Goal: Task Accomplishment & Management: Manage account settings

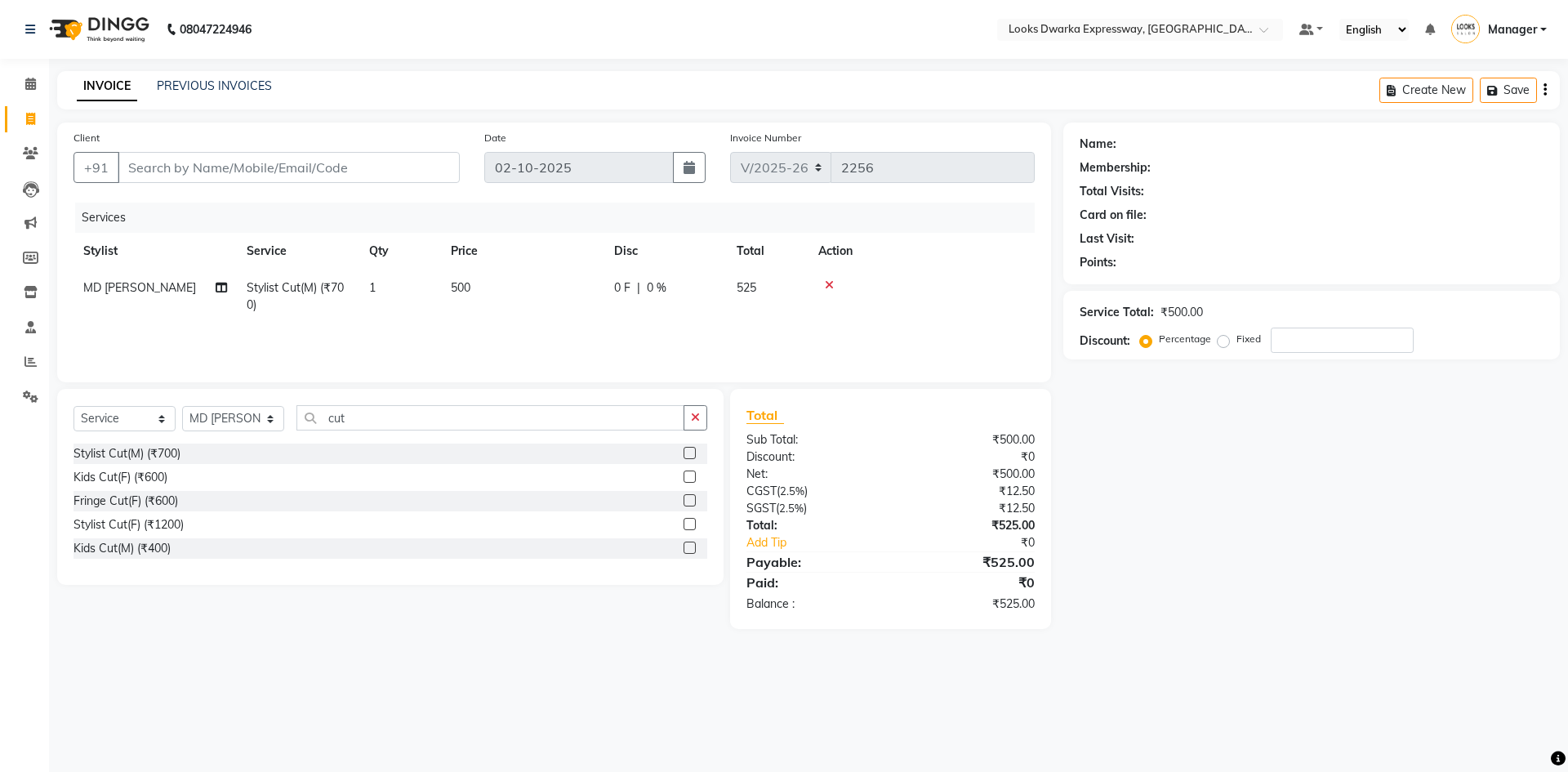
select select "6011"
select select "service"
select select "43892"
click at [226, 166] on input "Client" at bounding box center [288, 167] width 342 height 31
type input "9"
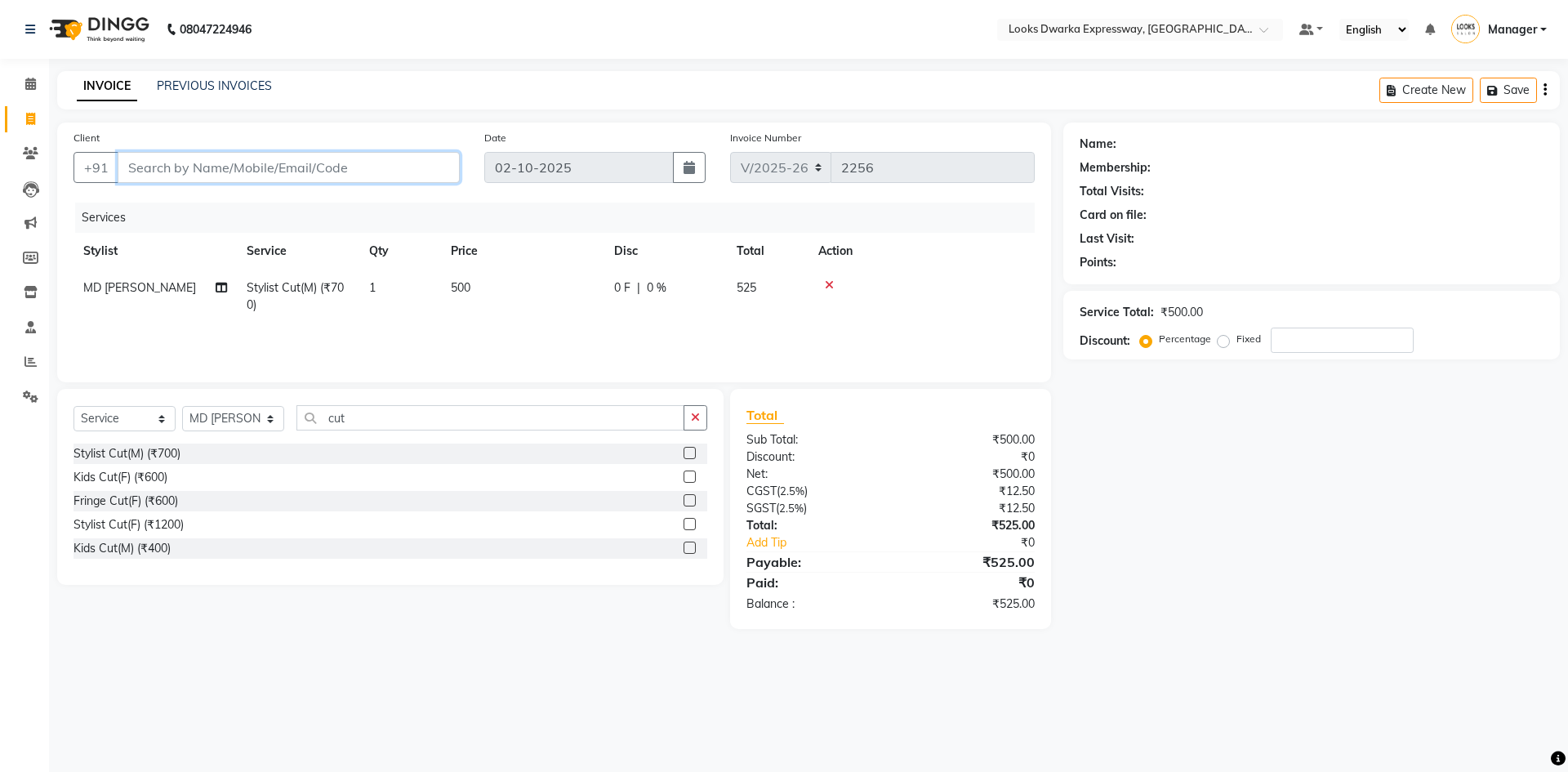
type input "0"
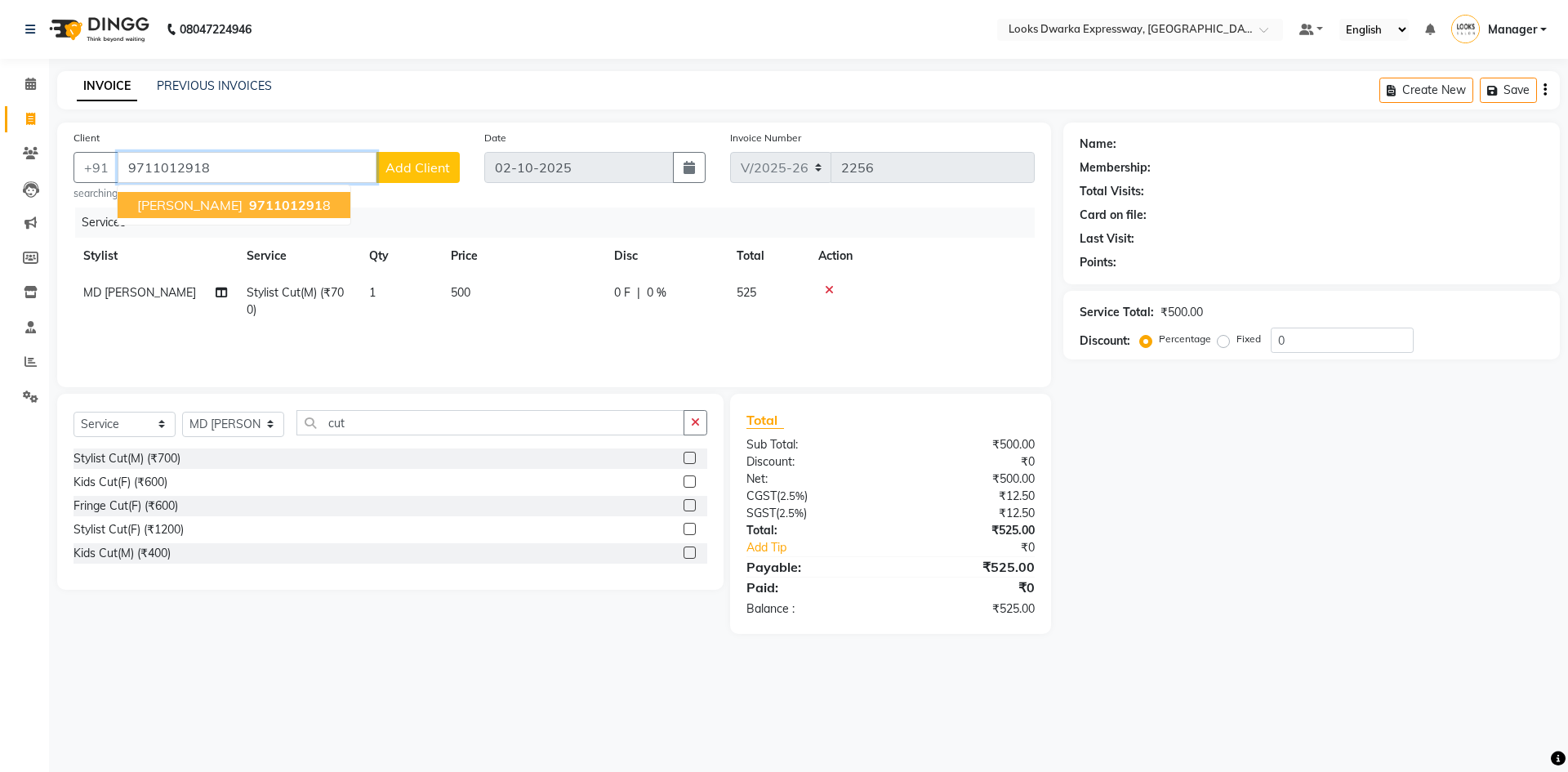
type input "9711012918"
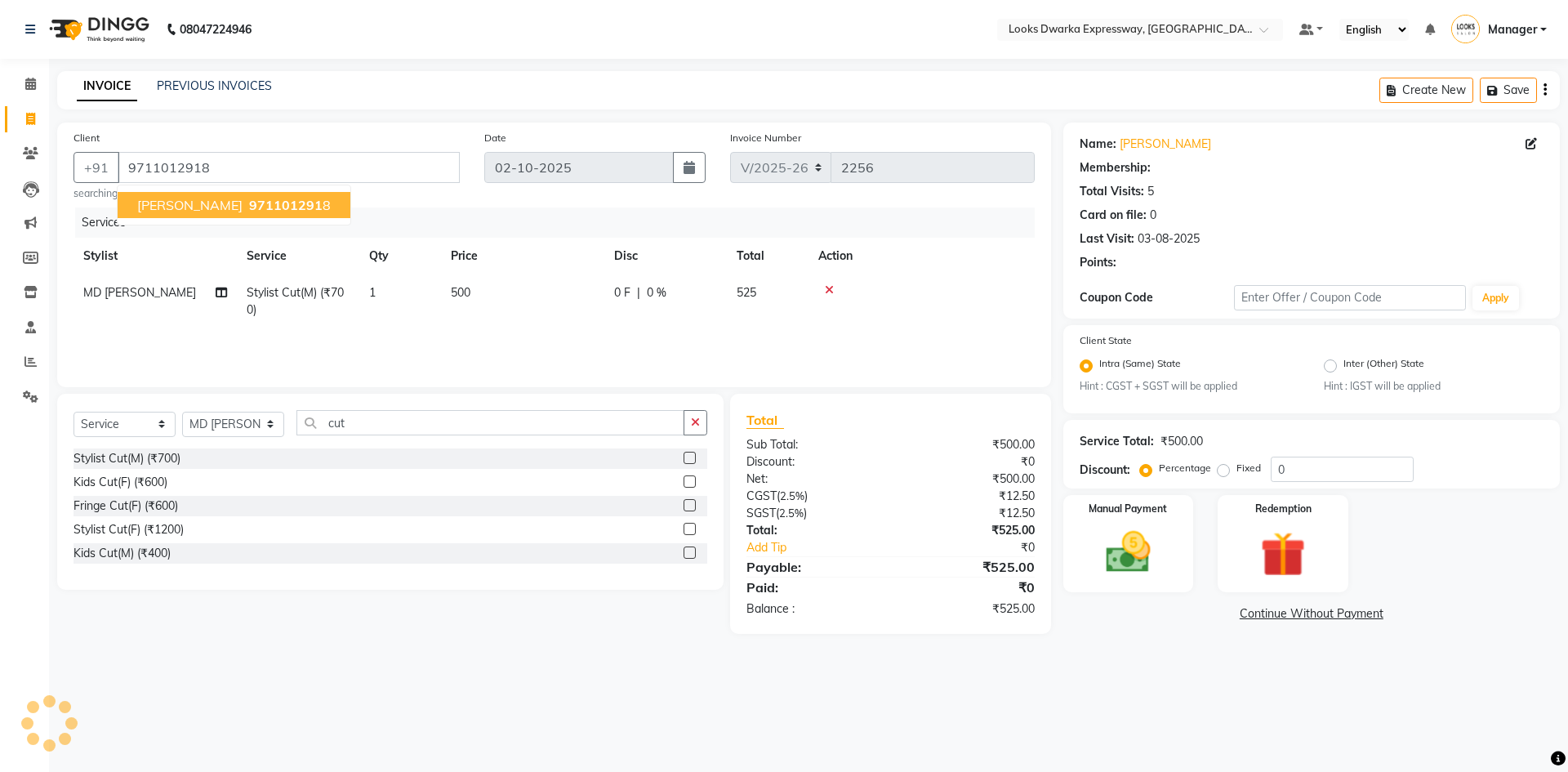
select select "1: Object"
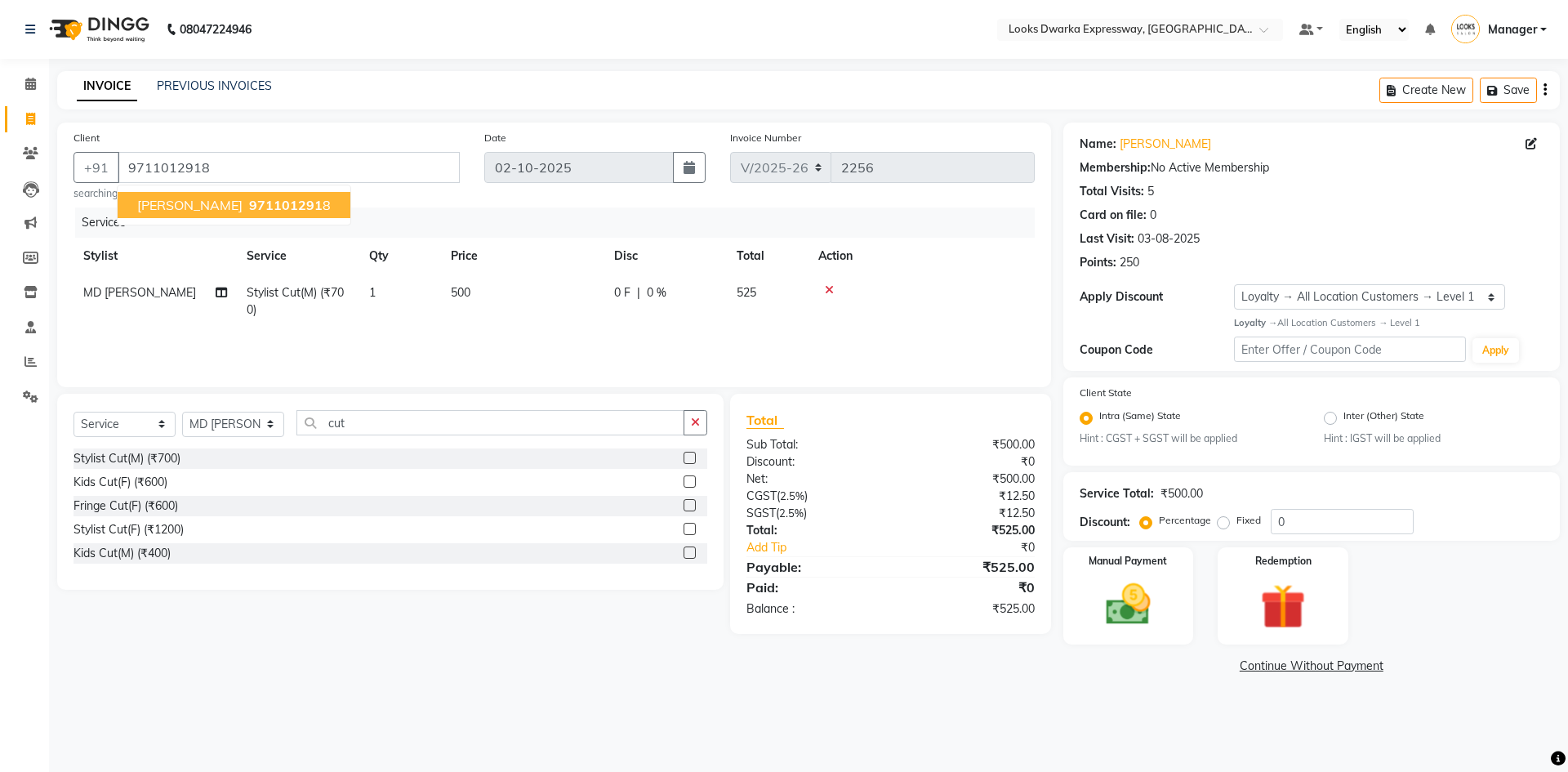
click at [259, 210] on span "971101291" at bounding box center [285, 205] width 73 height 16
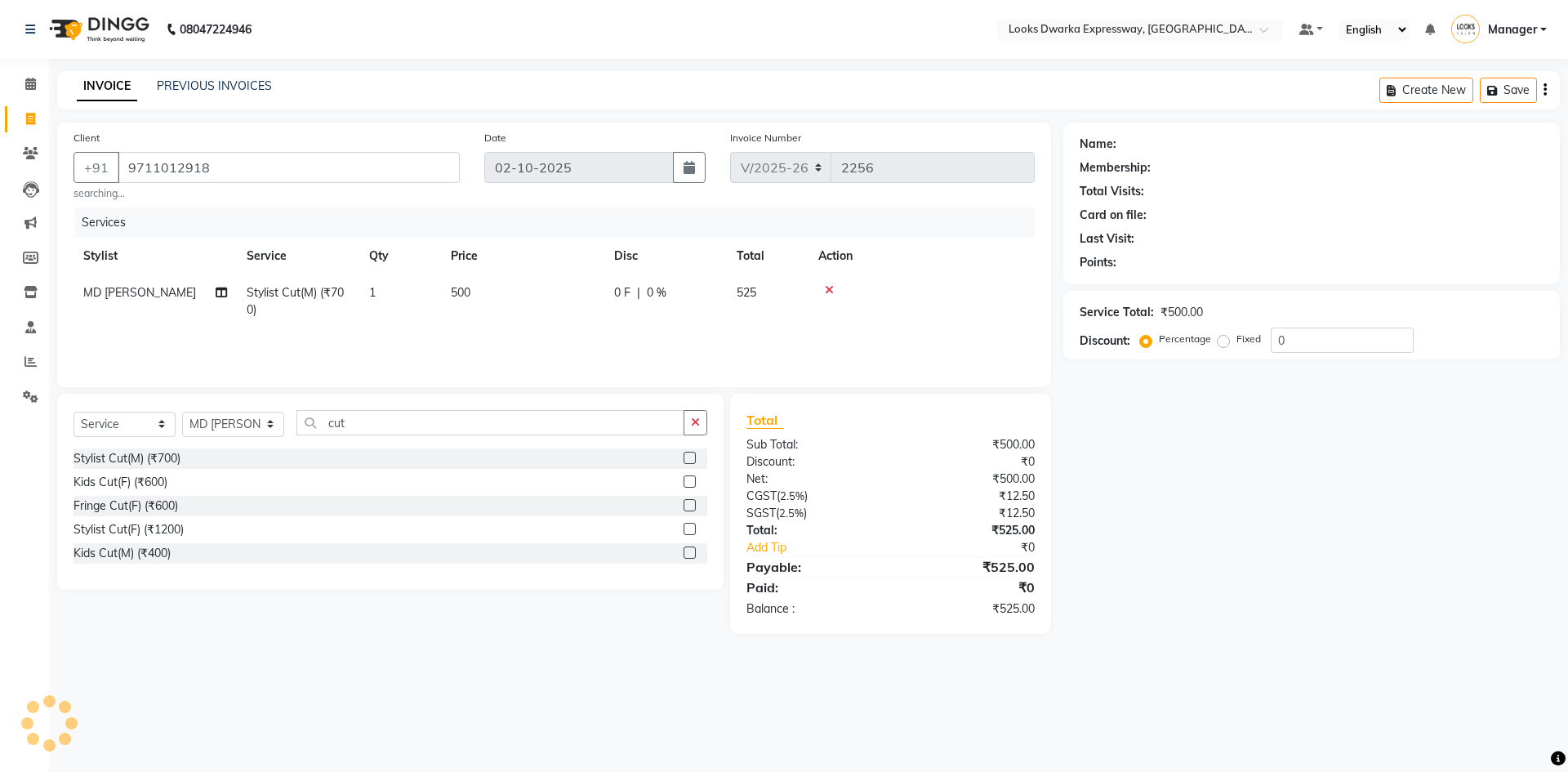
select select "1: Object"
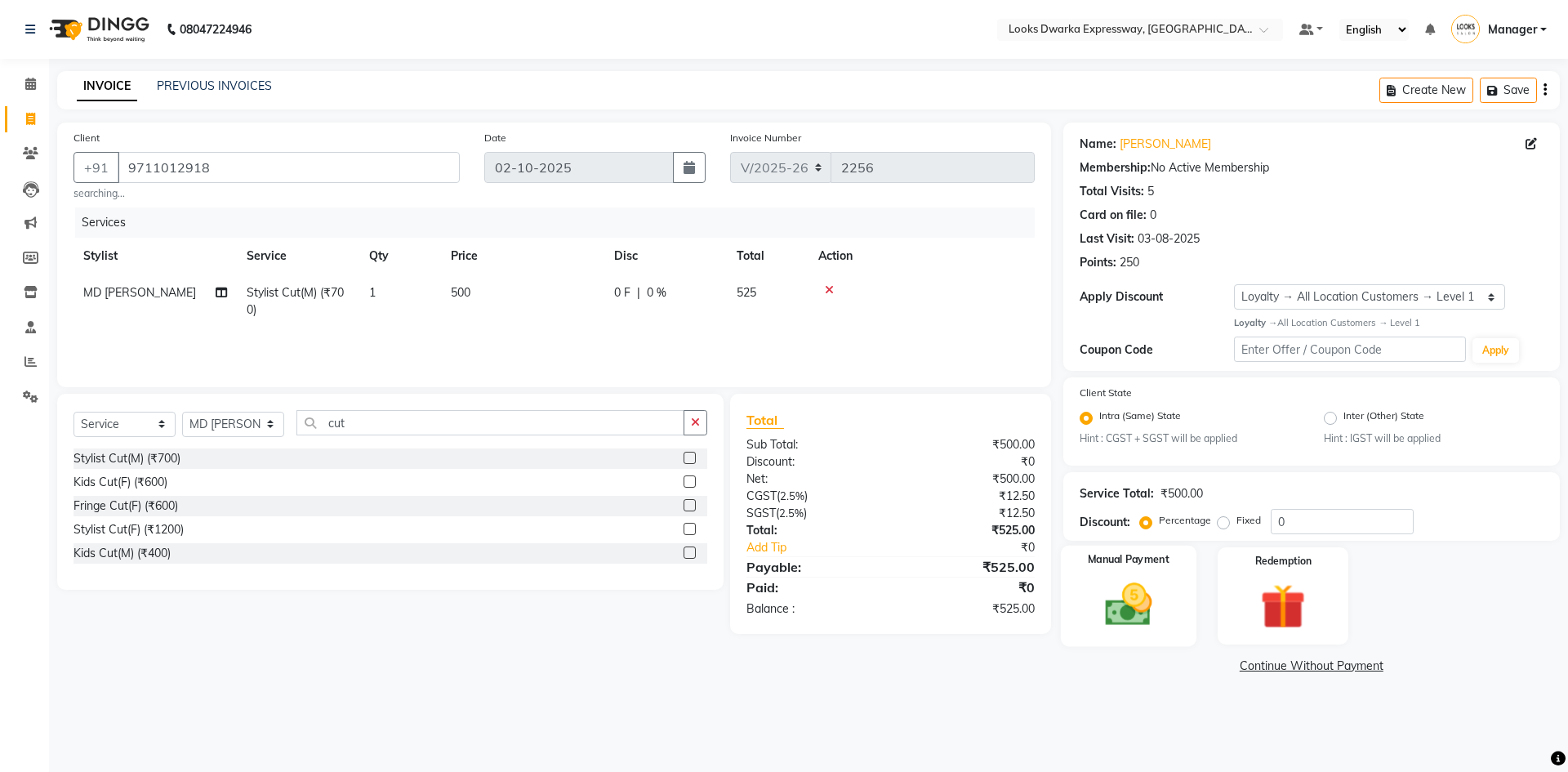
click at [1158, 608] on img at bounding box center [1128, 604] width 76 height 54
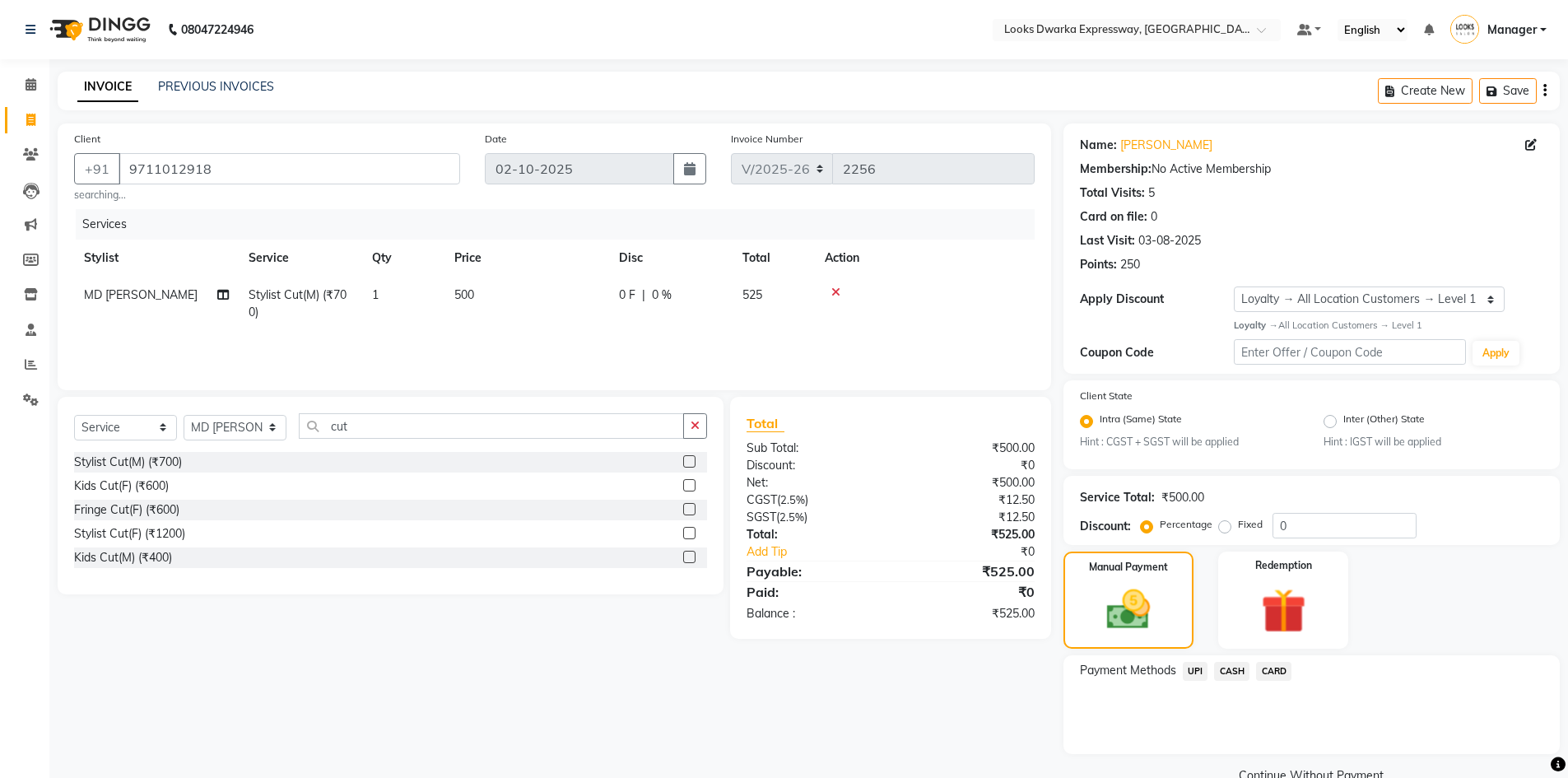
click at [1194, 678] on span "UPI" at bounding box center [1195, 671] width 26 height 19
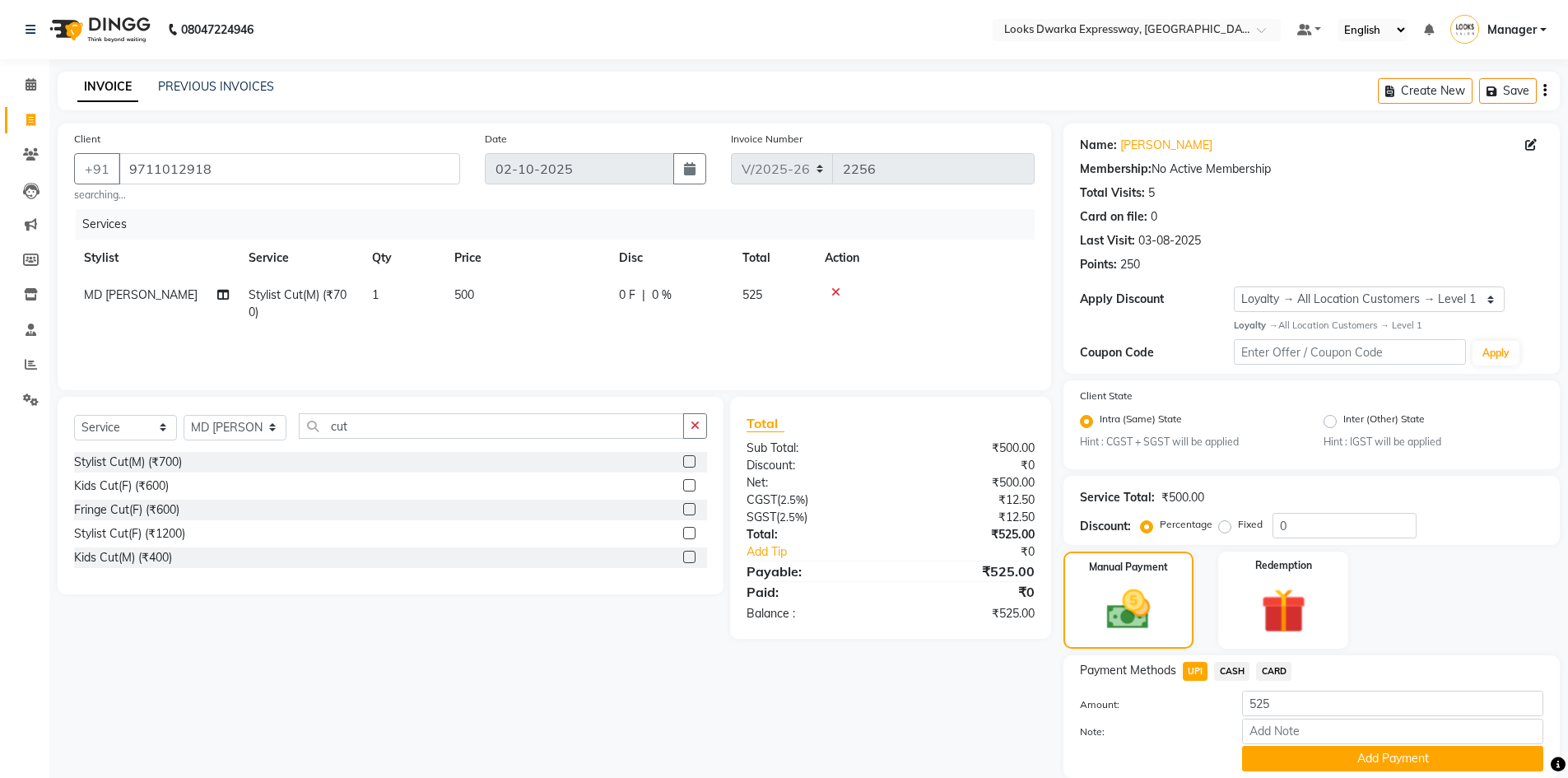
scroll to position [58, 0]
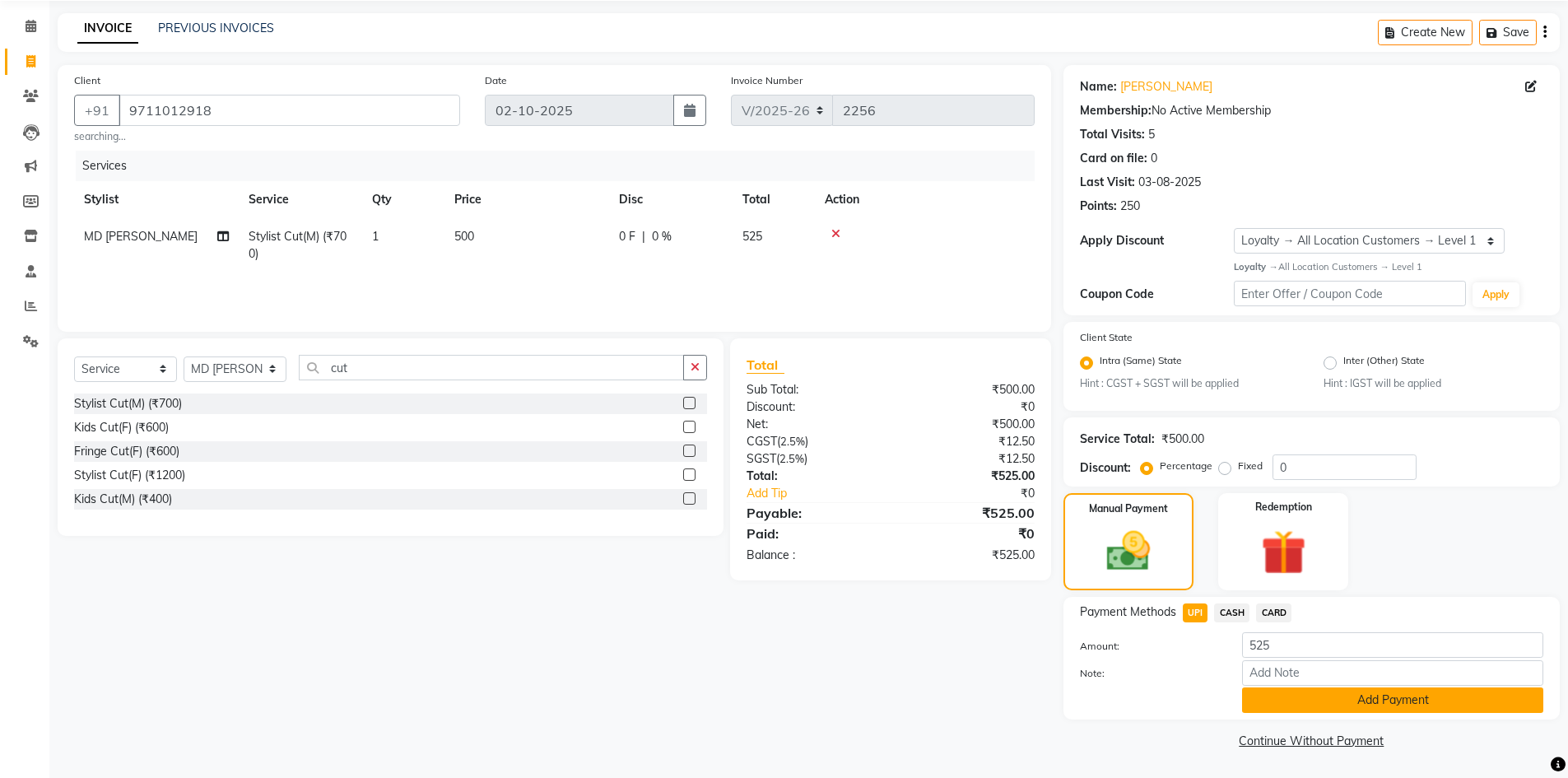
click at [1334, 704] on button "Add Payment" at bounding box center [1392, 700] width 301 height 26
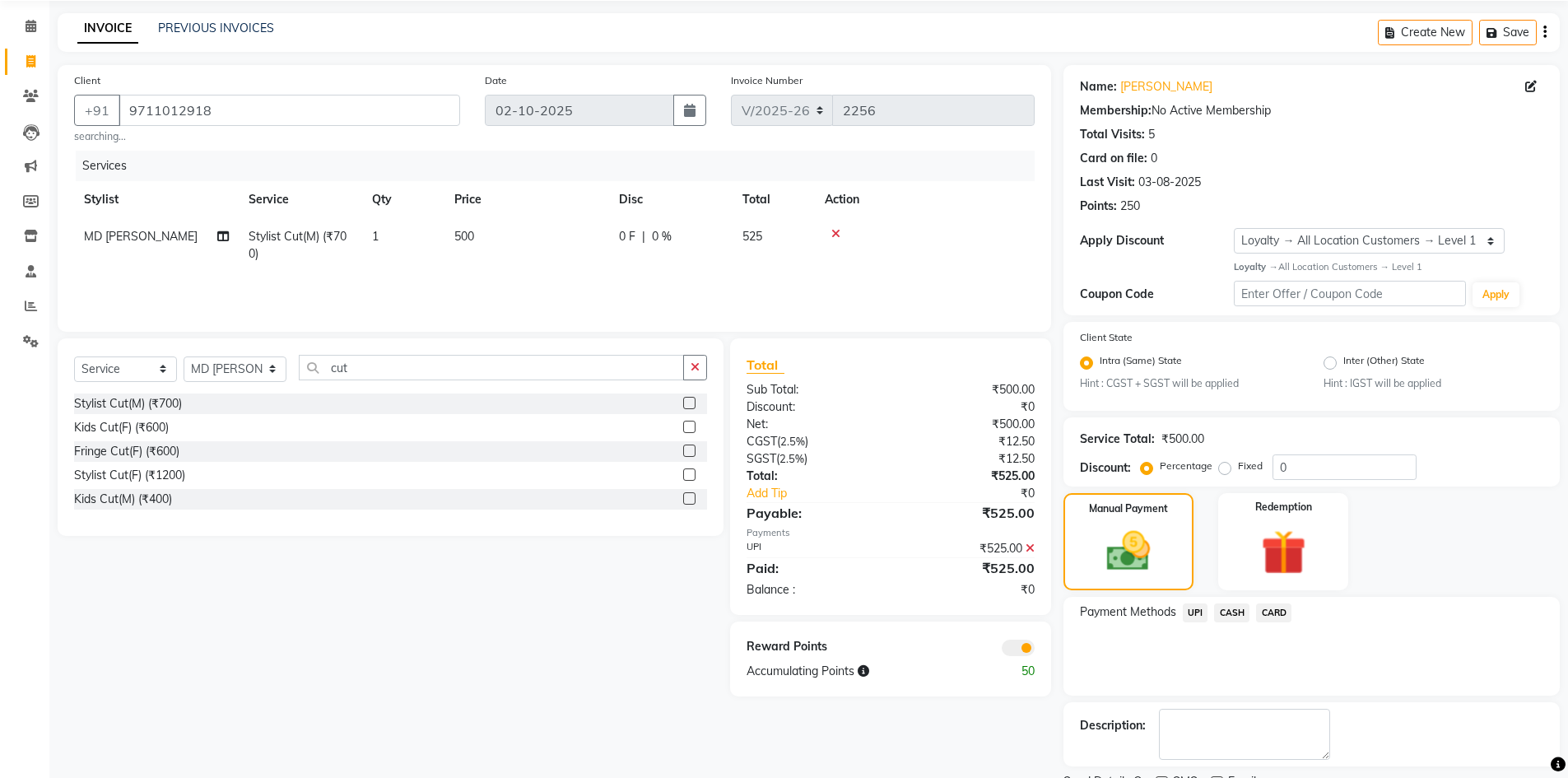
scroll to position [128, 0]
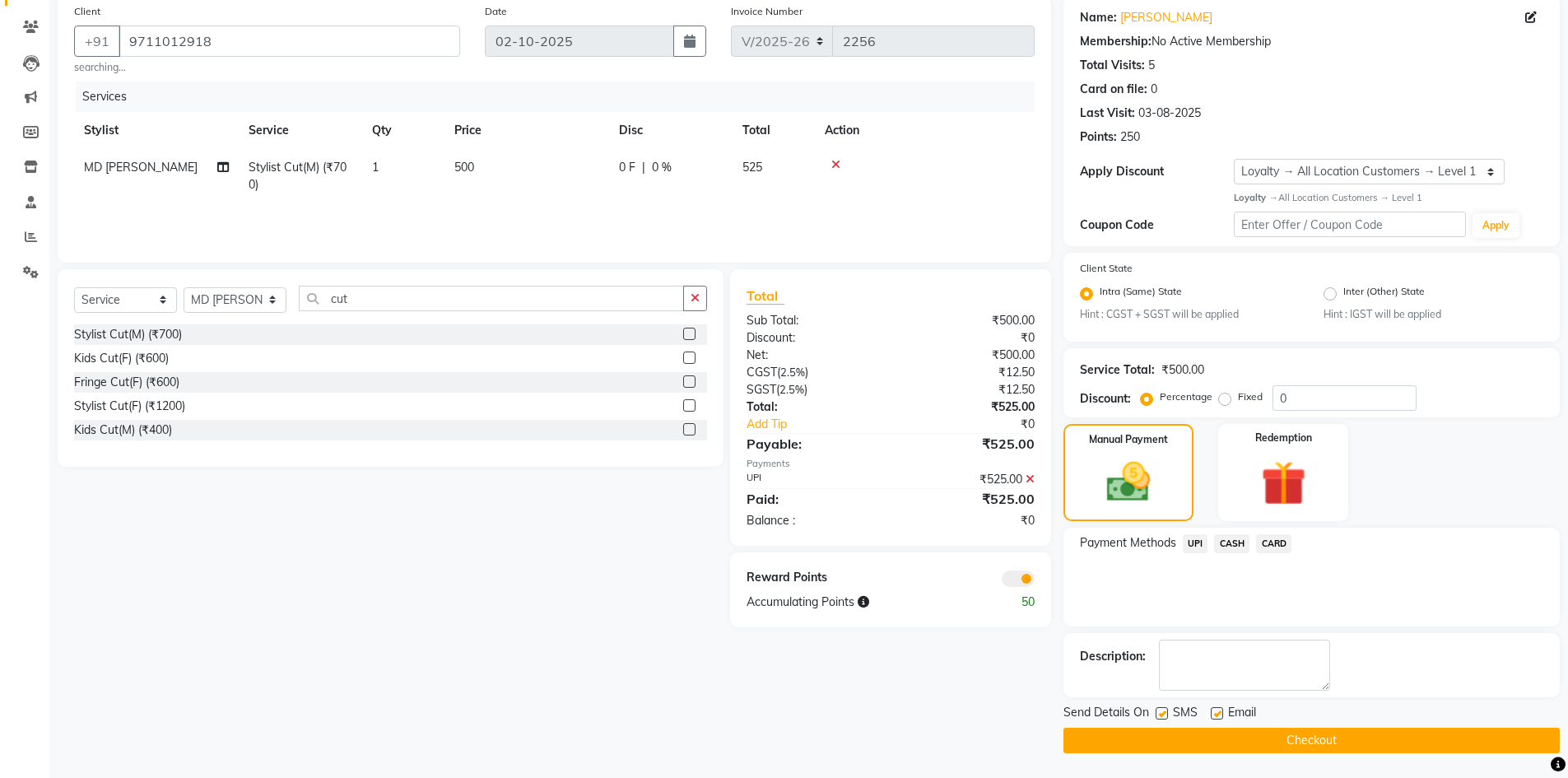
click at [1173, 738] on button "Checkout" at bounding box center [1312, 740] width 496 height 26
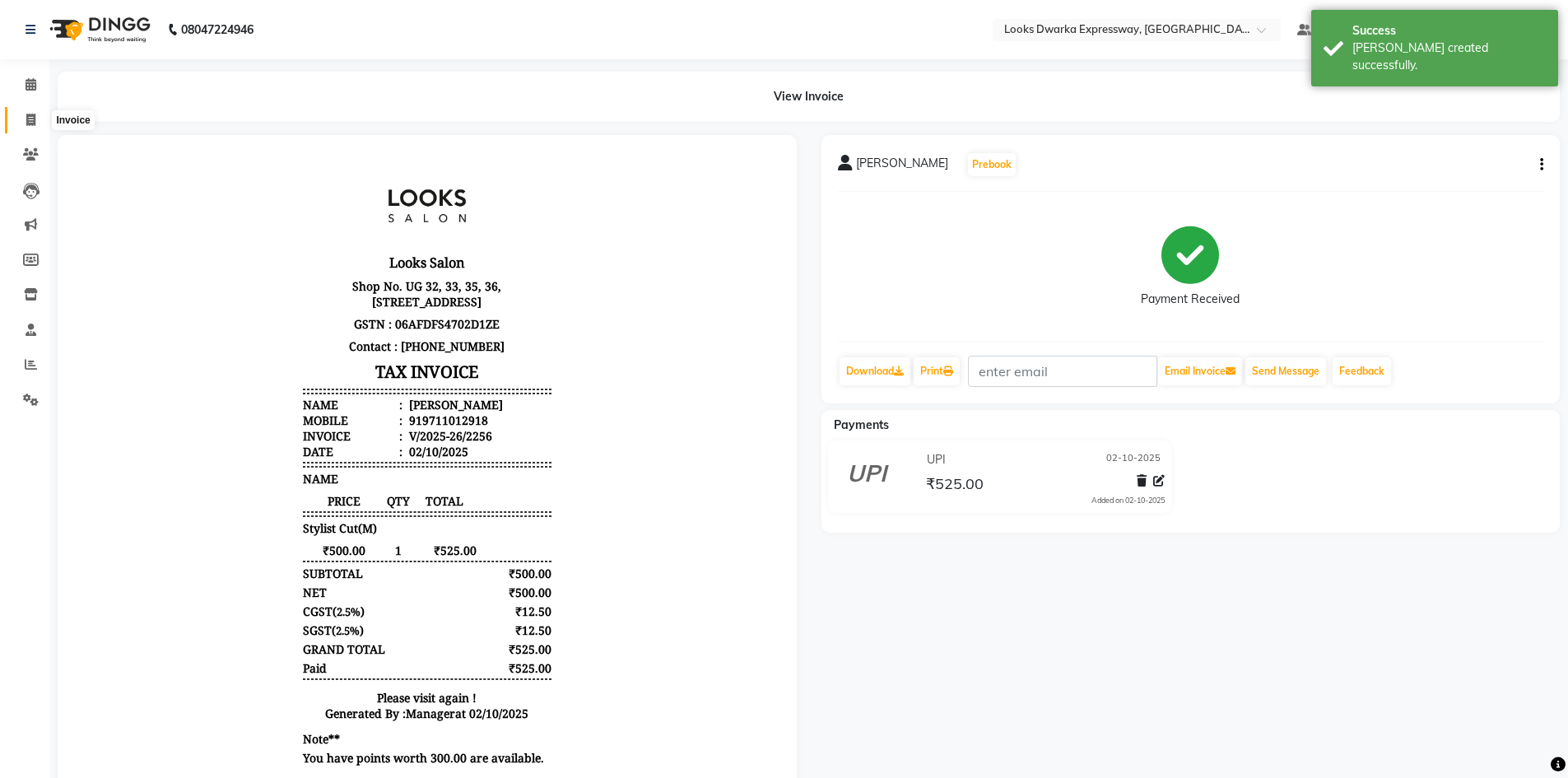
click at [32, 120] on icon at bounding box center [31, 120] width 9 height 12
select select "service"
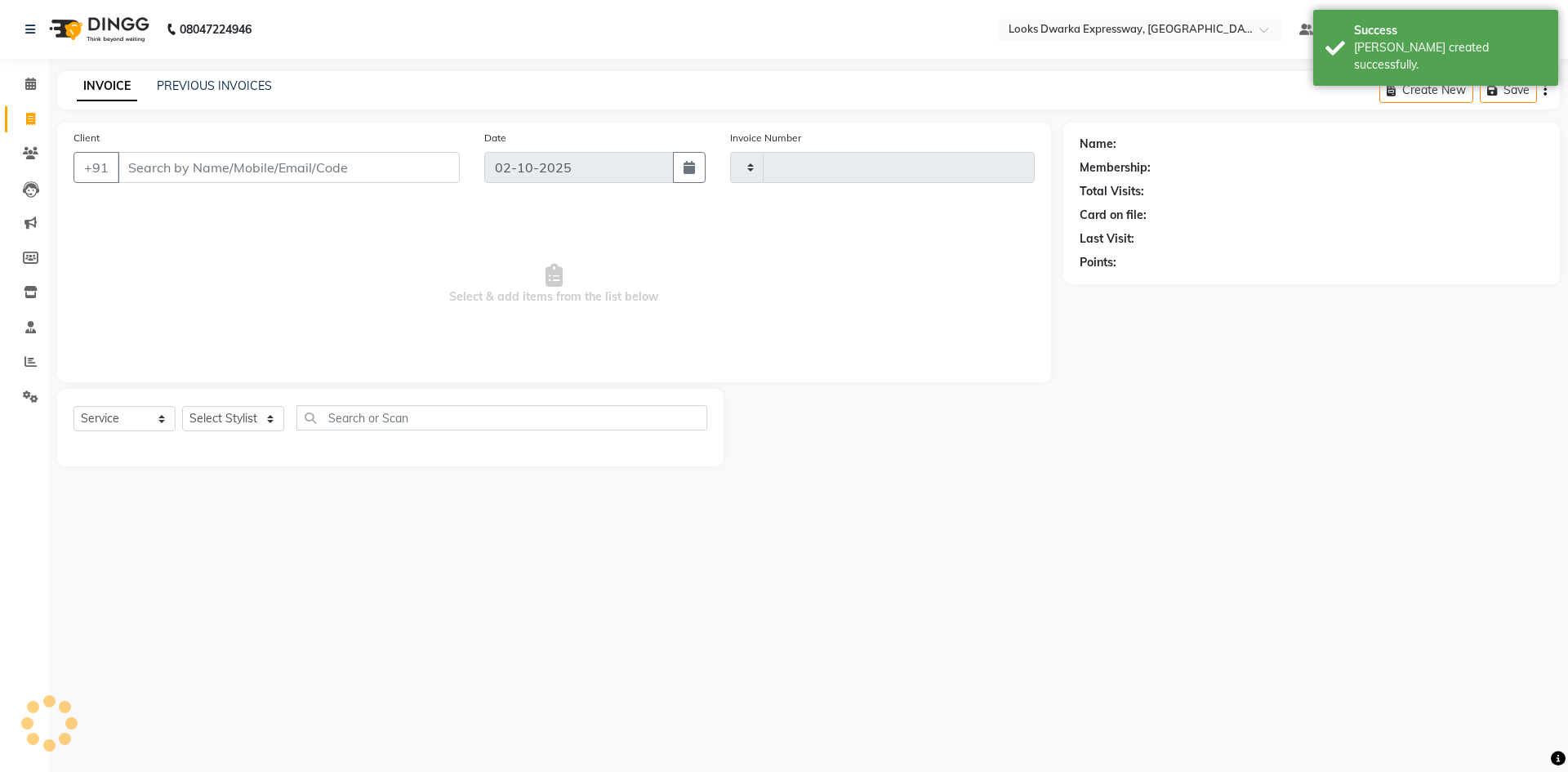
type input "2257"
select select "6011"
click at [147, 177] on input "Client" at bounding box center [288, 167] width 342 height 31
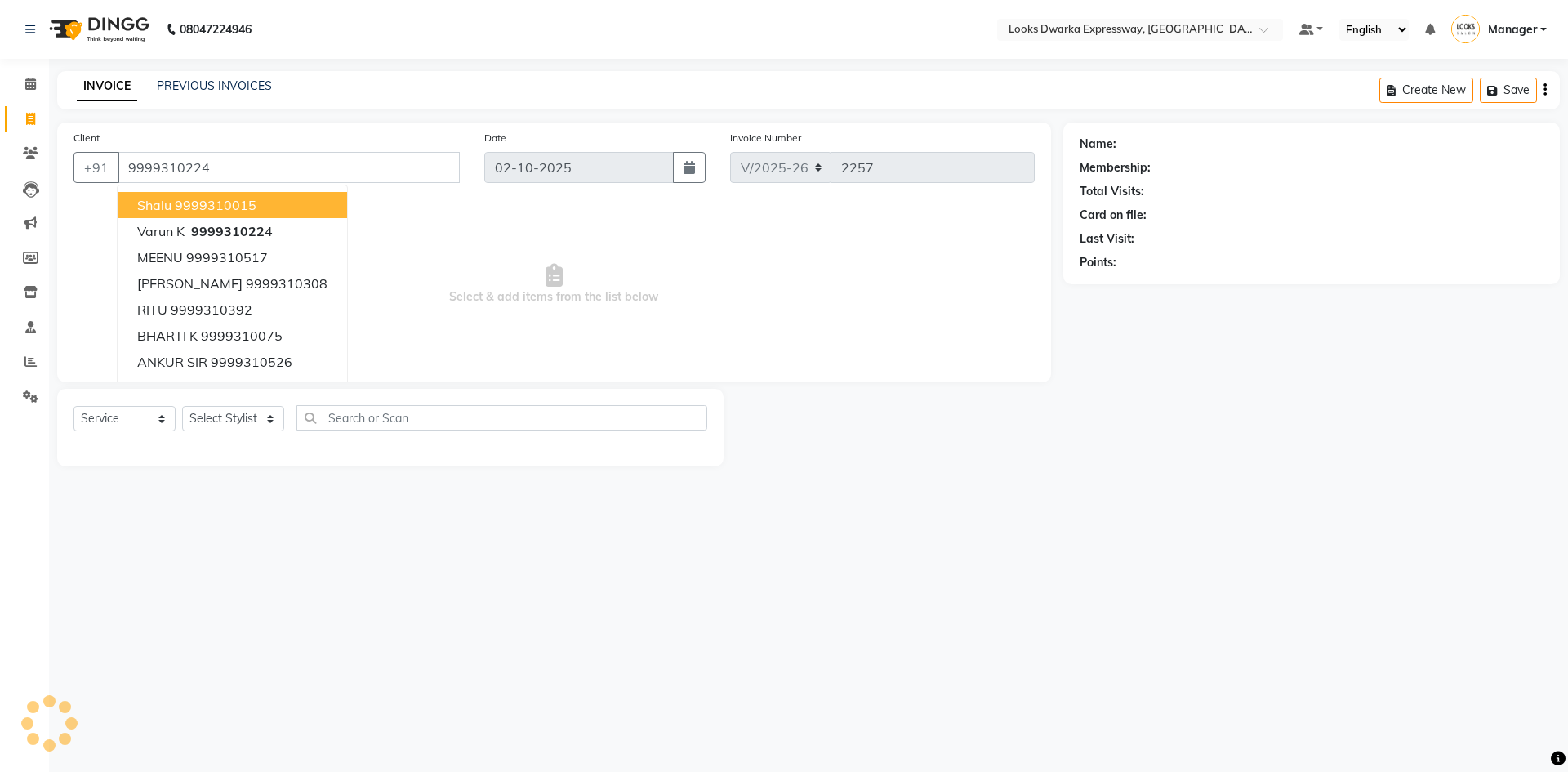
type input "9999310224"
select select "1: Object"
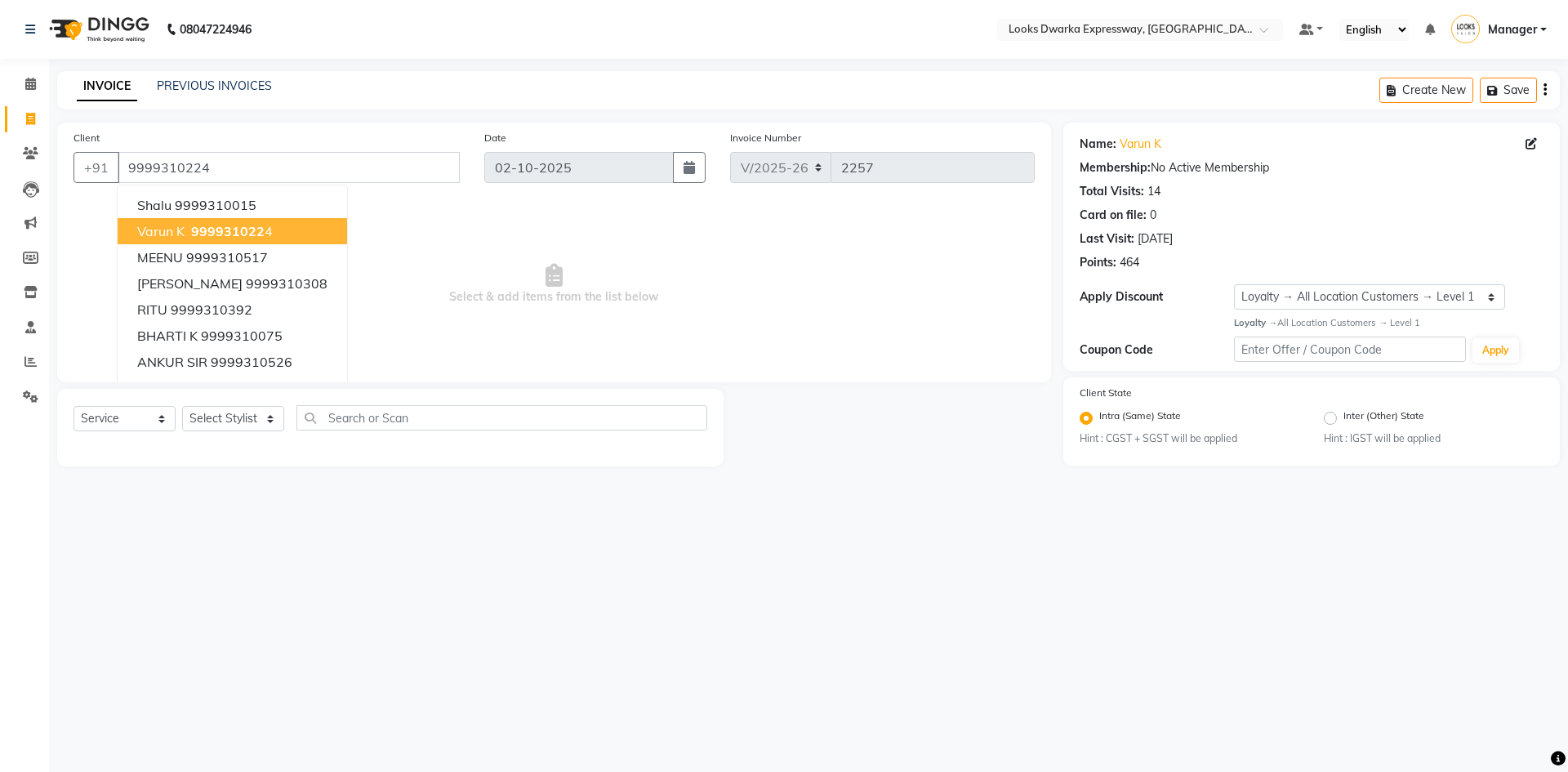
click at [394, 218] on span "Select & add items from the list below" at bounding box center [553, 284] width 961 height 163
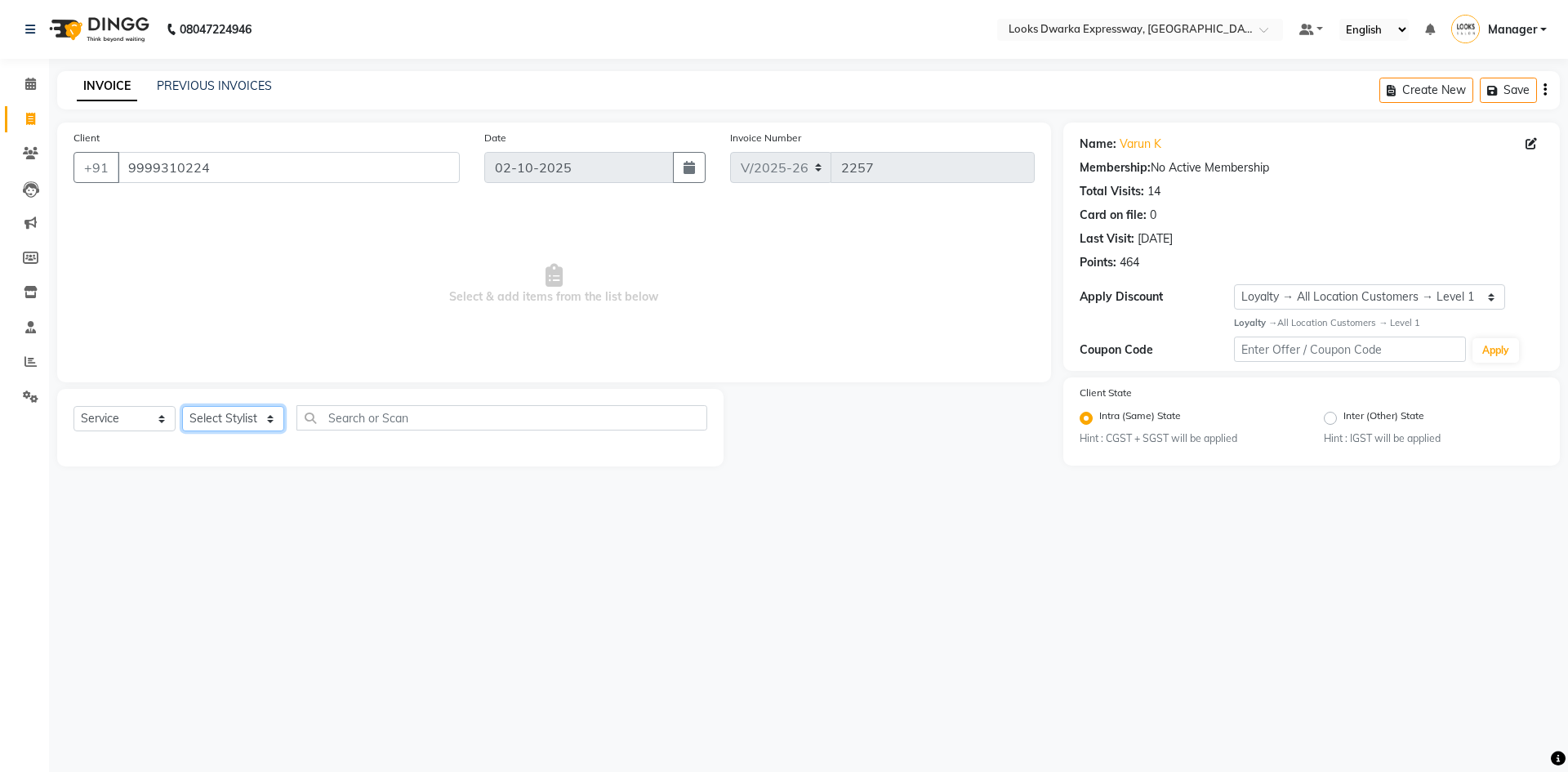
click at [239, 414] on select "Select Stylist Manager MD [PERSON_NAME] Ravindar_pdct [PERSON_NAME] [PERSON_NAM…" at bounding box center [233, 419] width 102 height 26
select select "43631"
click at [182, 406] on select "Select Stylist Manager MD [PERSON_NAME] Ravindar_pdct [PERSON_NAME] [PERSON_NAM…" at bounding box center [233, 419] width 102 height 26
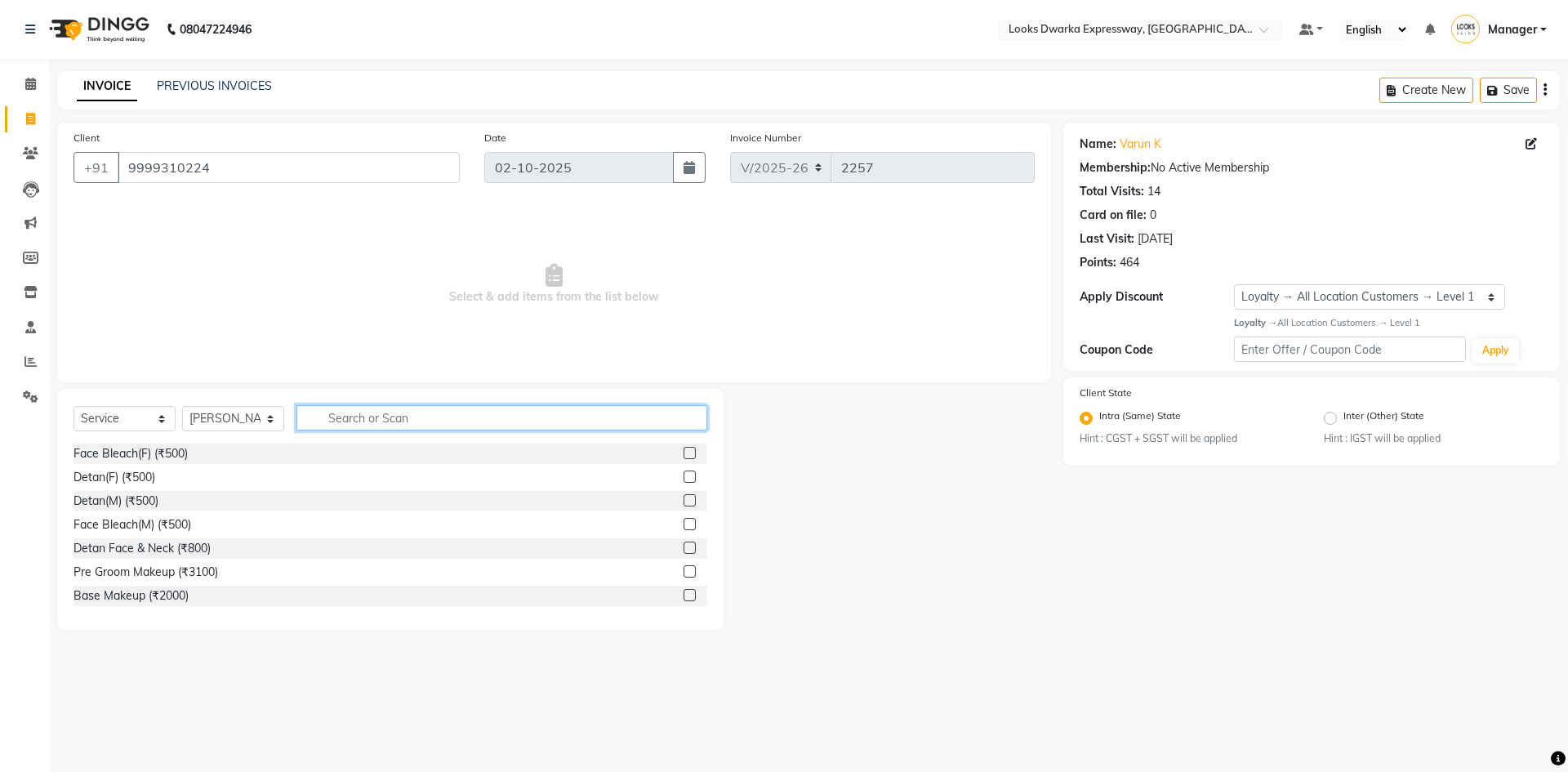
click at [380, 419] on input "text" at bounding box center [502, 418] width 411 height 26
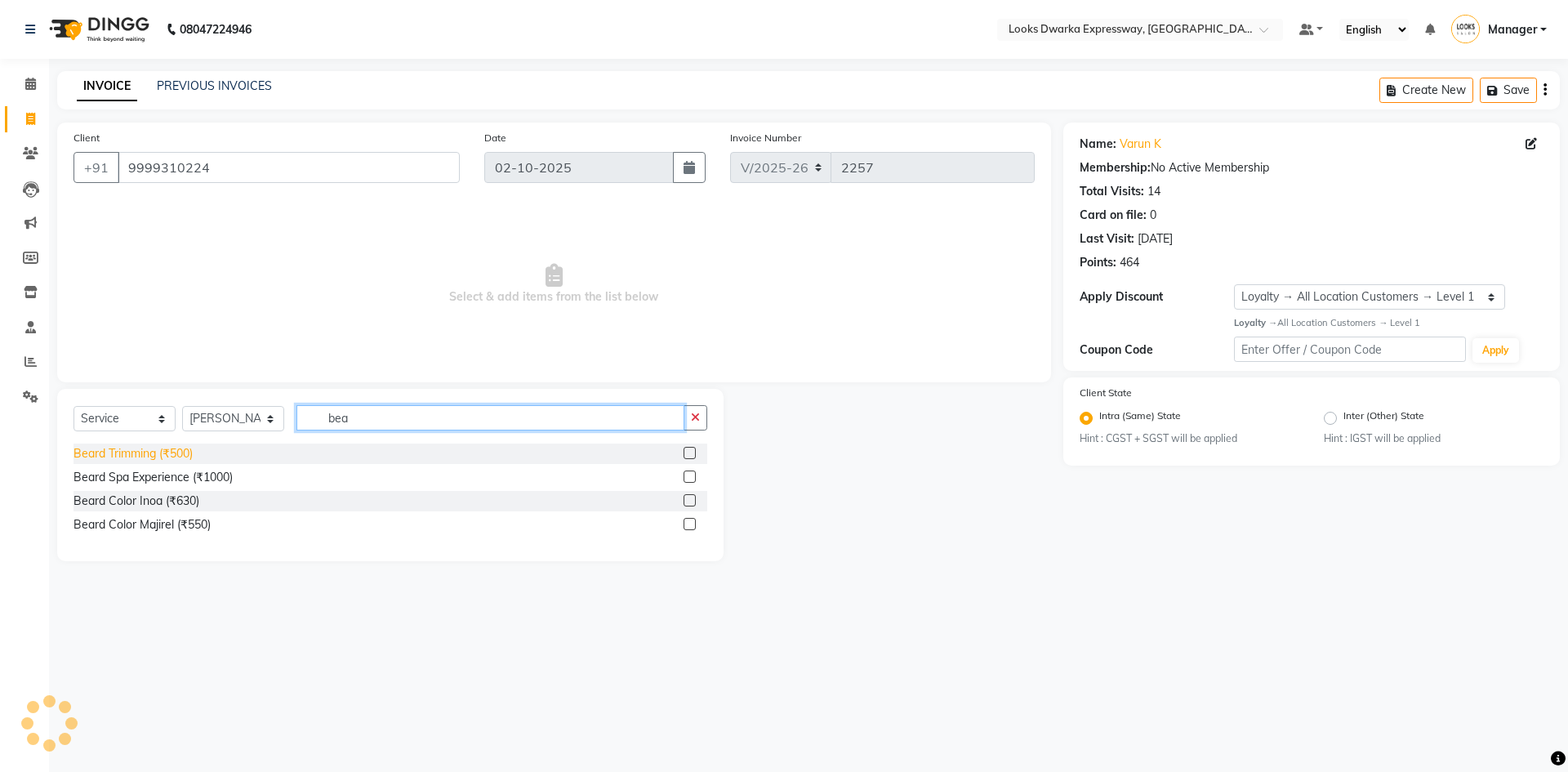
type input "bea"
click at [170, 447] on div "Beard Trimming (₹500)" at bounding box center [133, 453] width 119 height 17
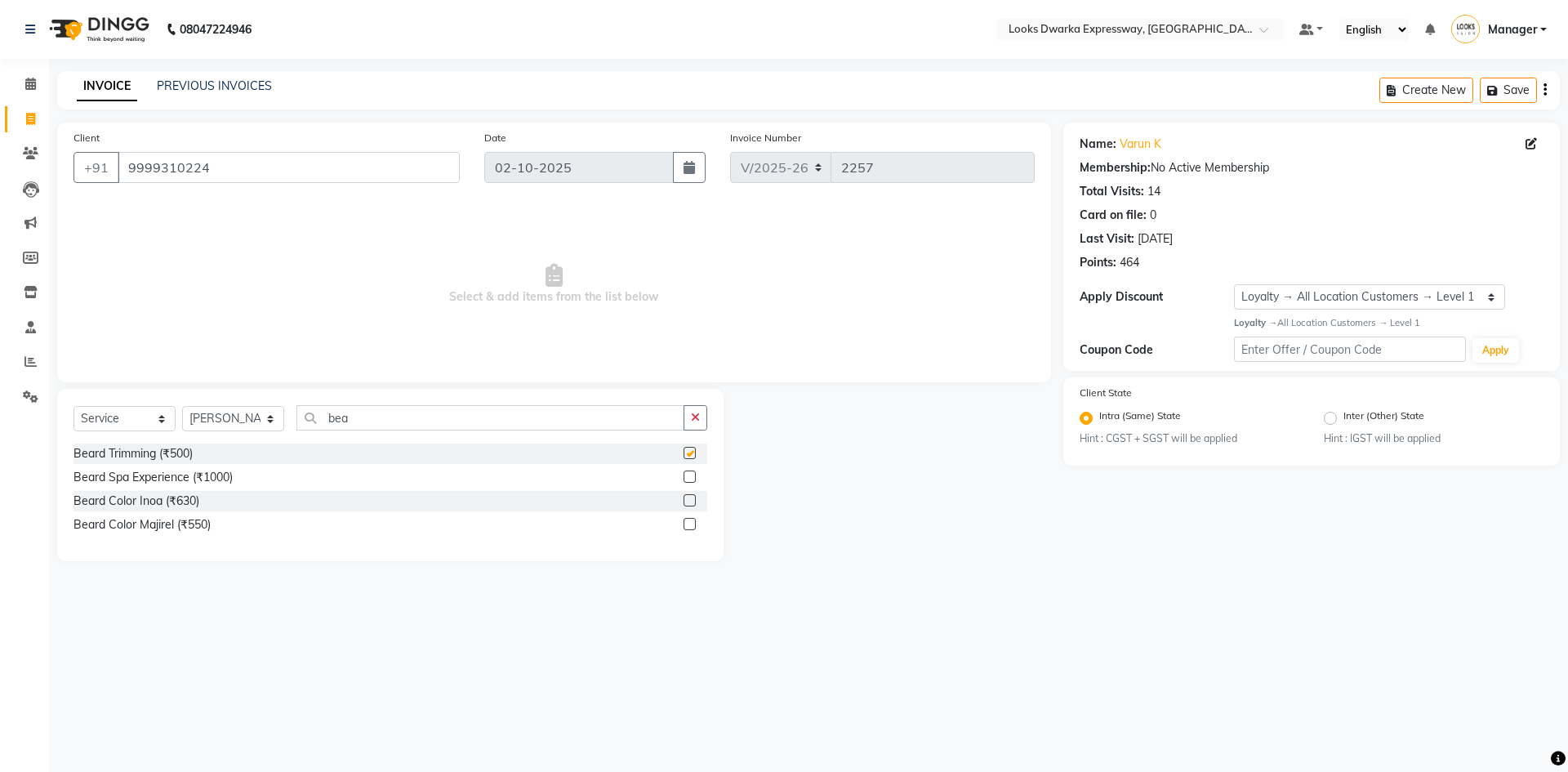
checkbox input "false"
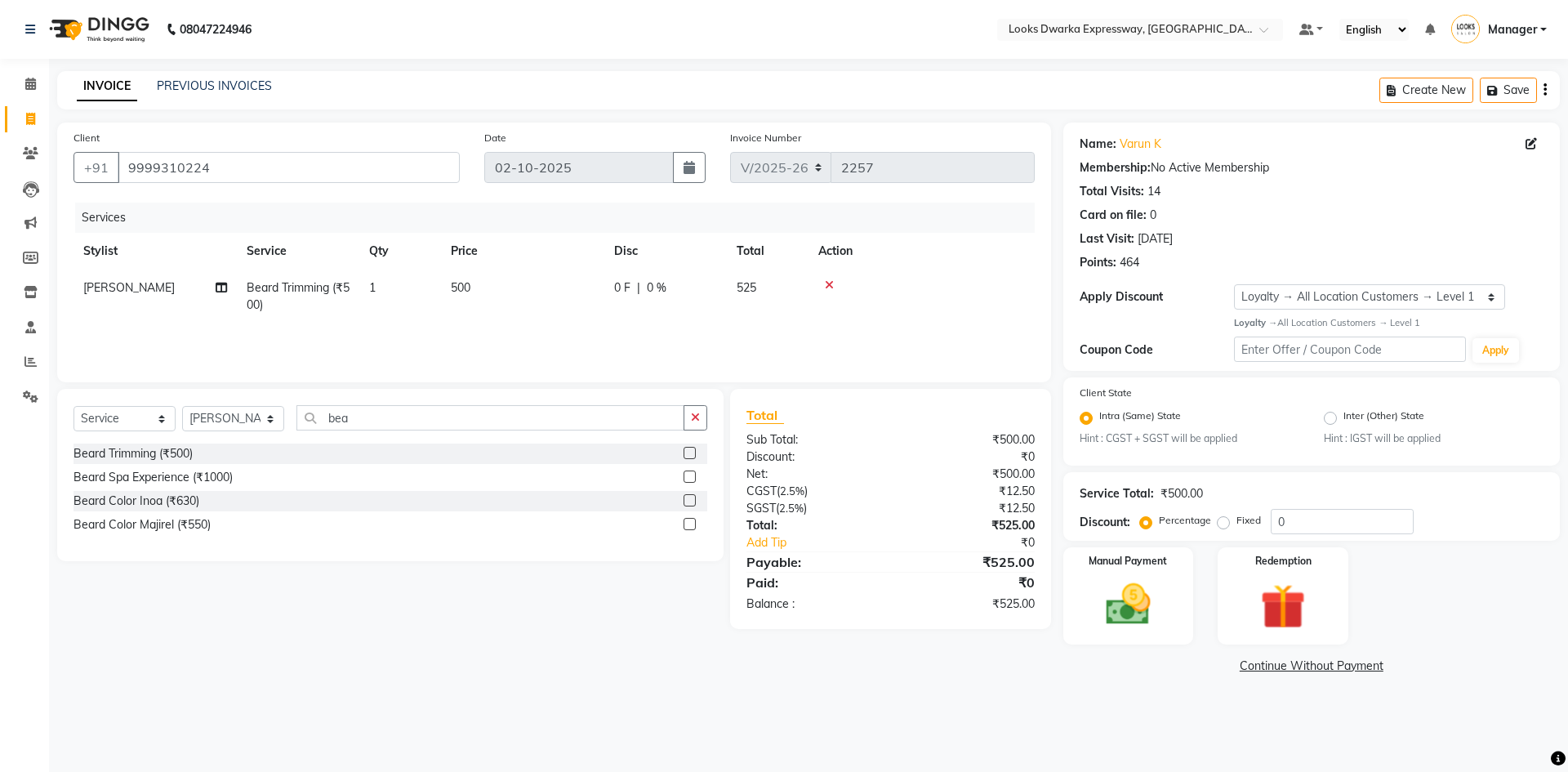
click at [490, 277] on td "500" at bounding box center [522, 296] width 163 height 54
select select "43631"
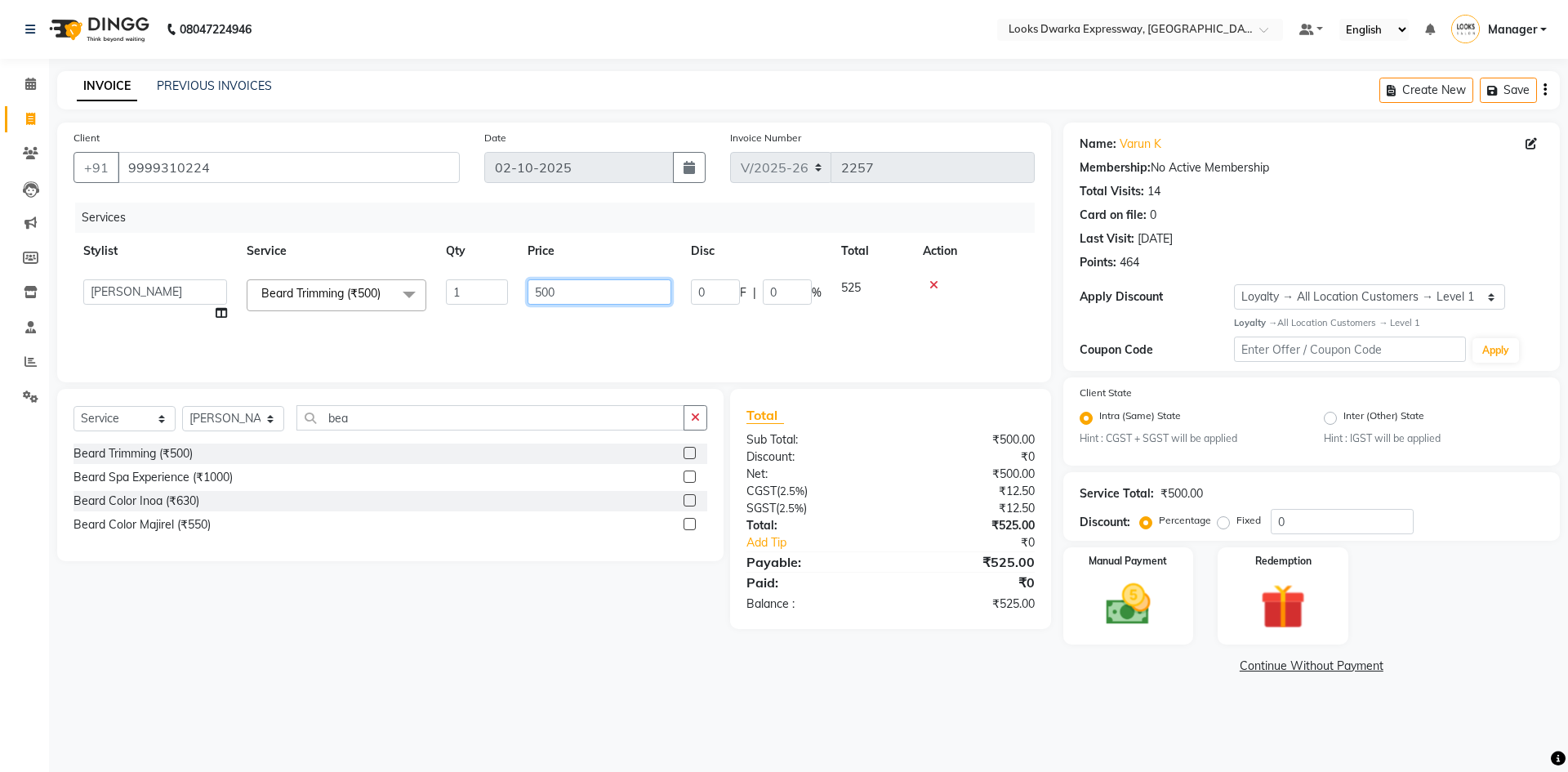
drag, startPoint x: 550, startPoint y: 285, endPoint x: 569, endPoint y: 292, distance: 20.2
click at [553, 285] on input "500" at bounding box center [599, 292] width 143 height 26
click at [572, 294] on input "500" at bounding box center [599, 292] width 143 height 26
type input "5"
type input "300"
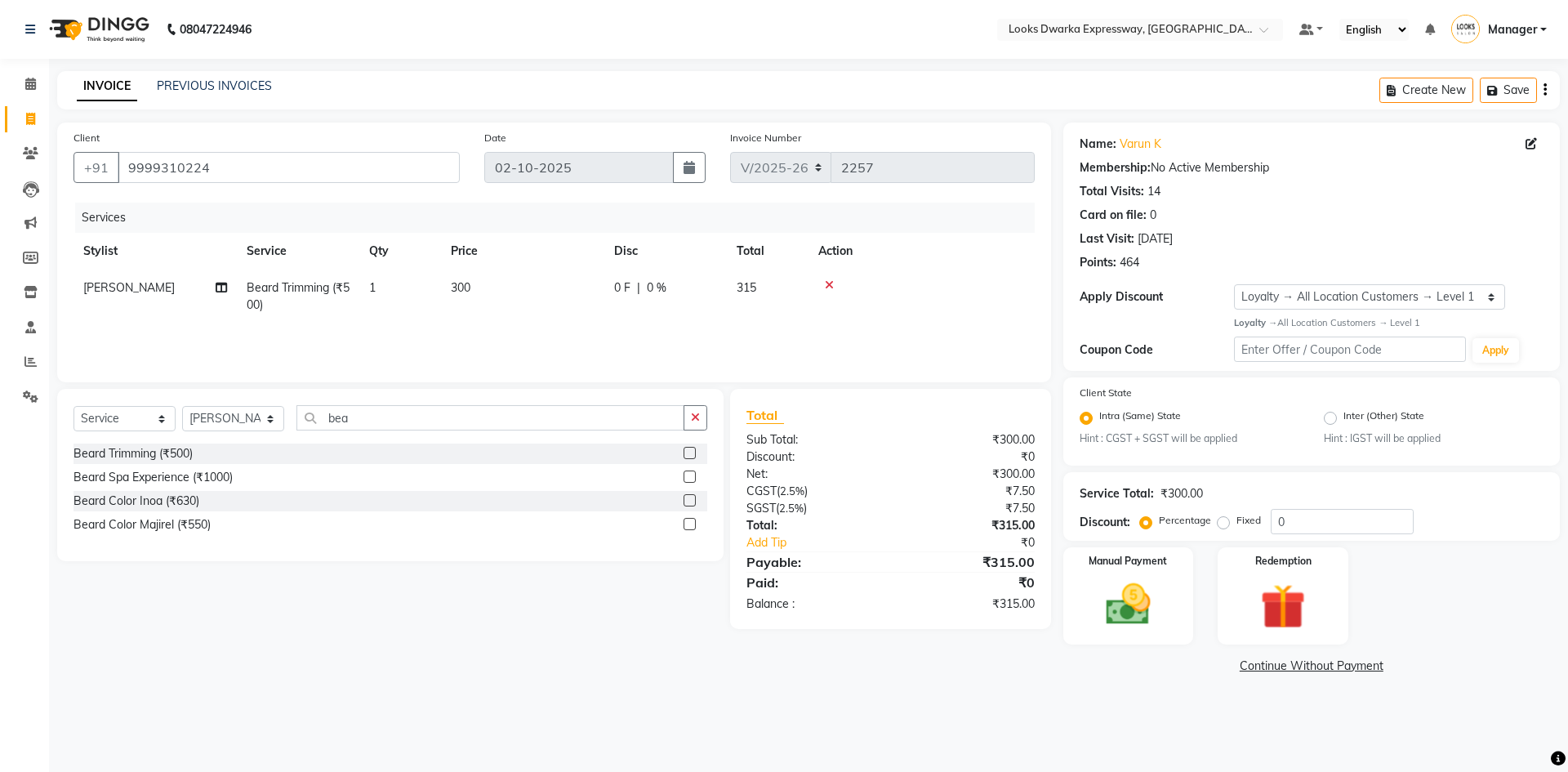
click at [529, 592] on div "Select Service Product Membership Package Voucher Prepaid Gift Card Select Styl…" at bounding box center [385, 508] width 679 height 240
click at [1346, 512] on input "0" at bounding box center [1342, 522] width 142 height 26
type input "20"
click at [1069, 734] on div "08047224946 Select Location × Looks Dwarka Expressway, New Delhi Default Panel …" at bounding box center [784, 386] width 1568 height 772
click at [1142, 604] on img at bounding box center [1128, 604] width 76 height 54
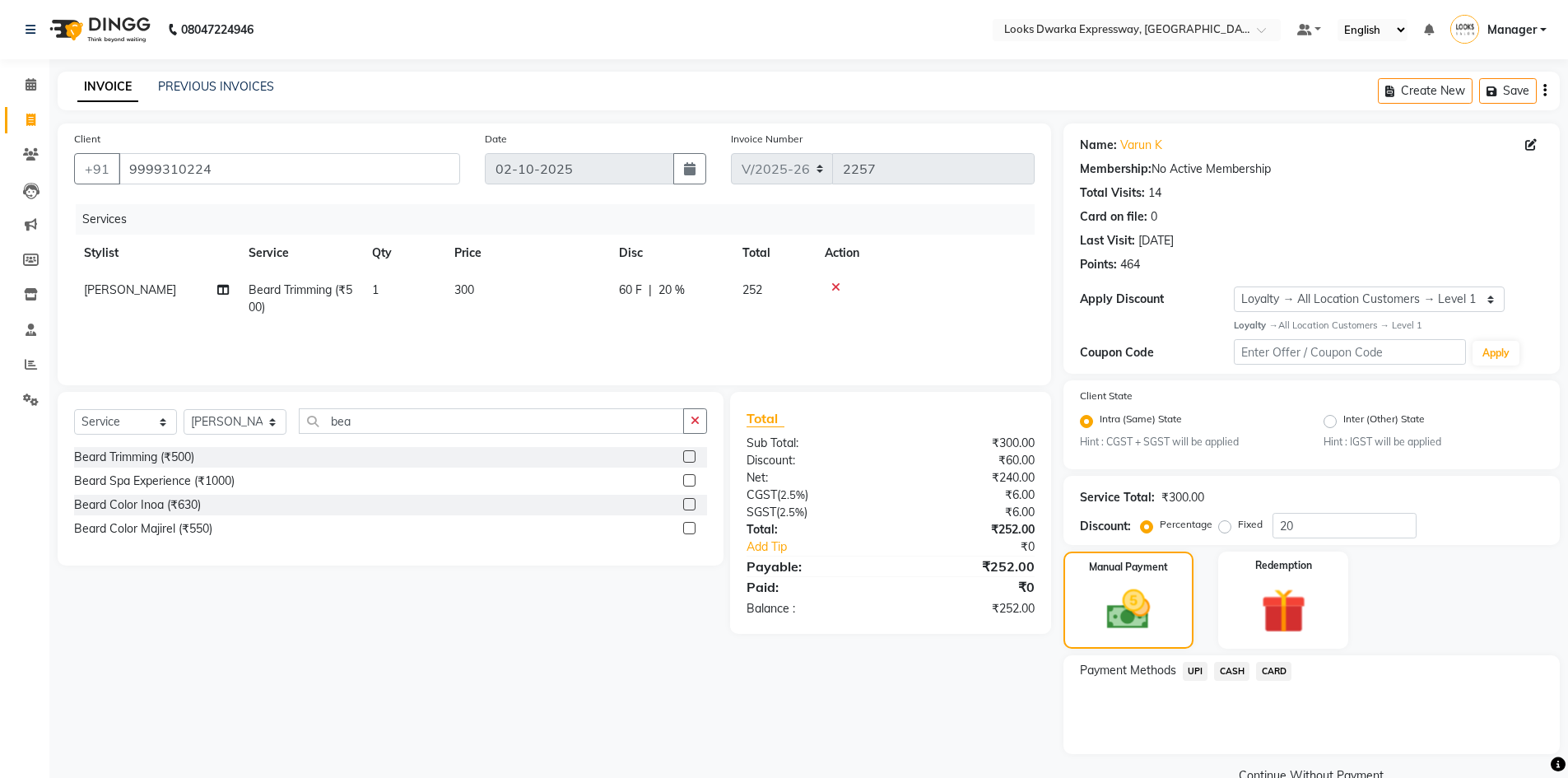
click at [1188, 671] on span "UPI" at bounding box center [1195, 671] width 26 height 19
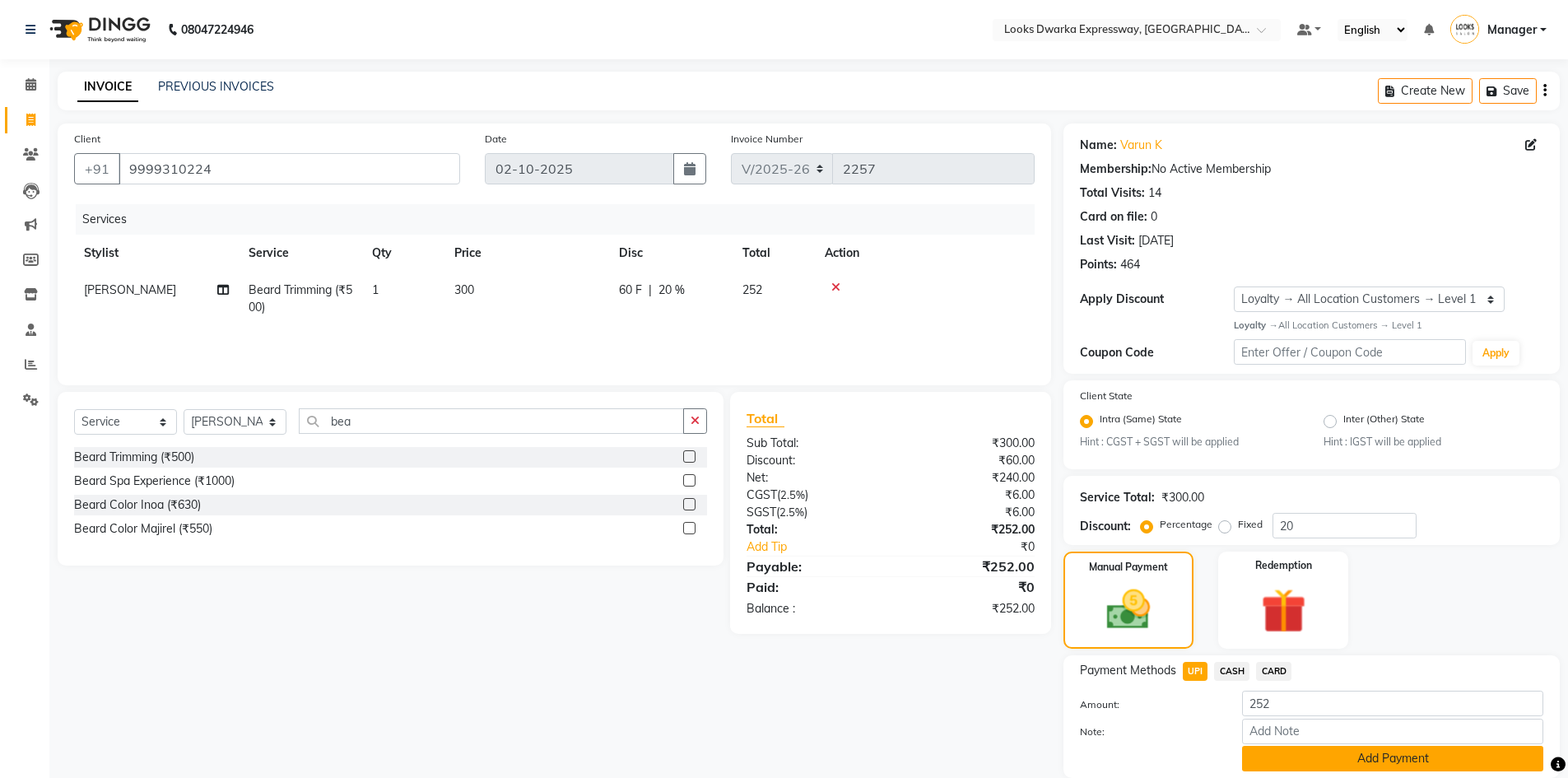
click at [1312, 758] on button "Add Payment" at bounding box center [1392, 758] width 301 height 26
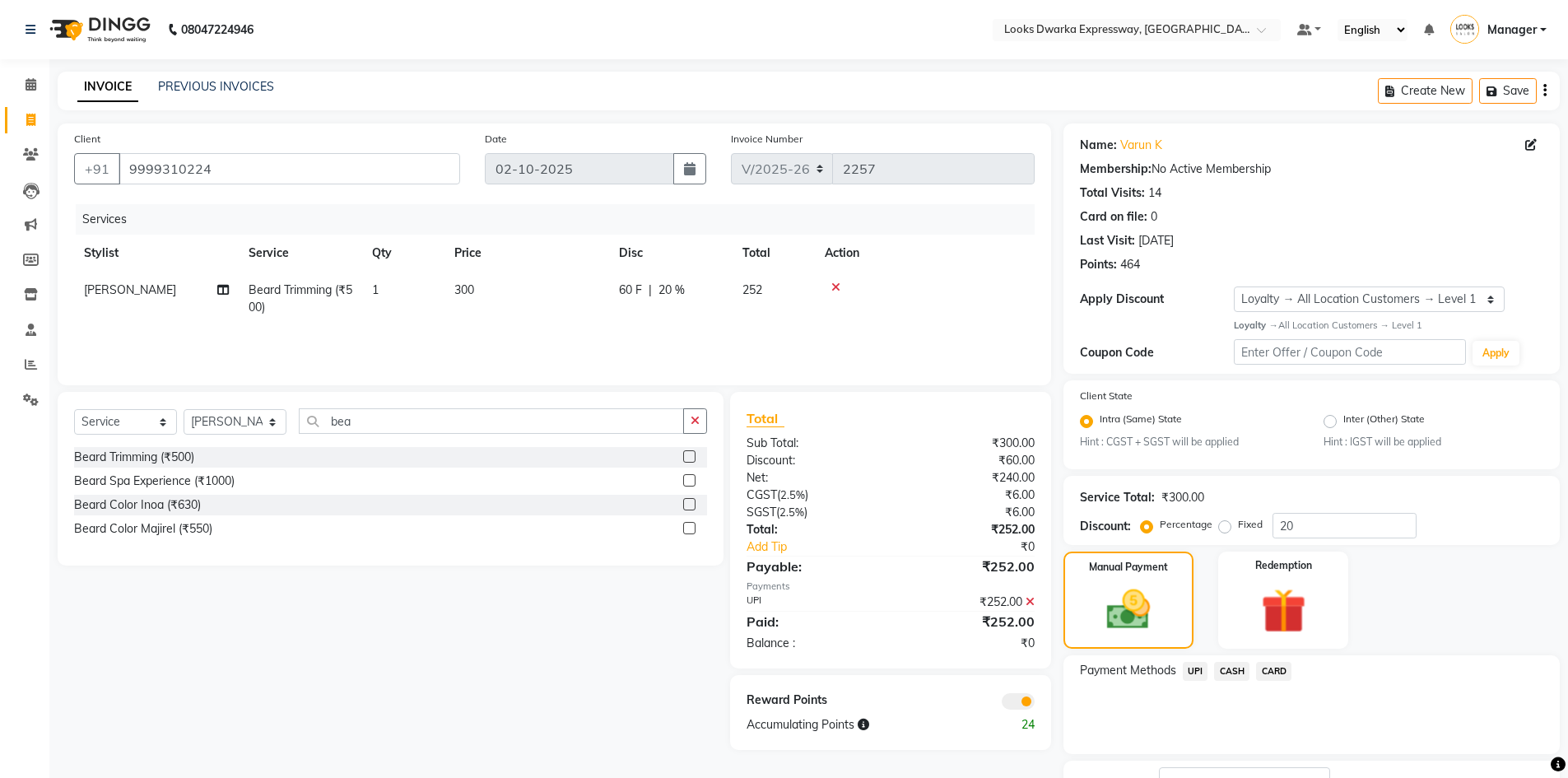
scroll to position [128, 0]
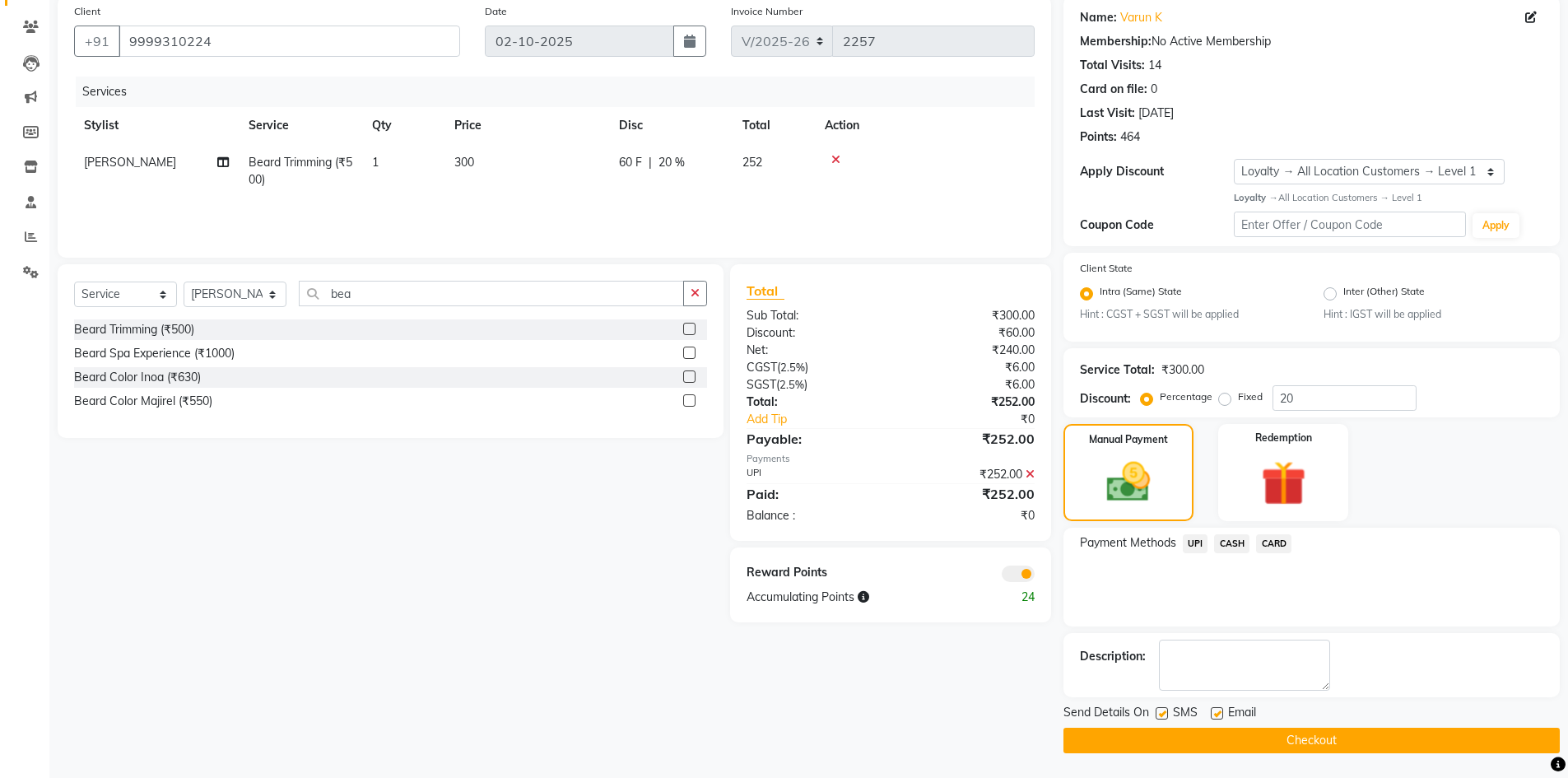
click at [1155, 744] on button "Checkout" at bounding box center [1312, 740] width 496 height 26
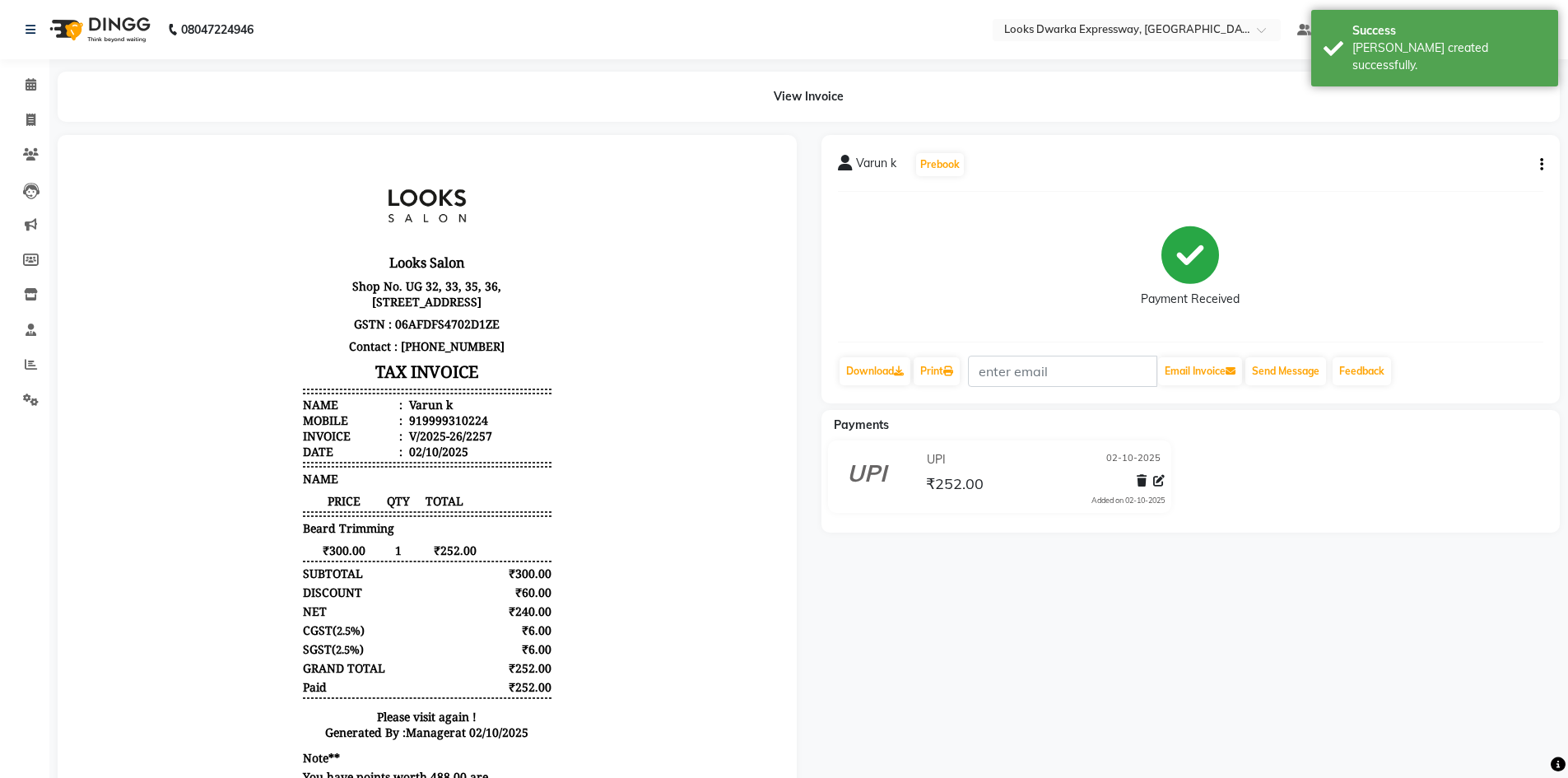
select select "service"
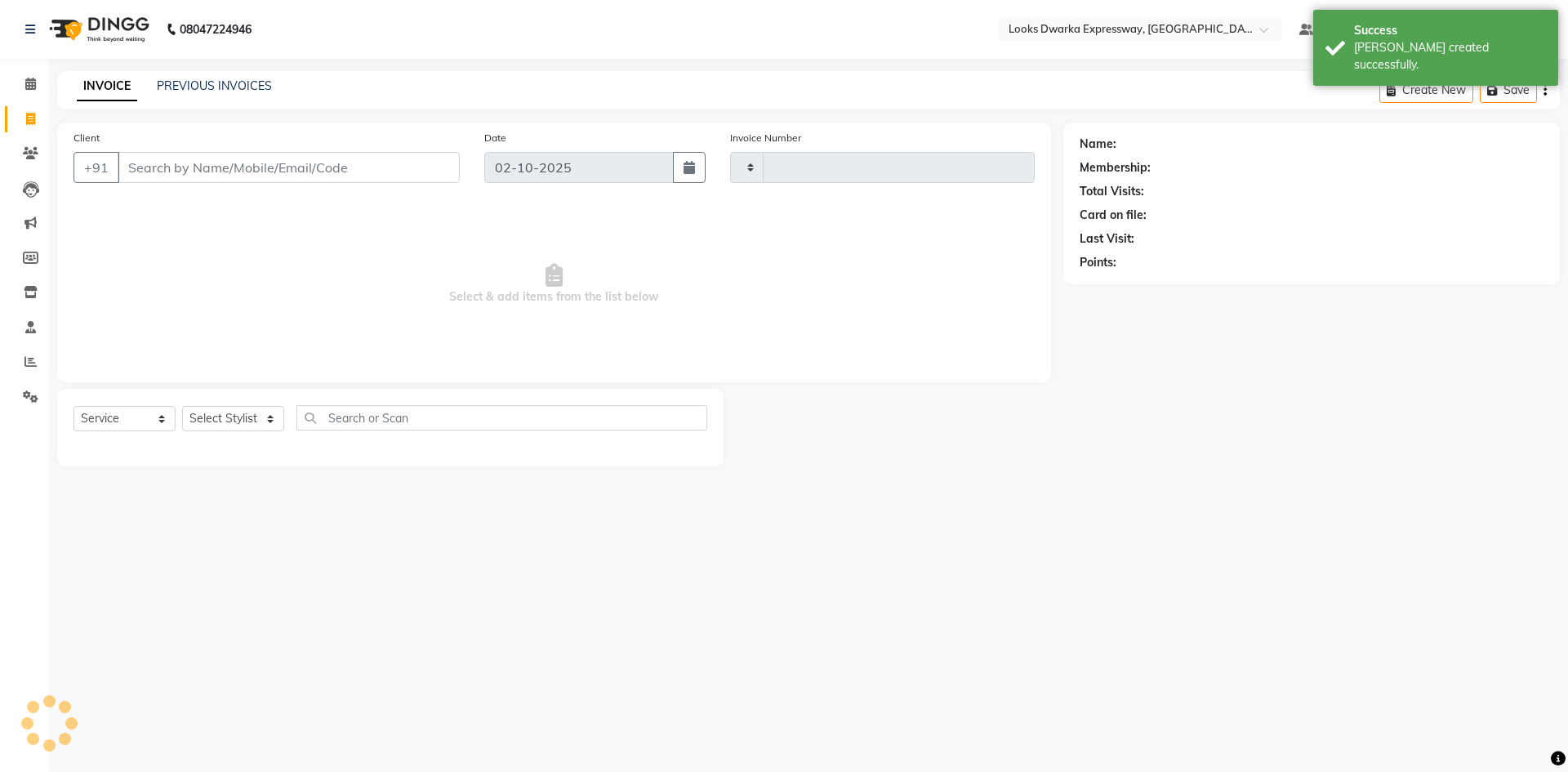
type input "2258"
select select "6011"
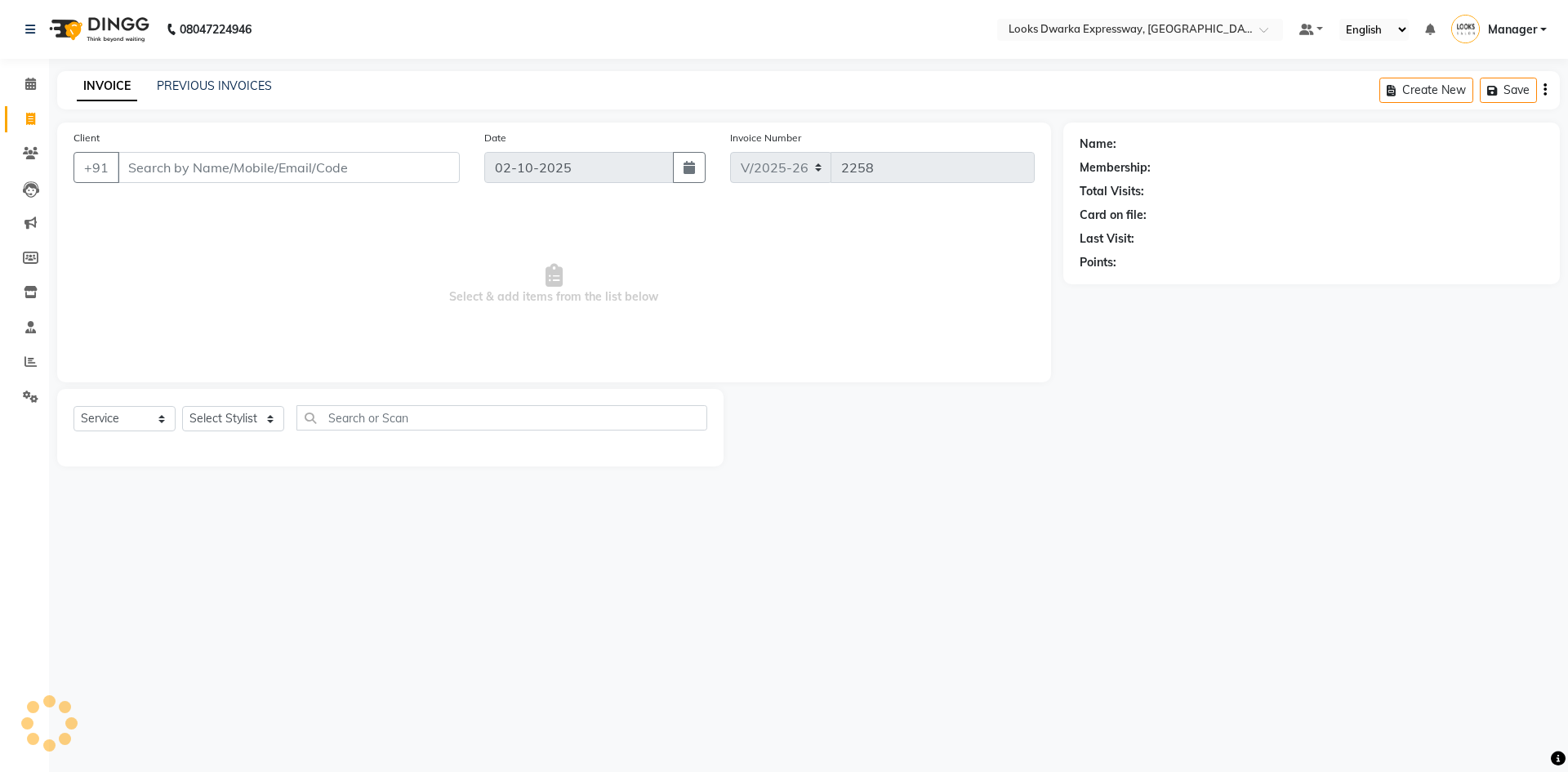
click at [274, 180] on input "Client" at bounding box center [288, 167] width 342 height 31
click at [143, 426] on select "Select Service Product Membership Package Voucher Prepaid Gift Card" at bounding box center [124, 419] width 102 height 26
select select "P"
click at [73, 406] on select "Select Service Product Membership Package Voucher Prepaid Gift Card" at bounding box center [124, 419] width 102 height 26
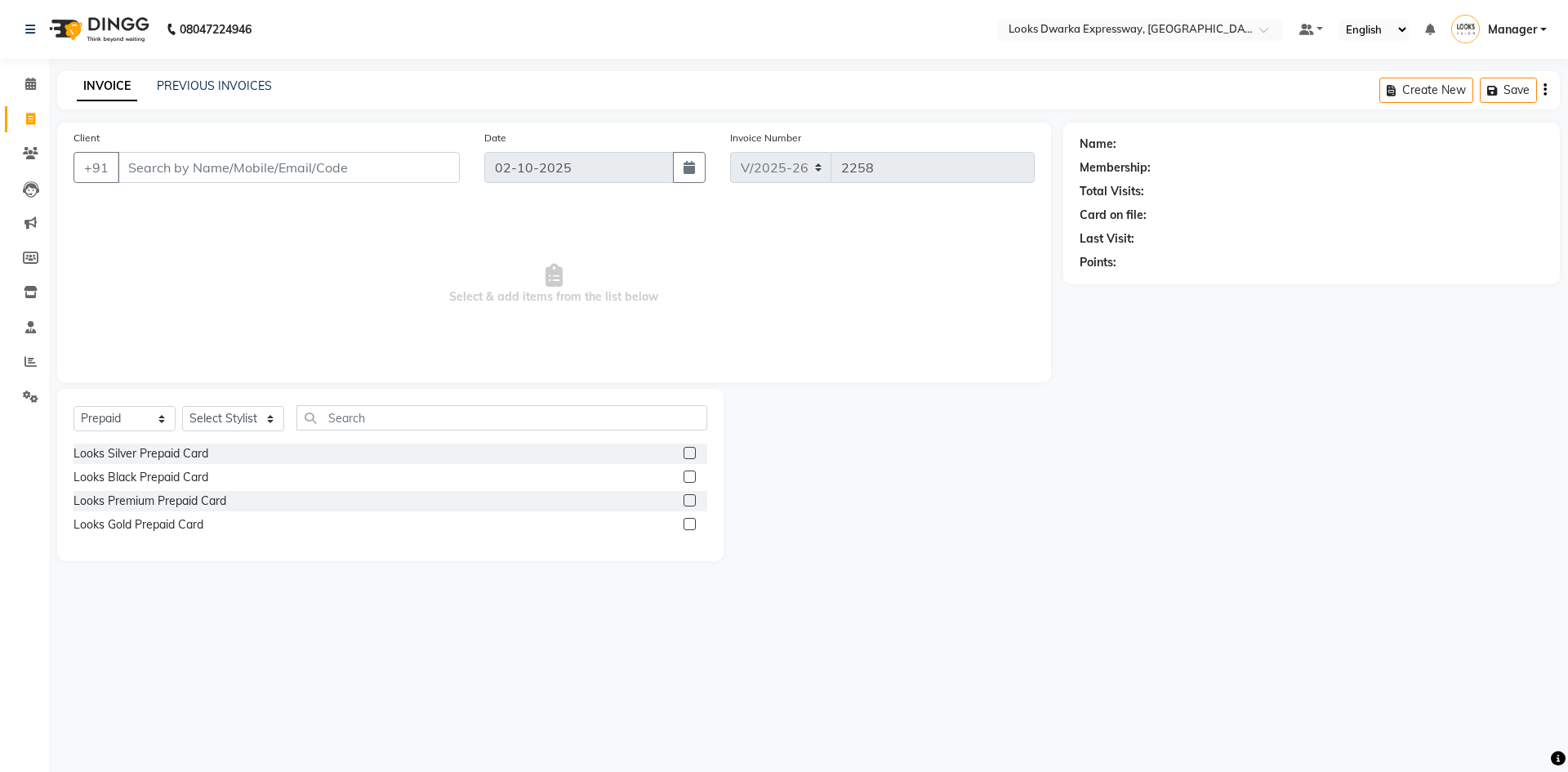
click at [235, 401] on div "Select Service Product Membership Package Voucher Prepaid Gift Card Select Styl…" at bounding box center [390, 475] width 666 height 172
click at [240, 416] on select "Select Stylist Manager MD [PERSON_NAME] Ravindar_pdct [PERSON_NAME] [PERSON_NAM…" at bounding box center [233, 419] width 102 height 26
select select "43893"
click at [182, 406] on select "Select Stylist Manager MD [PERSON_NAME] Ravindar_pdct [PERSON_NAME] [PERSON_NAM…" at bounding box center [233, 419] width 102 height 26
click at [356, 414] on input "text" at bounding box center [502, 418] width 411 height 26
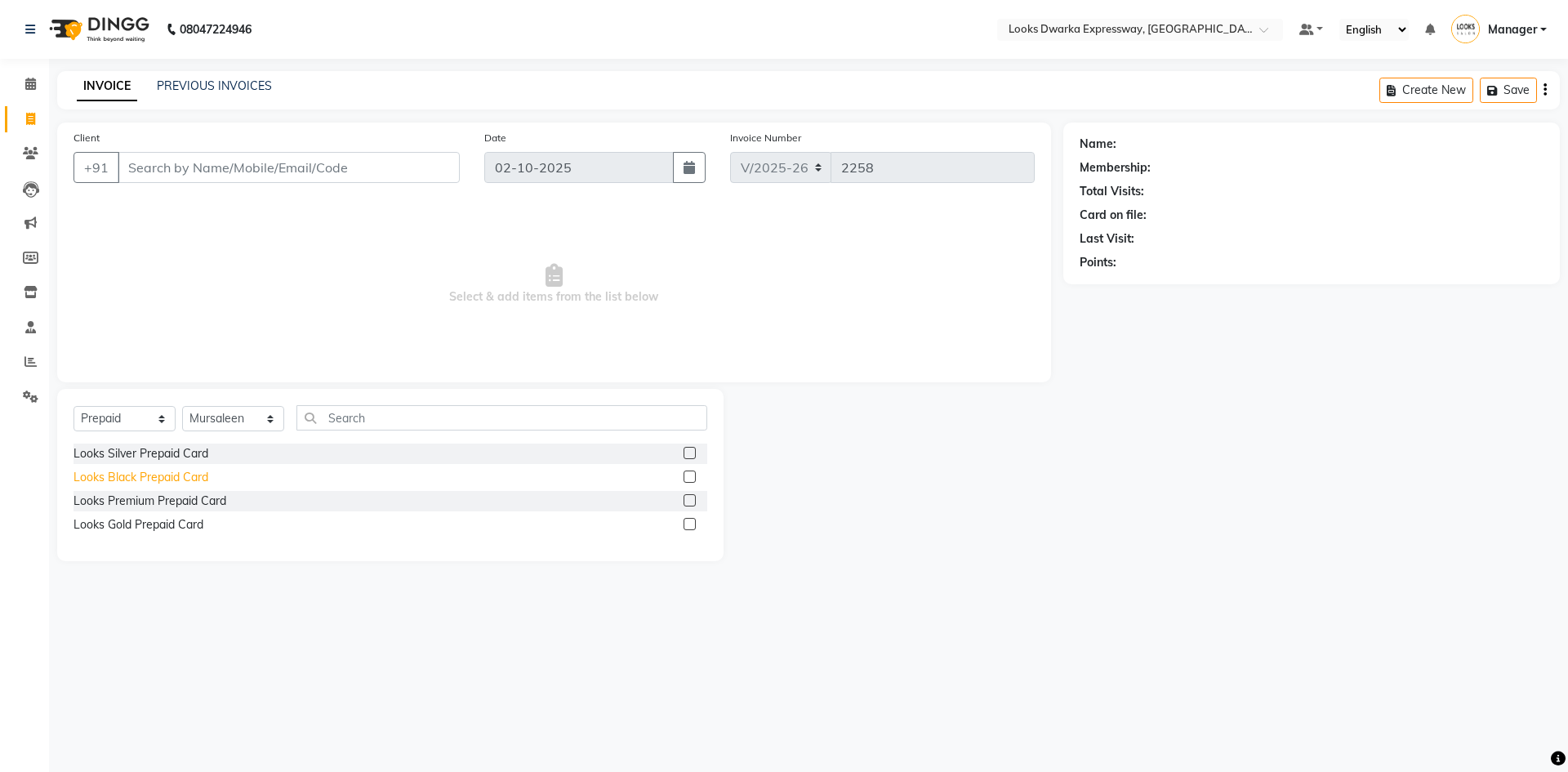
click at [178, 472] on div "Looks Black Prepaid Card" at bounding box center [141, 477] width 135 height 17
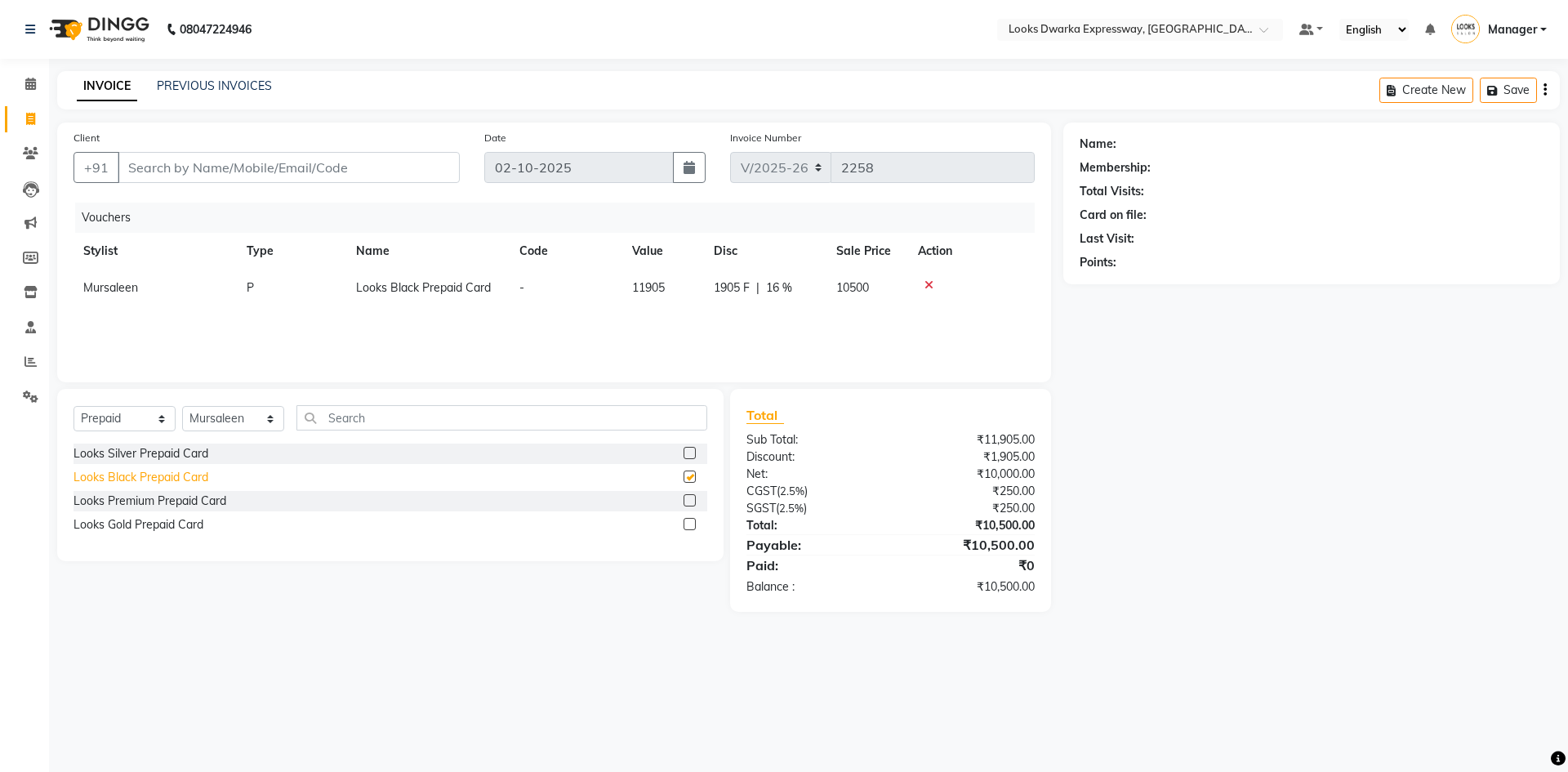
checkbox input "false"
click at [195, 453] on div "Looks Silver Prepaid Card" at bounding box center [141, 453] width 135 height 17
checkbox input "false"
click at [933, 283] on div at bounding box center [971, 285] width 107 height 12
click at [924, 286] on icon at bounding box center [928, 285] width 9 height 12
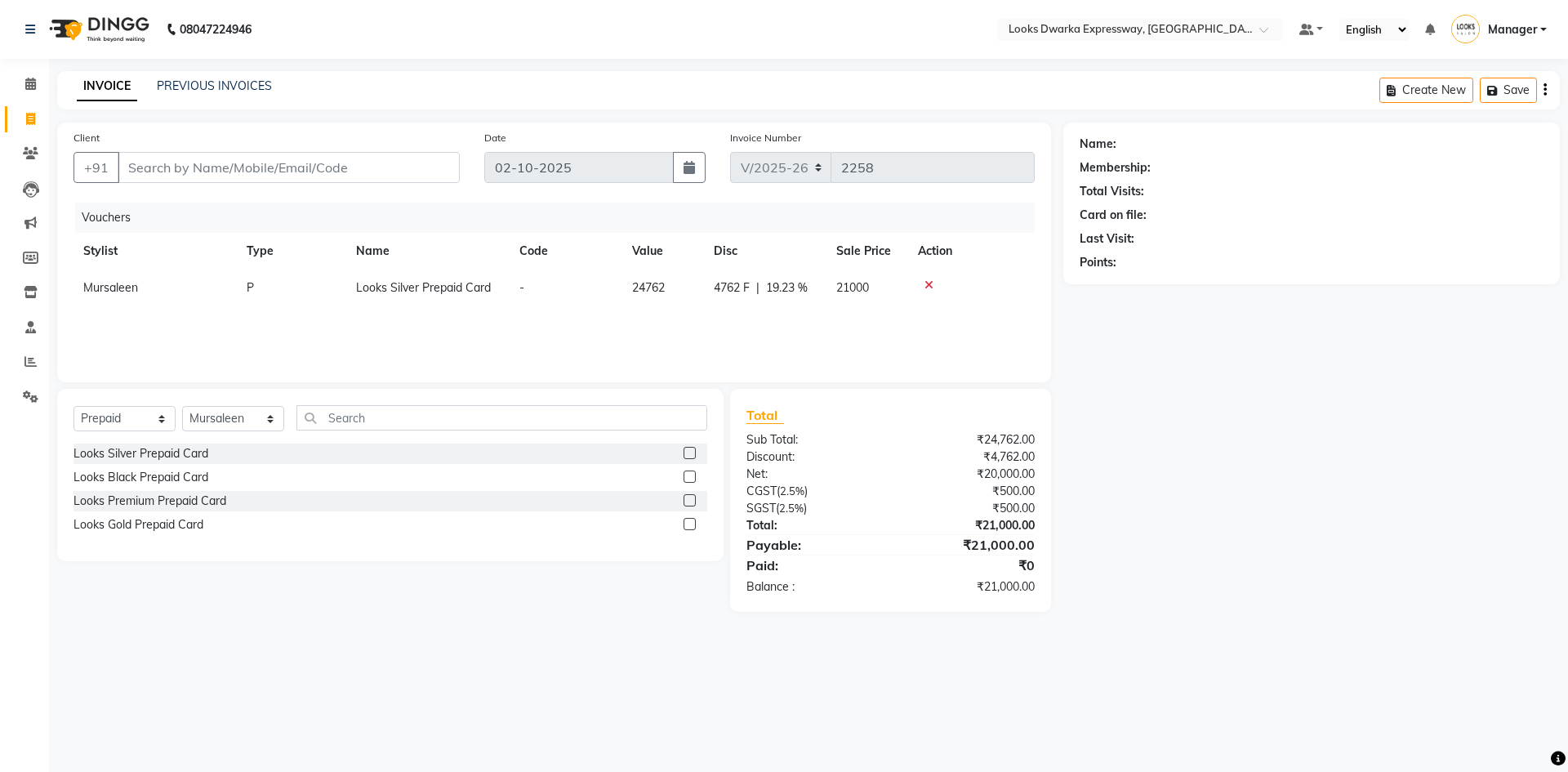
click at [691, 526] on label at bounding box center [689, 524] width 12 height 12
click at [691, 526] on input "checkbox" at bounding box center [688, 525] width 11 height 11
checkbox input "false"
click at [924, 320] on icon at bounding box center [928, 322] width 9 height 12
click at [692, 494] on label at bounding box center [689, 500] width 12 height 12
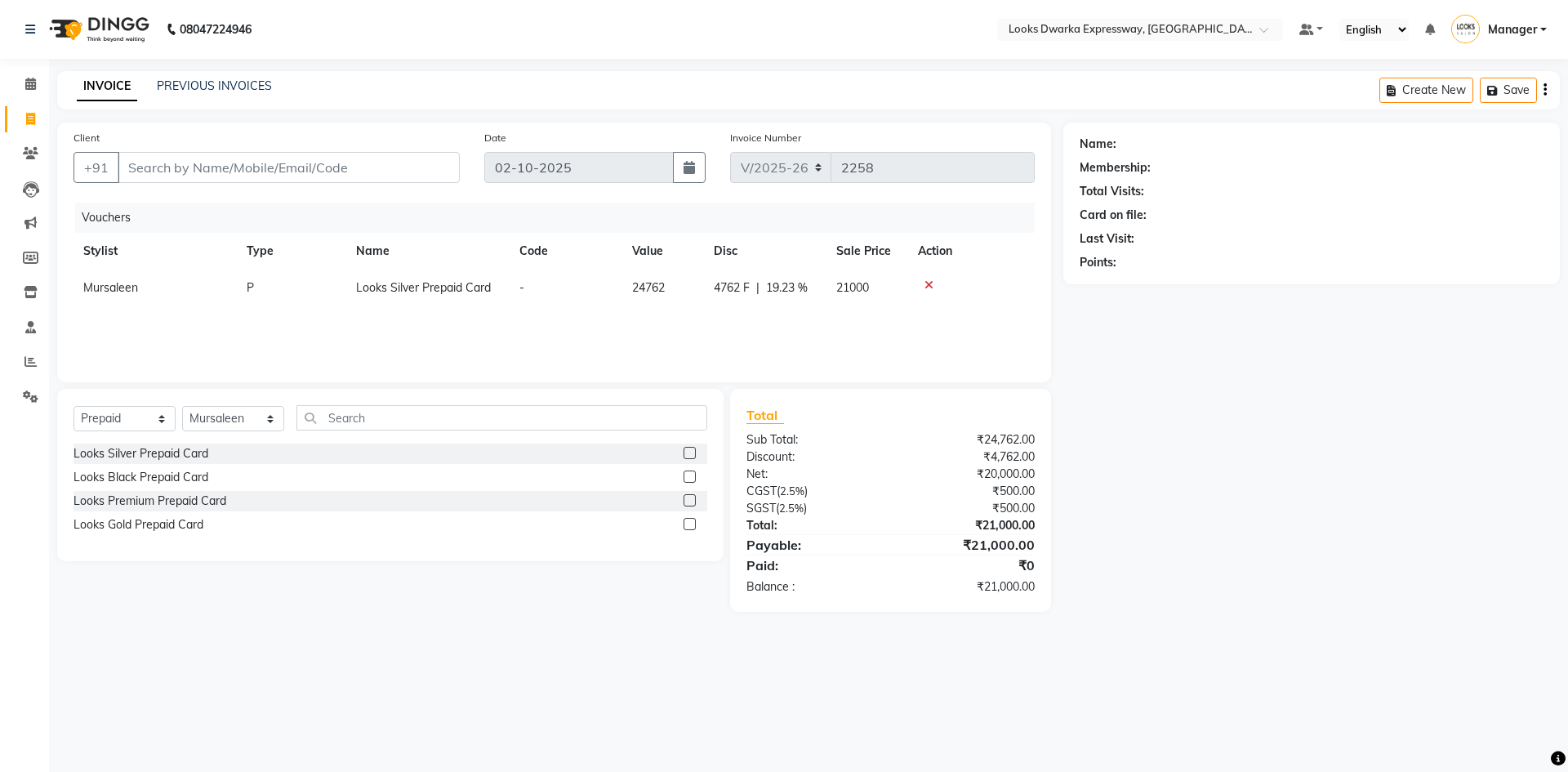
click at [692, 496] on input "checkbox" at bounding box center [688, 501] width 11 height 11
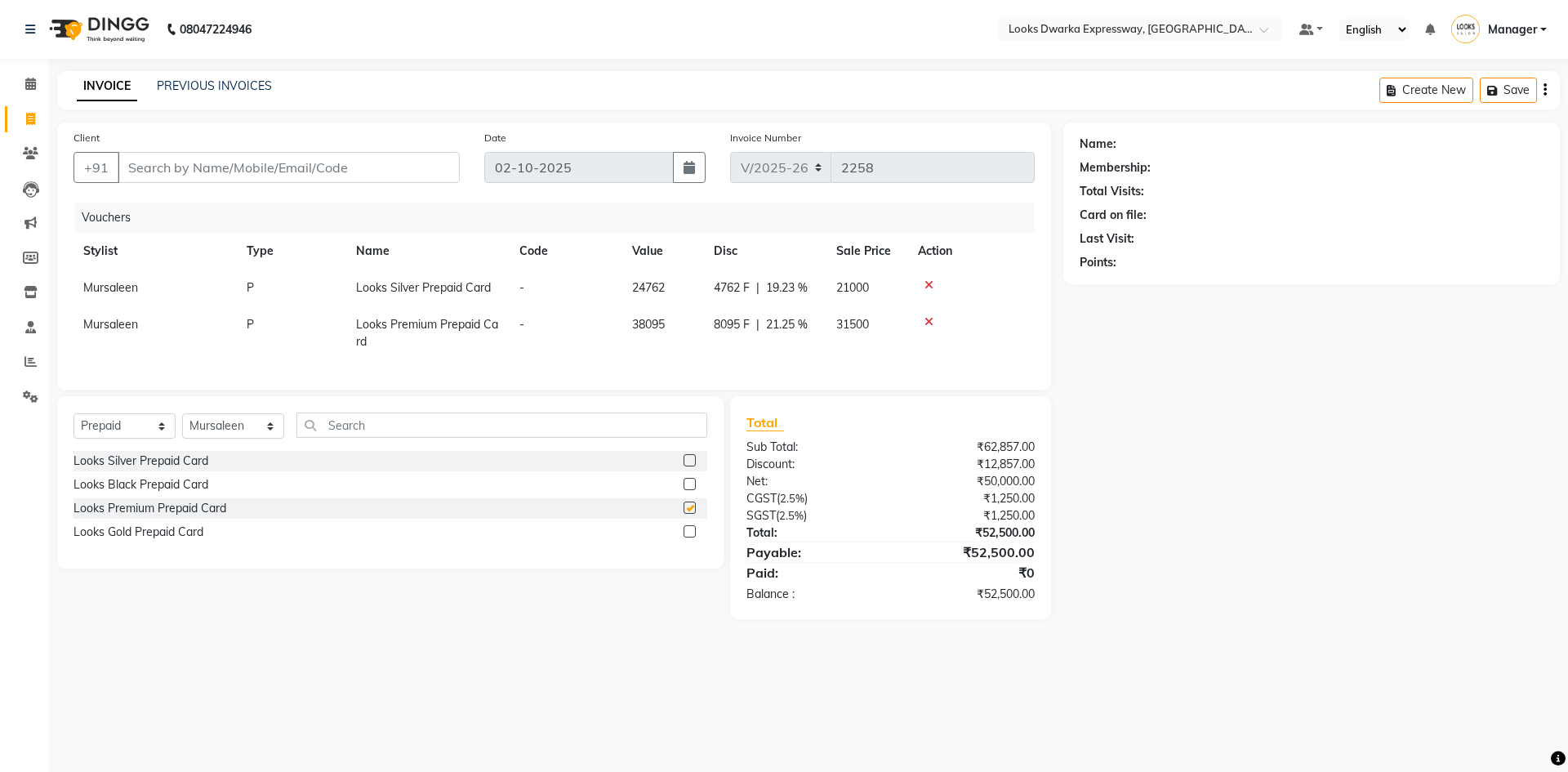
checkbox input "false"
click at [925, 324] on icon at bounding box center [928, 322] width 9 height 12
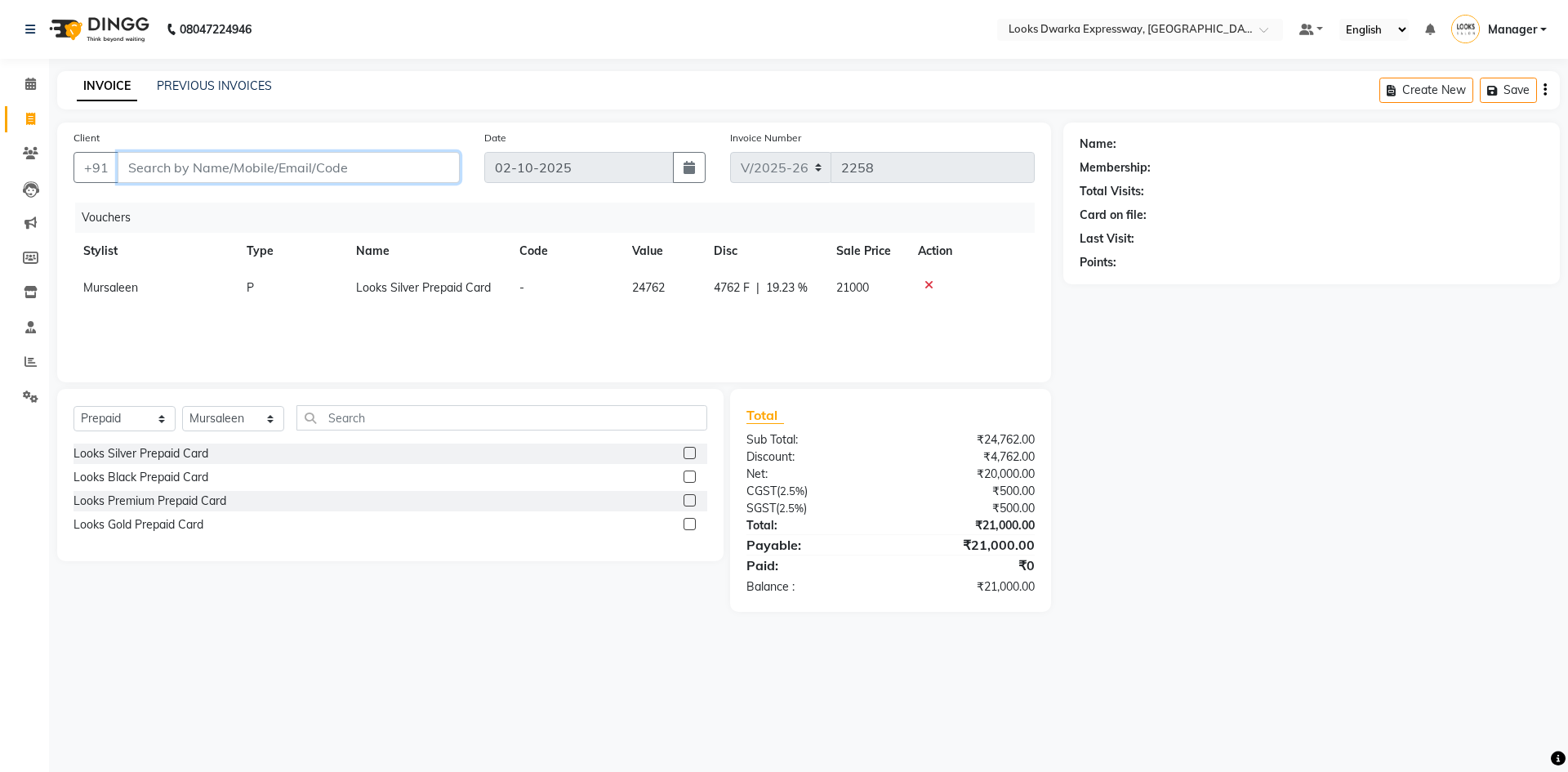
click at [292, 173] on input "Client" at bounding box center [288, 167] width 342 height 31
type input "7015858740"
click at [404, 174] on span "Add Client" at bounding box center [418, 167] width 64 height 16
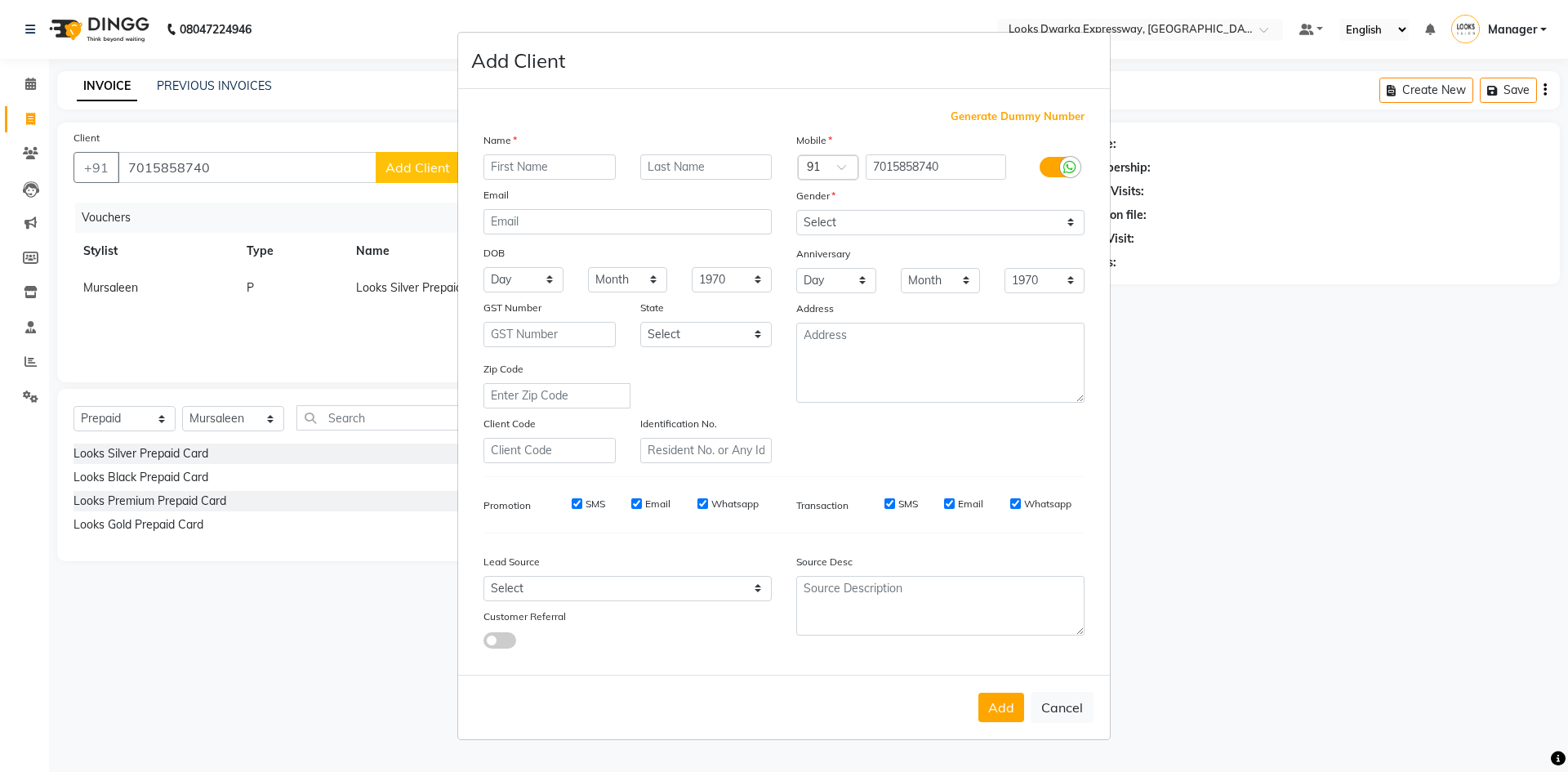
click at [539, 174] on input "text" at bounding box center [549, 166] width 133 height 26
type input "r"
type input "ritu"
click at [672, 166] on input "text" at bounding box center [706, 166] width 133 height 26
type input "ahlawat"
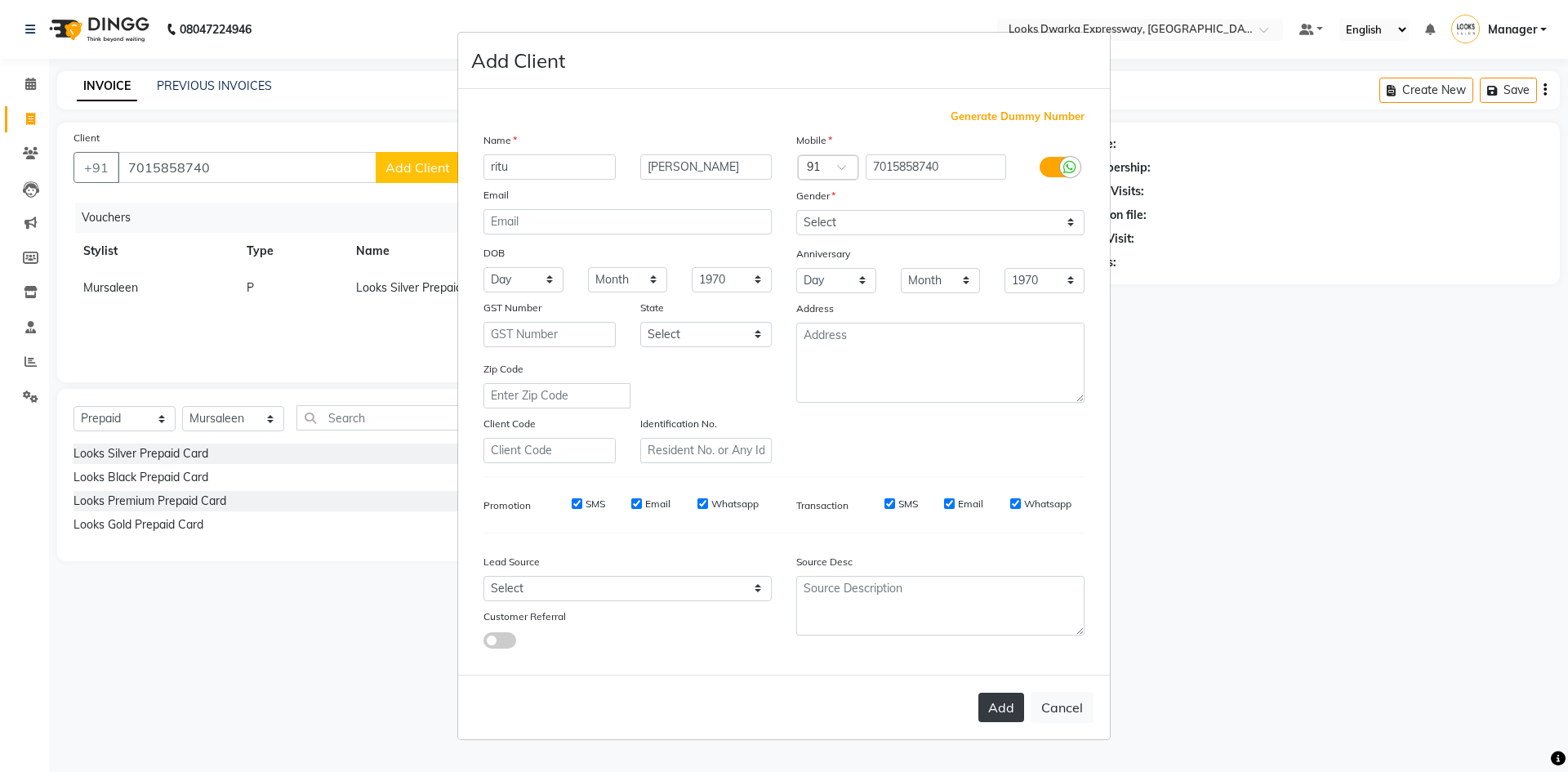
click at [1016, 718] on button "Add" at bounding box center [1001, 708] width 46 height 30
click at [1008, 709] on button "Add" at bounding box center [1001, 708] width 46 height 30
click at [1008, 712] on button "Add" at bounding box center [1001, 708] width 46 height 30
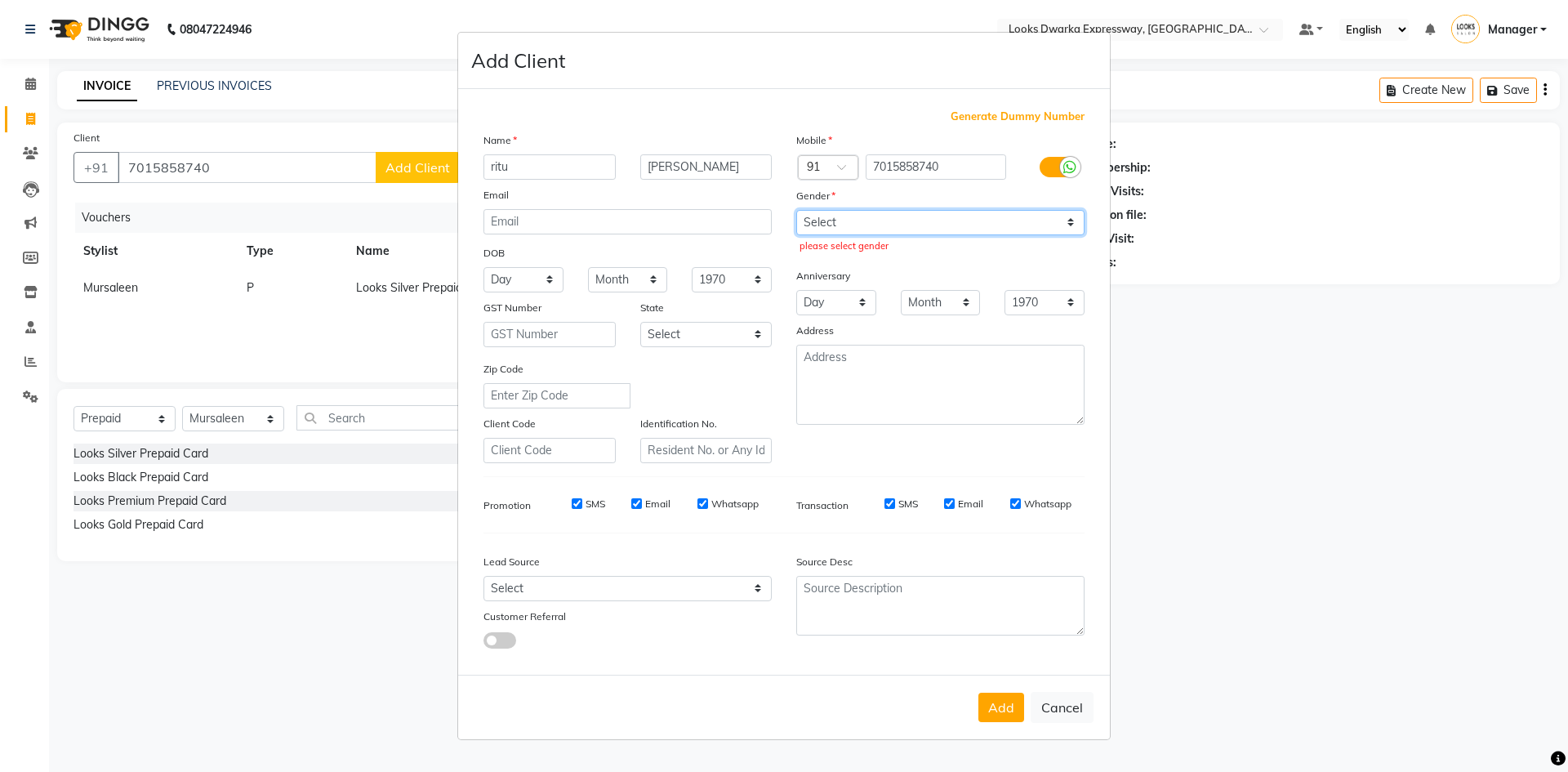
click at [895, 227] on select "Select Male Female Other Prefer Not To Say" at bounding box center [940, 222] width 288 height 26
select select "female"
click at [796, 210] on select "Select Male Female Other Prefer Not To Say" at bounding box center [940, 222] width 288 height 26
click at [1076, 168] on icon at bounding box center [1070, 167] width 13 height 15
click at [0, 0] on input "checkbox" at bounding box center [0, 0] width 0 height 0
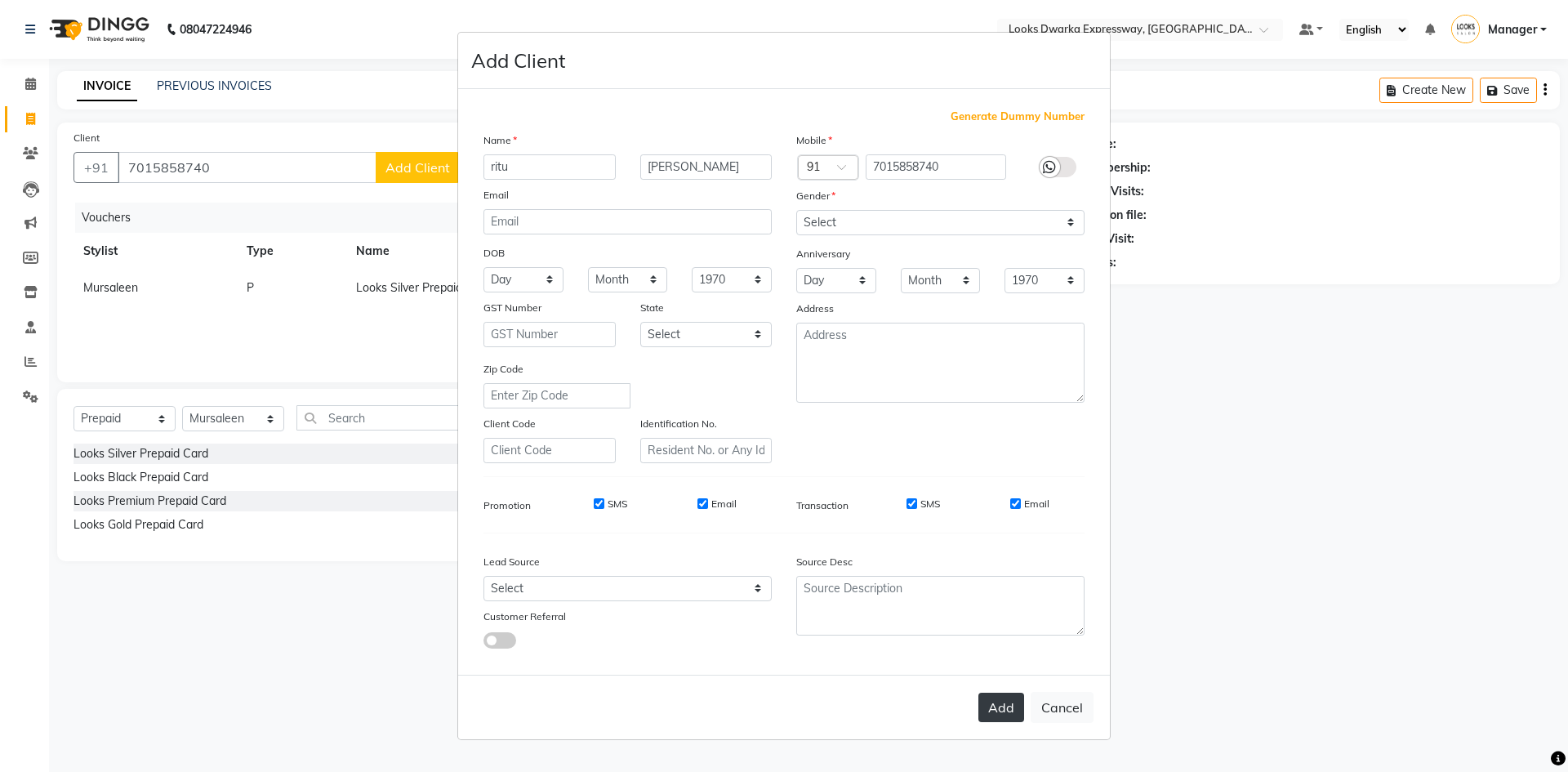
click at [987, 714] on button "Add" at bounding box center [1001, 708] width 46 height 30
select select
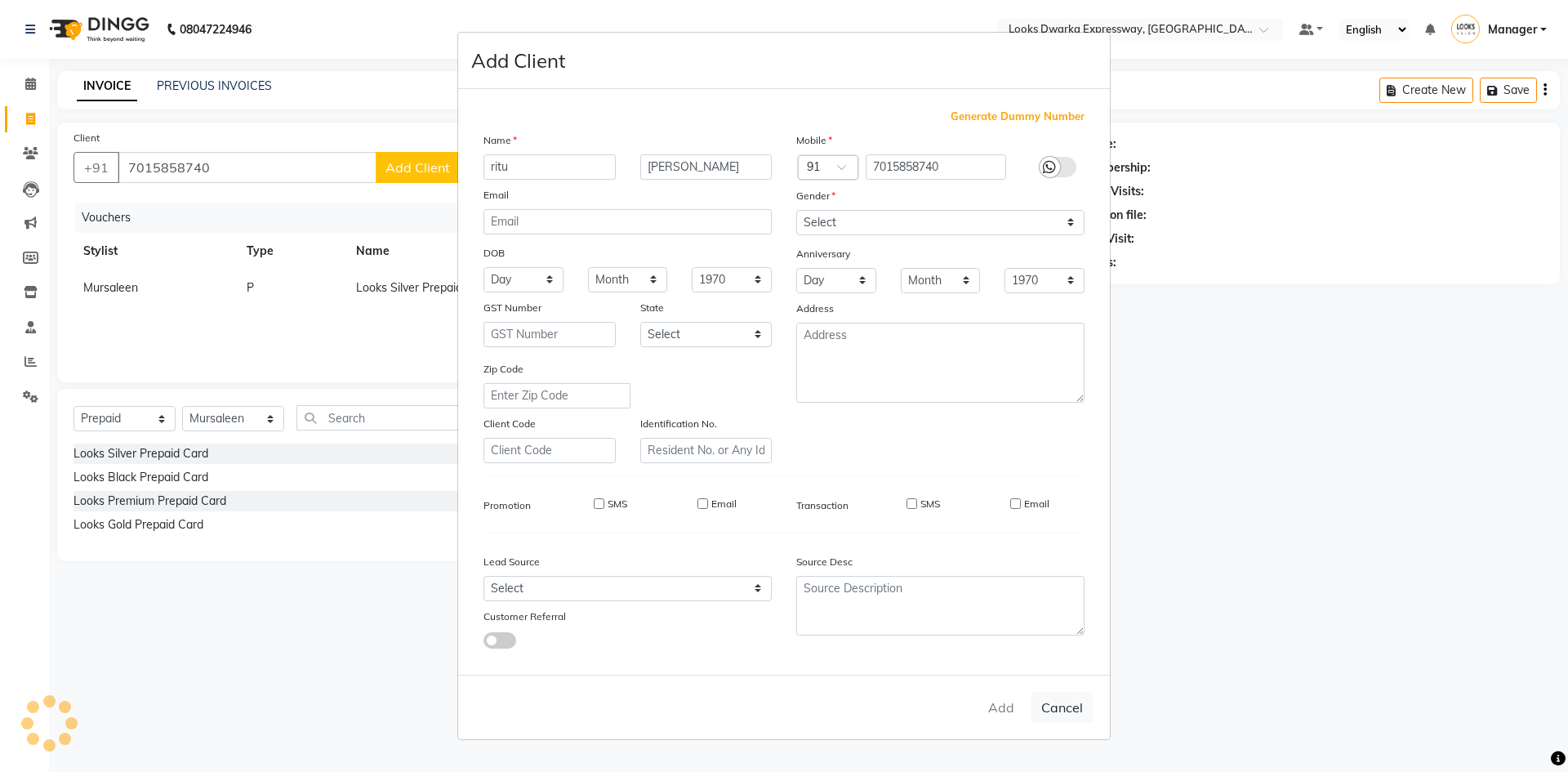
select select
checkbox input "false"
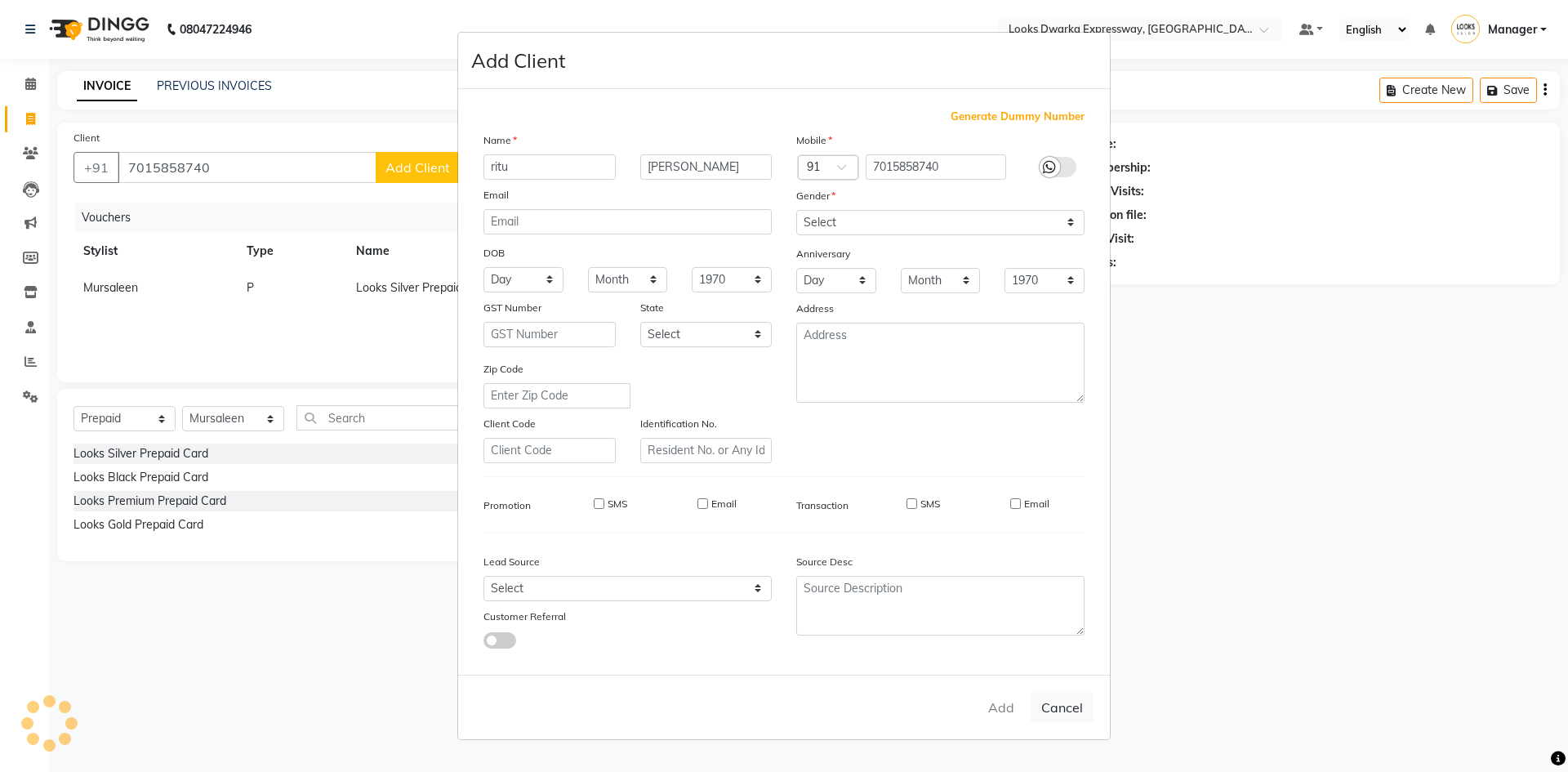
checkbox input "false"
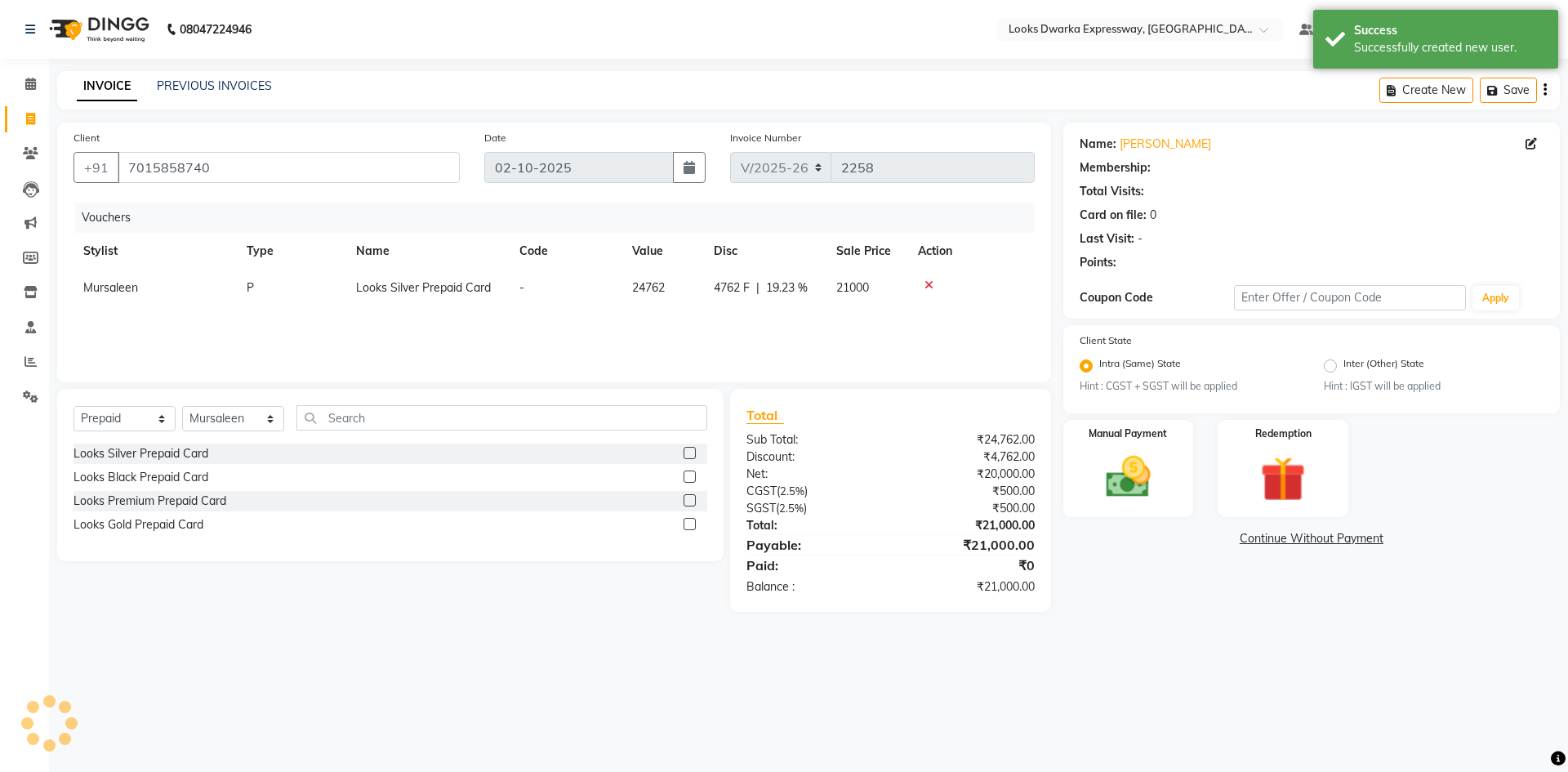
select select "1: Object"
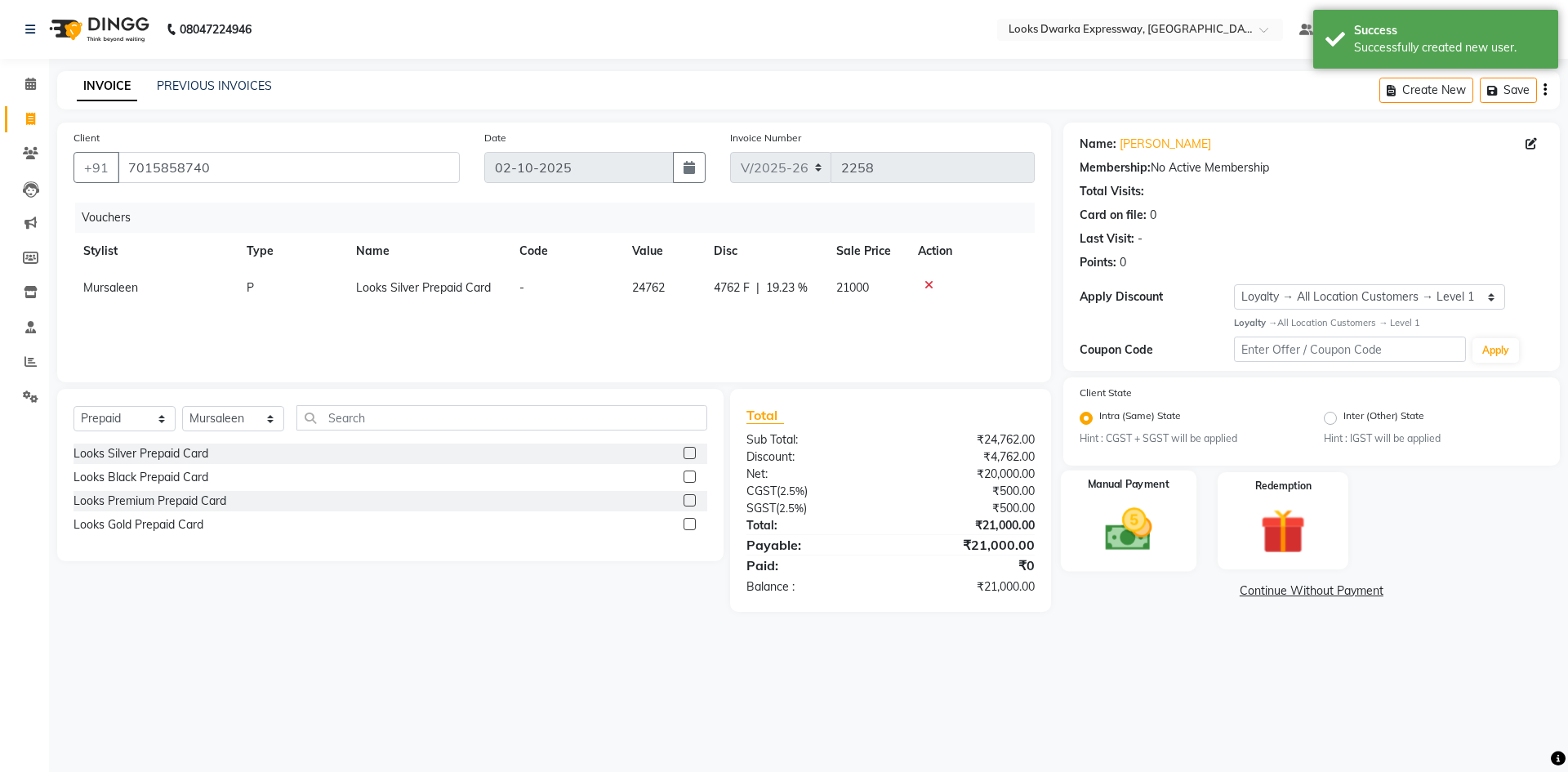
click at [1129, 548] on img at bounding box center [1128, 529] width 76 height 54
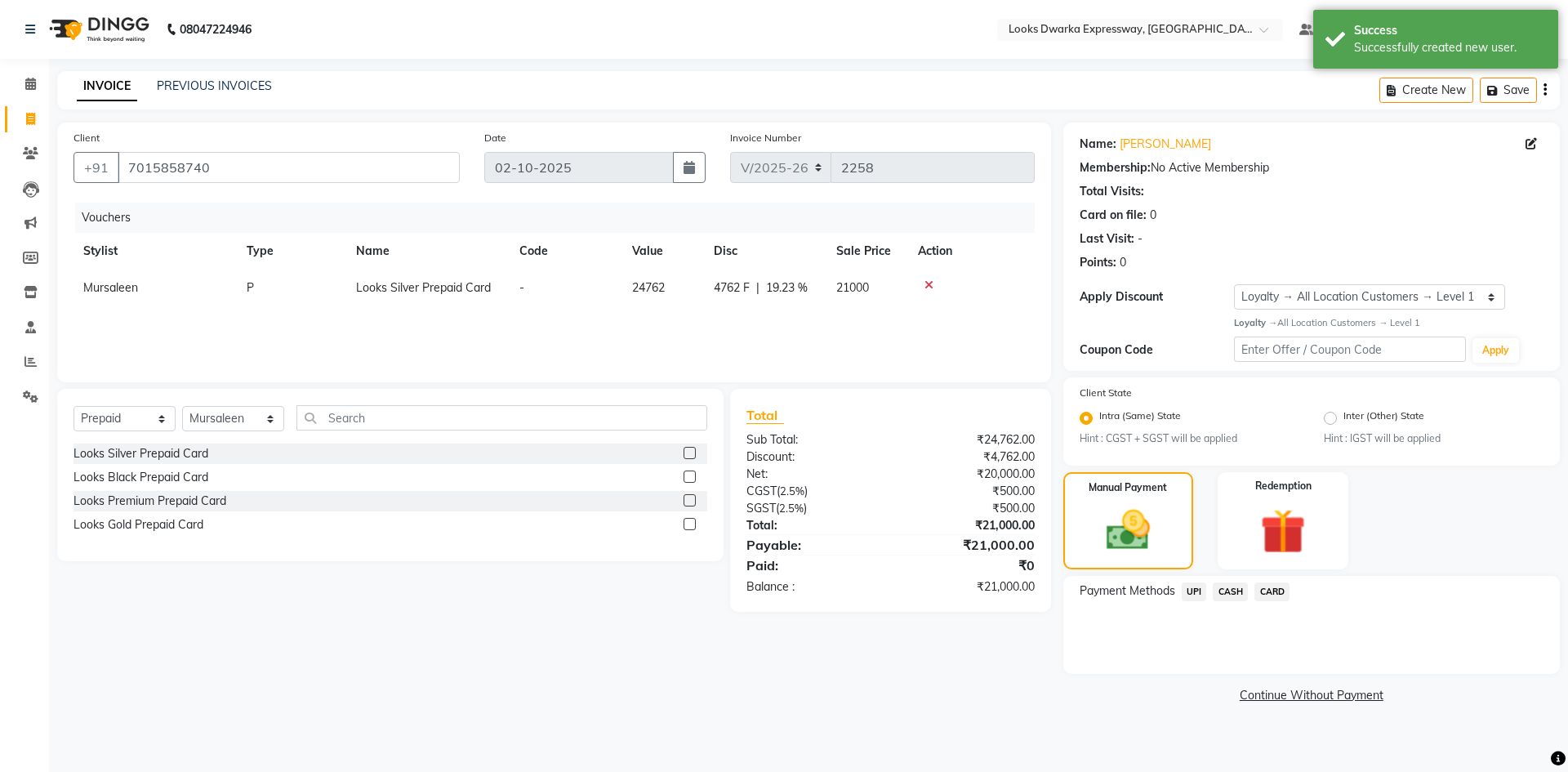
click at [1234, 593] on span "CASH" at bounding box center [1230, 592] width 35 height 19
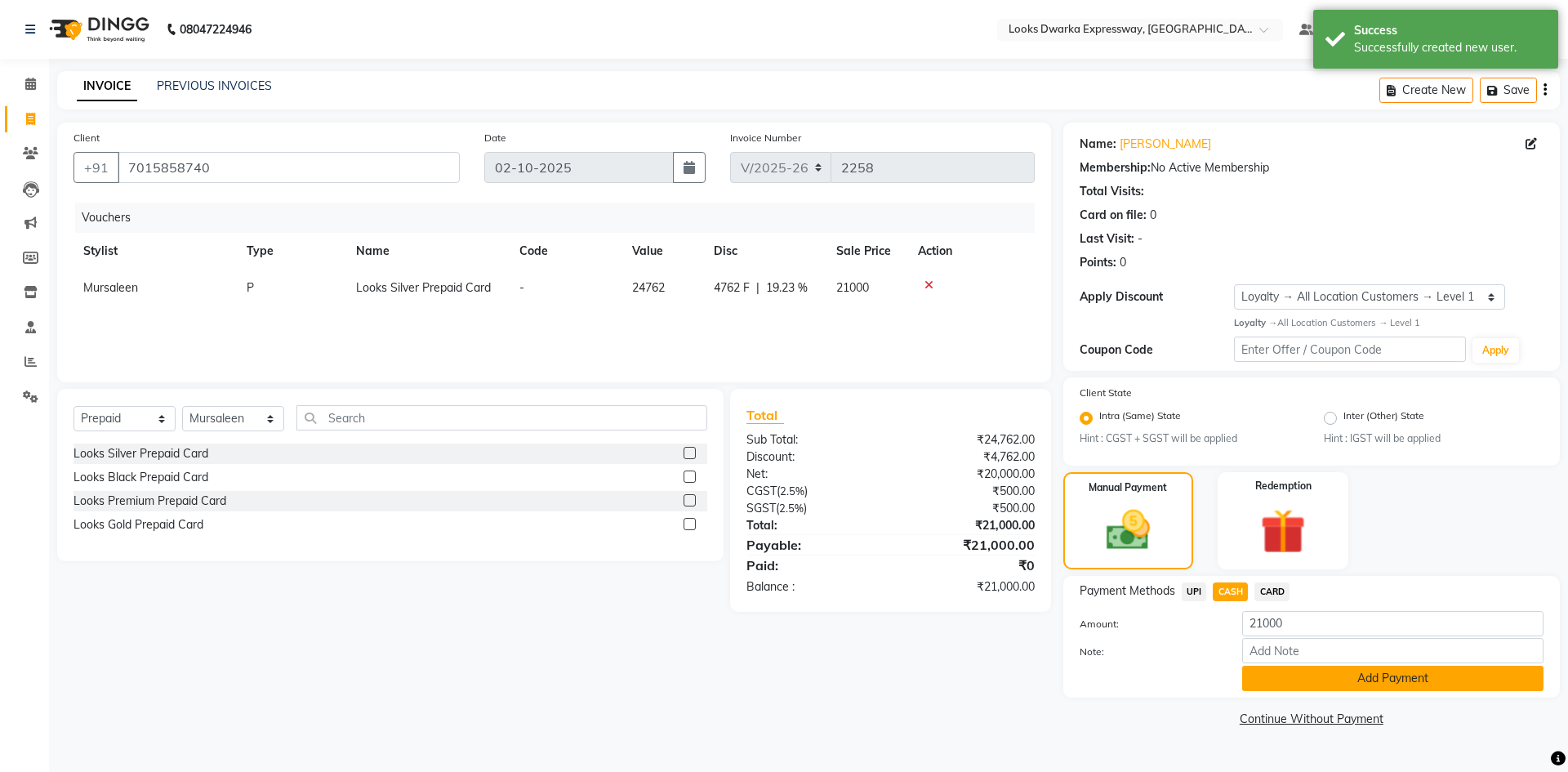
click at [1284, 676] on button "Add Payment" at bounding box center [1393, 678] width 301 height 26
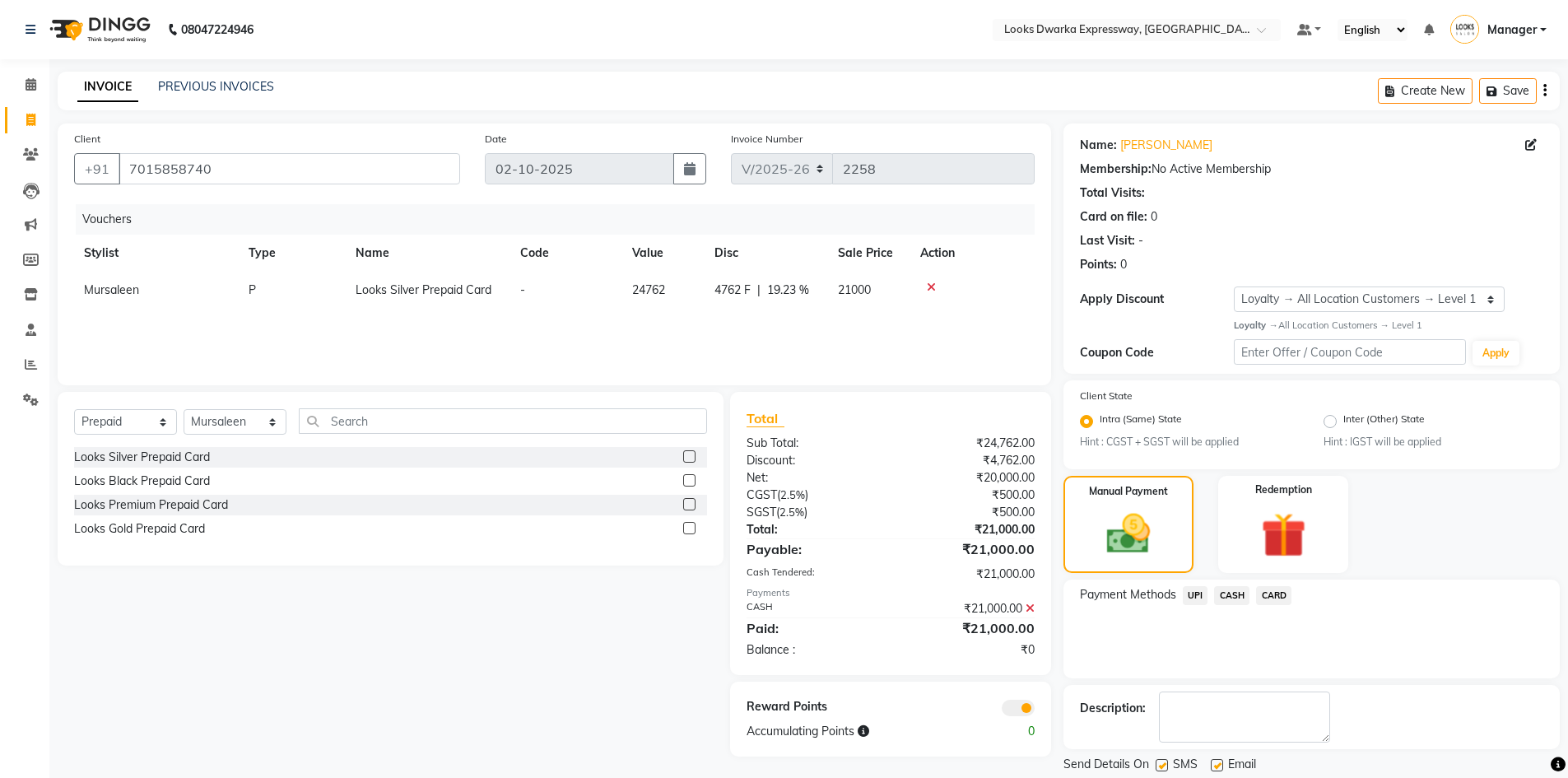
scroll to position [51, 0]
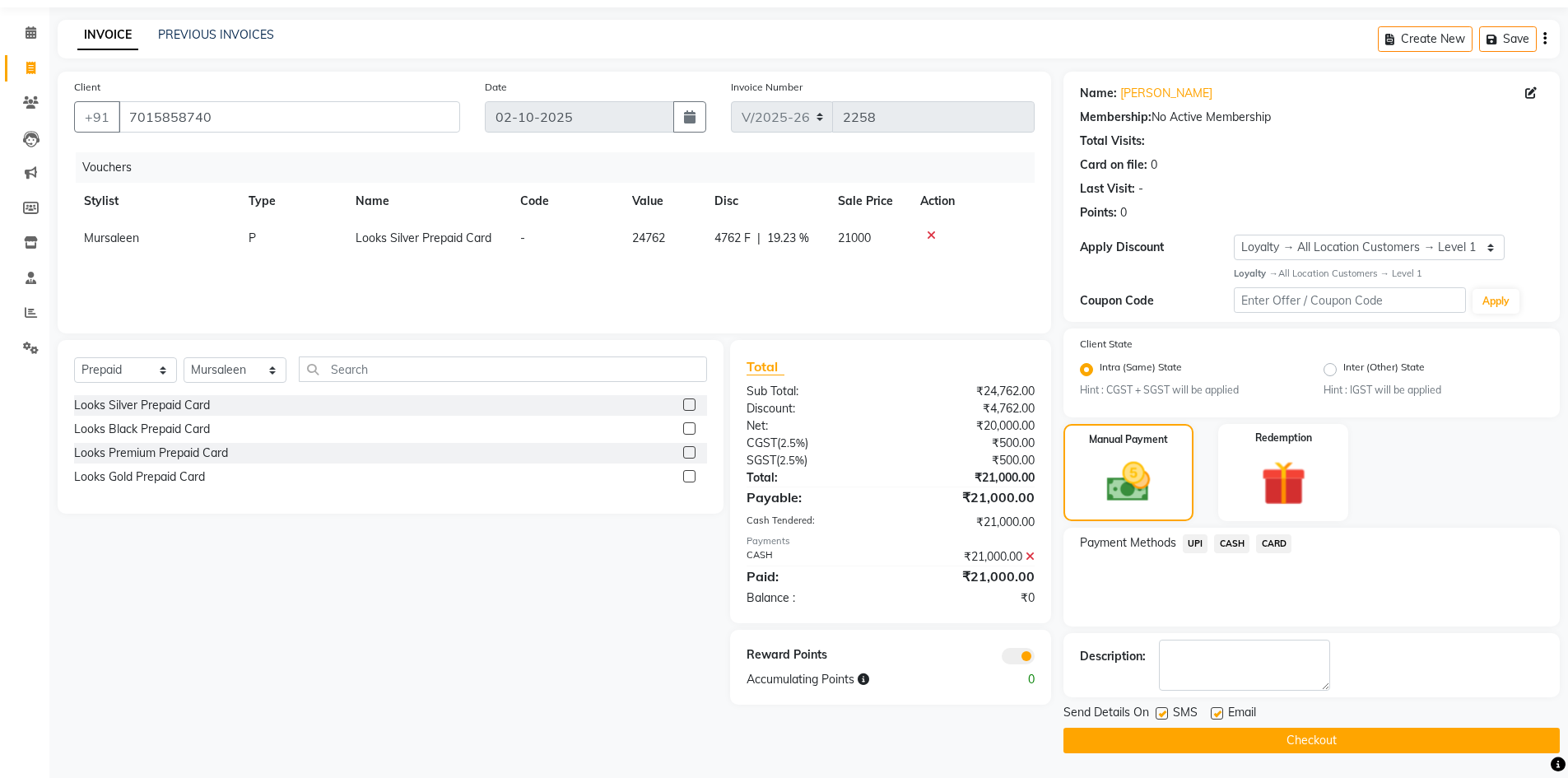
click at [1202, 739] on button "Checkout" at bounding box center [1312, 740] width 496 height 26
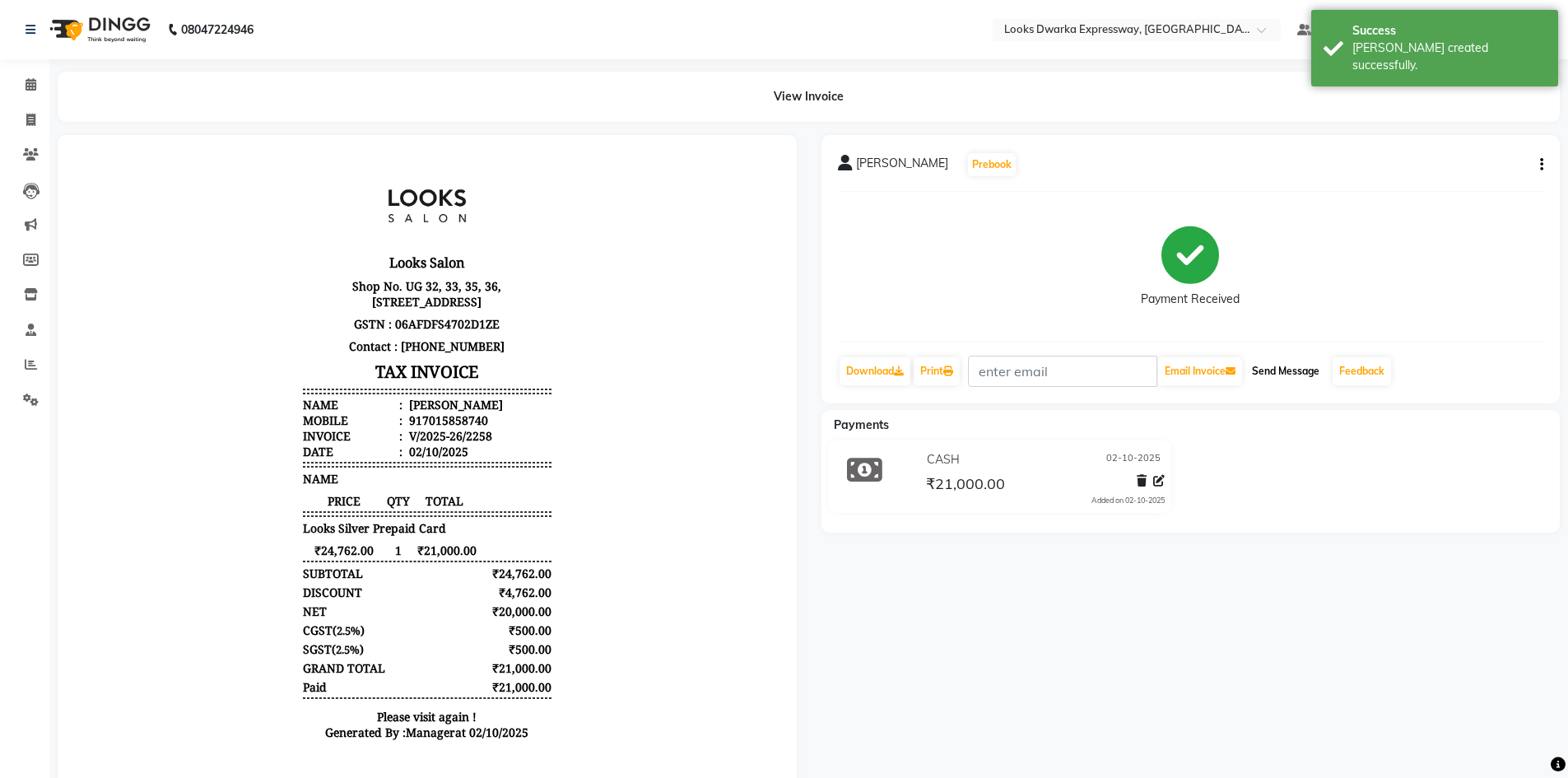
click at [1296, 378] on button "Send Message" at bounding box center [1285, 371] width 81 height 28
drag, startPoint x: 408, startPoint y: 432, endPoint x: 475, endPoint y: 432, distance: 67.0
click at [475, 428] on li "Mobile : 917015858740" at bounding box center [427, 420] width 248 height 16
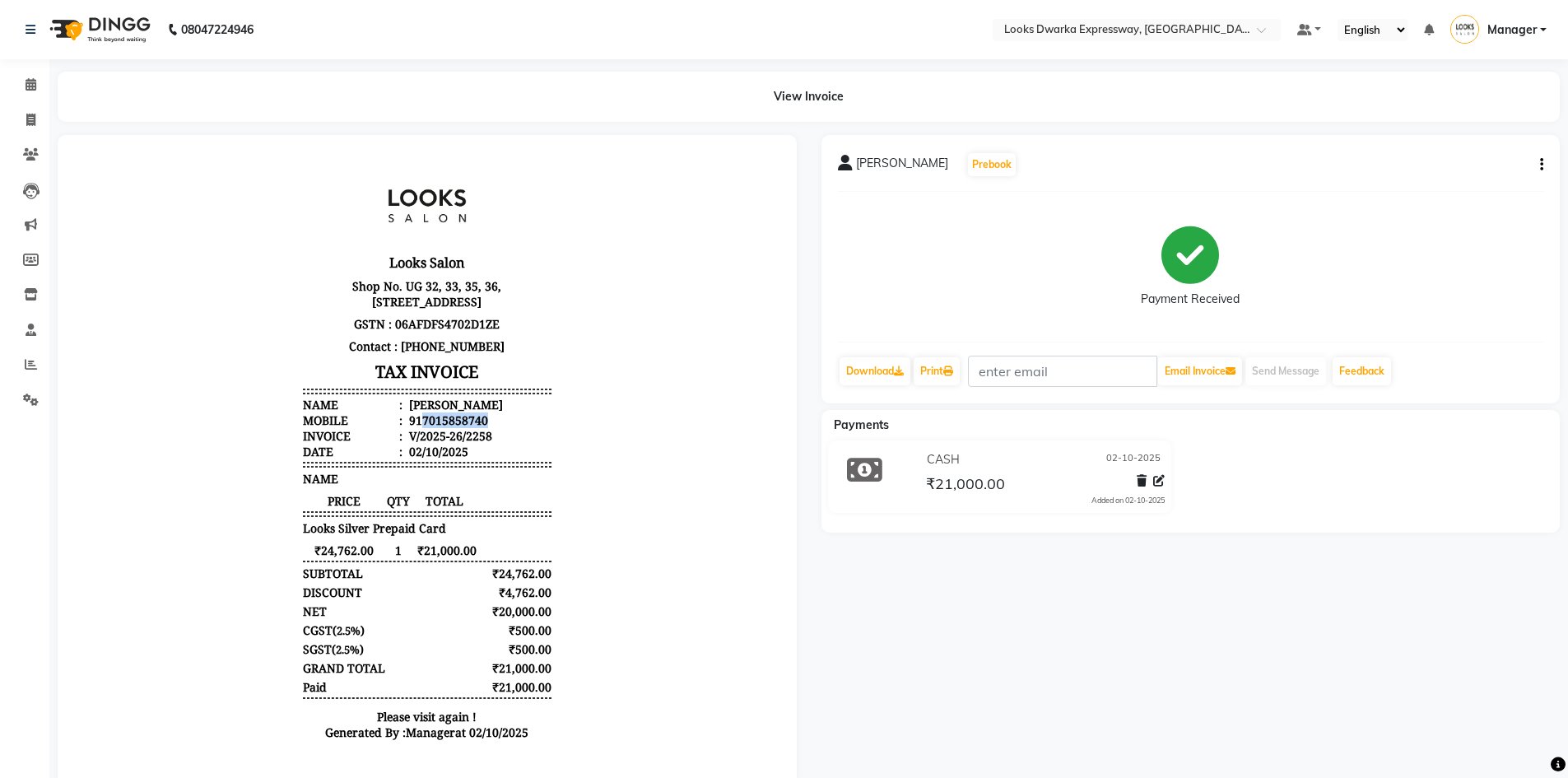
copy div "7015858740"
click at [22, 124] on span at bounding box center [31, 120] width 29 height 19
select select "service"
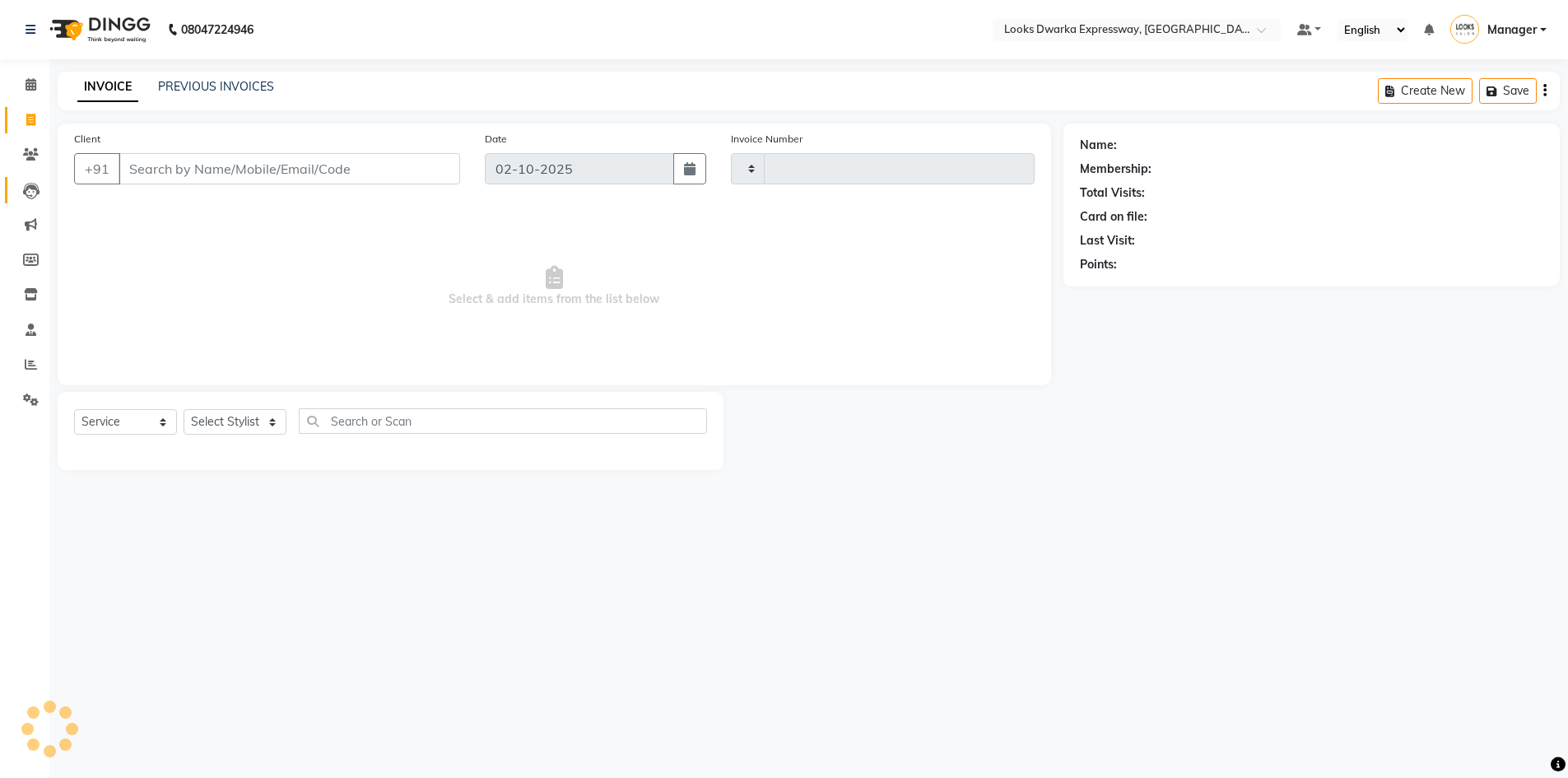
type input "2259"
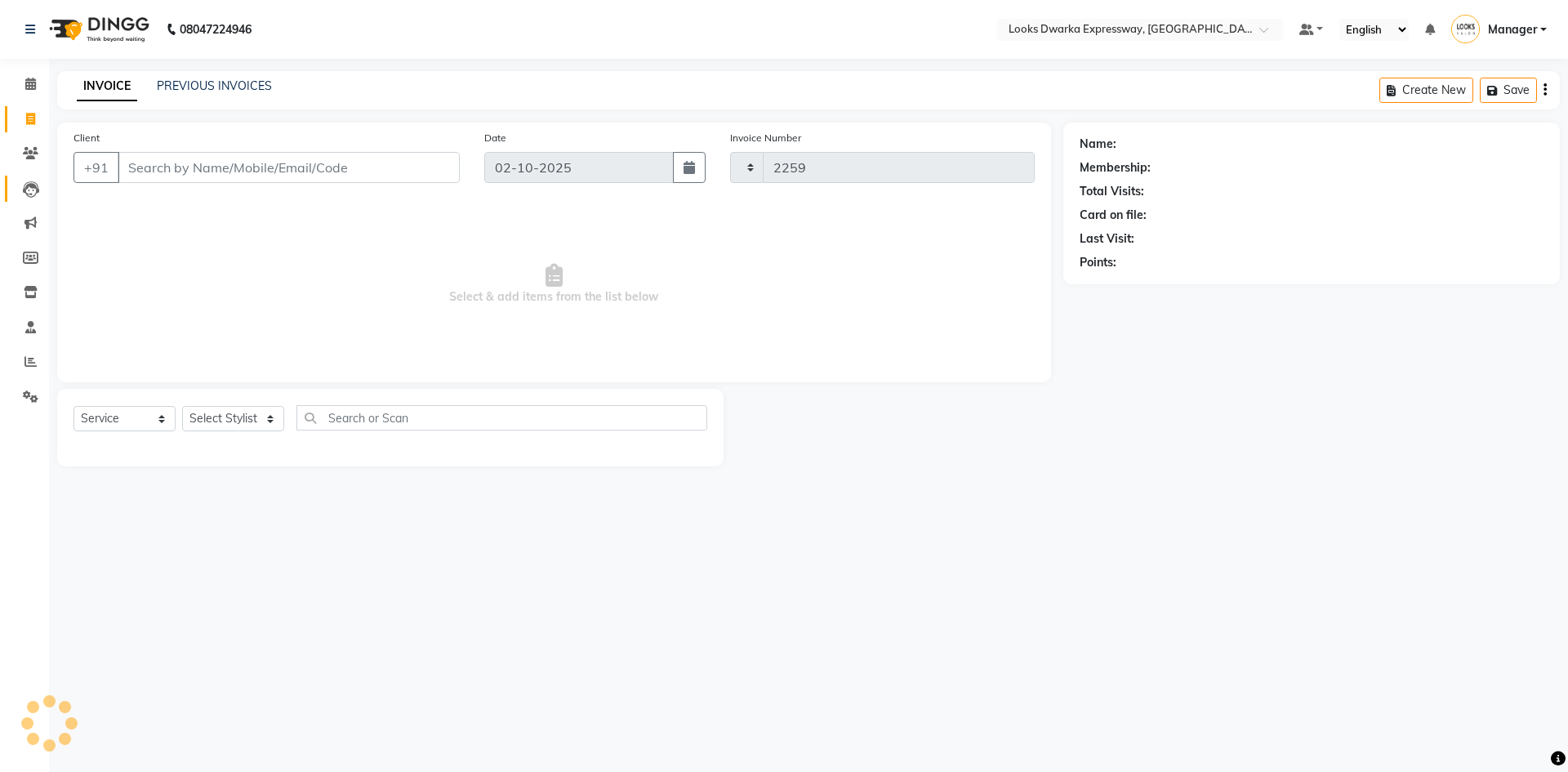
select select "6011"
click at [155, 177] on input "Client" at bounding box center [288, 167] width 342 height 31
type input "7015858740"
select select "1: Object"
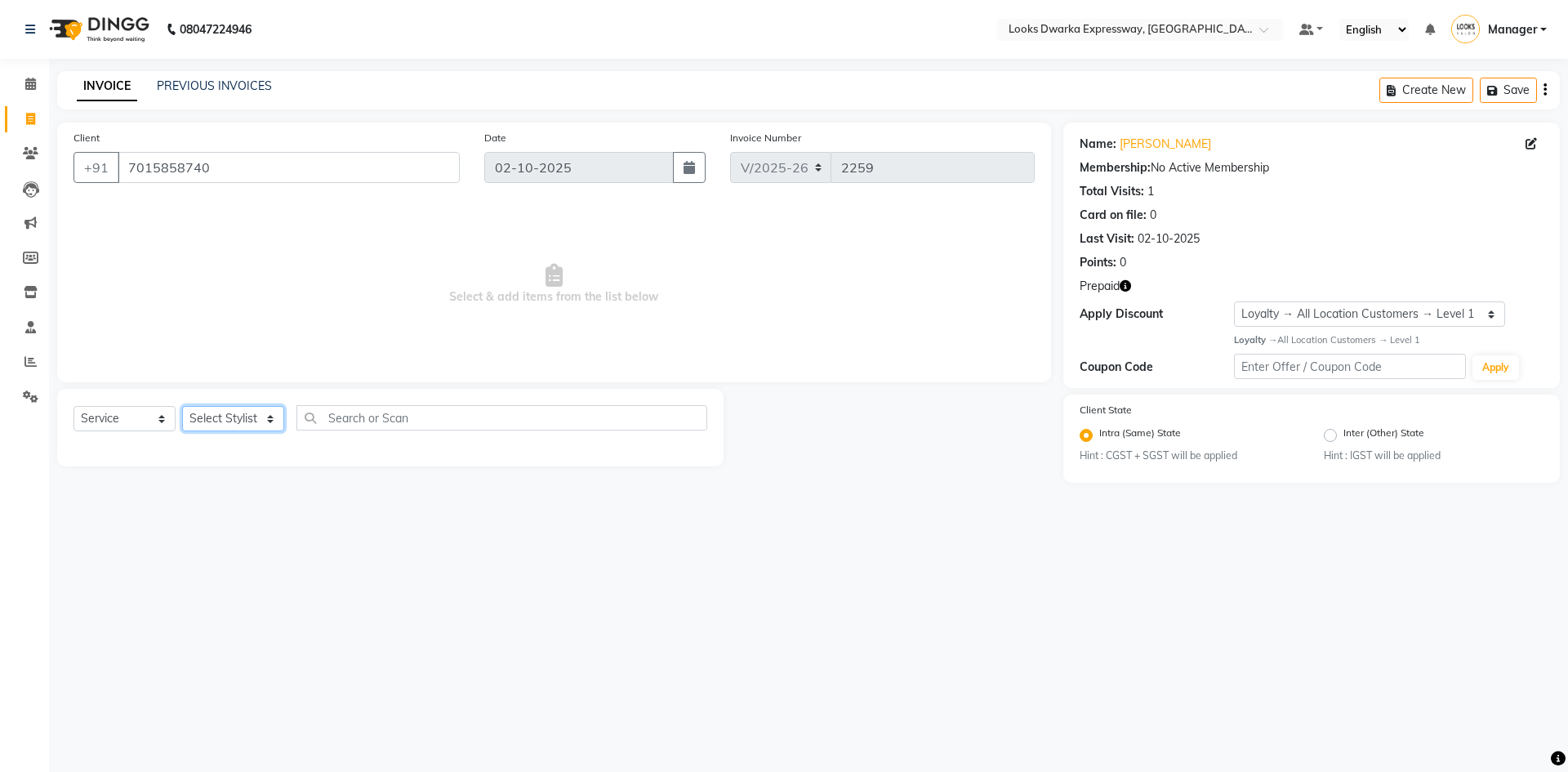
click at [221, 413] on select "Select Stylist Manager MD [PERSON_NAME] Ravindar_pdct [PERSON_NAME] [PERSON_NAM…" at bounding box center [233, 419] width 102 height 26
select select "43893"
click at [182, 406] on select "Select Stylist Manager MD [PERSON_NAME] Ravindar_pdct [PERSON_NAME] [PERSON_NAM…" at bounding box center [233, 419] width 102 height 26
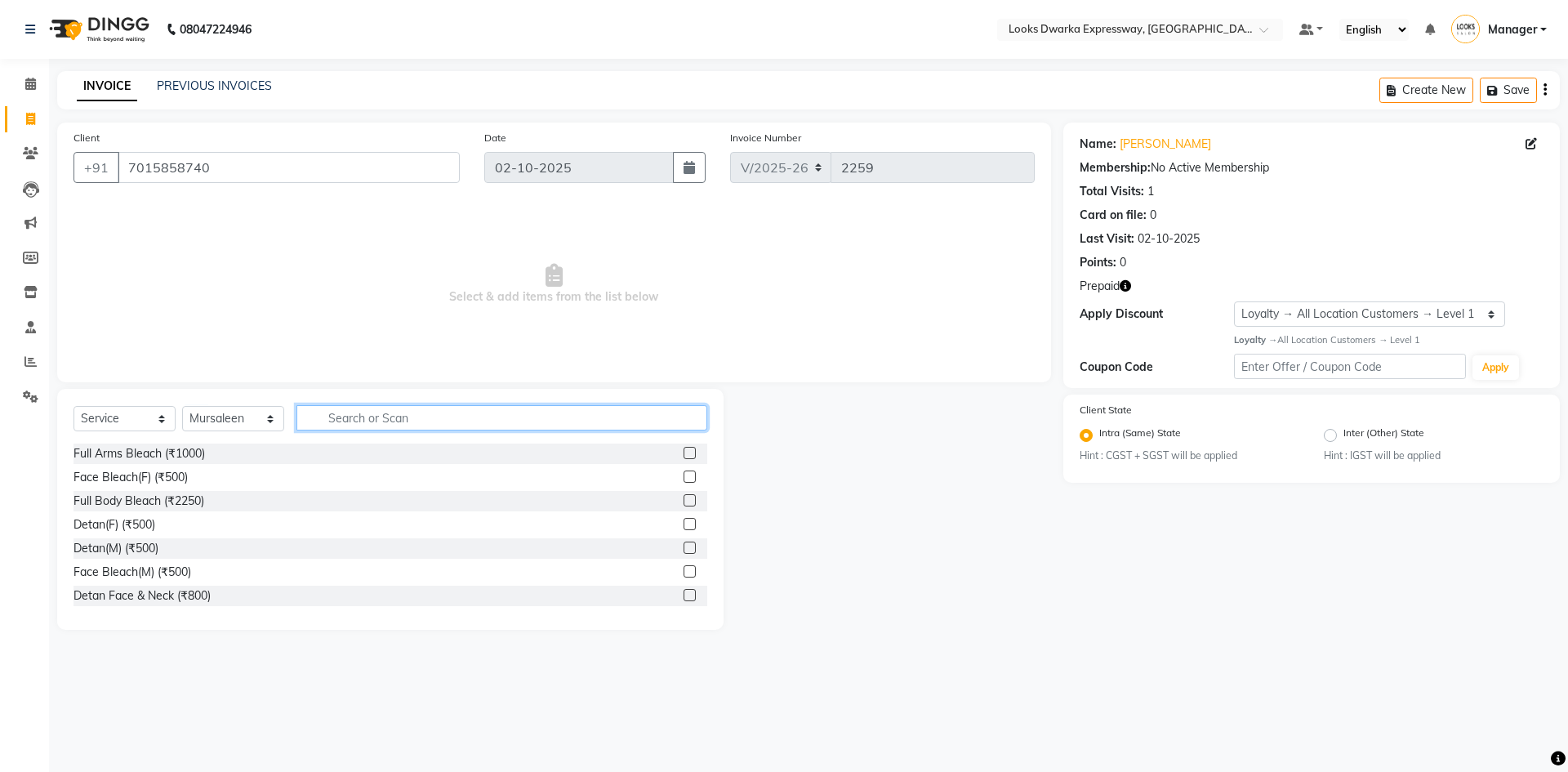
click at [357, 423] on input "text" at bounding box center [502, 418] width 411 height 26
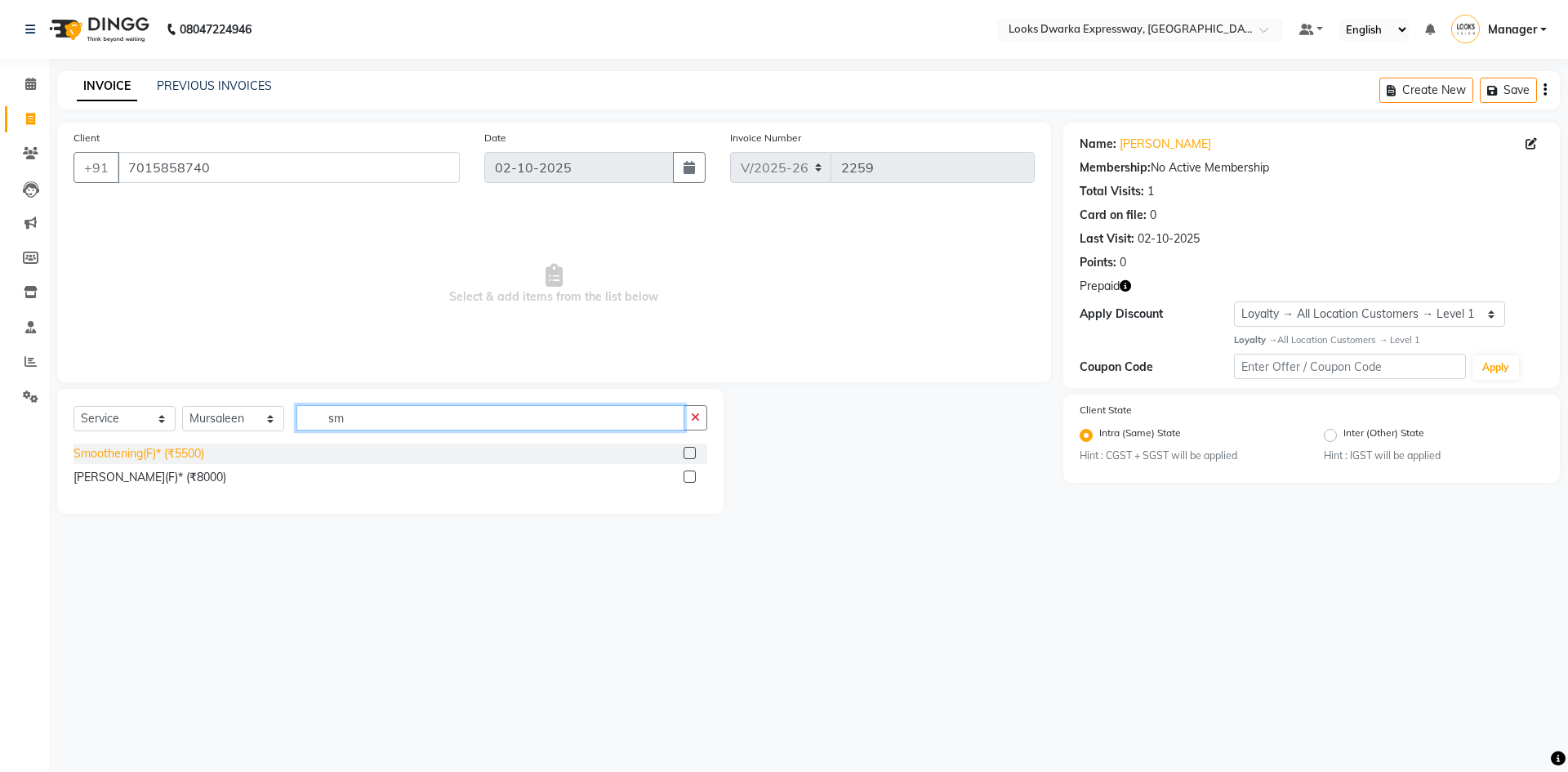
type input "sm"
click at [133, 456] on div "Smoothening(F)* (₹5500)" at bounding box center [138, 453] width 131 height 17
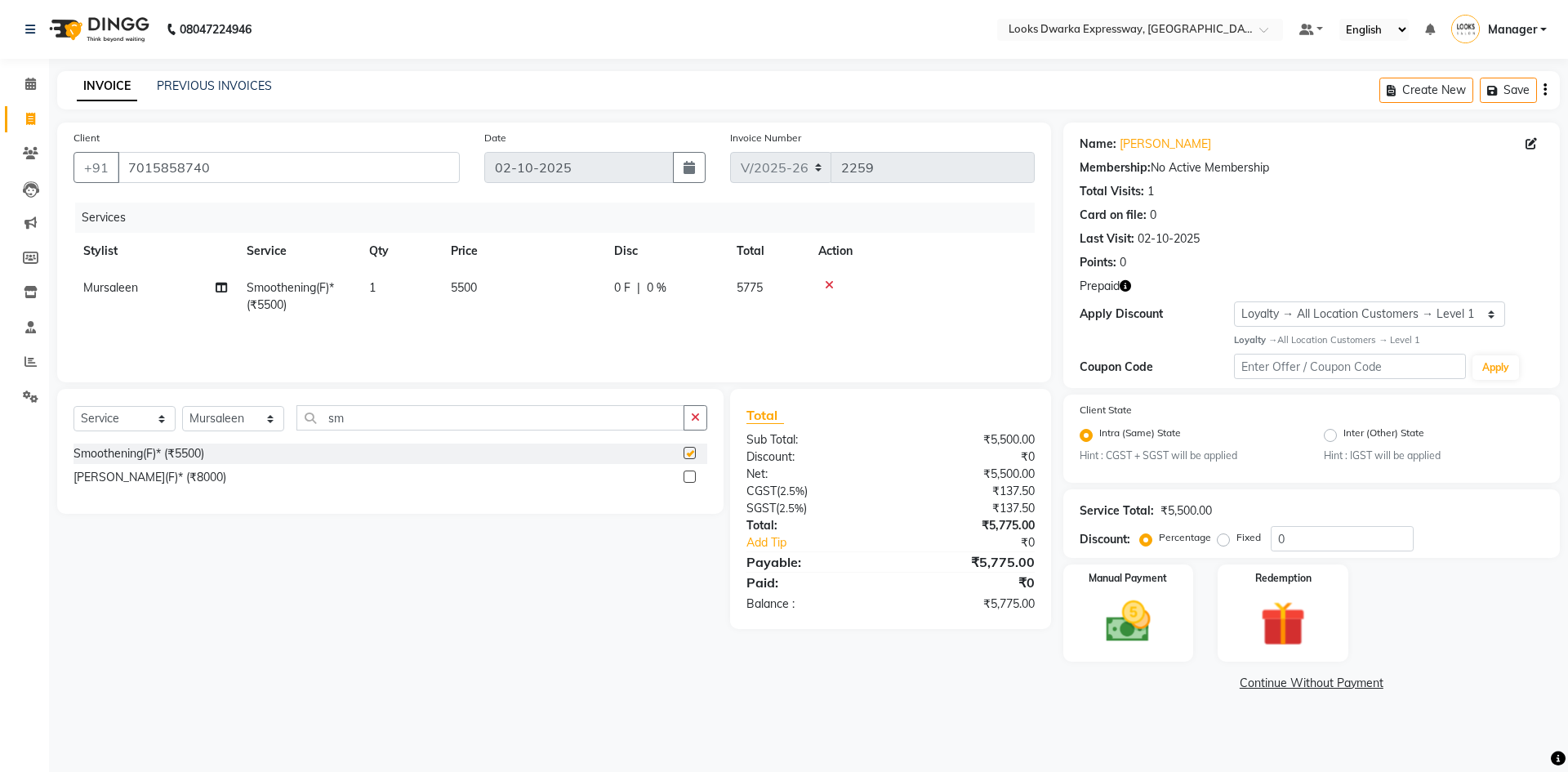
checkbox input "false"
click at [493, 299] on td "5500" at bounding box center [522, 296] width 163 height 54
select select "43893"
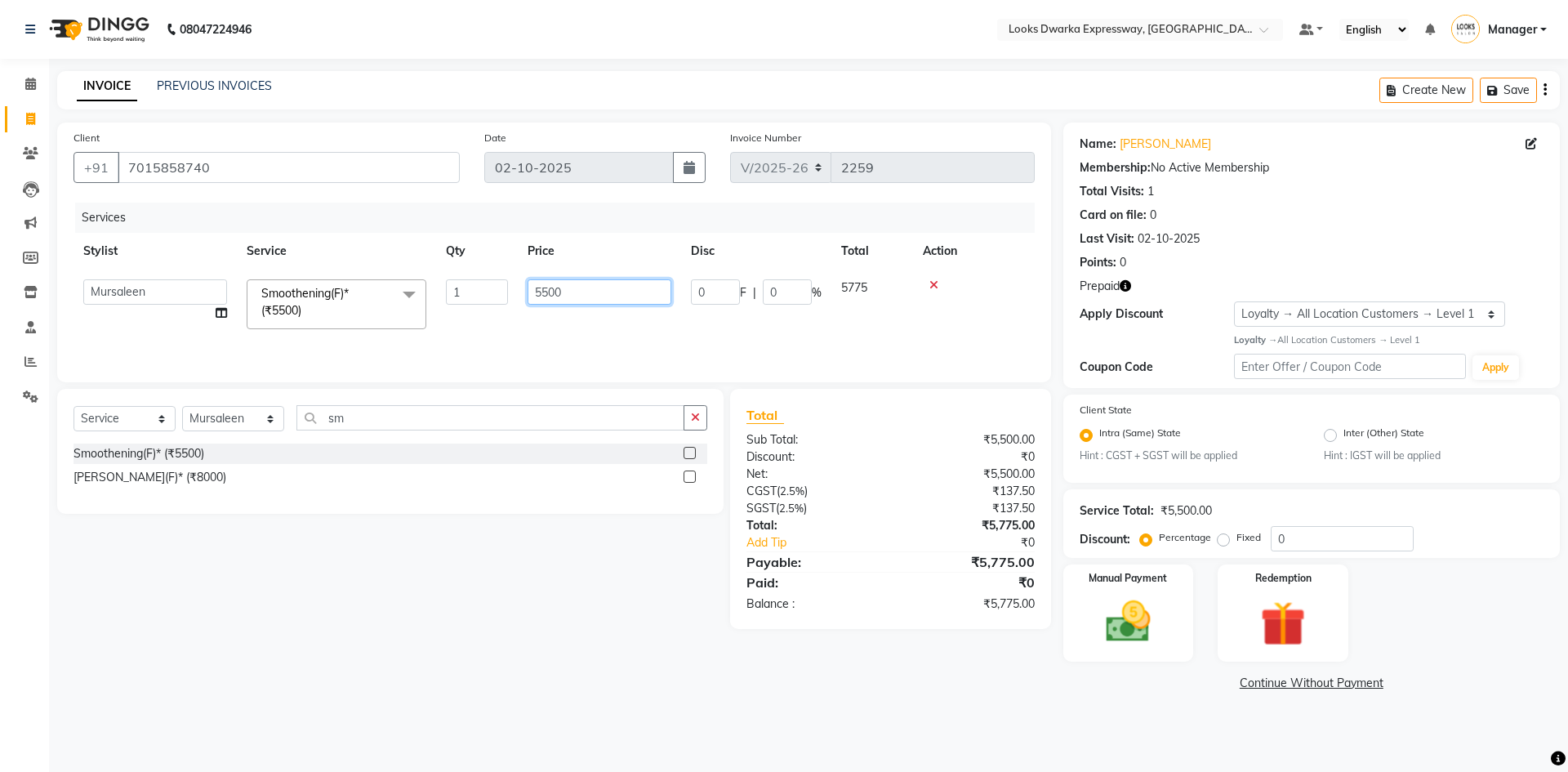
click at [607, 302] on input "5500" at bounding box center [599, 292] width 143 height 26
type input "5"
click at [614, 296] on input "number" at bounding box center [599, 292] width 143 height 26
type input "8000"
click at [473, 574] on div "Select Service Product Membership Package Voucher Prepaid Gift Card Select Styl…" at bounding box center [385, 508] width 679 height 240
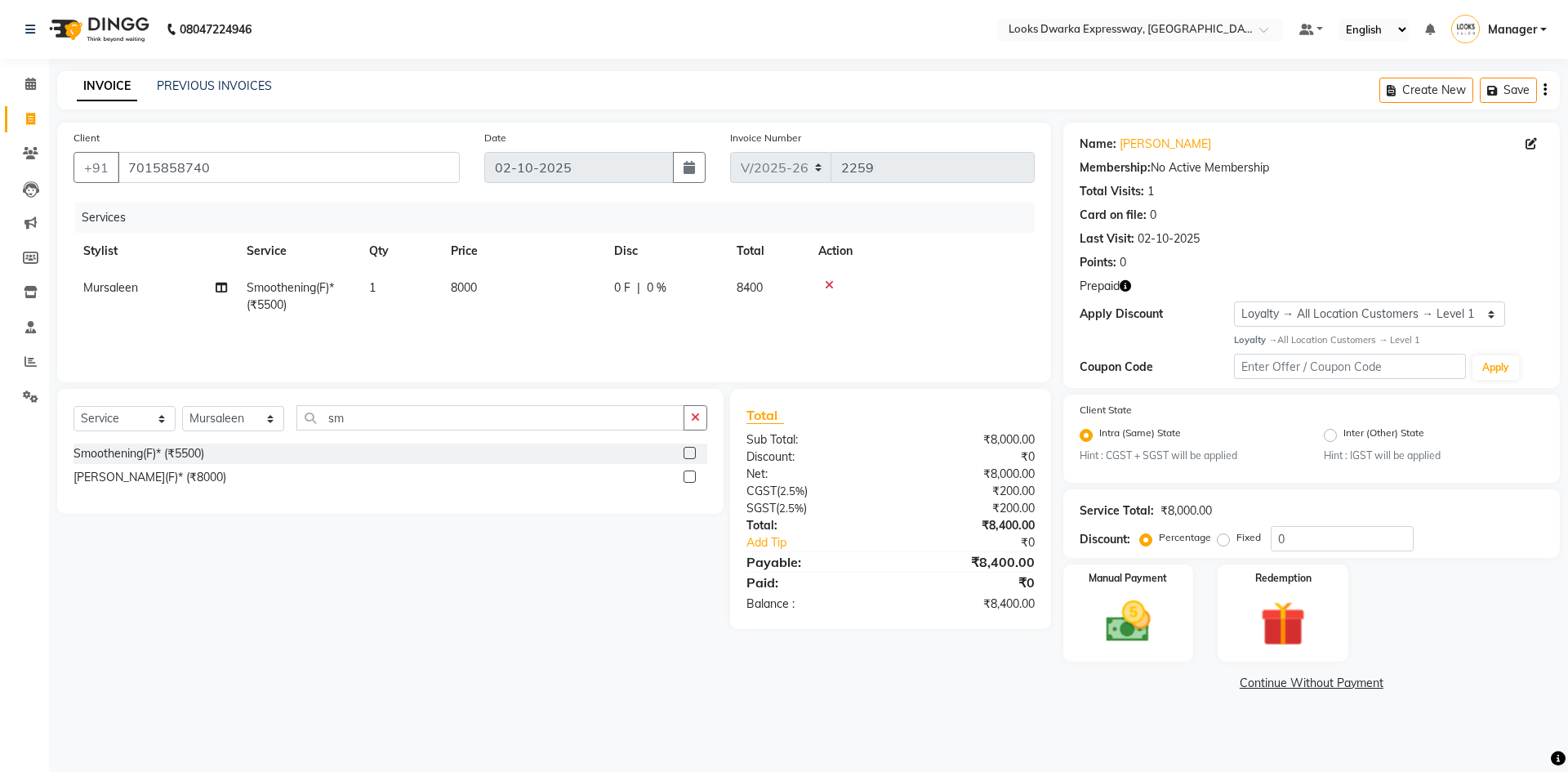
click at [1127, 285] on icon "button" at bounding box center [1125, 286] width 12 height 12
click at [509, 292] on td "8000" at bounding box center [522, 296] width 163 height 54
select select "43893"
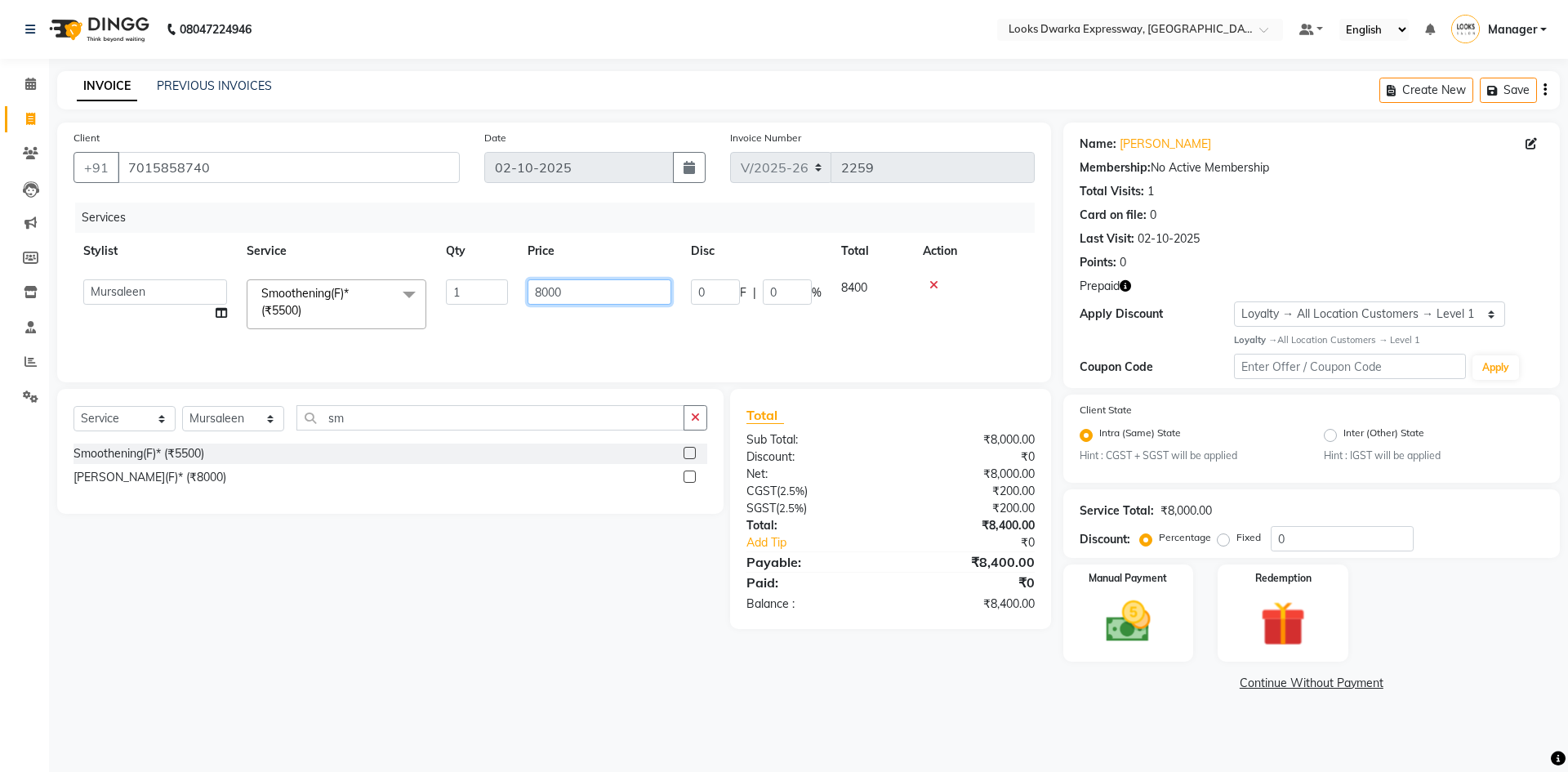
click at [575, 296] on input "8000" at bounding box center [599, 292] width 143 height 26
type input "8"
type input "7500"
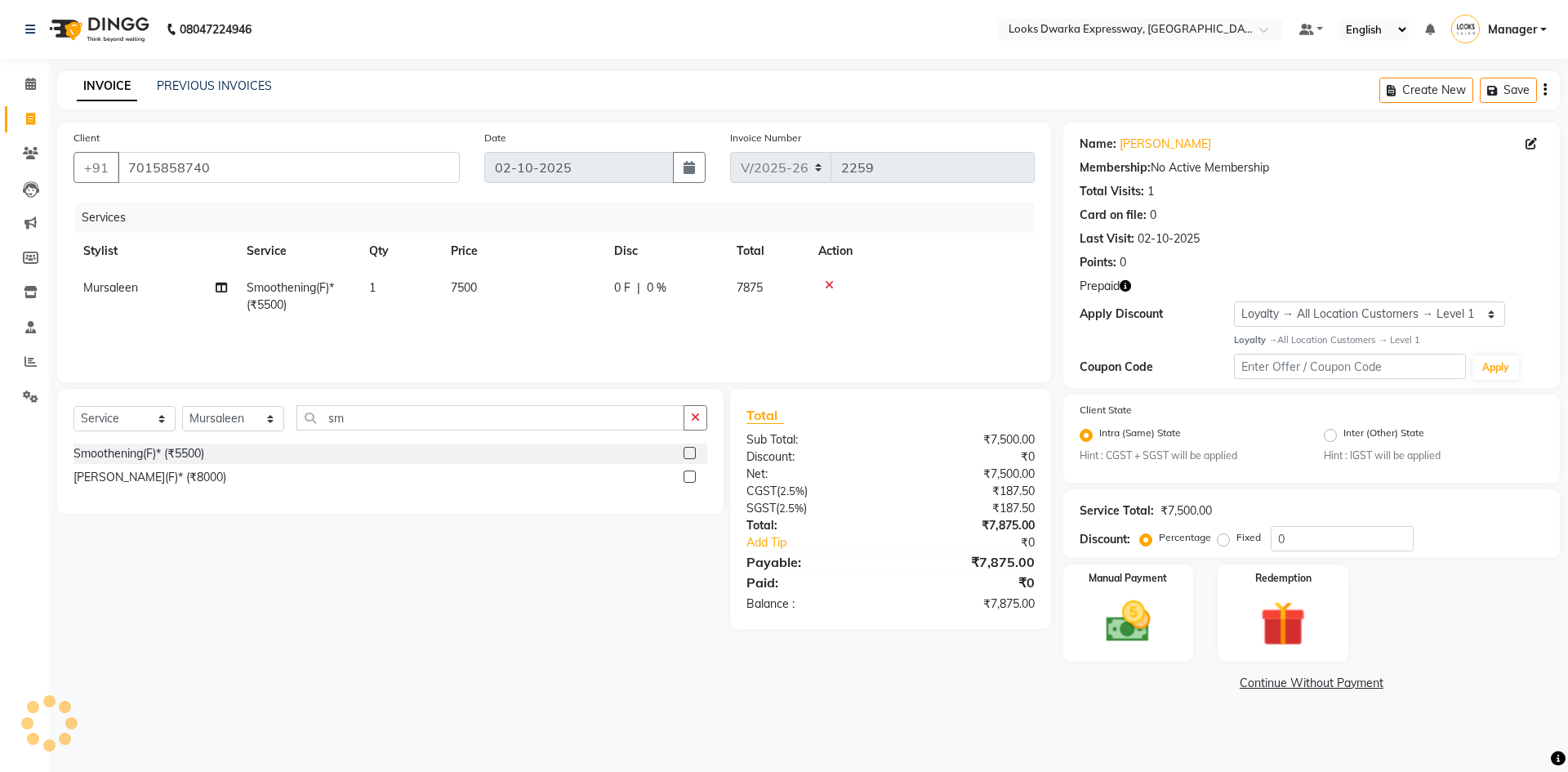
drag, startPoint x: 518, startPoint y: 728, endPoint x: 495, endPoint y: 714, distance: 26.9
click at [516, 730] on div "08047224946 Select Location × Looks Dwarka Expressway, New Delhi Default Panel …" at bounding box center [784, 386] width 1568 height 772
click at [1129, 288] on icon "button" at bounding box center [1125, 286] width 12 height 12
click at [1101, 629] on img at bounding box center [1128, 621] width 76 height 54
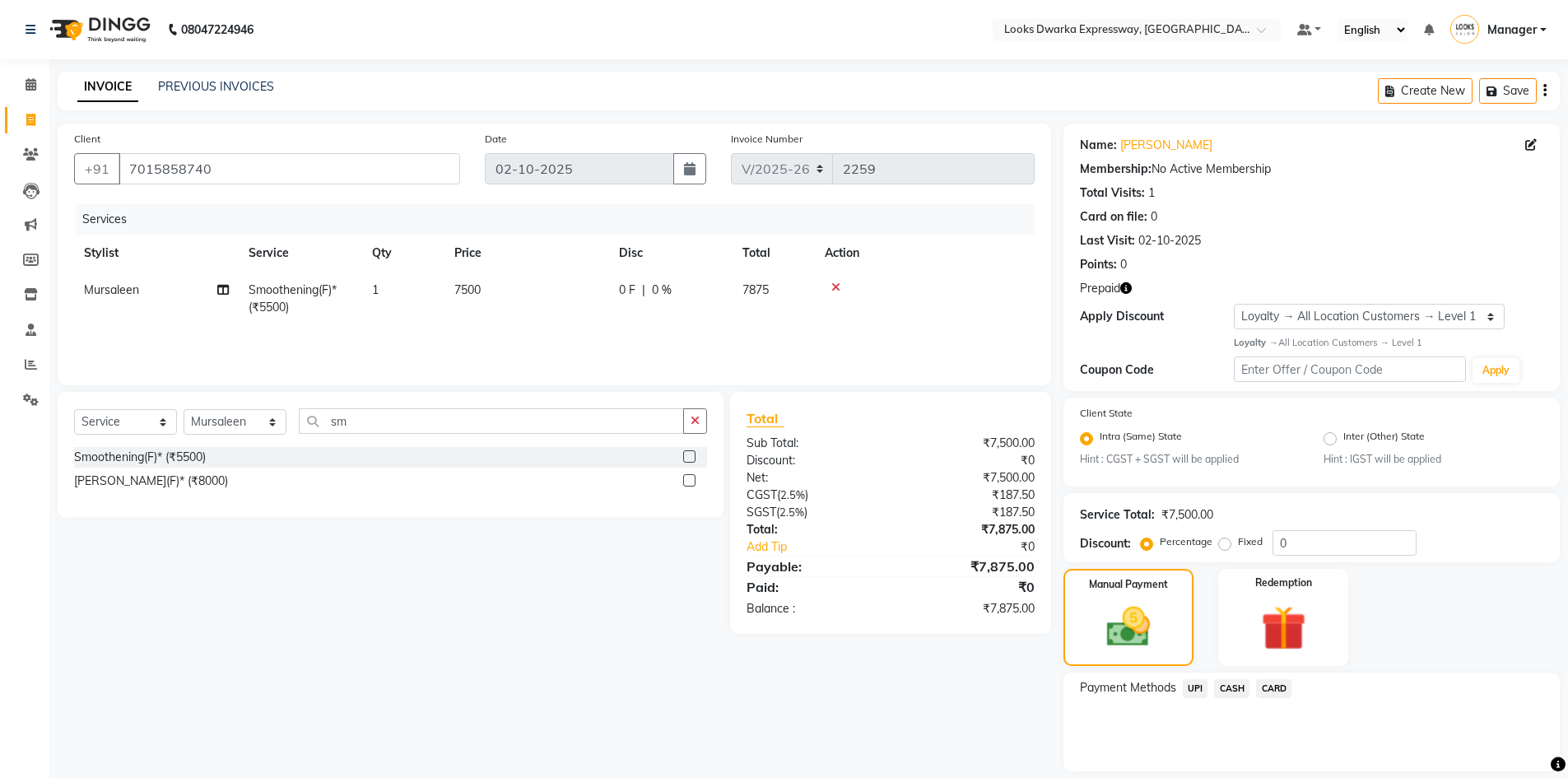
drag, startPoint x: 769, startPoint y: 643, endPoint x: 856, endPoint y: 687, distance: 97.5
click at [777, 651] on div "Client +91 7015858740 Date 02-10-2025 Invoice Number V/2025 V/2025-26 2259 Serv…" at bounding box center [554, 464] width 1018 height 682
click at [1343, 634] on div "Redemption" at bounding box center [1283, 618] width 136 height 101
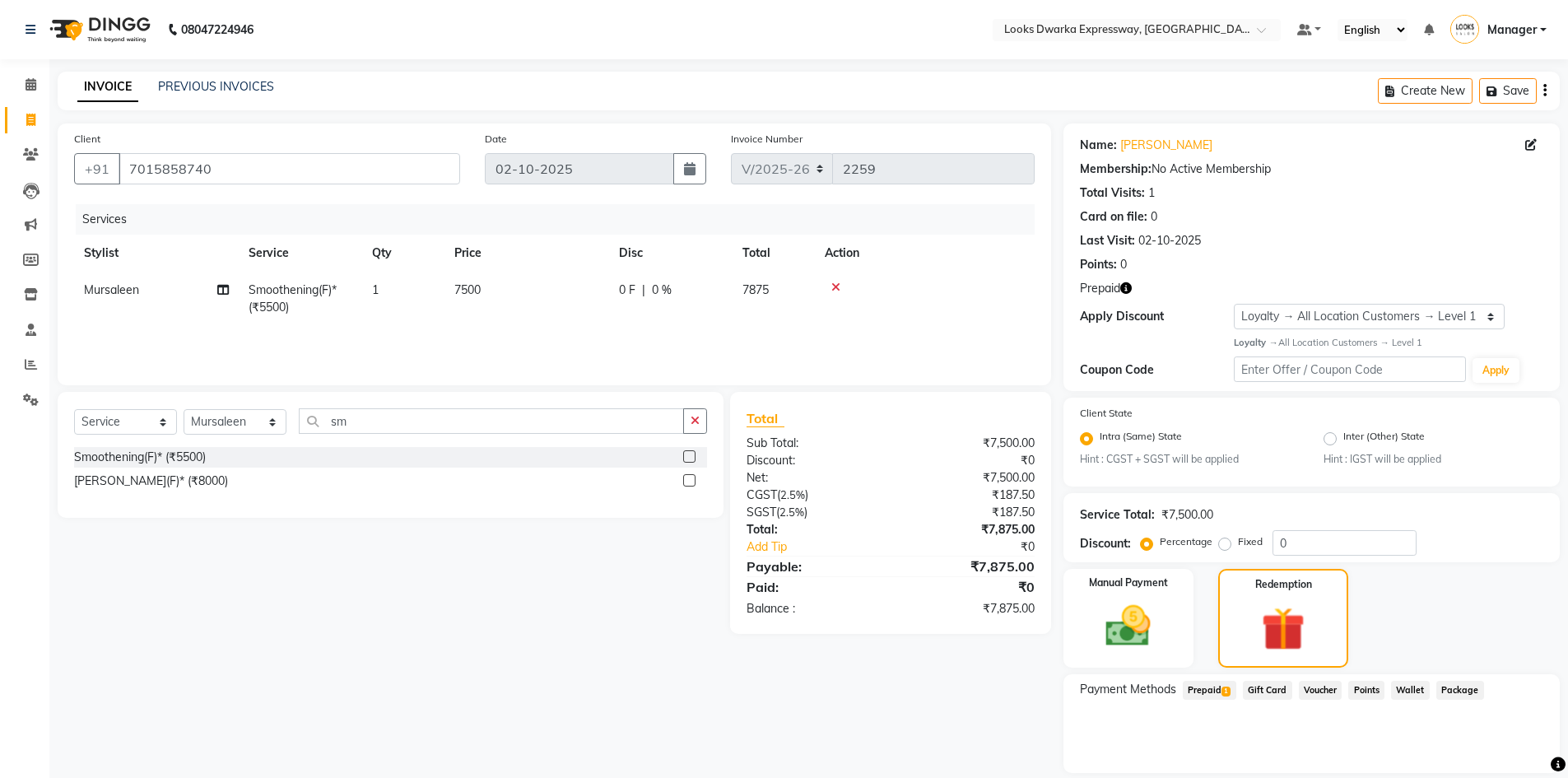
click at [1219, 688] on span "Prepaid 1" at bounding box center [1209, 690] width 53 height 19
click at [1491, 747] on button "Add" at bounding box center [1504, 756] width 60 height 28
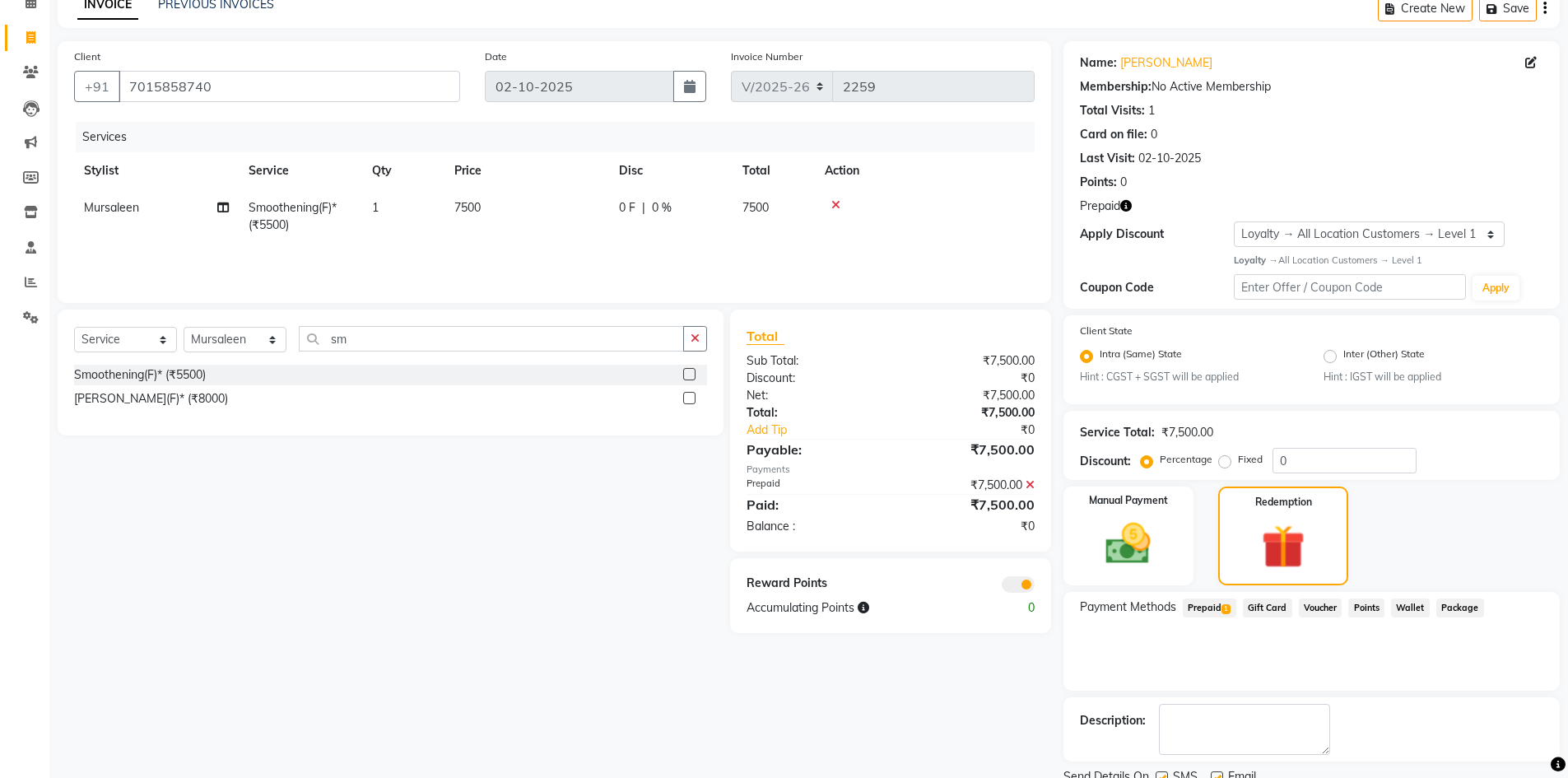
scroll to position [146, 0]
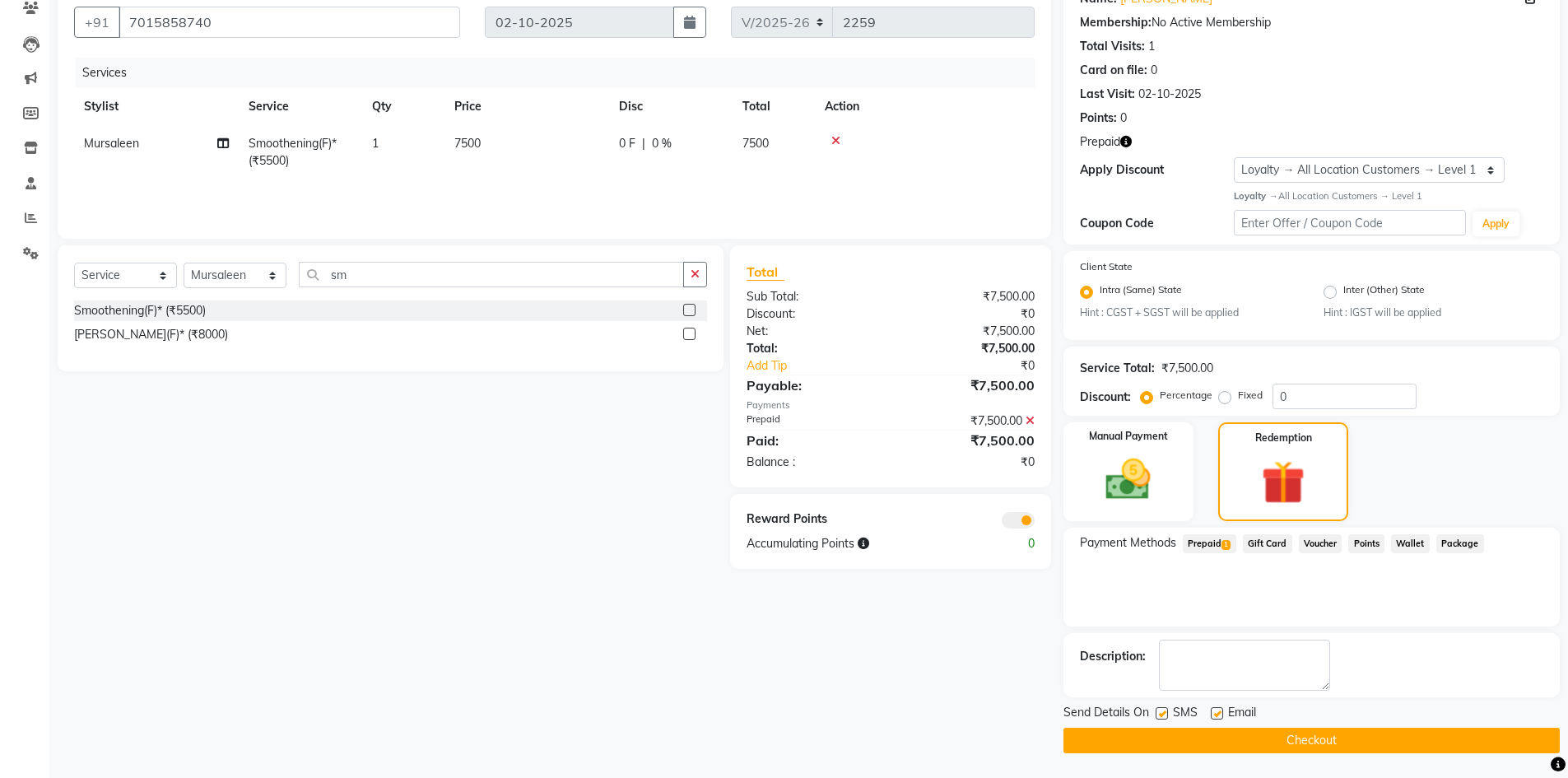
click at [1379, 745] on button "Checkout" at bounding box center [1312, 740] width 496 height 26
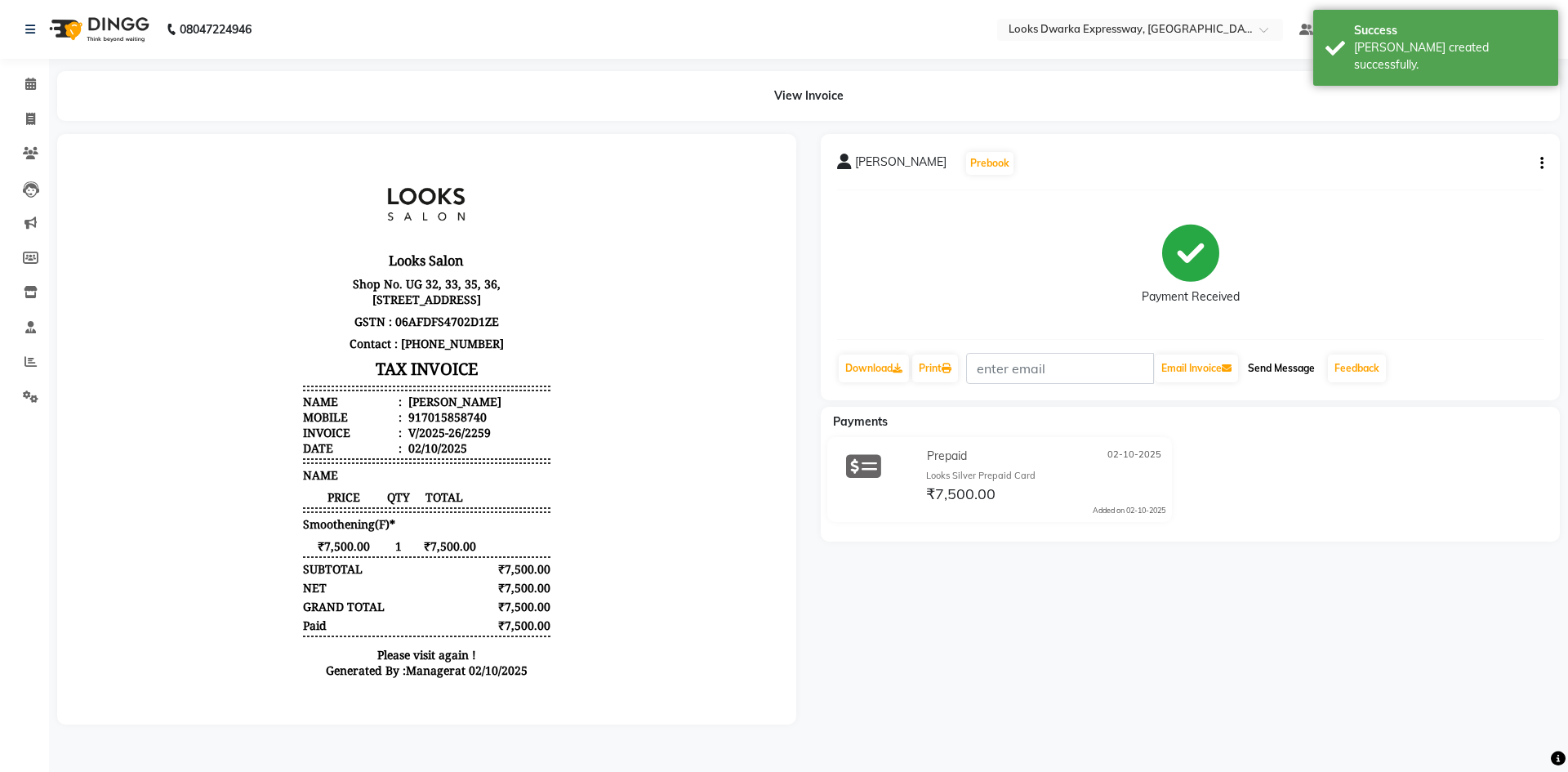
click at [1293, 377] on button "Send Message" at bounding box center [1281, 368] width 80 height 28
click at [944, 363] on link "Print" at bounding box center [935, 368] width 46 height 28
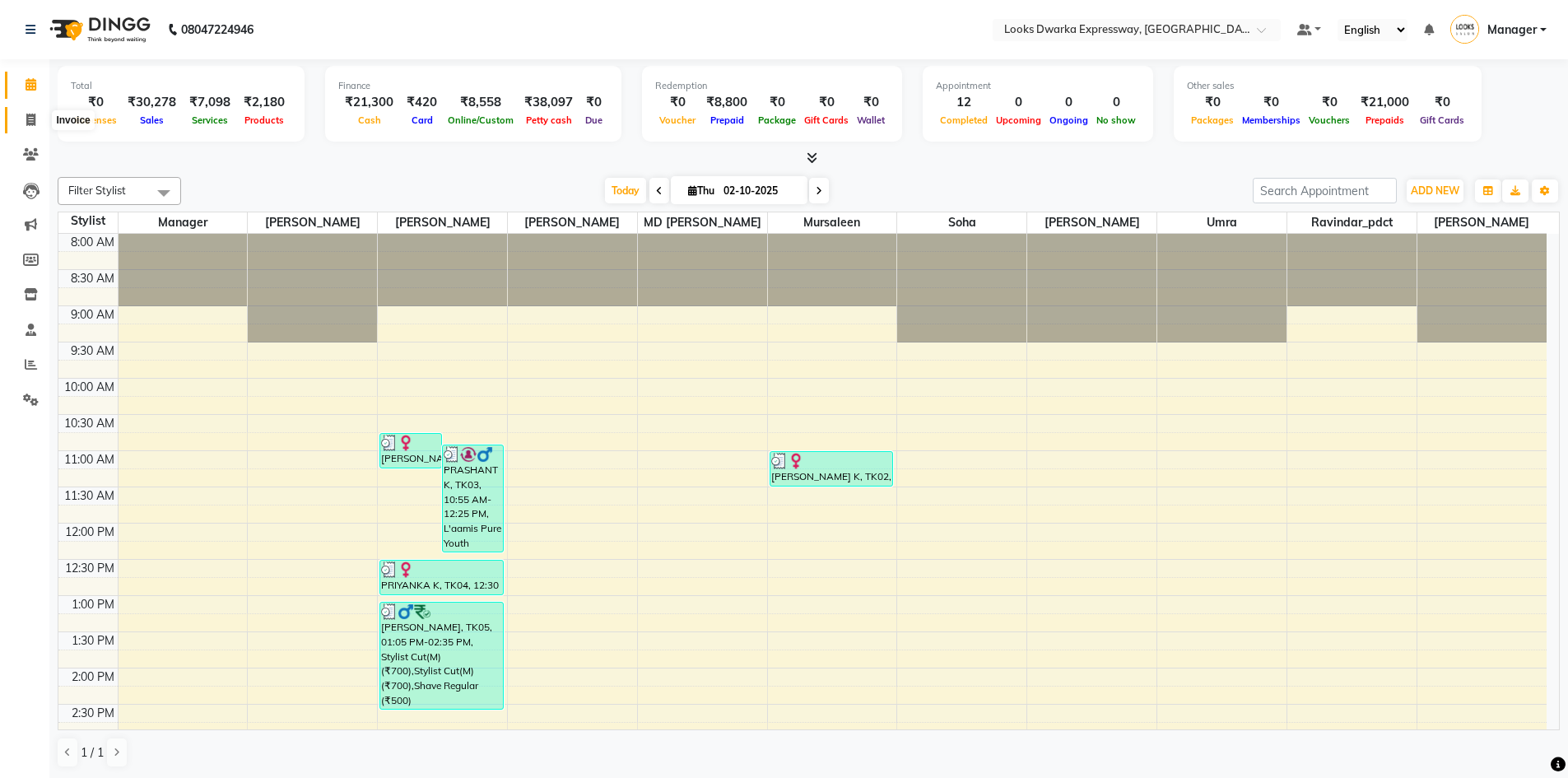
click at [37, 123] on span at bounding box center [31, 120] width 29 height 19
select select "service"
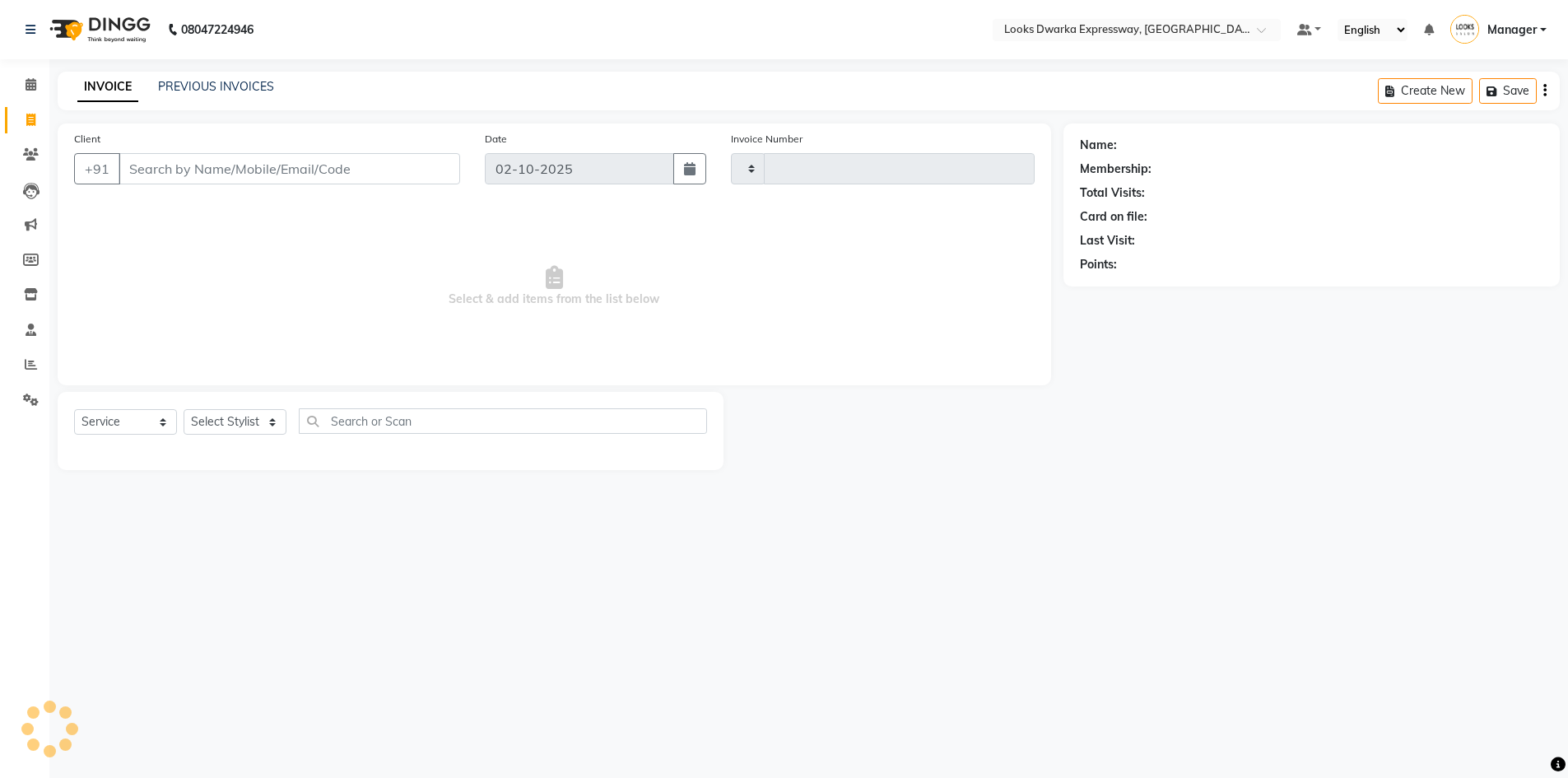
type input "2260"
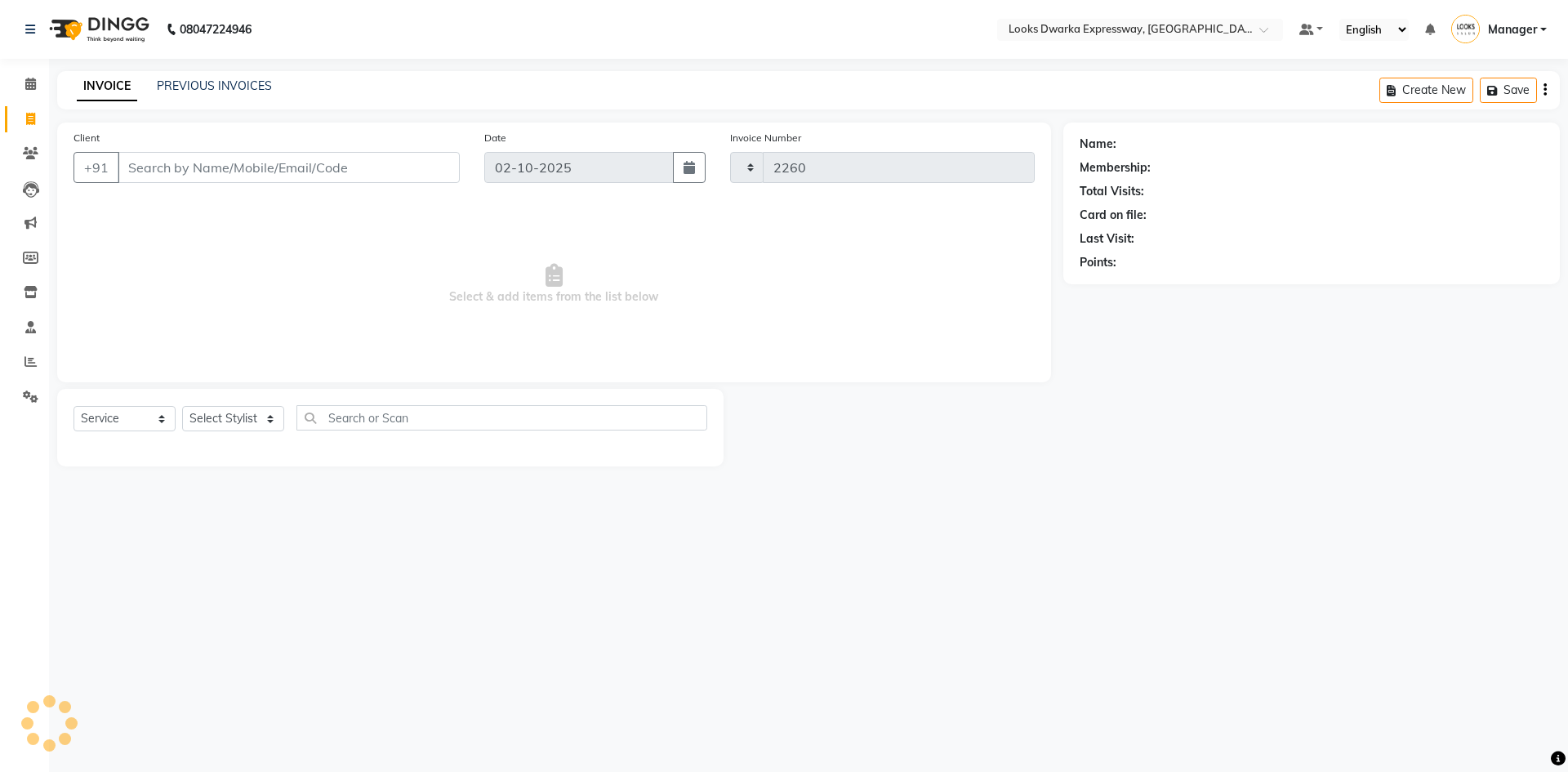
select select "6011"
click at [118, 421] on select "Select Service Product Membership Package Voucher Prepaid Gift Card" at bounding box center [124, 419] width 102 height 26
select select "P"
click at [73, 406] on select "Select Service Product Membership Package Voucher Prepaid Gift Card" at bounding box center [124, 419] width 102 height 26
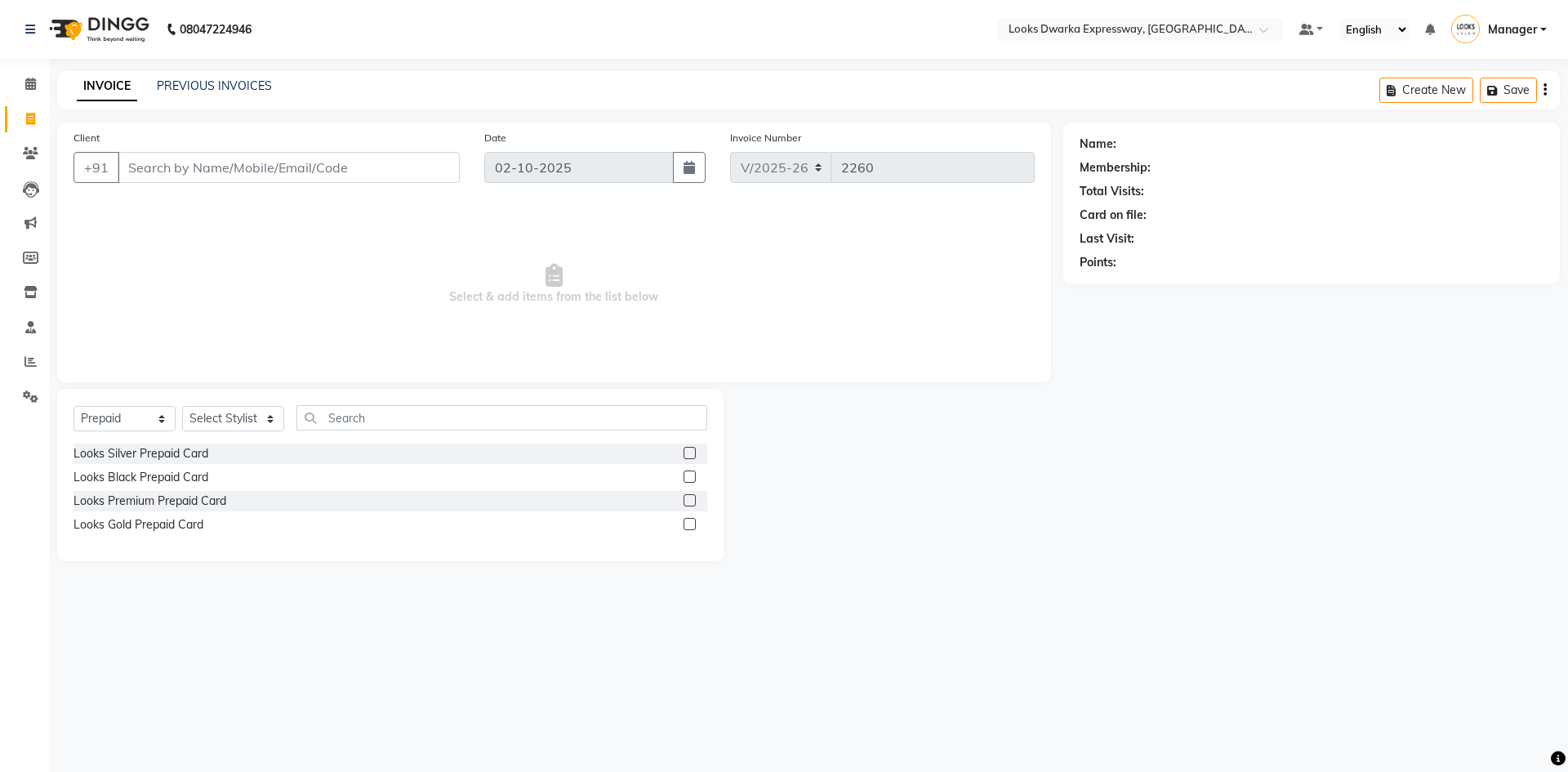
click at [684, 453] on label at bounding box center [689, 452] width 12 height 12
click at [684, 453] on input "checkbox" at bounding box center [688, 453] width 11 height 11
checkbox input "false"
click at [685, 446] on div at bounding box center [695, 453] width 24 height 21
click at [277, 420] on select "Select Stylist Manager MD [PERSON_NAME] Ravindar_pdct [PERSON_NAME] [PERSON_NAM…" at bounding box center [233, 419] width 102 height 26
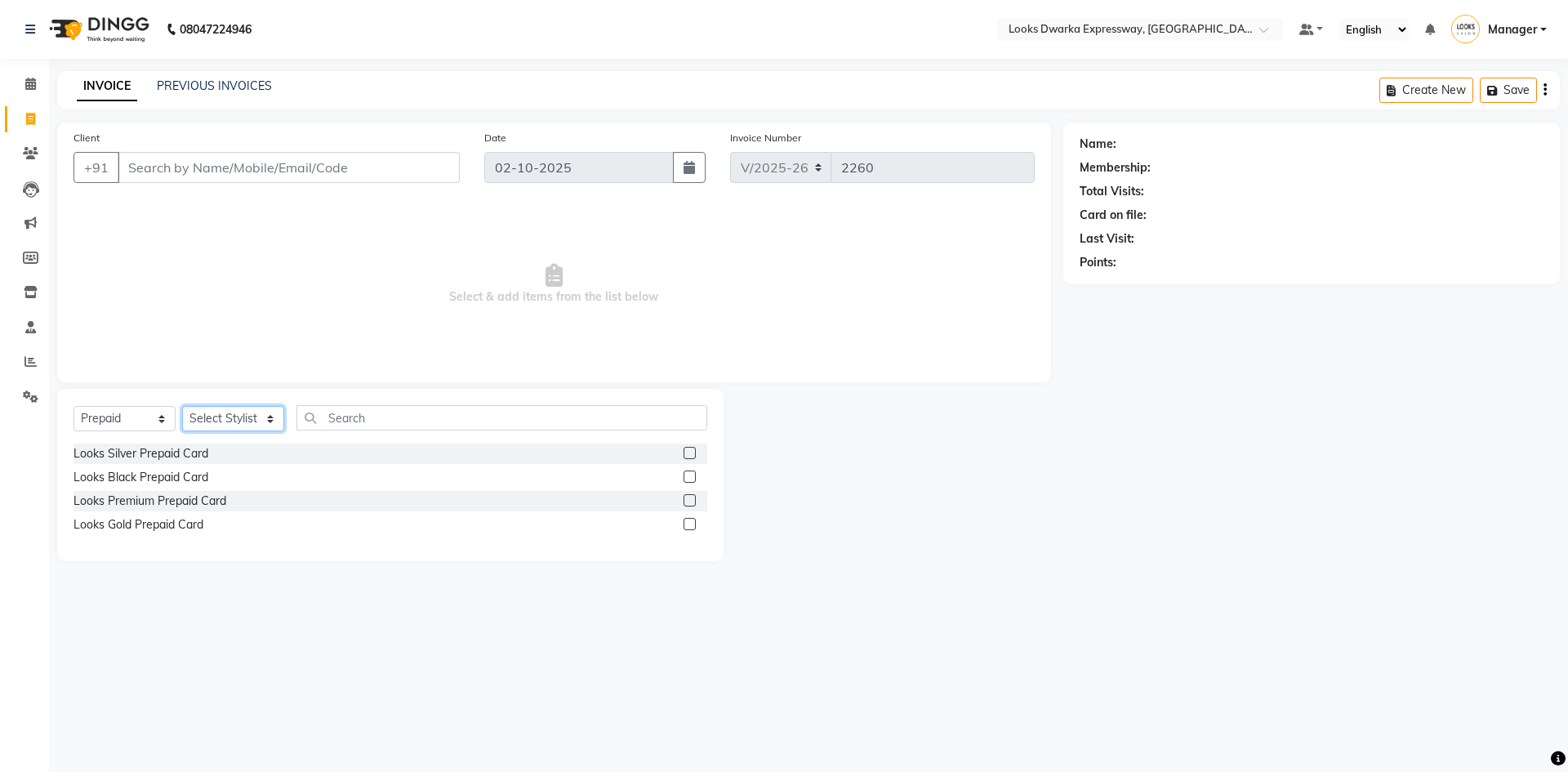
select select "43892"
click at [182, 406] on select "Select Stylist Manager MD [PERSON_NAME] Ravindar_pdct [PERSON_NAME] [PERSON_NAM…" at bounding box center [233, 419] width 102 height 26
click at [693, 453] on label at bounding box center [689, 452] width 12 height 12
click at [693, 453] on input "checkbox" at bounding box center [688, 453] width 11 height 11
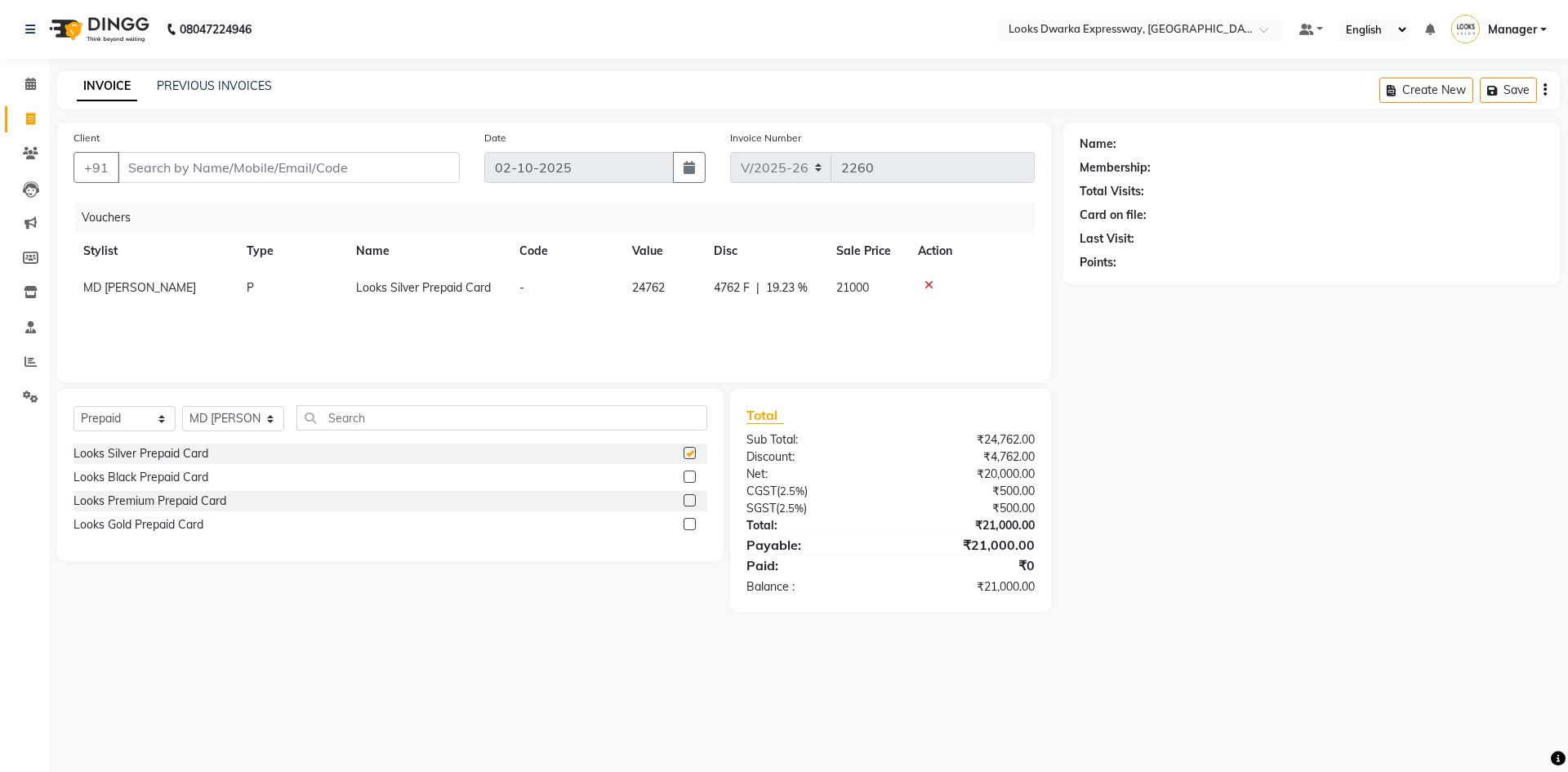
checkbox input "false"
click at [689, 478] on label at bounding box center [689, 476] width 12 height 12
click at [689, 478] on input "checkbox" at bounding box center [688, 477] width 11 height 11
checkbox input "false"
click at [782, 292] on td at bounding box center [971, 288] width 127 height 37
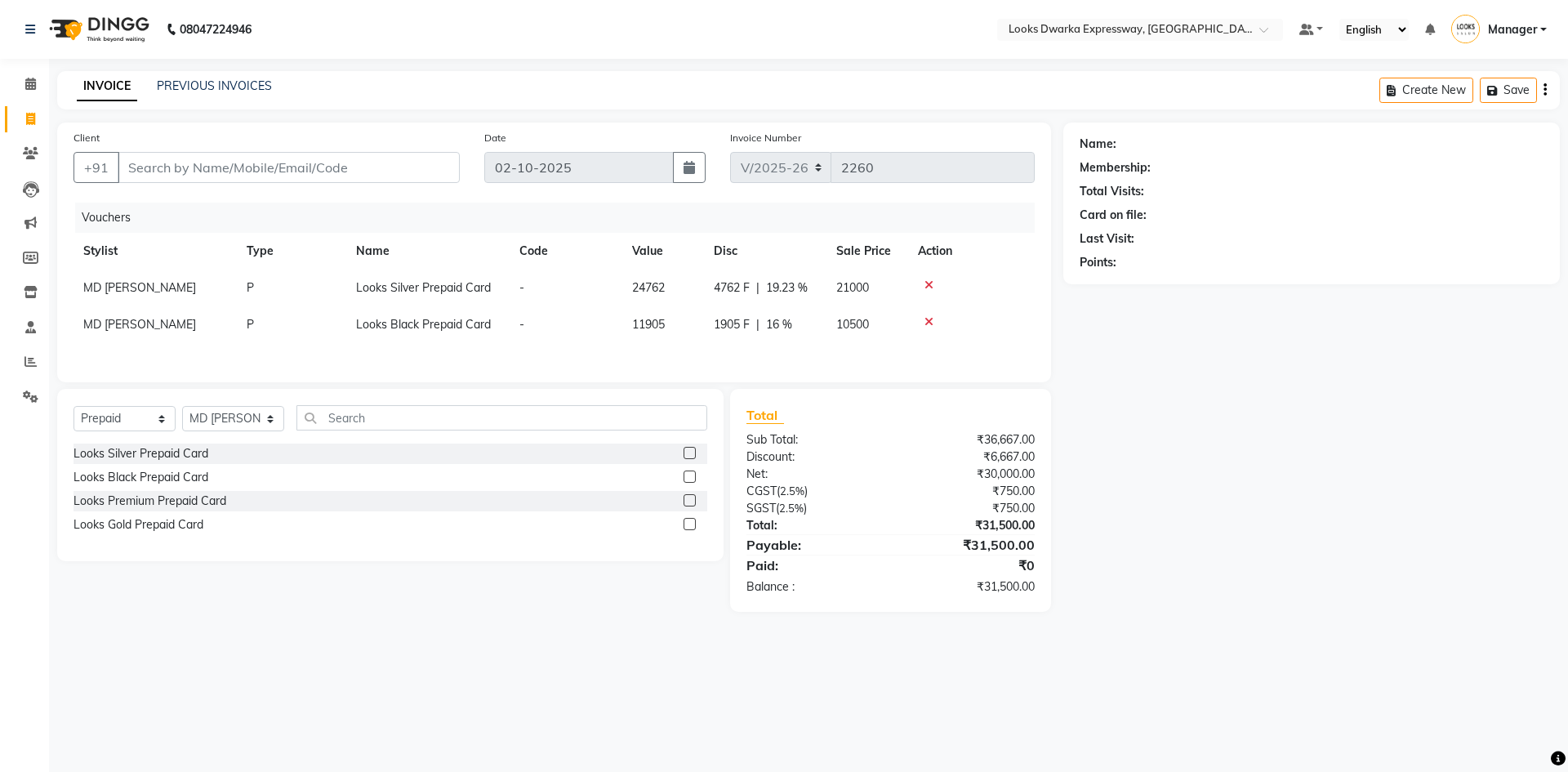
click at [782, 315] on td at bounding box center [971, 325] width 127 height 37
click at [782, 320] on icon at bounding box center [928, 322] width 9 height 12
click at [782, 276] on td at bounding box center [971, 288] width 127 height 37
click at [782, 284] on icon at bounding box center [928, 285] width 9 height 12
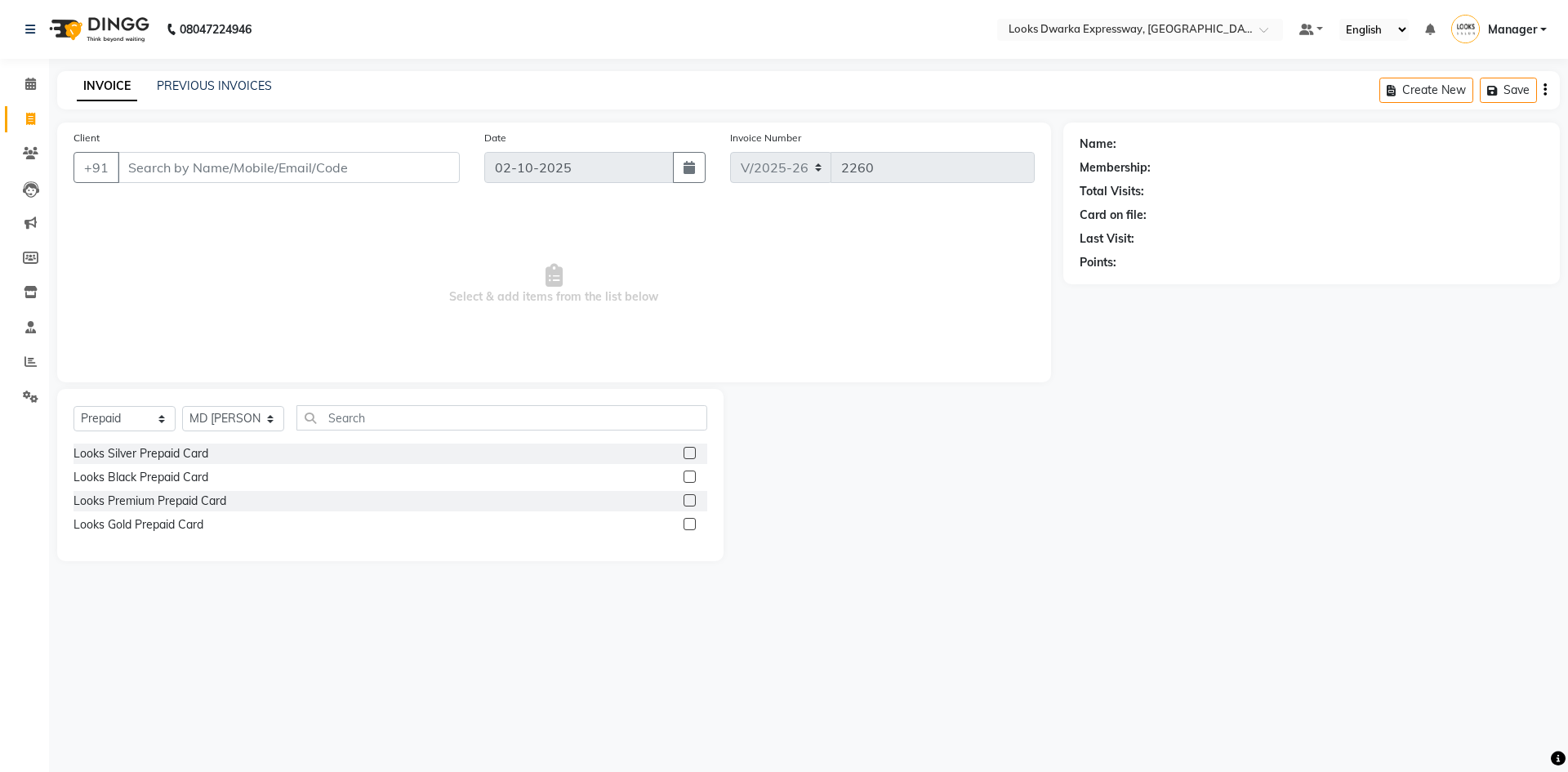
click at [334, 185] on div "Client +91" at bounding box center [266, 162] width 411 height 67
click at [337, 168] on input "Client" at bounding box center [288, 167] width 342 height 31
click at [399, 185] on div "Client +91" at bounding box center [266, 162] width 411 height 67
click at [366, 172] on input "Client" at bounding box center [288, 167] width 342 height 31
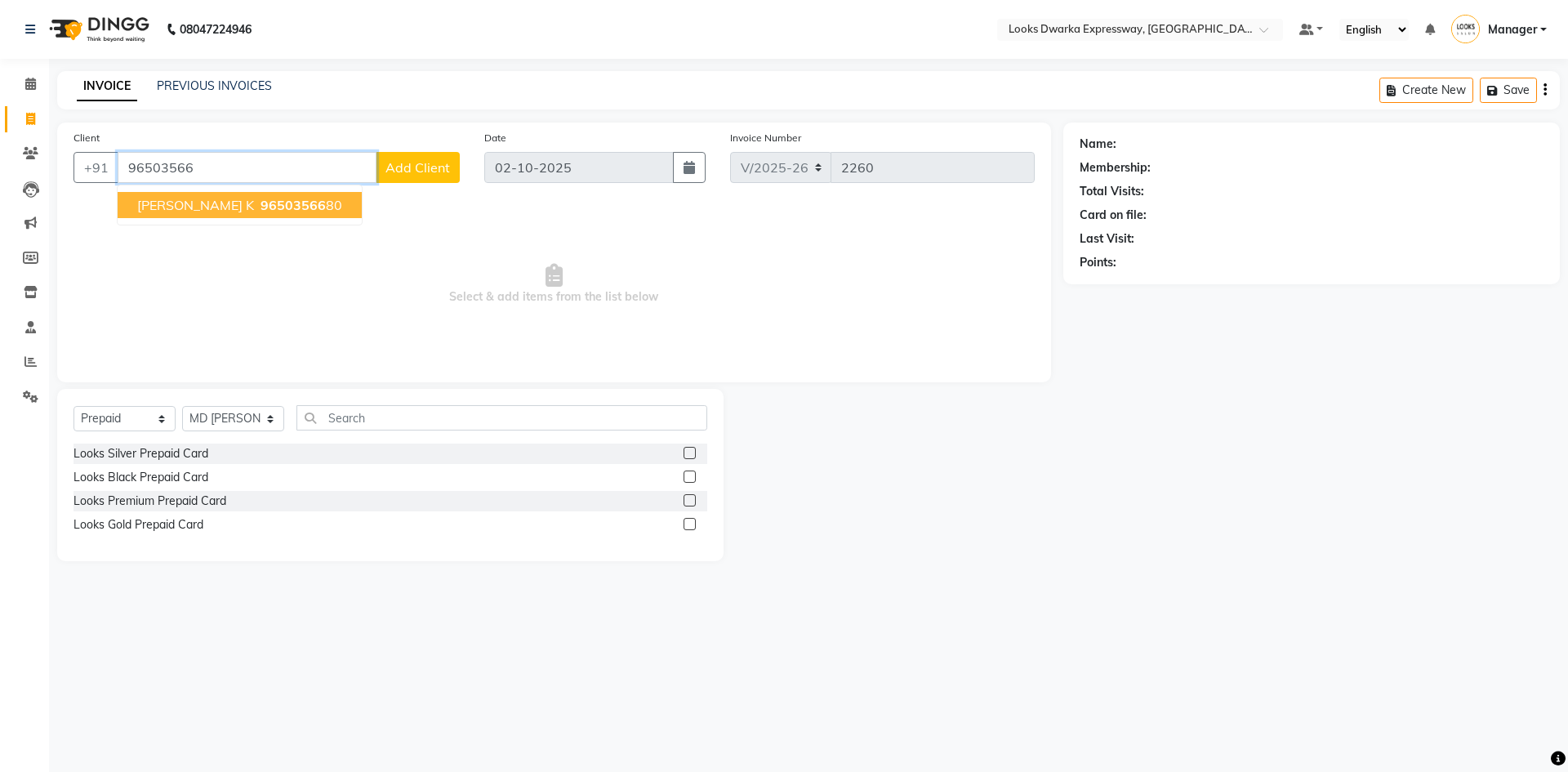
click at [263, 204] on span "96503566" at bounding box center [292, 205] width 65 height 16
type input "9650356680"
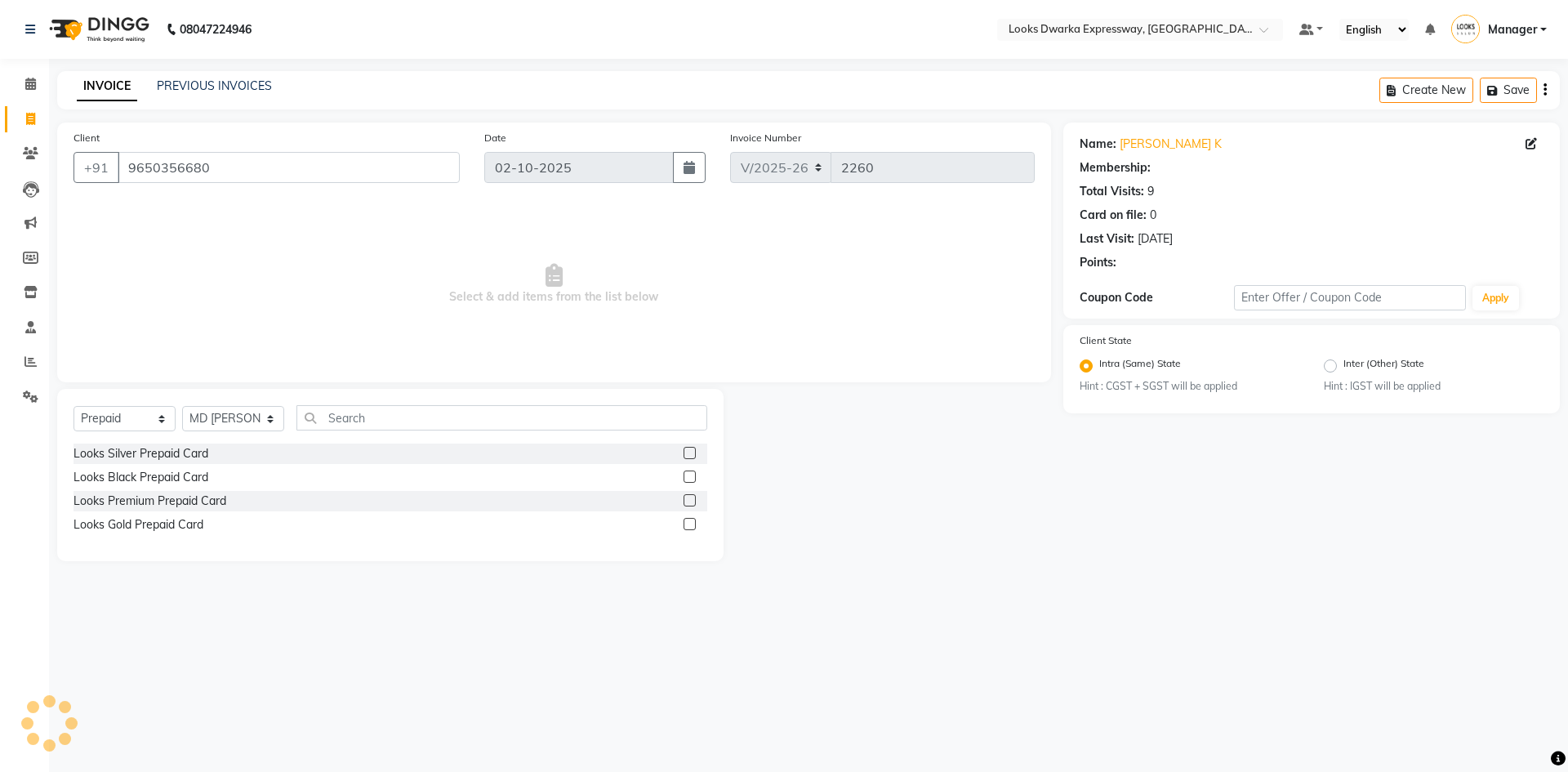
select select "1: Object"
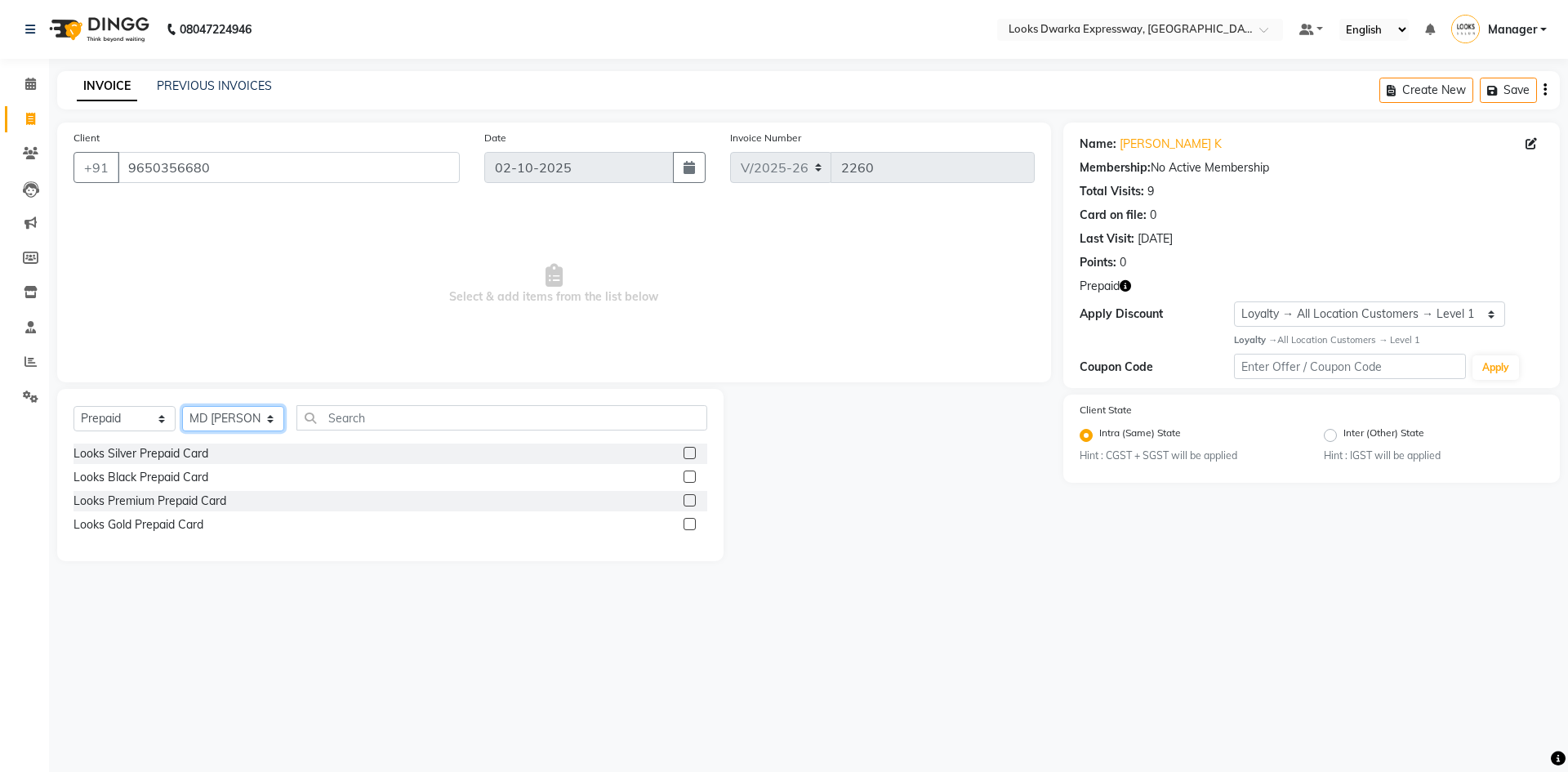
click at [269, 421] on select "Select Stylist Manager MD [PERSON_NAME] Ravindar_pdct [PERSON_NAME] [PERSON_NAM…" at bounding box center [233, 419] width 102 height 26
click at [350, 429] on input "text" at bounding box center [502, 418] width 411 height 26
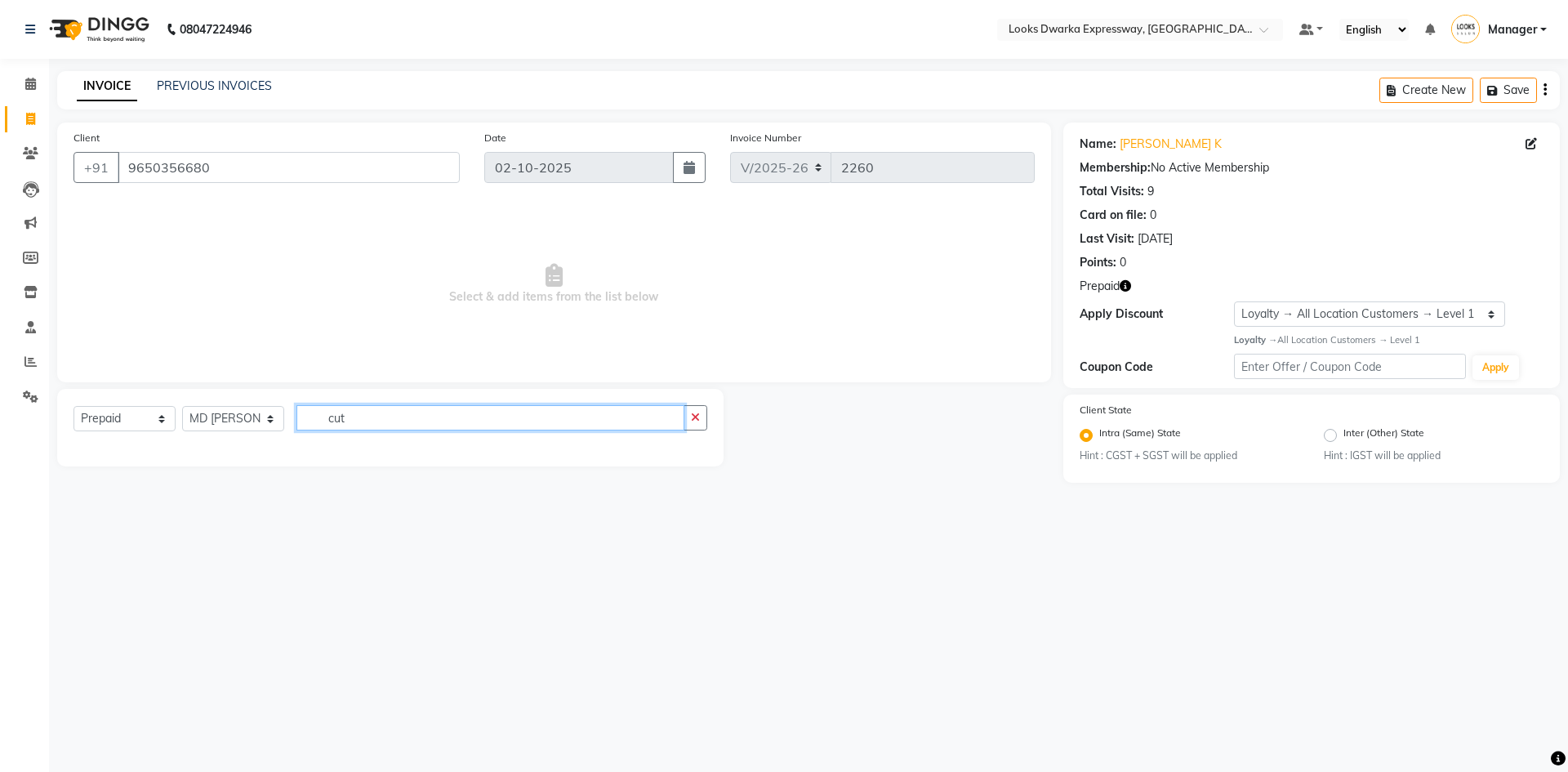
drag, startPoint x: 499, startPoint y: 409, endPoint x: 502, endPoint y: 417, distance: 8.5
click at [502, 417] on input "cut" at bounding box center [490, 418] width 388 height 26
click at [472, 424] on input "cut" at bounding box center [490, 418] width 388 height 26
click at [404, 429] on input "cut" at bounding box center [490, 418] width 388 height 26
click at [385, 426] on input "cut" at bounding box center [490, 418] width 388 height 26
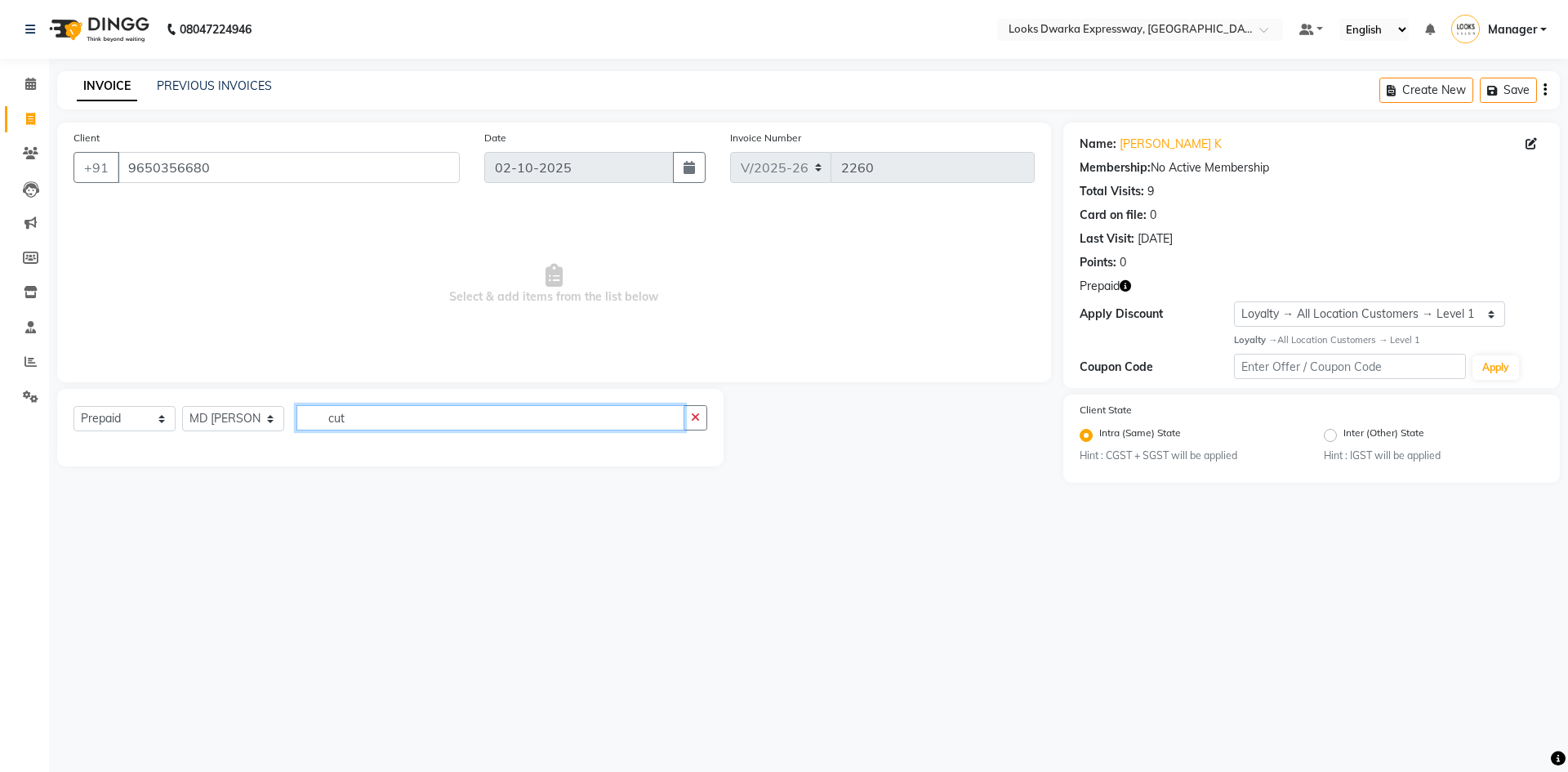
type input "cut"
click at [126, 416] on select "Select Service Product Membership Package Voucher Prepaid Gift Card" at bounding box center [124, 419] width 102 height 26
click at [166, 411] on select "Select Service Product Membership Package Voucher Prepaid Gift Card" at bounding box center [124, 419] width 102 height 26
click at [142, 529] on div "08047224946 Select Location × Looks Dwarka Expressway, [GEOGRAPHIC_DATA] Defaul…" at bounding box center [784, 386] width 1568 height 772
click at [165, 529] on div "08047224946 Select Location × Looks Dwarka Expressway, [GEOGRAPHIC_DATA] Defaul…" at bounding box center [784, 386] width 1568 height 772
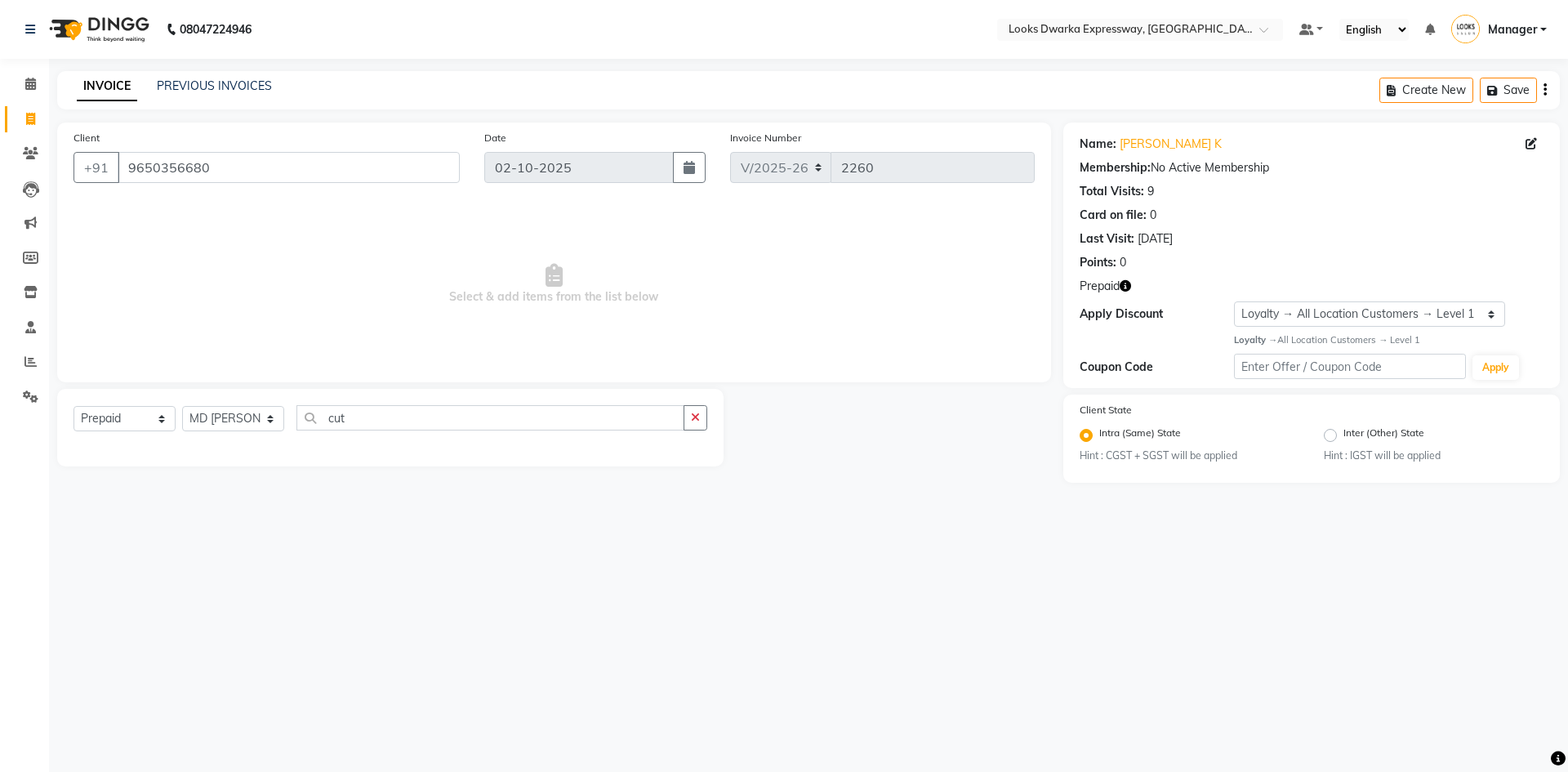
drag, startPoint x: 161, startPoint y: 538, endPoint x: 153, endPoint y: 523, distance: 17.0
click at [161, 529] on div "08047224946 Select Location × Looks Dwarka Expressway, [GEOGRAPHIC_DATA] Defaul…" at bounding box center [784, 386] width 1568 height 772
click at [231, 424] on select "Select Stylist Manager MD [PERSON_NAME] Ravindar_pdct [PERSON_NAME] [PERSON_NAM…" at bounding box center [233, 419] width 102 height 26
drag, startPoint x: 356, startPoint y: 507, endPoint x: 339, endPoint y: 518, distance: 20.2
click at [356, 508] on div "08047224946 Select Location × Looks Dwarka Expressway, [GEOGRAPHIC_DATA] Defaul…" at bounding box center [784, 386] width 1568 height 772
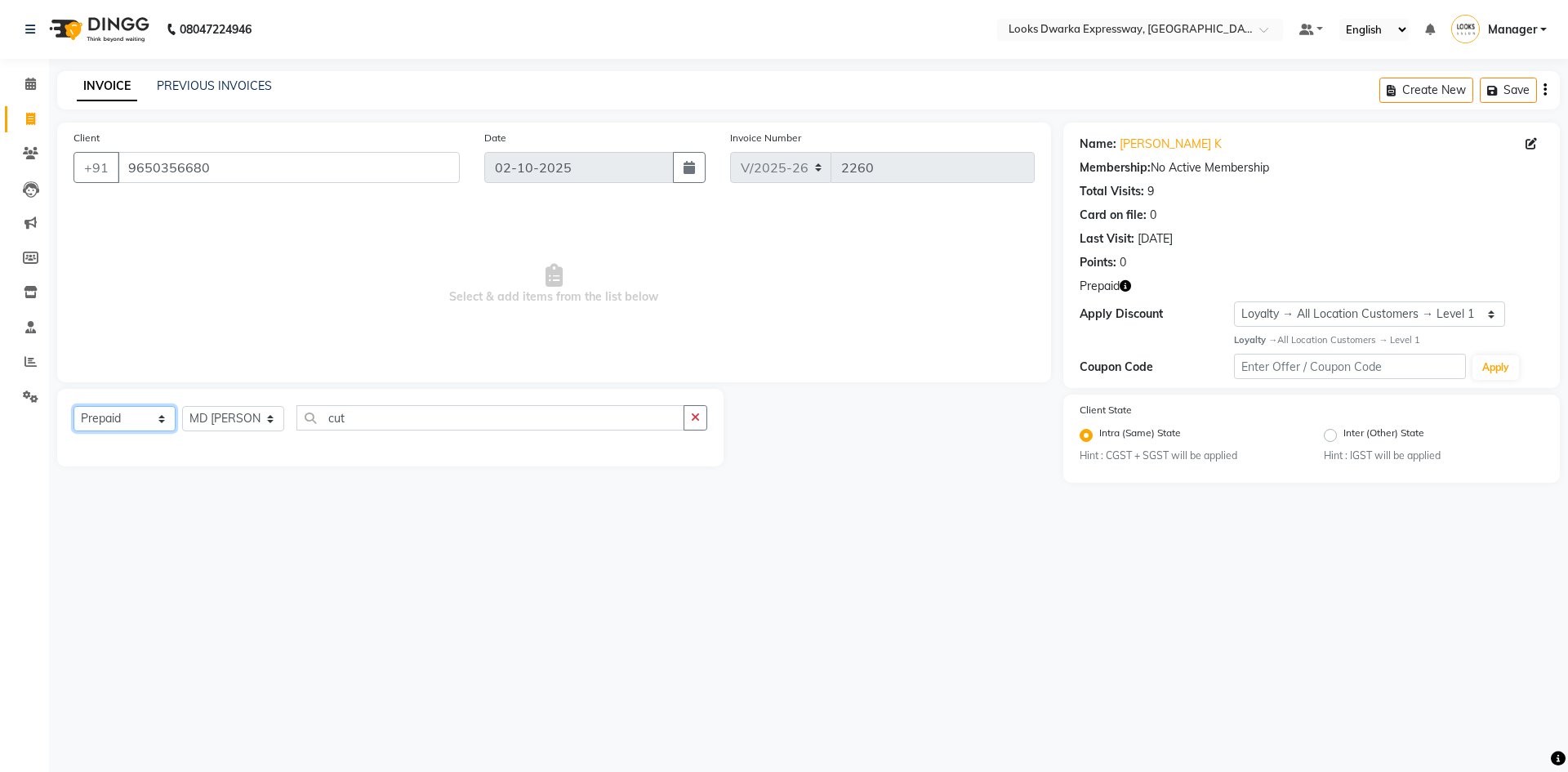
click at [162, 423] on select "Select Service Product Membership Package Voucher Prepaid Gift Card" at bounding box center [124, 419] width 102 height 26
select select "service"
click at [73, 406] on select "Select Service Product Membership Package Voucher Prepaid Gift Card" at bounding box center [124, 419] width 102 height 26
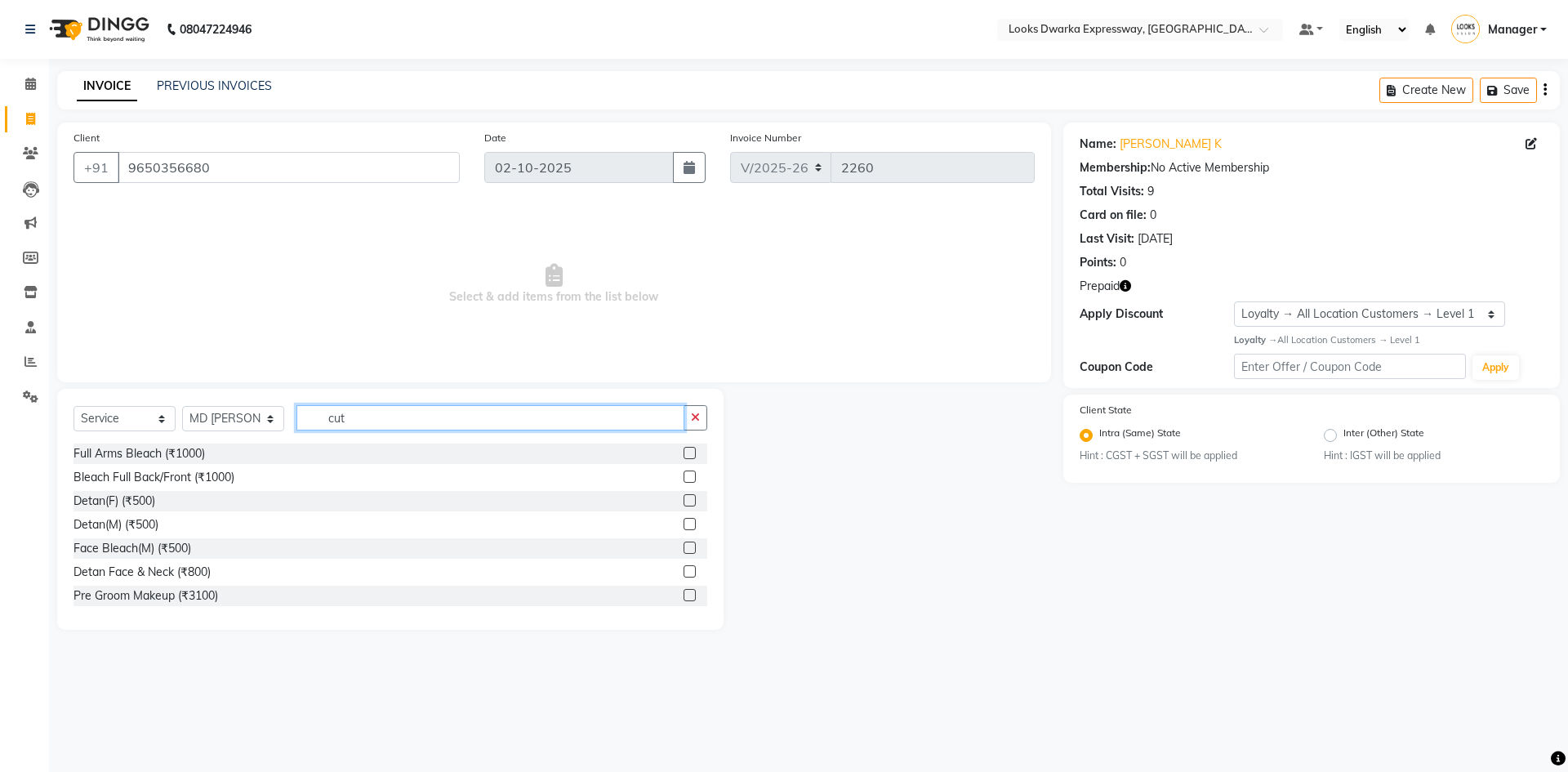
click at [365, 417] on input "cut" at bounding box center [490, 418] width 388 height 26
type input "c"
type input "cut"
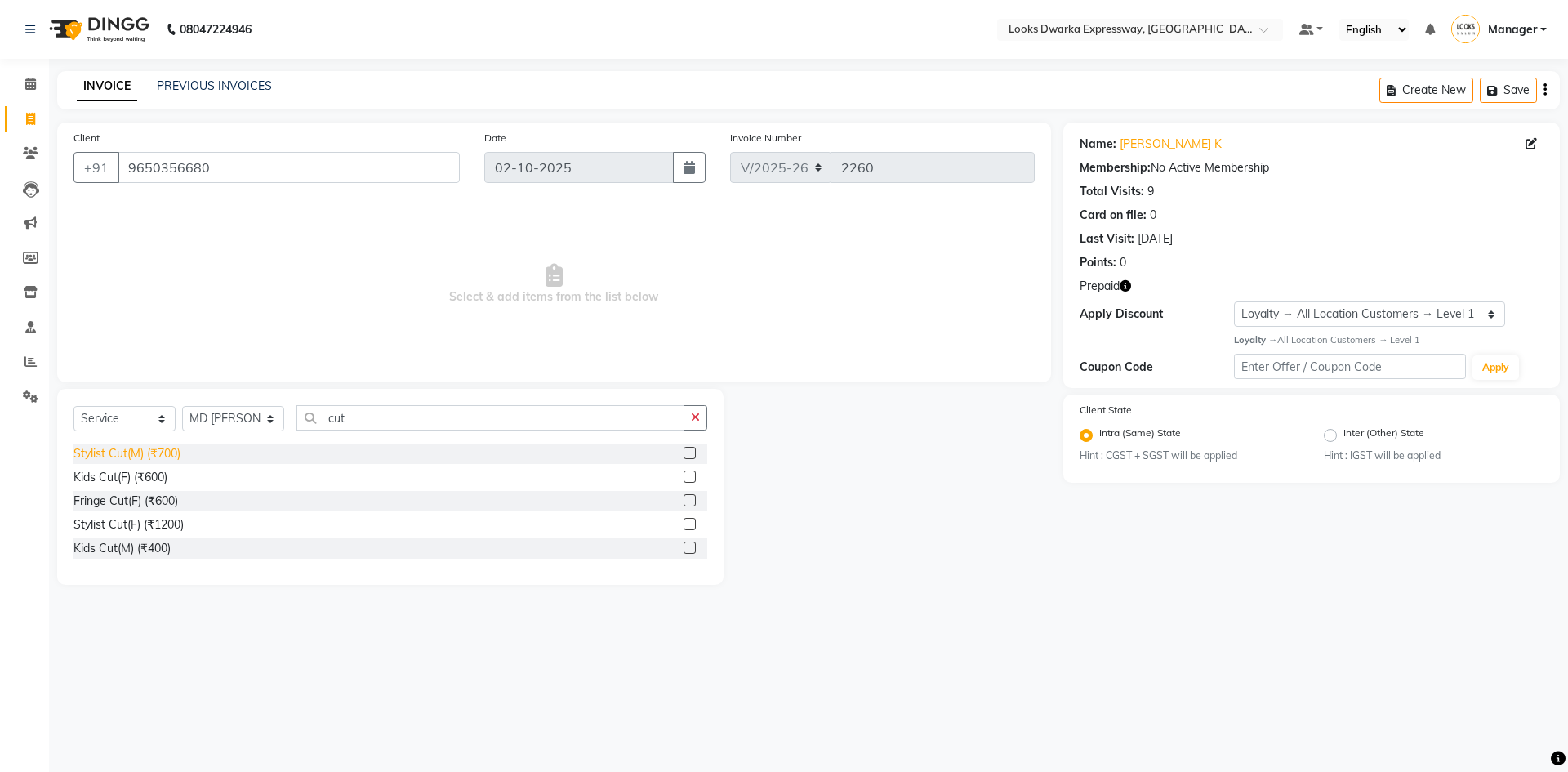
click at [156, 456] on div "Stylist Cut(M) (₹700)" at bounding box center [127, 453] width 107 height 17
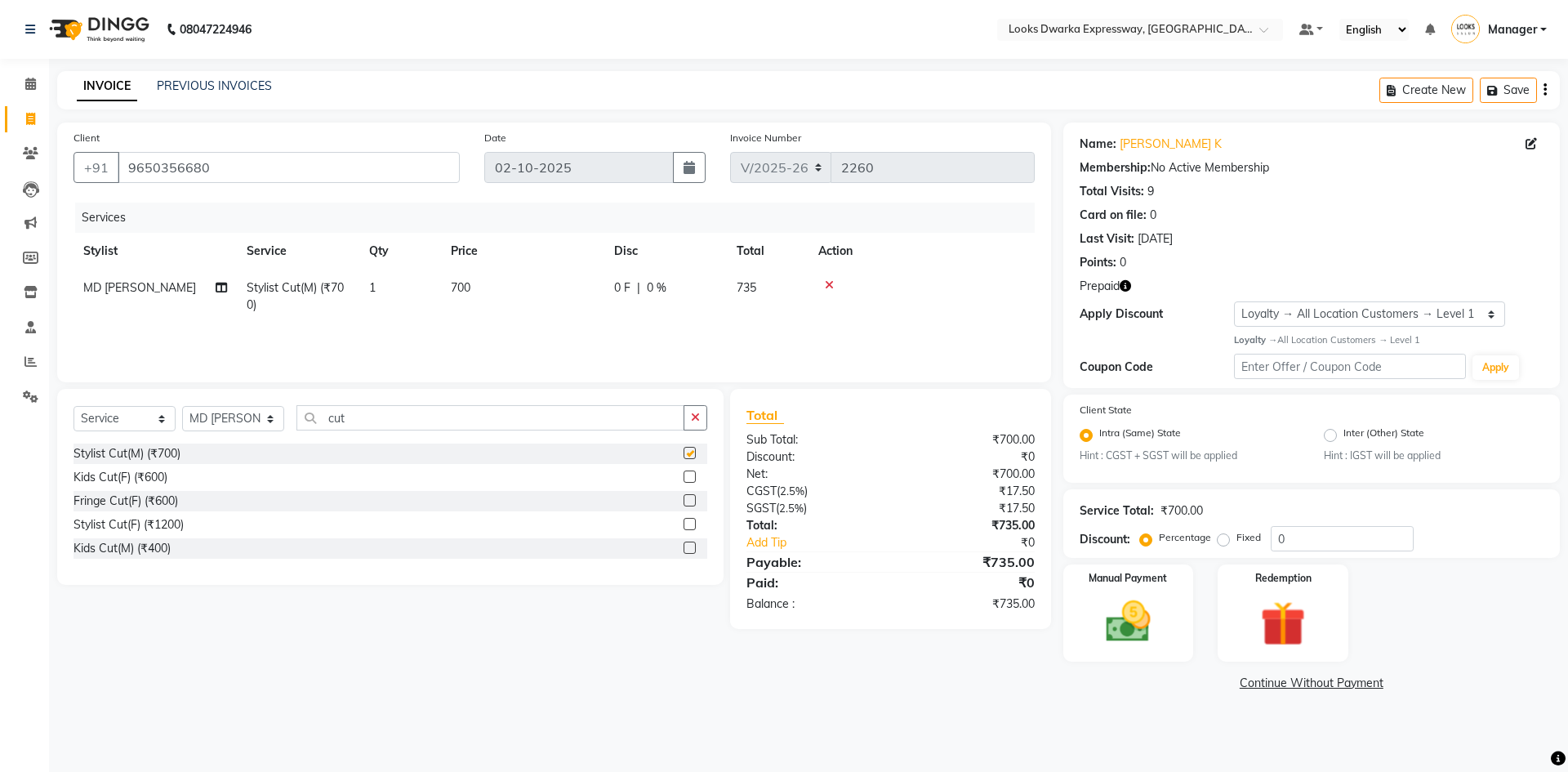
checkbox input "false"
click at [511, 301] on td "700" at bounding box center [522, 296] width 163 height 54
select select "43892"
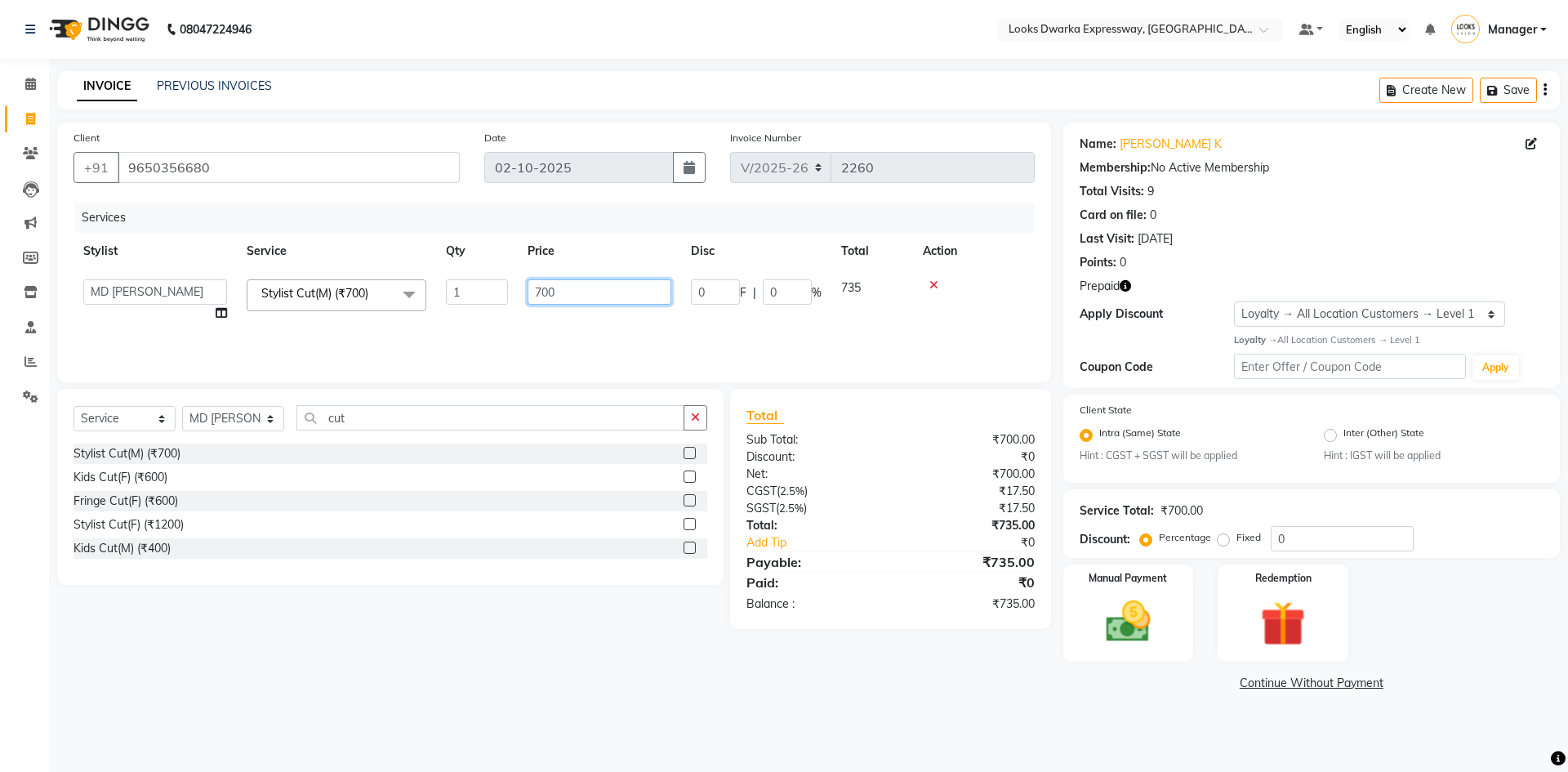
click at [571, 284] on input "700" at bounding box center [599, 292] width 143 height 26
type input "7"
type input "500"
click at [548, 412] on input "cut" at bounding box center [490, 418] width 388 height 26
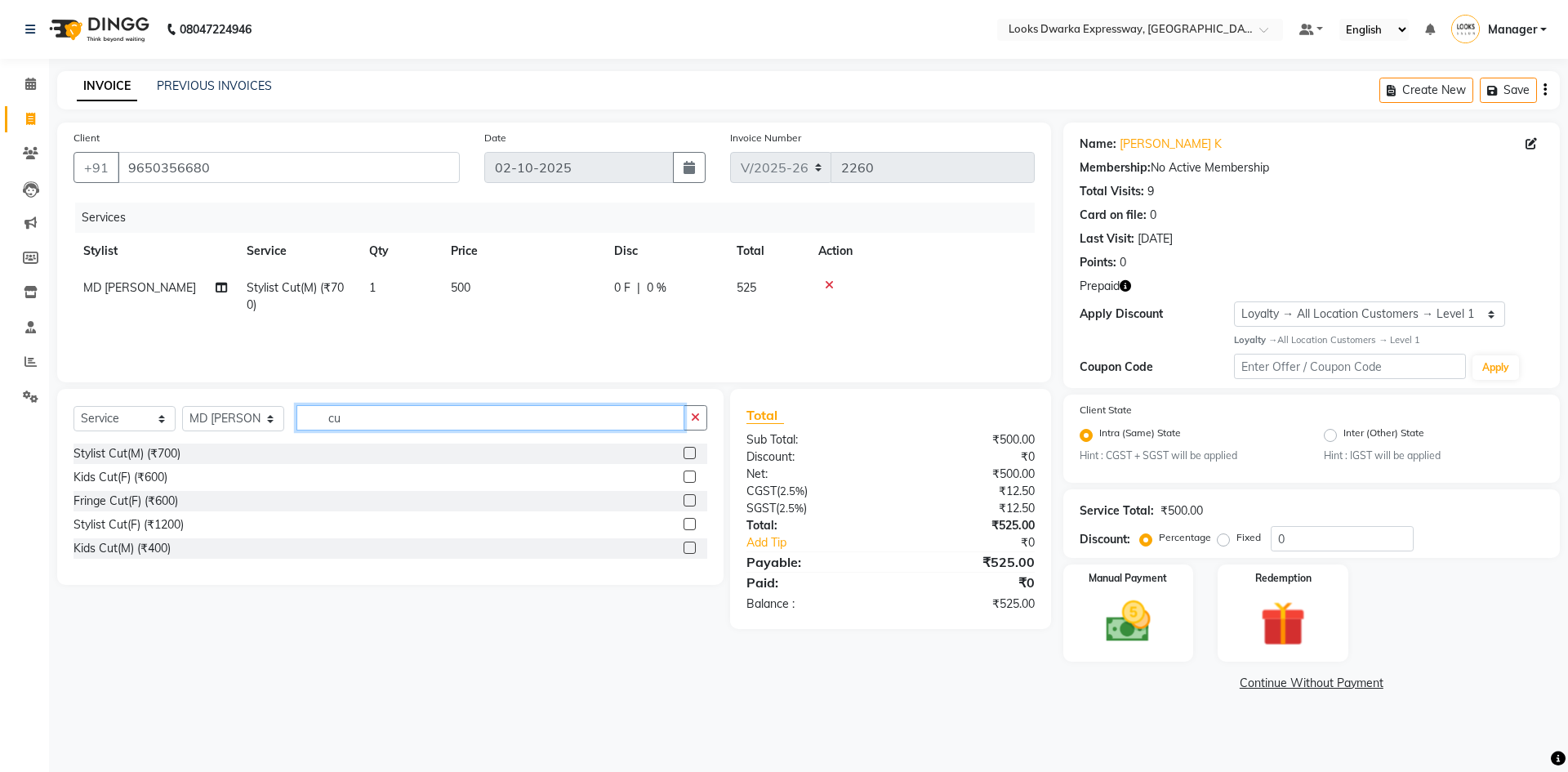
type input "c"
type input "bea"
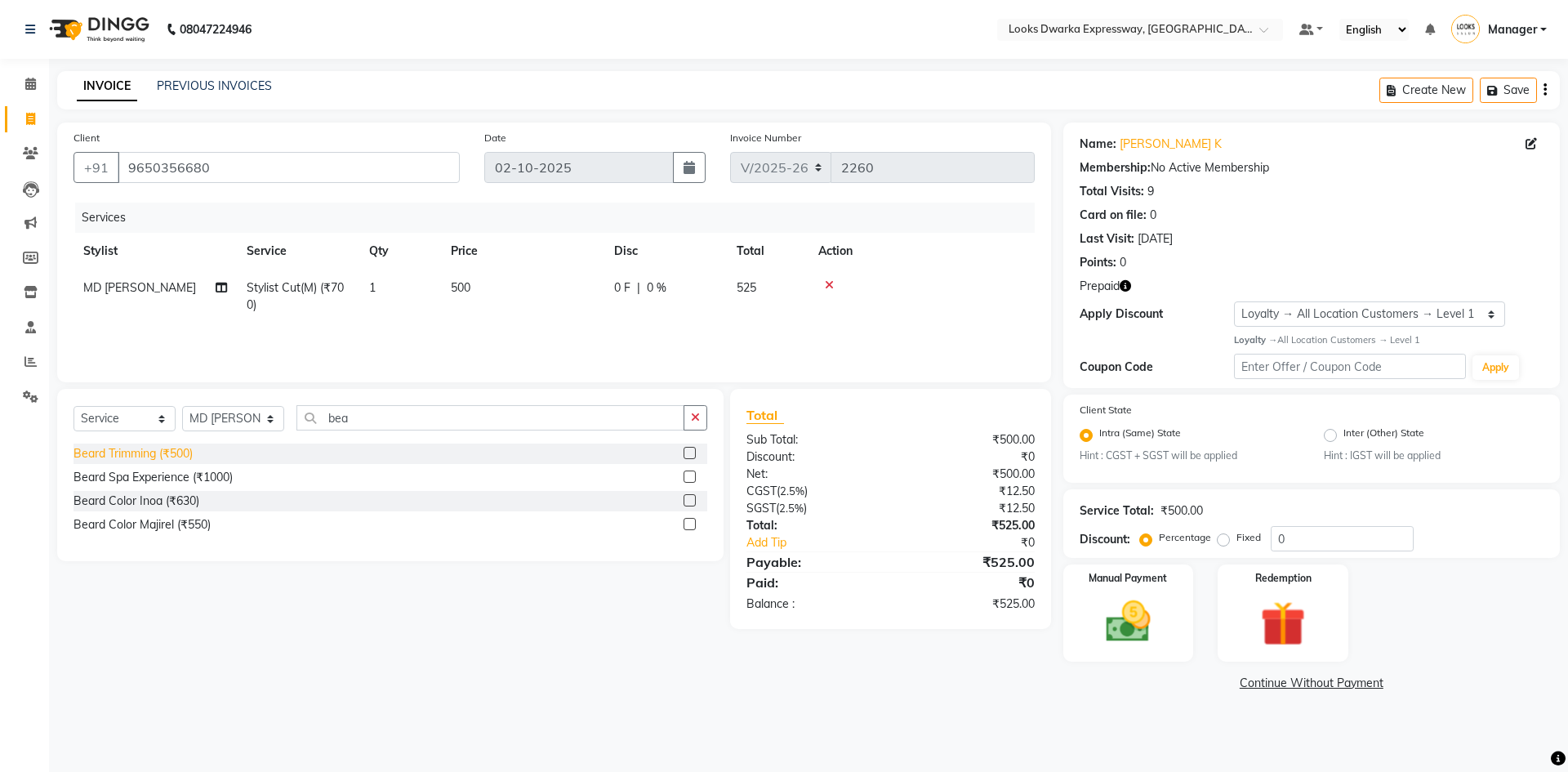
click at [152, 454] on div "Beard Trimming (₹500)" at bounding box center [133, 453] width 119 height 17
checkbox input "false"
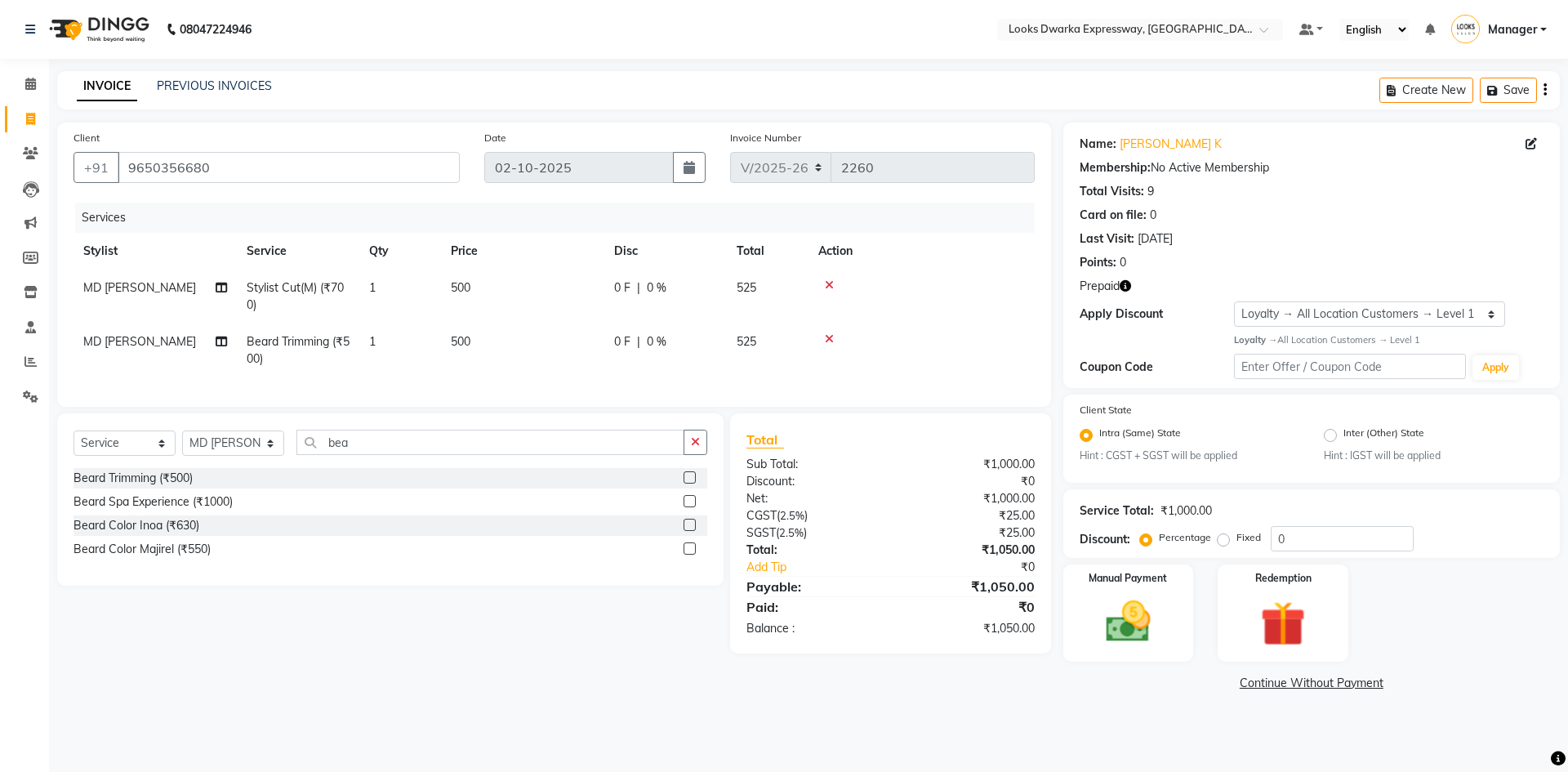
click at [464, 353] on td "500" at bounding box center [522, 350] width 163 height 54
select select "43892"
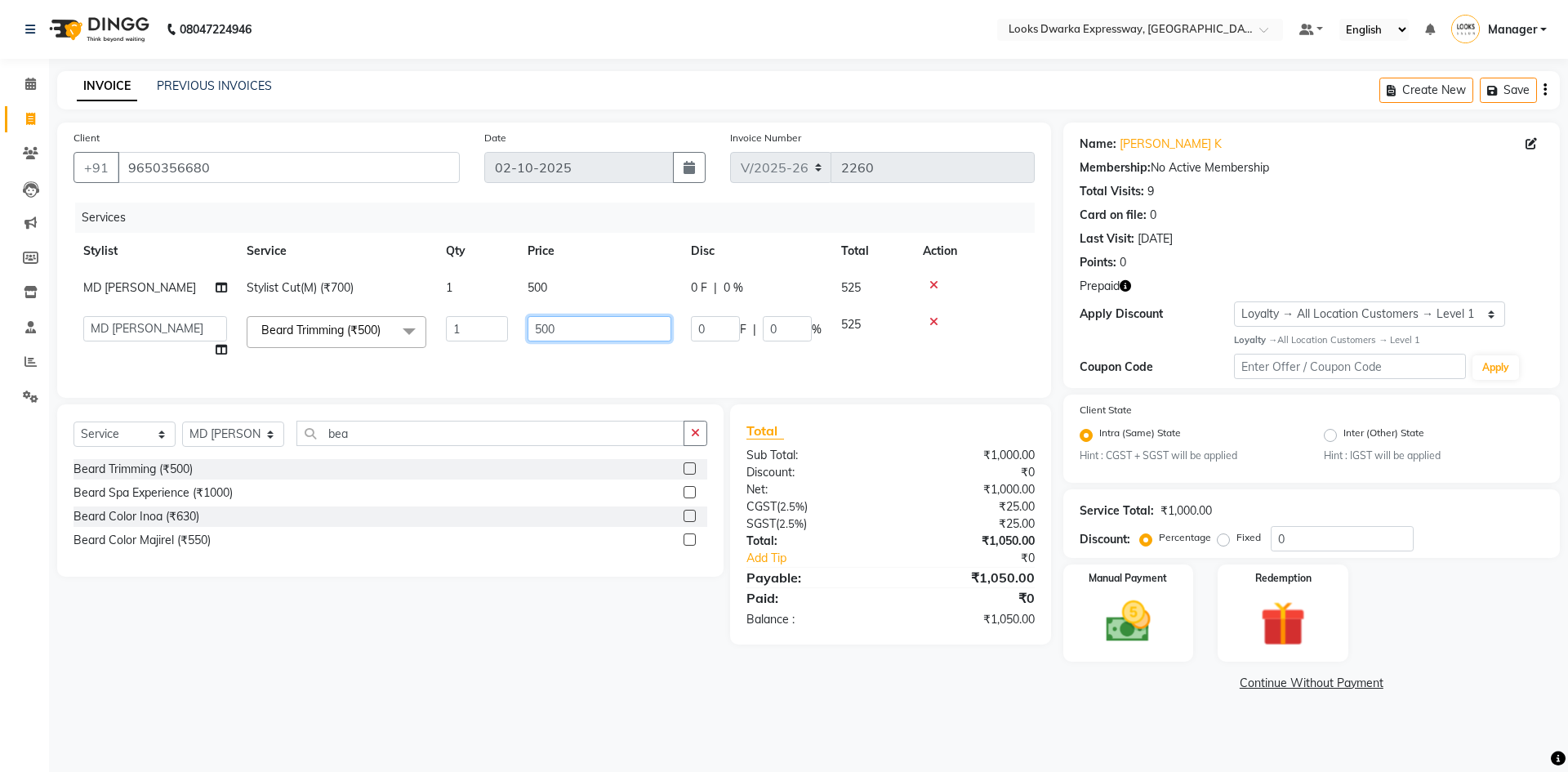
click at [573, 338] on input "500" at bounding box center [599, 329] width 143 height 26
type input "5"
type input "300"
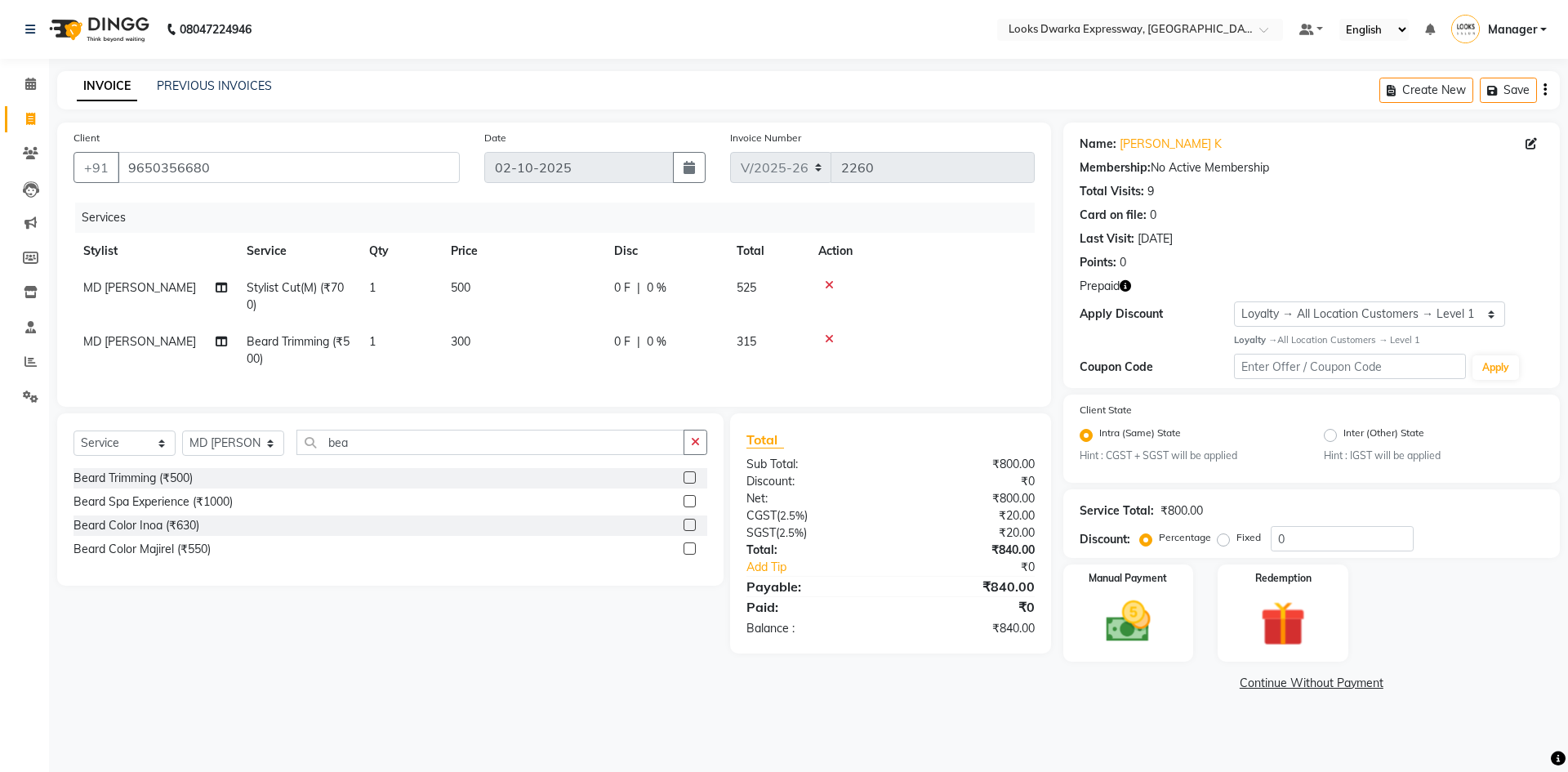
click at [189, 529] on div "08047224946 Select Location × Looks Dwarka Expressway, [GEOGRAPHIC_DATA] Defaul…" at bounding box center [784, 386] width 1568 height 772
click at [259, 456] on select "Select Stylist Manager MD [PERSON_NAME] Ravindar_pdct [PERSON_NAME] [PERSON_NAM…" at bounding box center [233, 442] width 102 height 26
select select "43893"
click at [182, 442] on select "Select Stylist Manager MD [PERSON_NAME] Ravindar_pdct [PERSON_NAME] [PERSON_NAM…" at bounding box center [233, 442] width 102 height 26
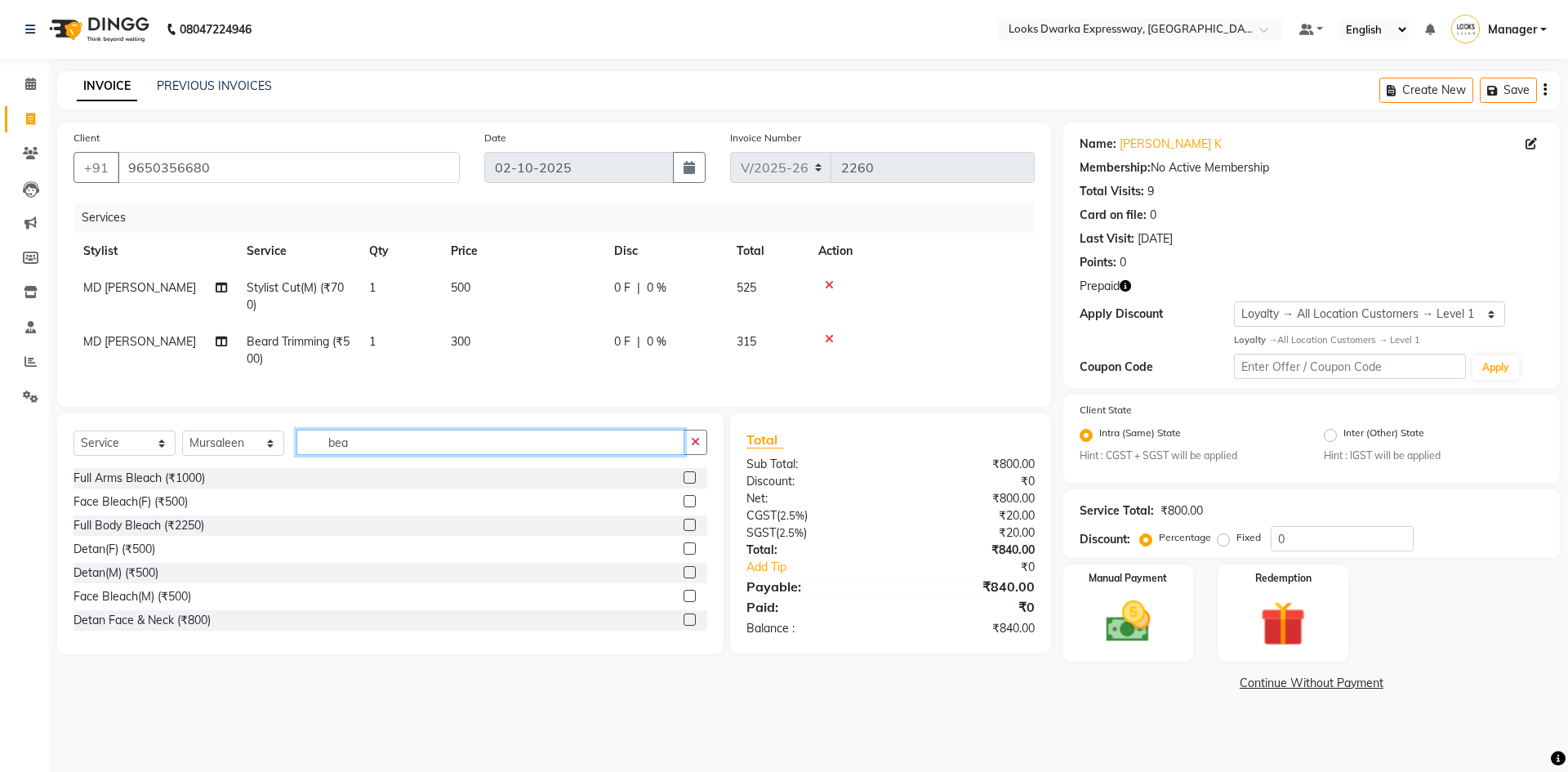
click at [404, 442] on input "bea" at bounding box center [490, 442] width 388 height 26
type input "b"
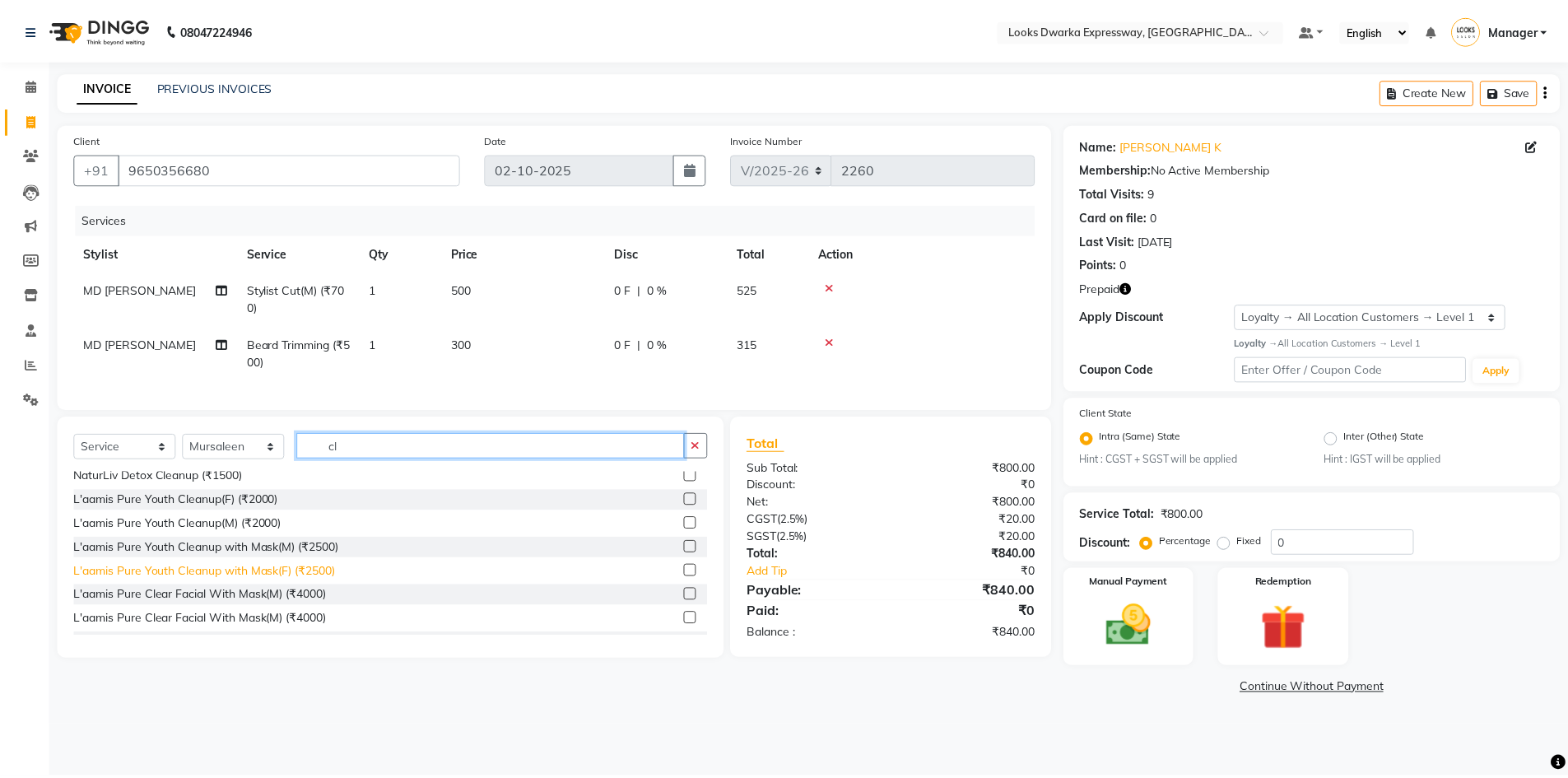
scroll to position [164, 0]
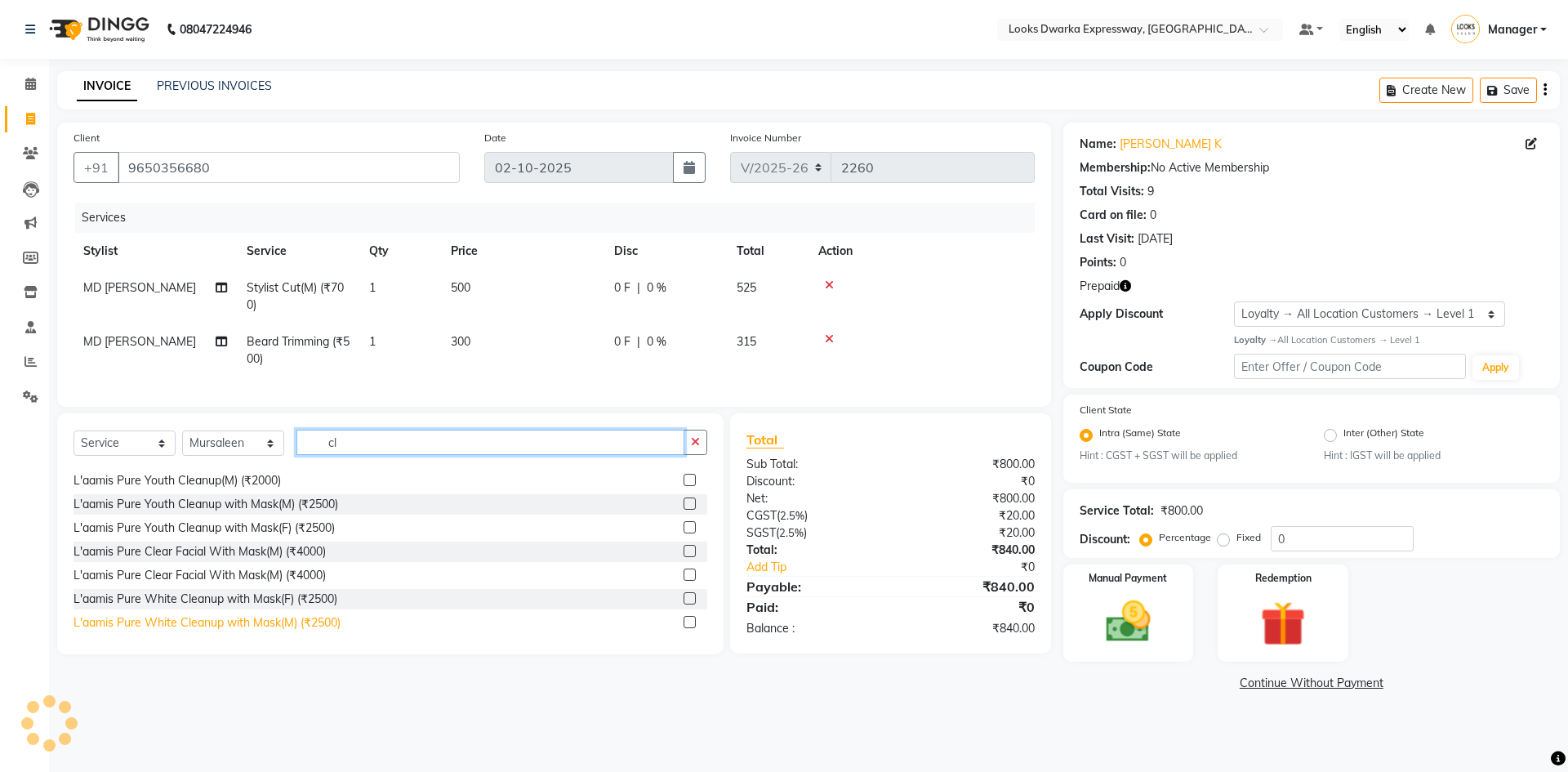
type input "cl"
click at [231, 529] on div "L'aamis Pure White Cleanup with Mask(M) (₹2500)" at bounding box center [207, 623] width 267 height 17
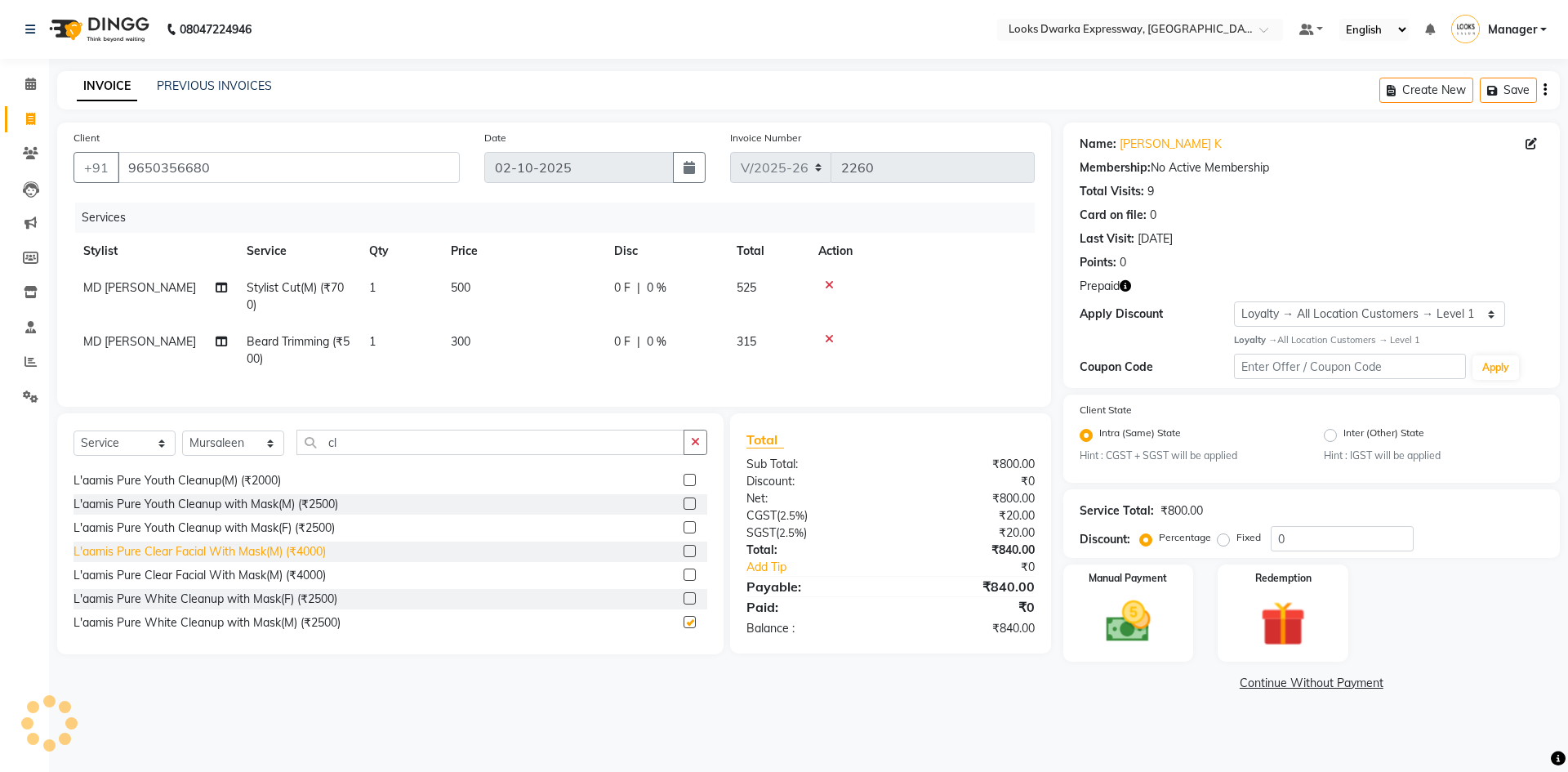
checkbox input "false"
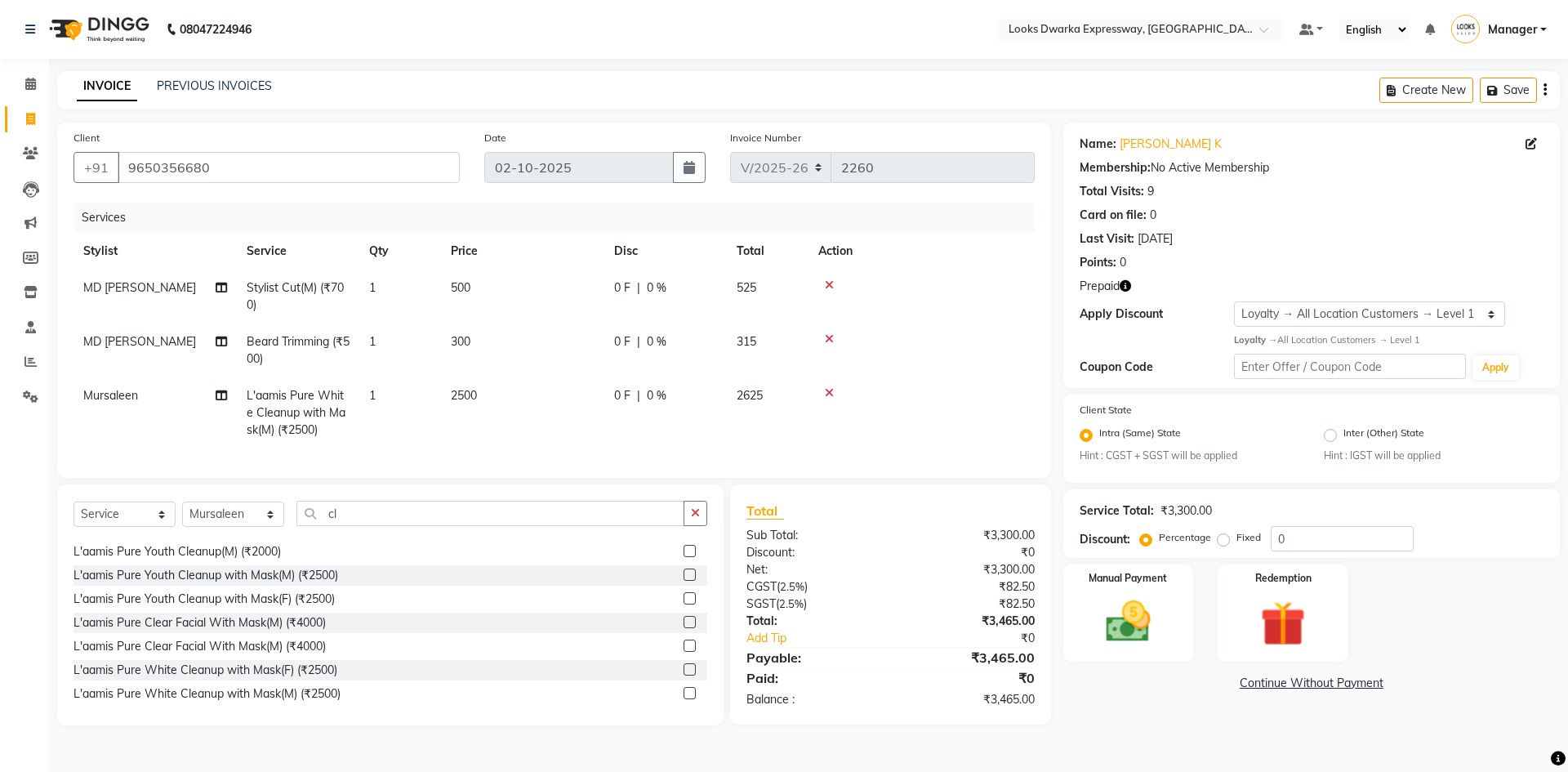
click at [496, 408] on td "2500" at bounding box center [522, 413] width 163 height 71
select select "43893"
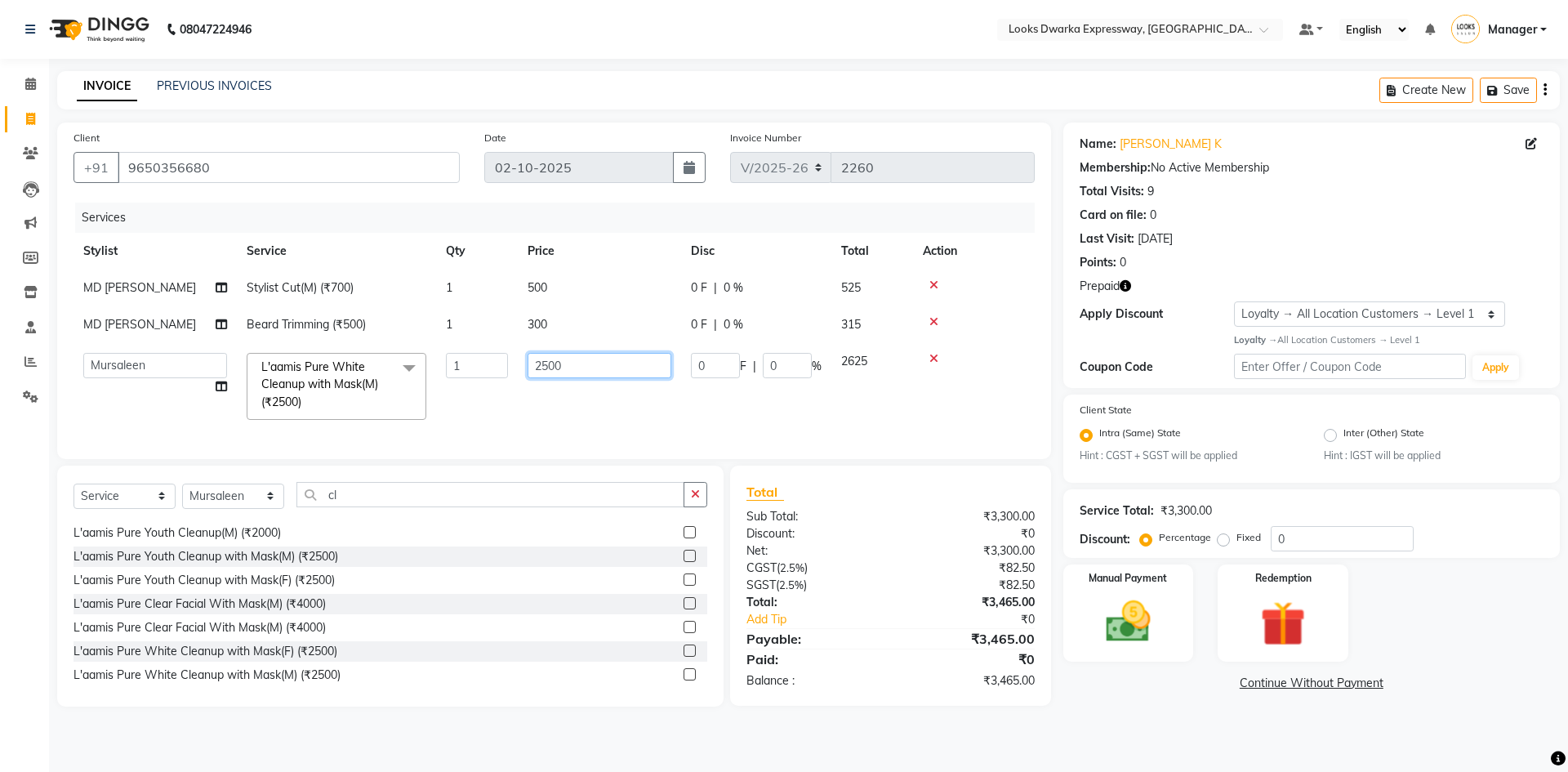
click at [618, 367] on input "2500" at bounding box center [599, 365] width 143 height 26
type input "2"
type input "2000"
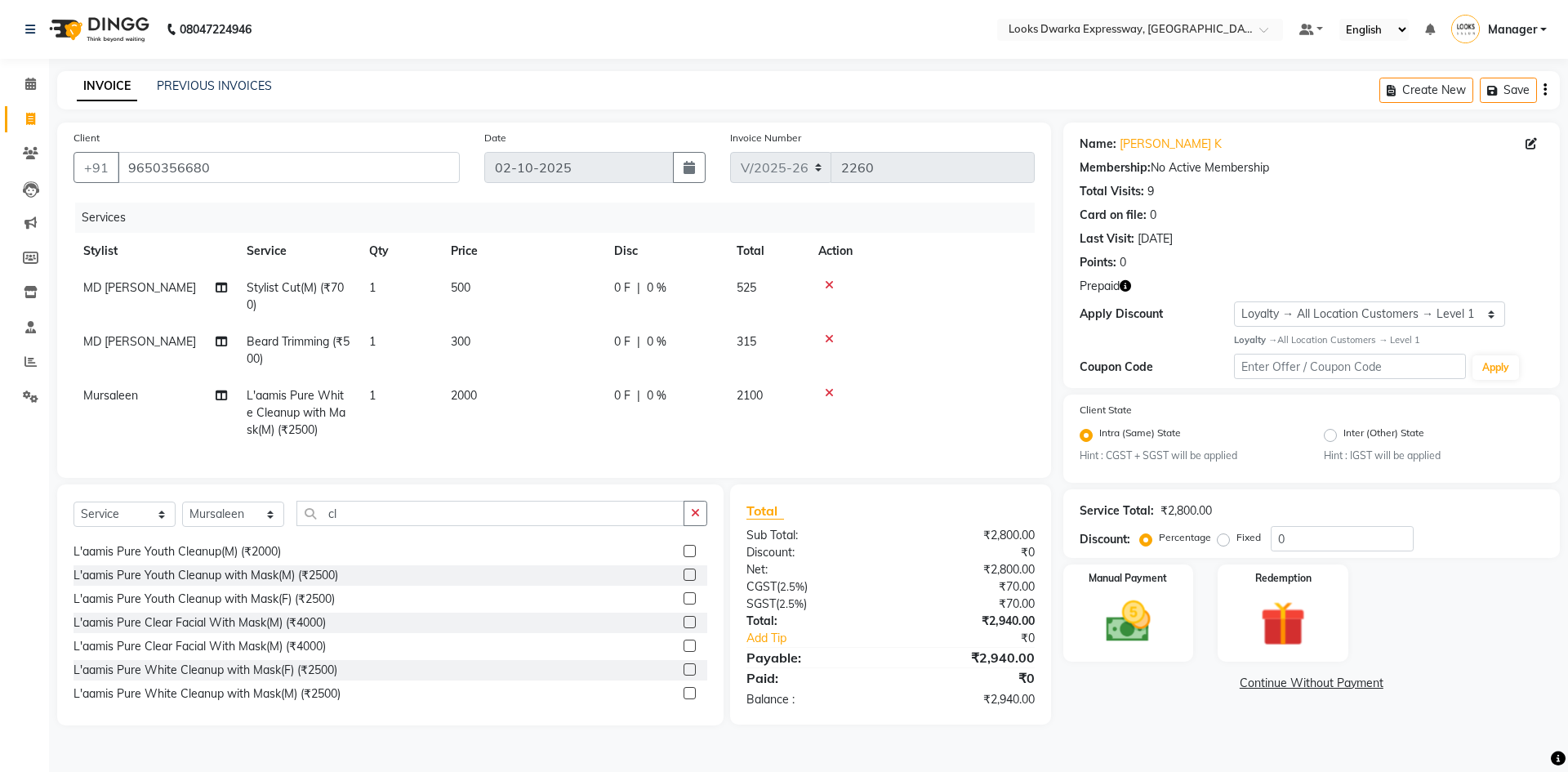
click at [500, 529] on div "08047224946 Select Location × Looks Dwarka Expressway, [GEOGRAPHIC_DATA] Defaul…" at bounding box center [784, 386] width 1568 height 772
click at [782, 281] on icon "button" at bounding box center [1125, 286] width 12 height 12
click at [782, 250] on div "Name: [PERSON_NAME] K Membership: No Active Membership Total Visits: 9 Card on …" at bounding box center [1311, 200] width 464 height 143
click at [782, 529] on img at bounding box center [1282, 624] width 76 height 58
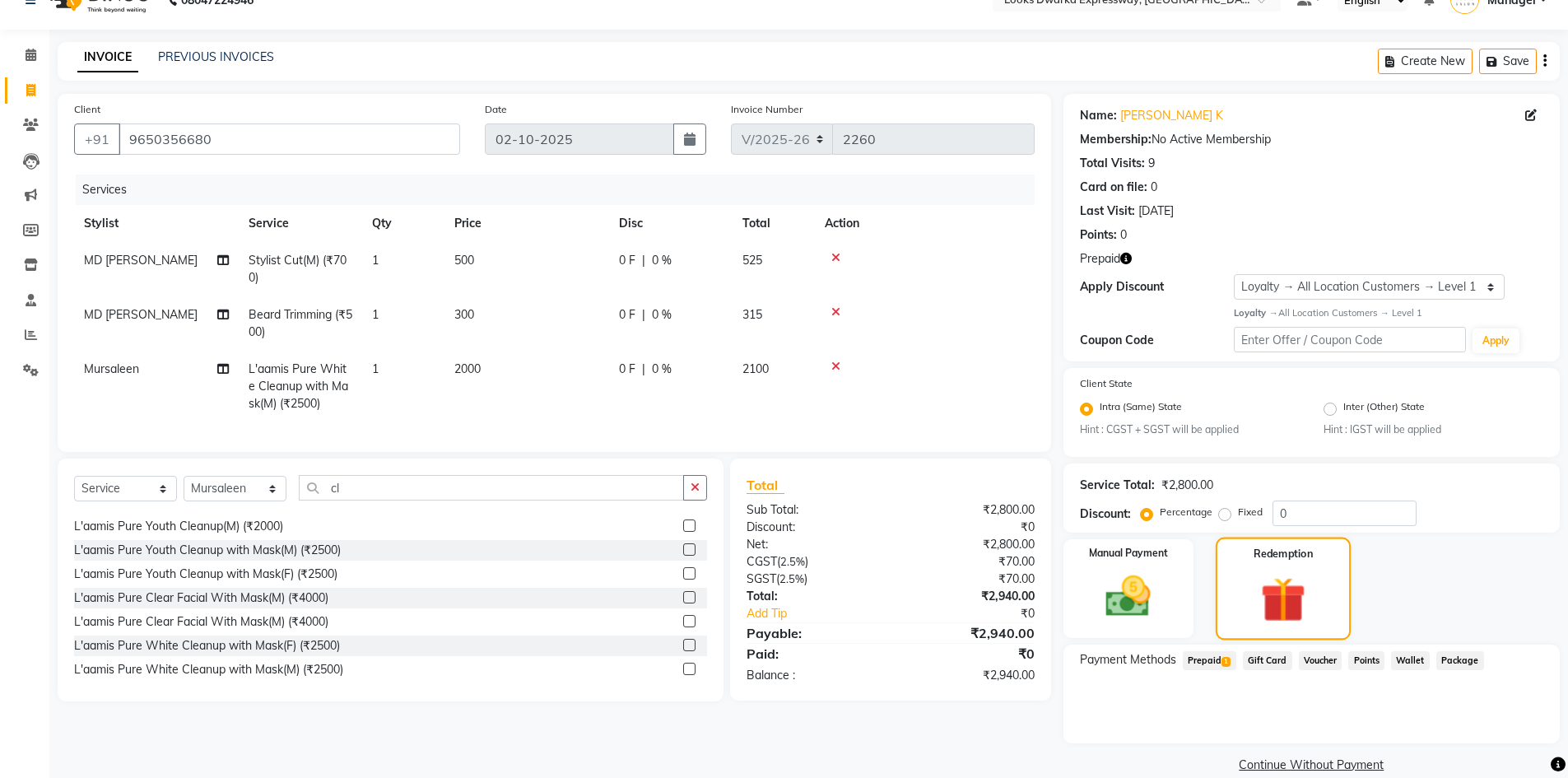
scroll to position [53, 0]
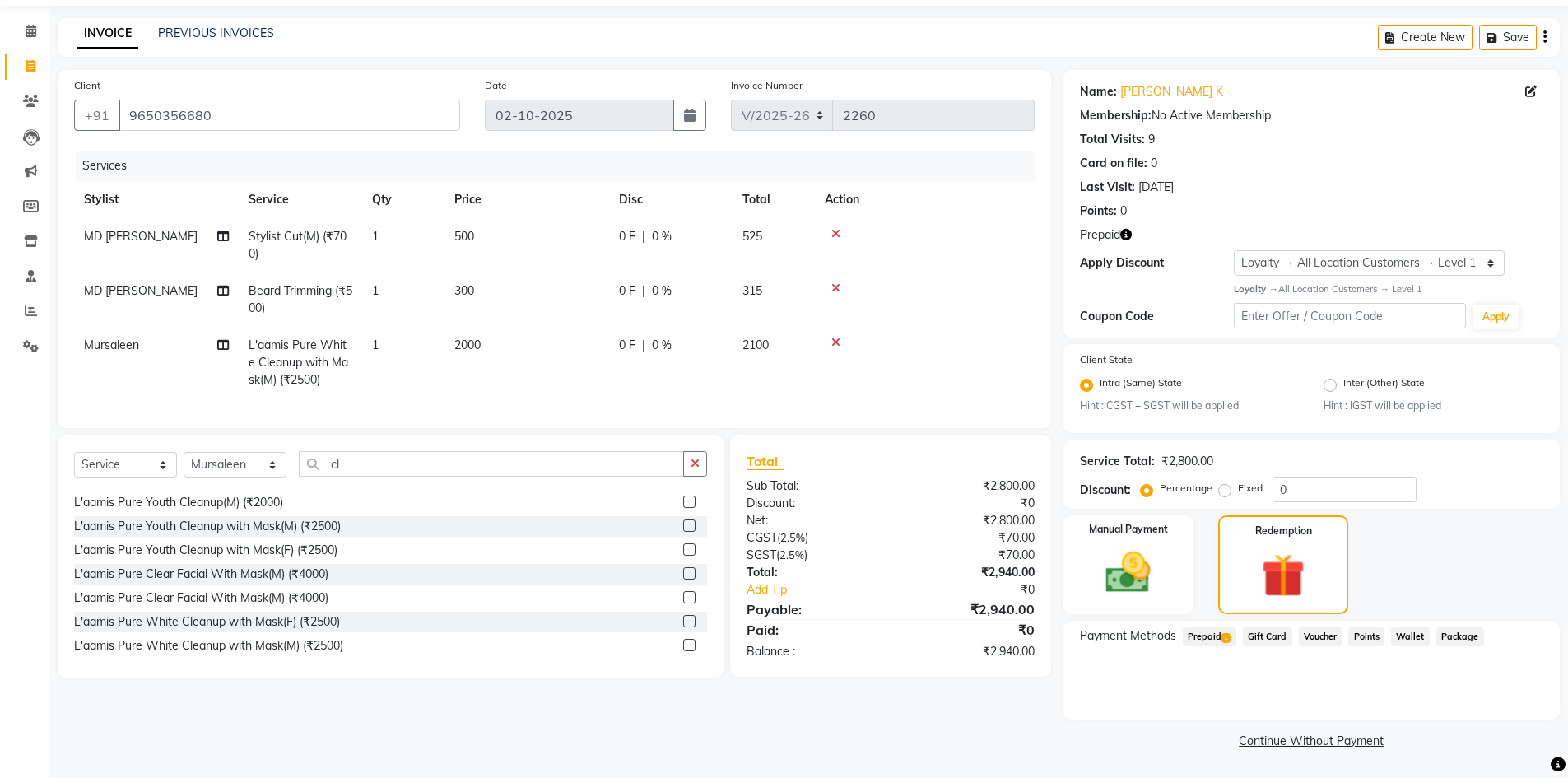
click at [788, 533] on span "1" at bounding box center [1225, 638] width 9 height 10
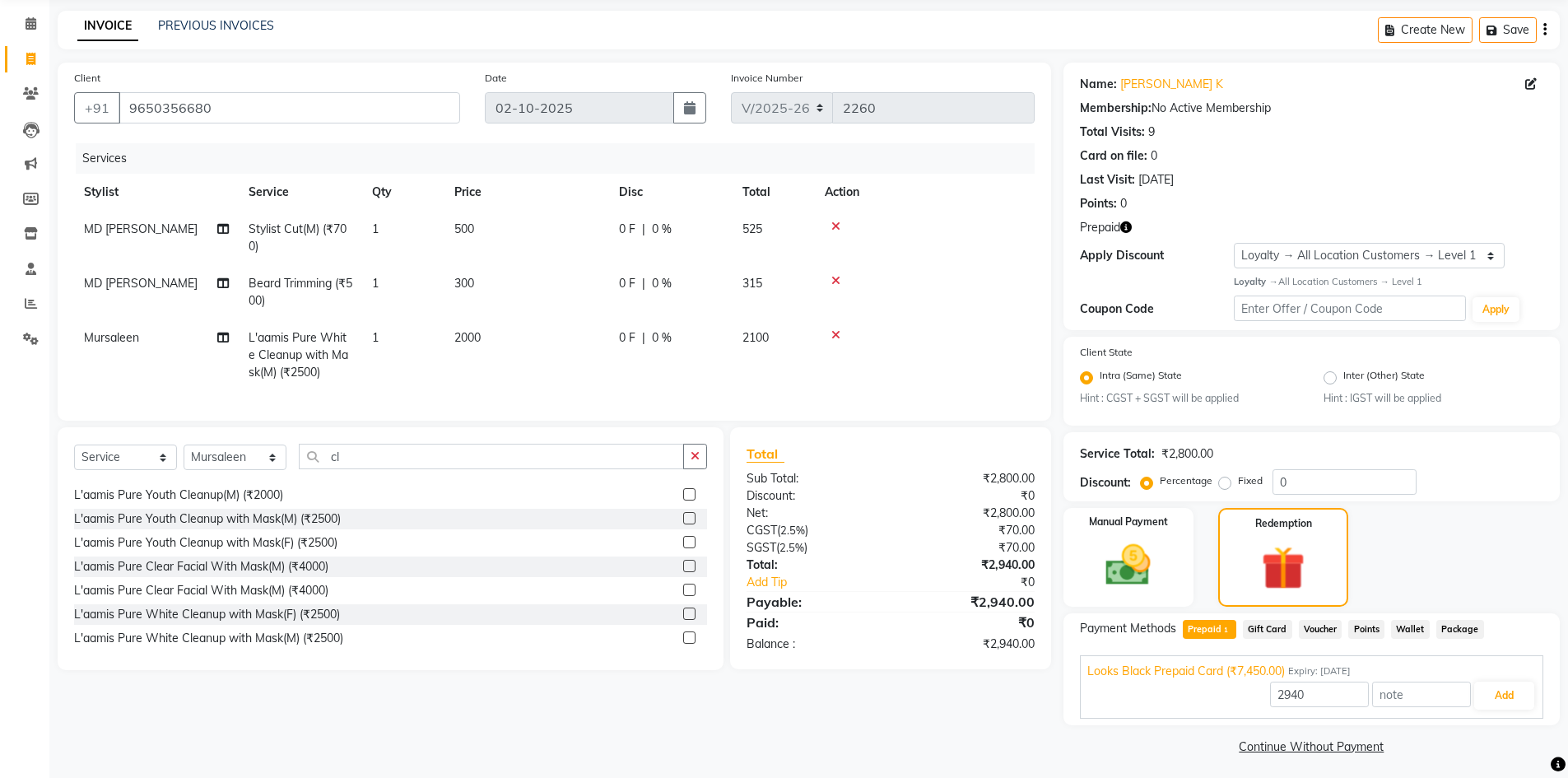
scroll to position [66, 0]
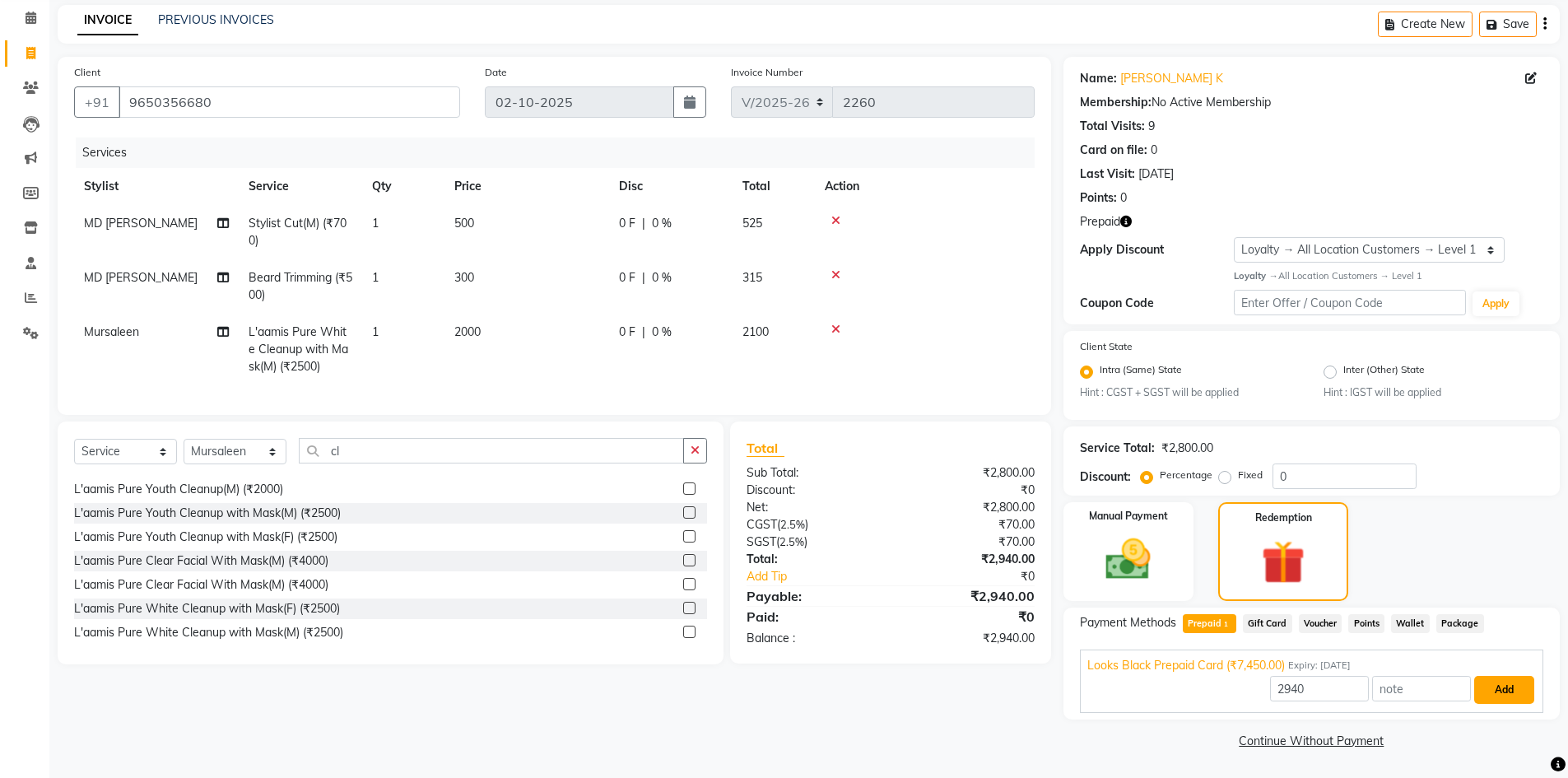
click at [788, 533] on button "Add" at bounding box center [1504, 690] width 60 height 28
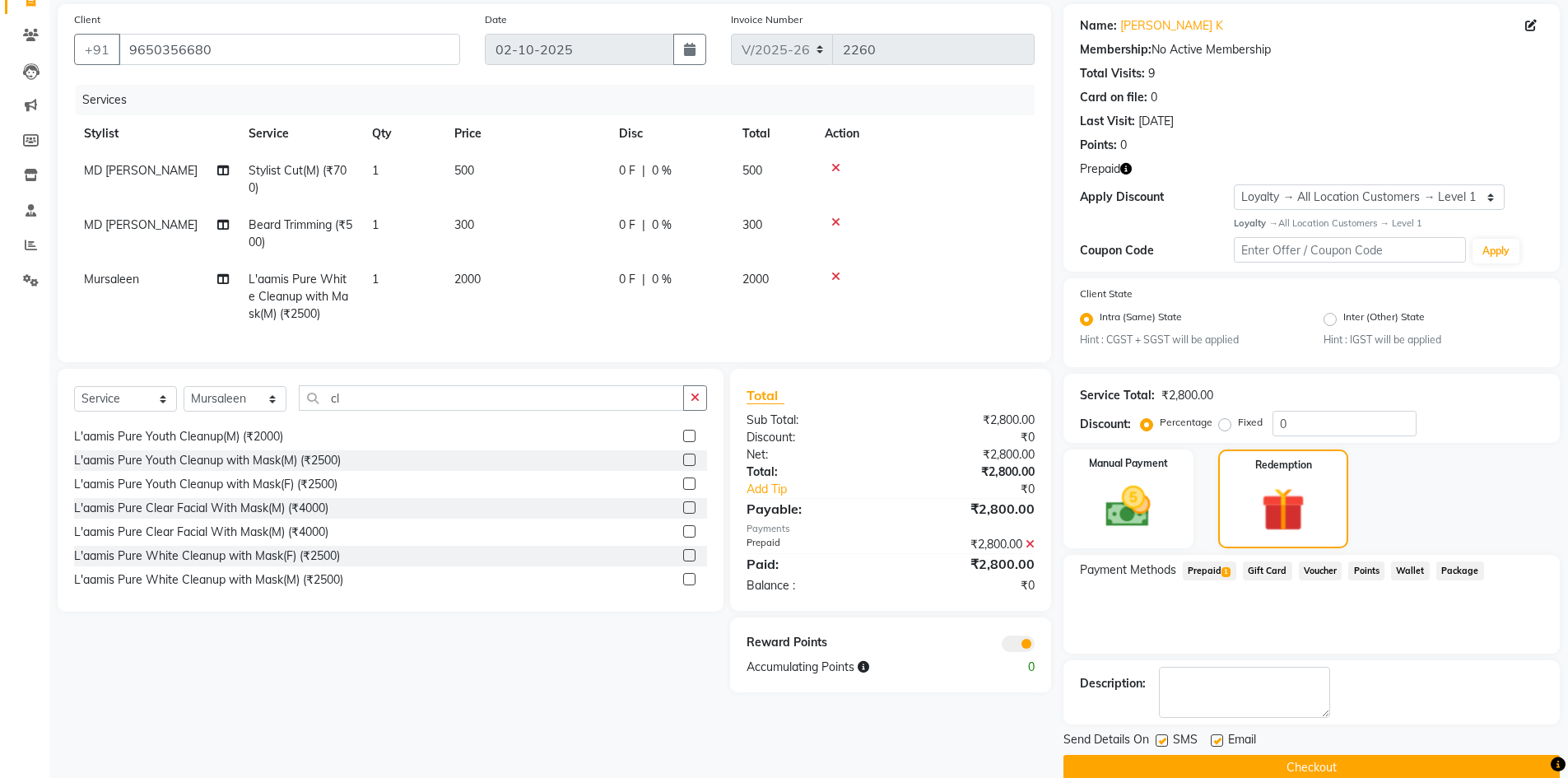
scroll to position [146, 0]
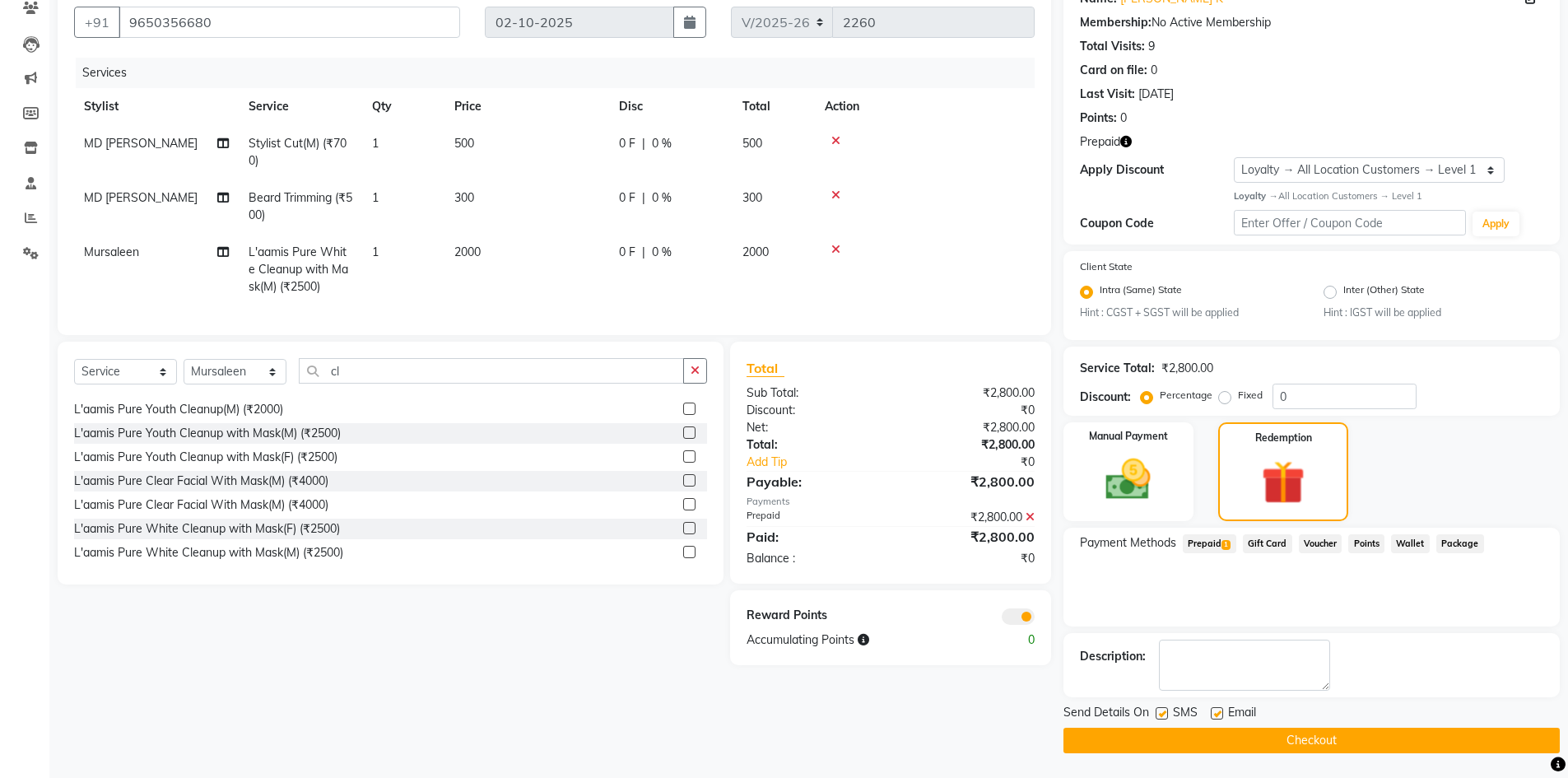
click at [788, 533] on button "Checkout" at bounding box center [1312, 740] width 496 height 26
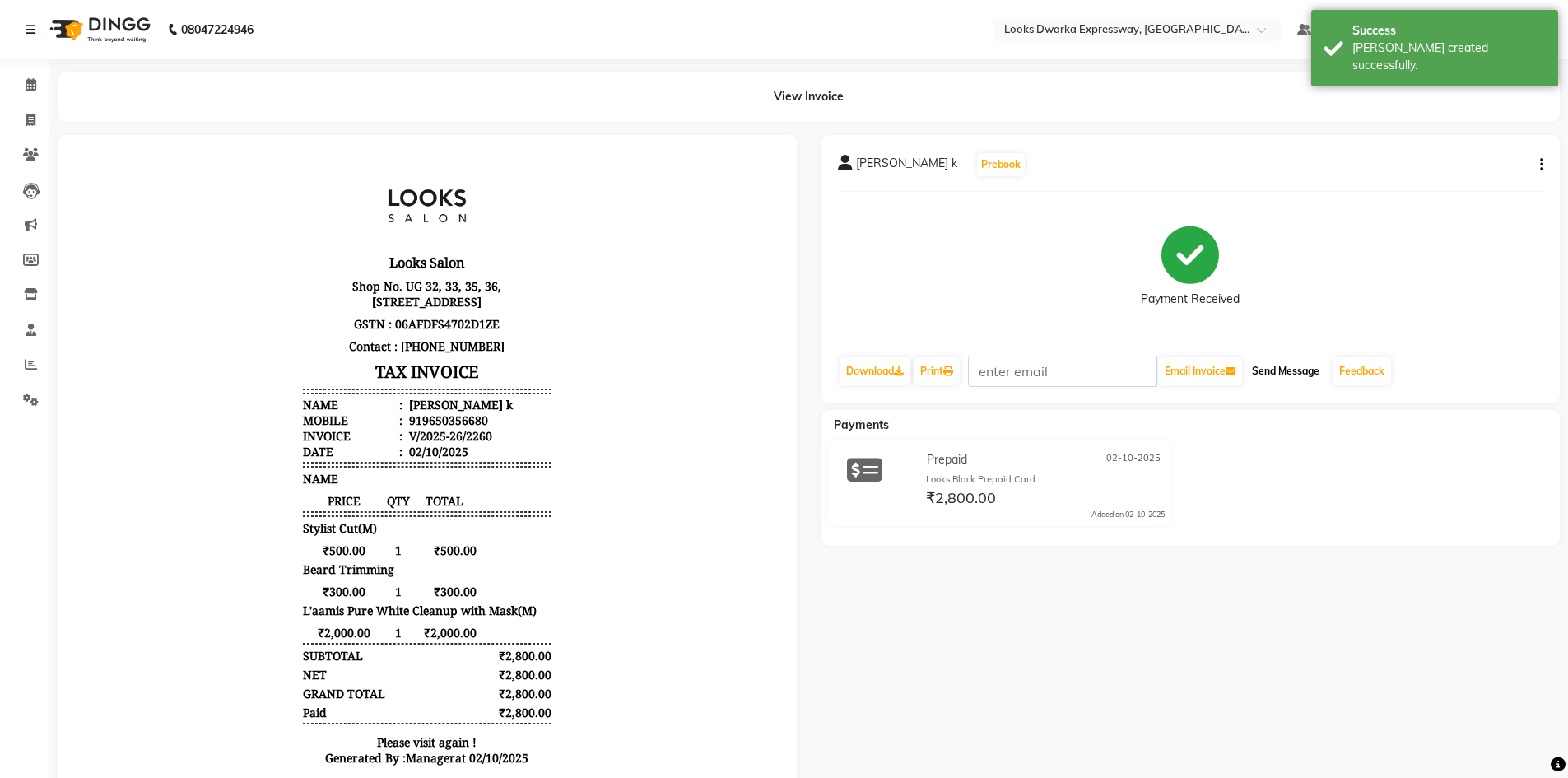
click at [788, 375] on button "Send Message" at bounding box center [1285, 371] width 81 height 28
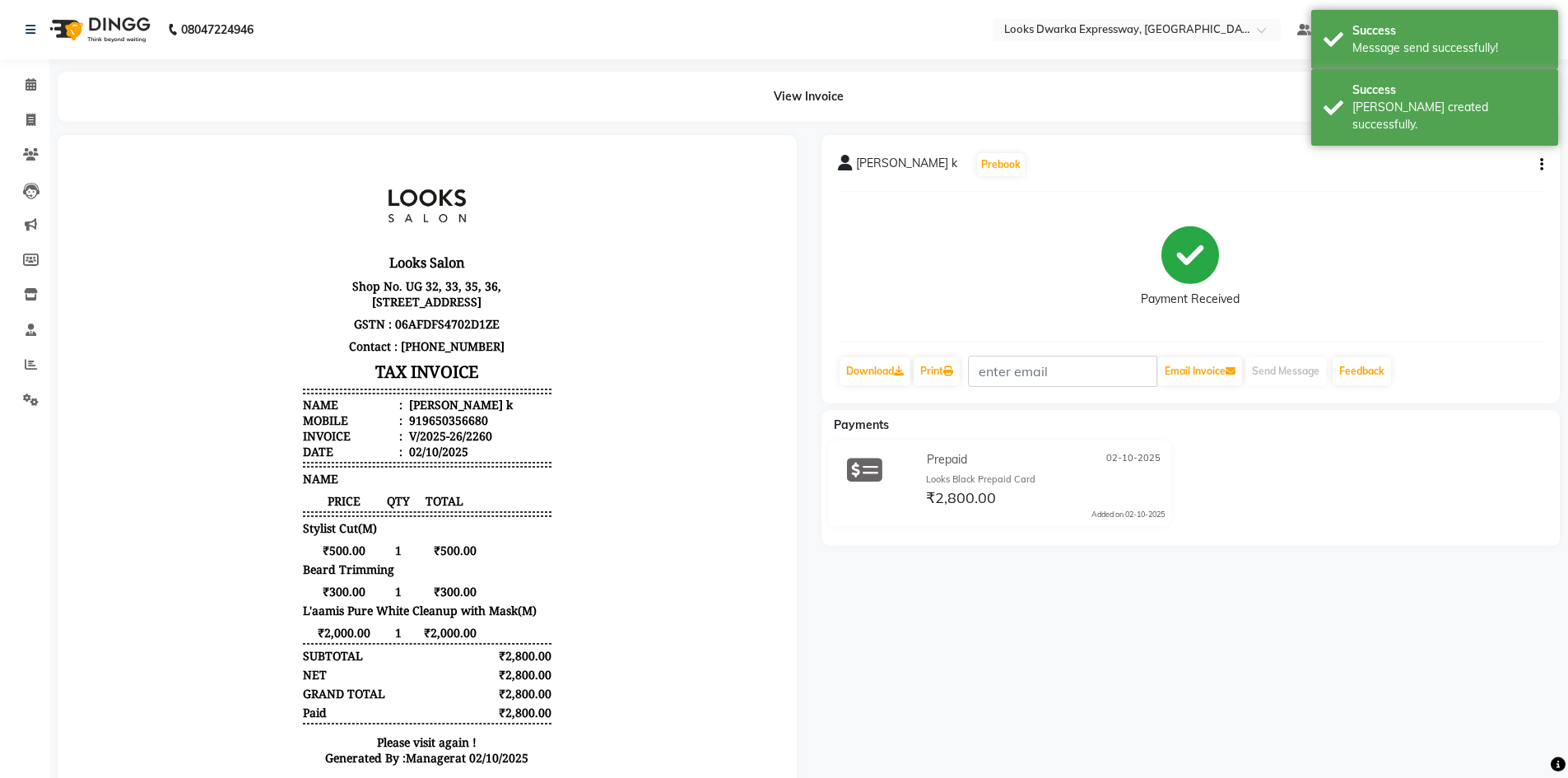
scroll to position [13, 0]
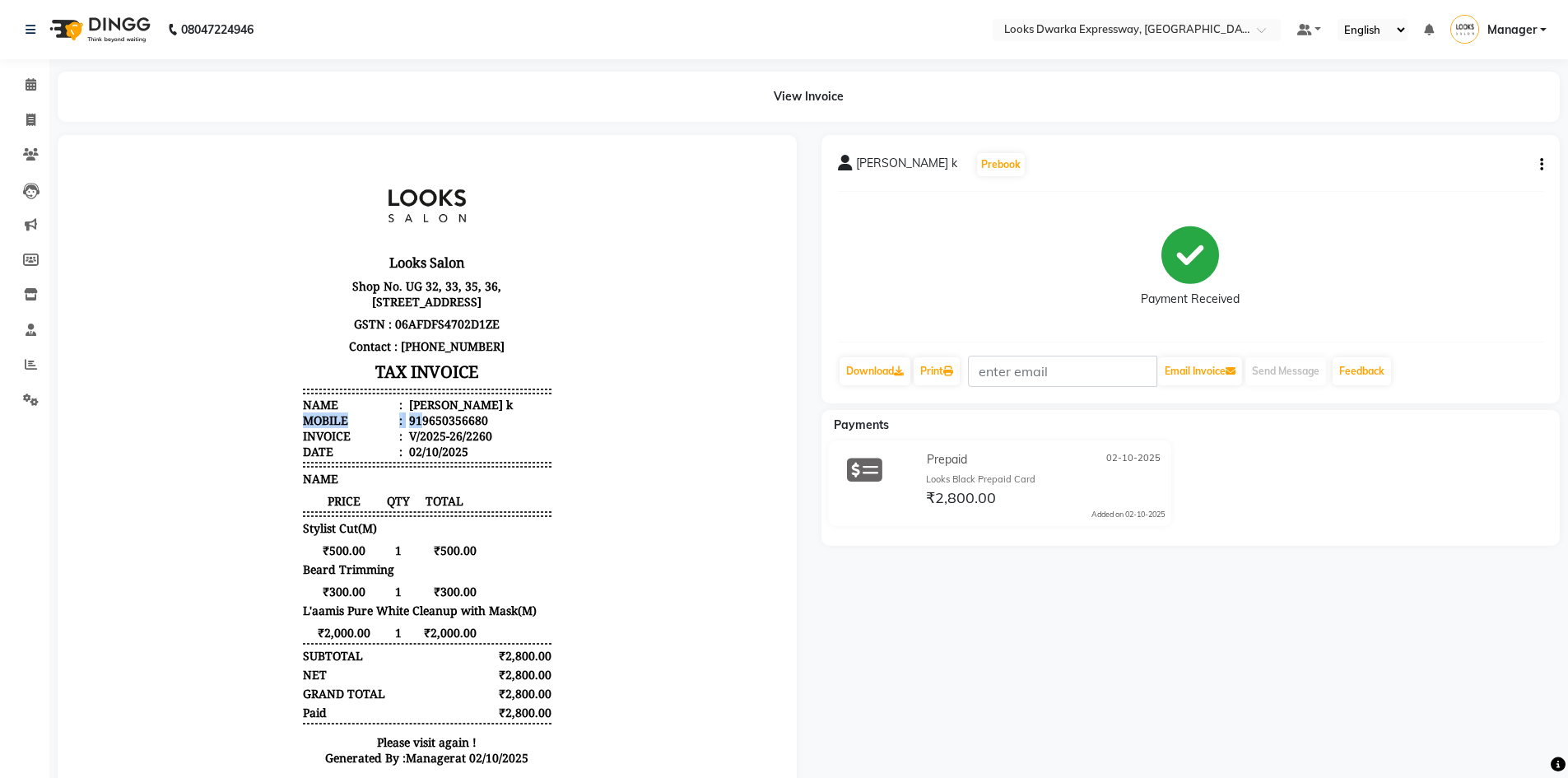
drag, startPoint x: 410, startPoint y: 422, endPoint x: 460, endPoint y: 414, distance: 50.6
click at [460, 414] on ul "Name : [PERSON_NAME] Mobile : 919650356680 Invoice : V/2025-26/2260 Date : [DAT…" at bounding box center [427, 428] width 248 height 62
click at [531, 398] on header "Looks Salon Shop No. UG 32, 33, 35, 36, [STREET_ADDRESS] GSTN : 06AFDFS4702D1ZE…" at bounding box center [427, 311] width 248 height 295
click at [620, 426] on body "Looks Salon Shop No. UG 32, 33, 35, 36, [STREET_ADDRESS] GSTN : 06AFDFS4702D1ZE…" at bounding box center [427, 469] width 693 height 624
drag, startPoint x: 405, startPoint y: 424, endPoint x: 483, endPoint y: 418, distance: 78.2
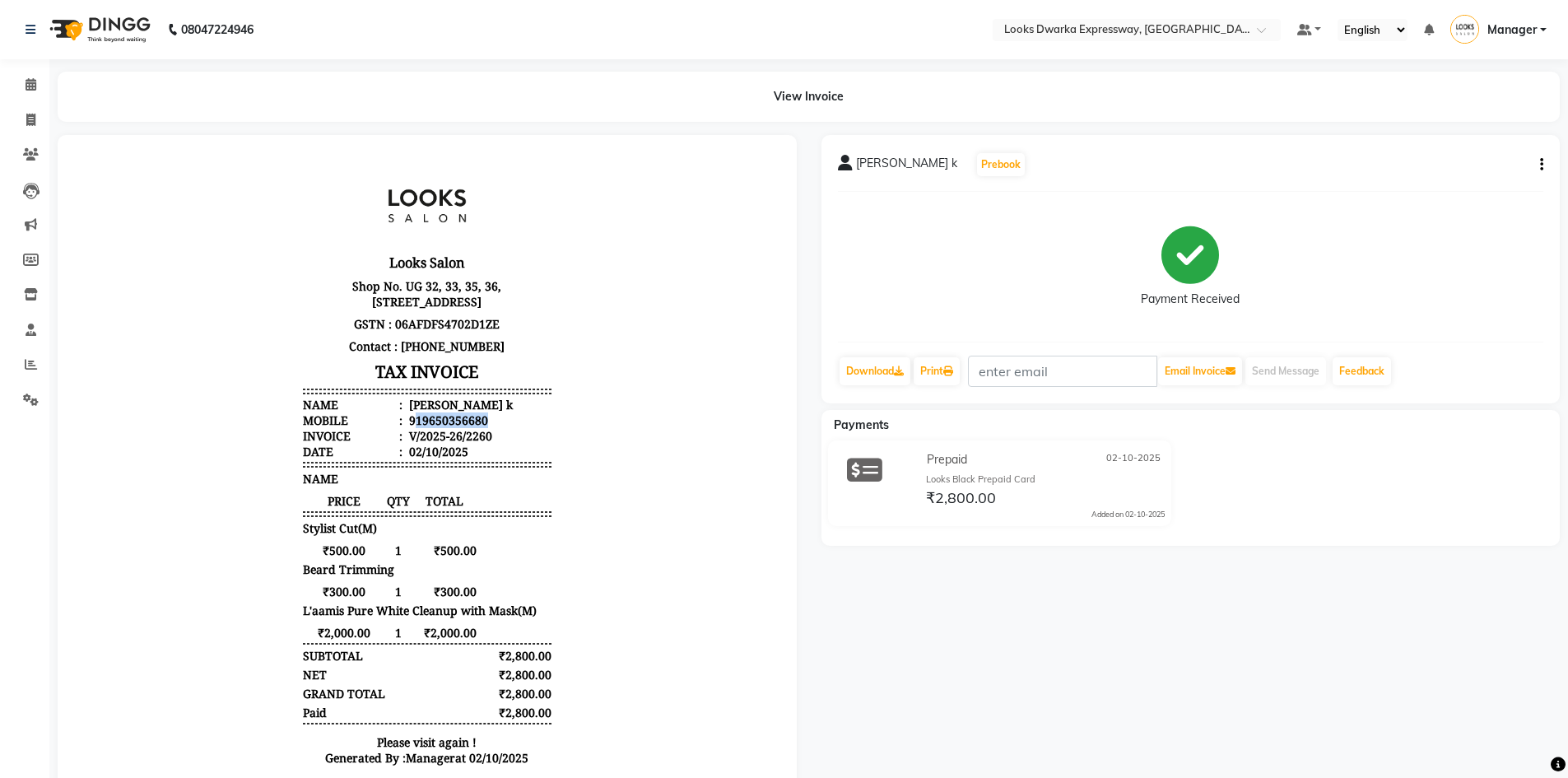
click at [483, 418] on li "Mobile : 919650356680" at bounding box center [427, 420] width 248 height 16
click at [574, 401] on body "Looks Salon Shop No. UG 32, 33, 35, 36, [STREET_ADDRESS] GSTN : 06AFDFS4702D1ZE…" at bounding box center [427, 469] width 693 height 624
drag, startPoint x: 408, startPoint y: 420, endPoint x: 494, endPoint y: 418, distance: 86.0
click at [494, 418] on li "Mobile : 919650356680" at bounding box center [427, 420] width 248 height 16
click at [22, 124] on span at bounding box center [31, 120] width 29 height 19
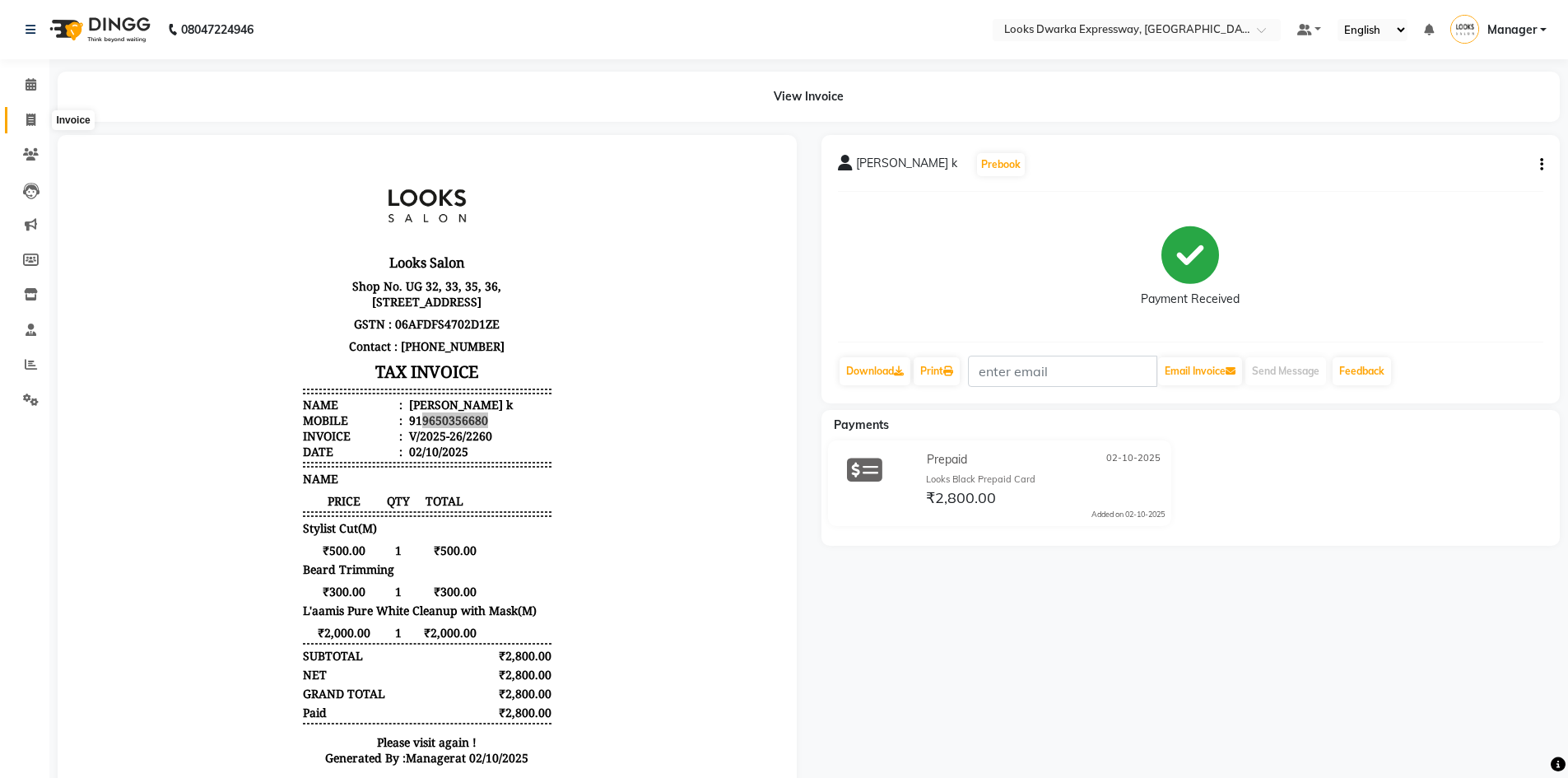
select select "service"
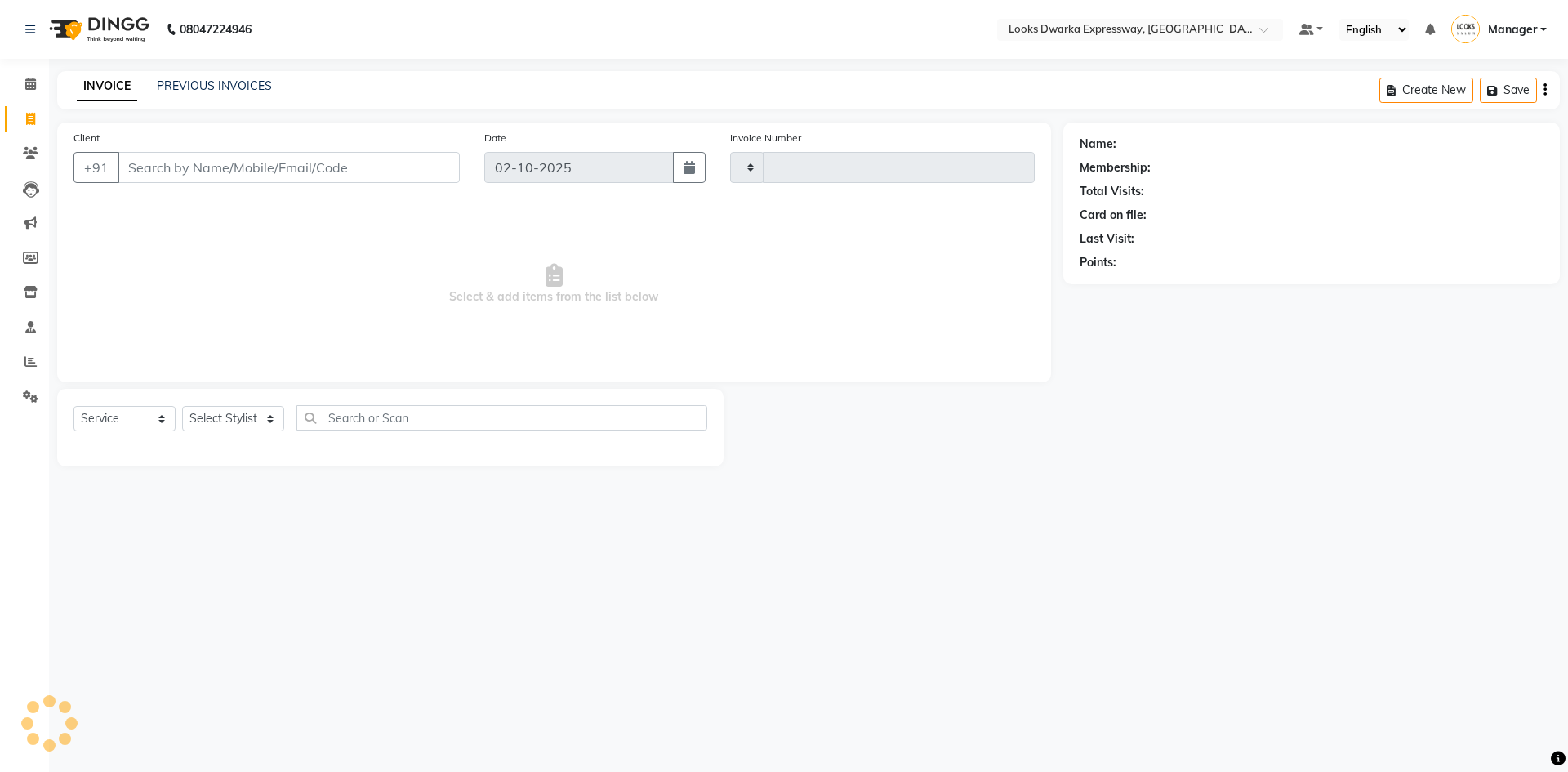
type input "2261"
select select "6011"
click at [214, 177] on input "Client" at bounding box center [288, 167] width 342 height 31
type input "9"
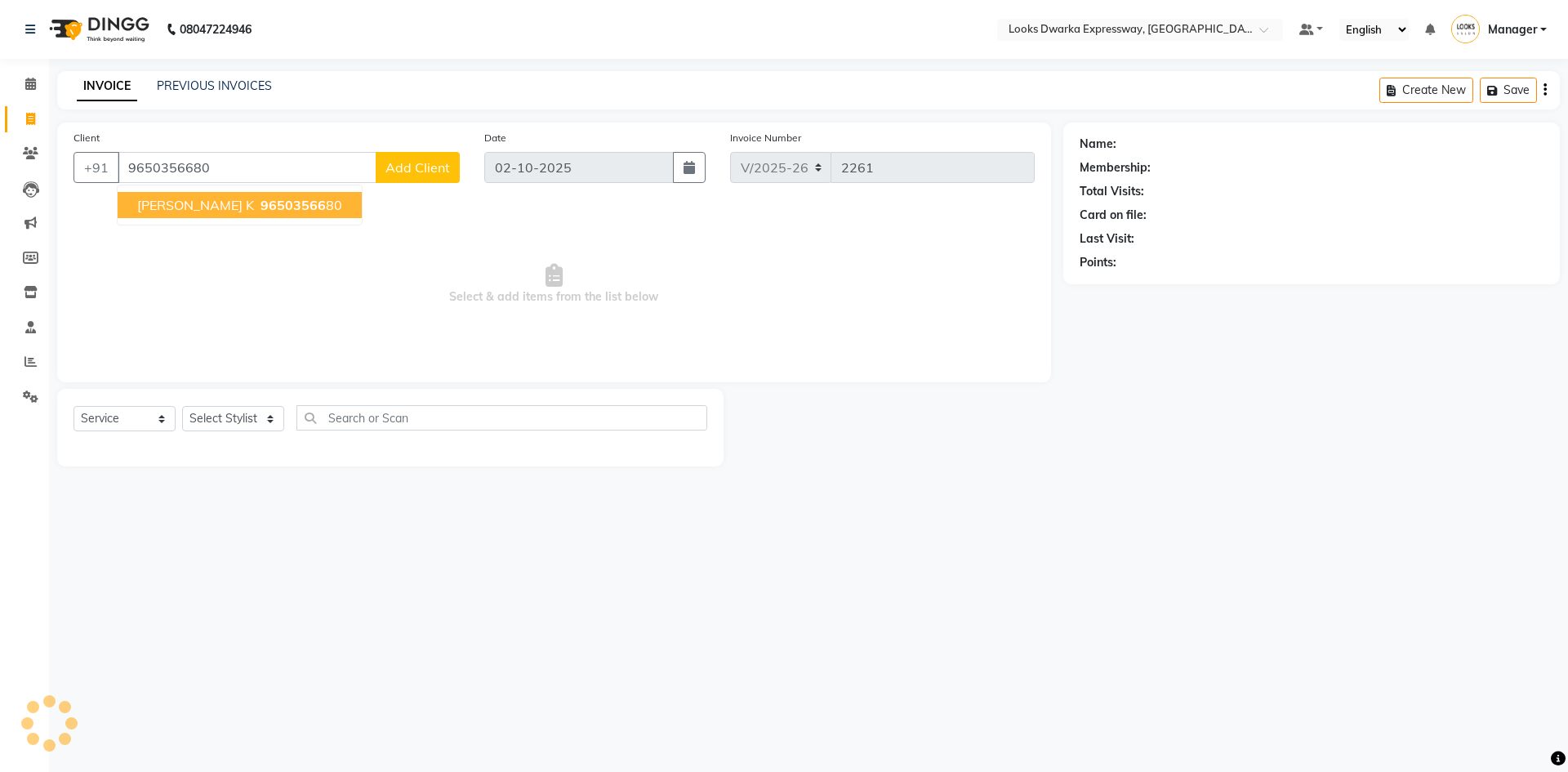
type input "9650356680"
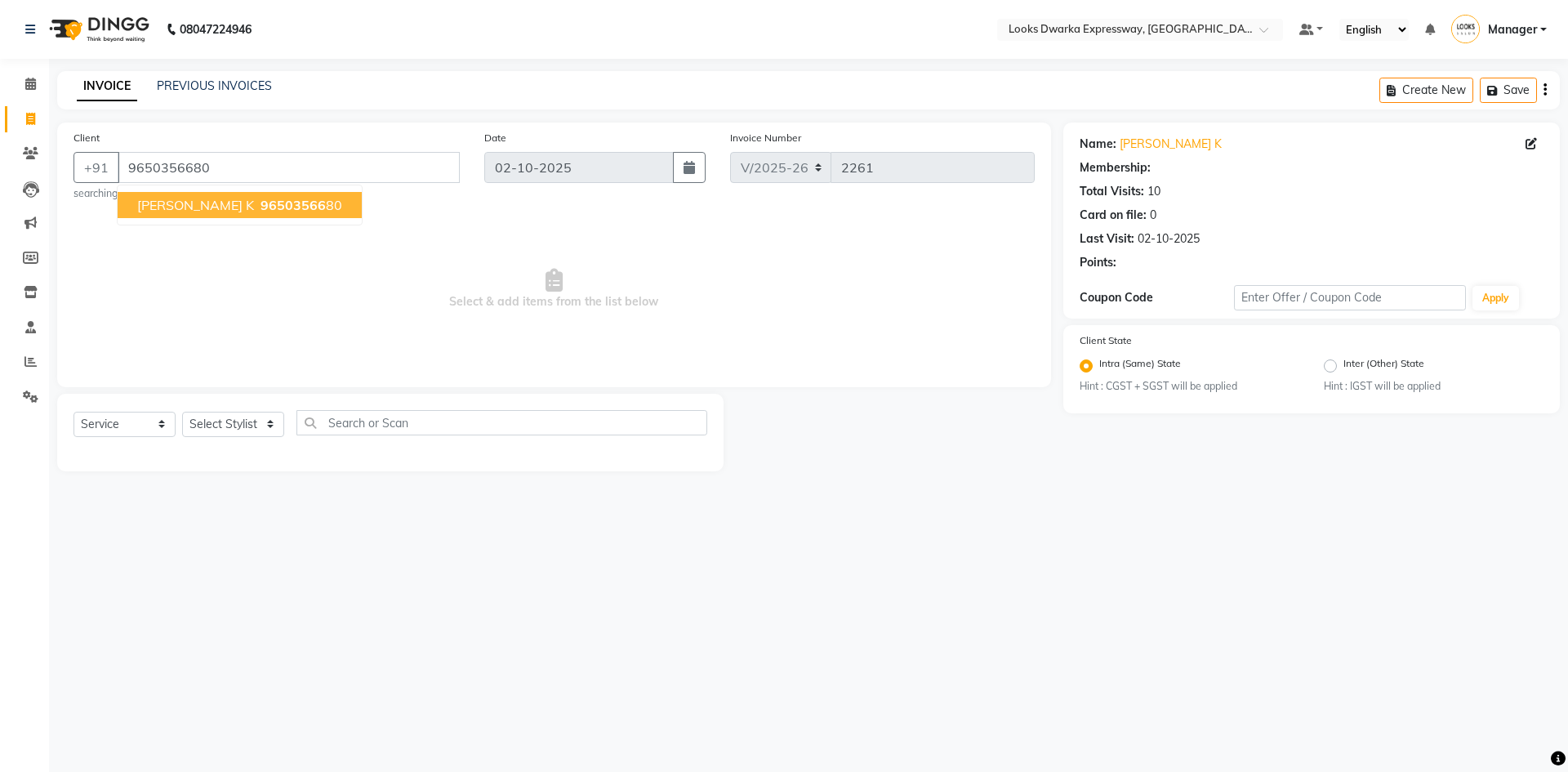
select select "1: Object"
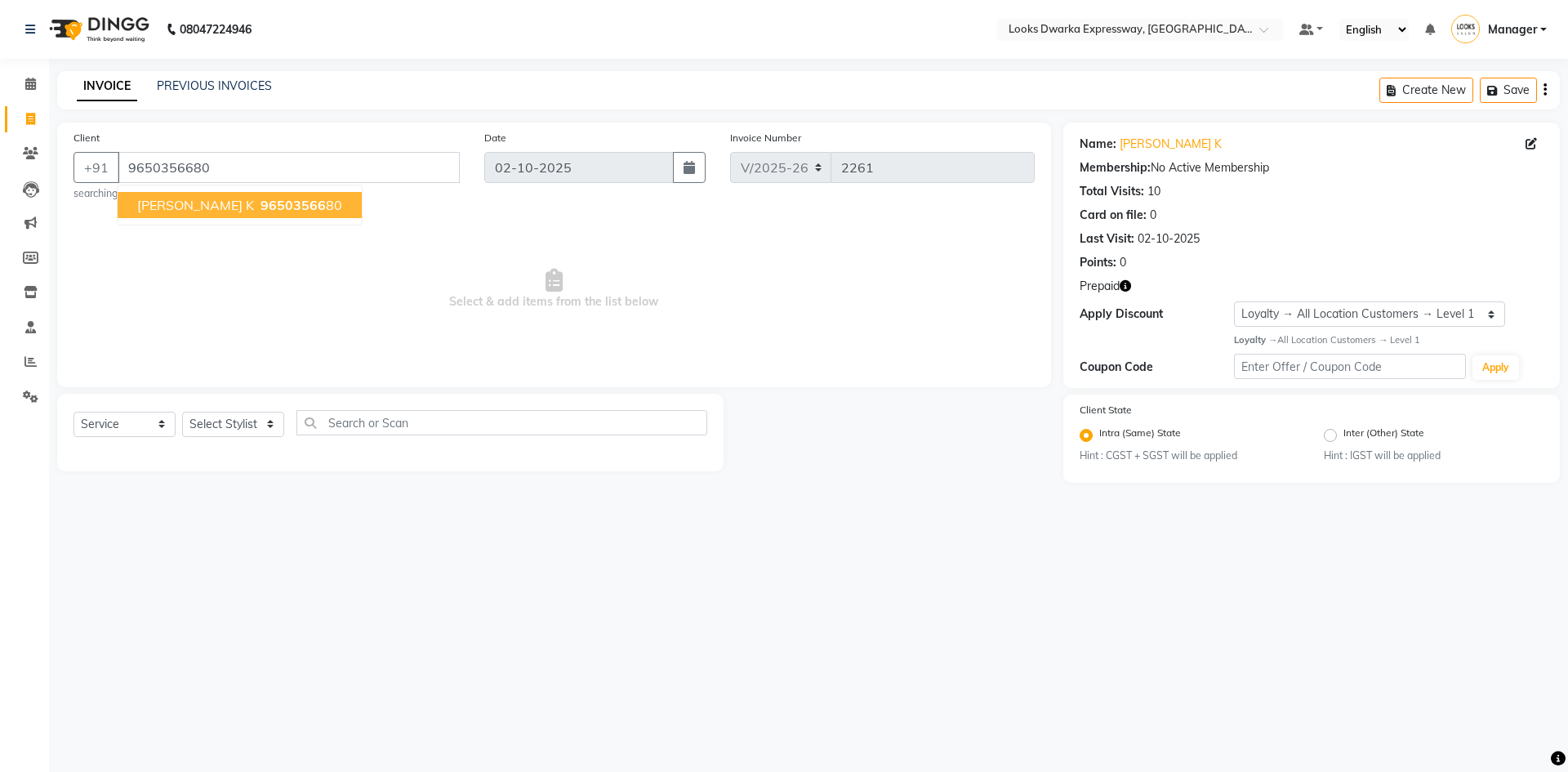
click at [260, 209] on span "96503566" at bounding box center [292, 205] width 65 height 16
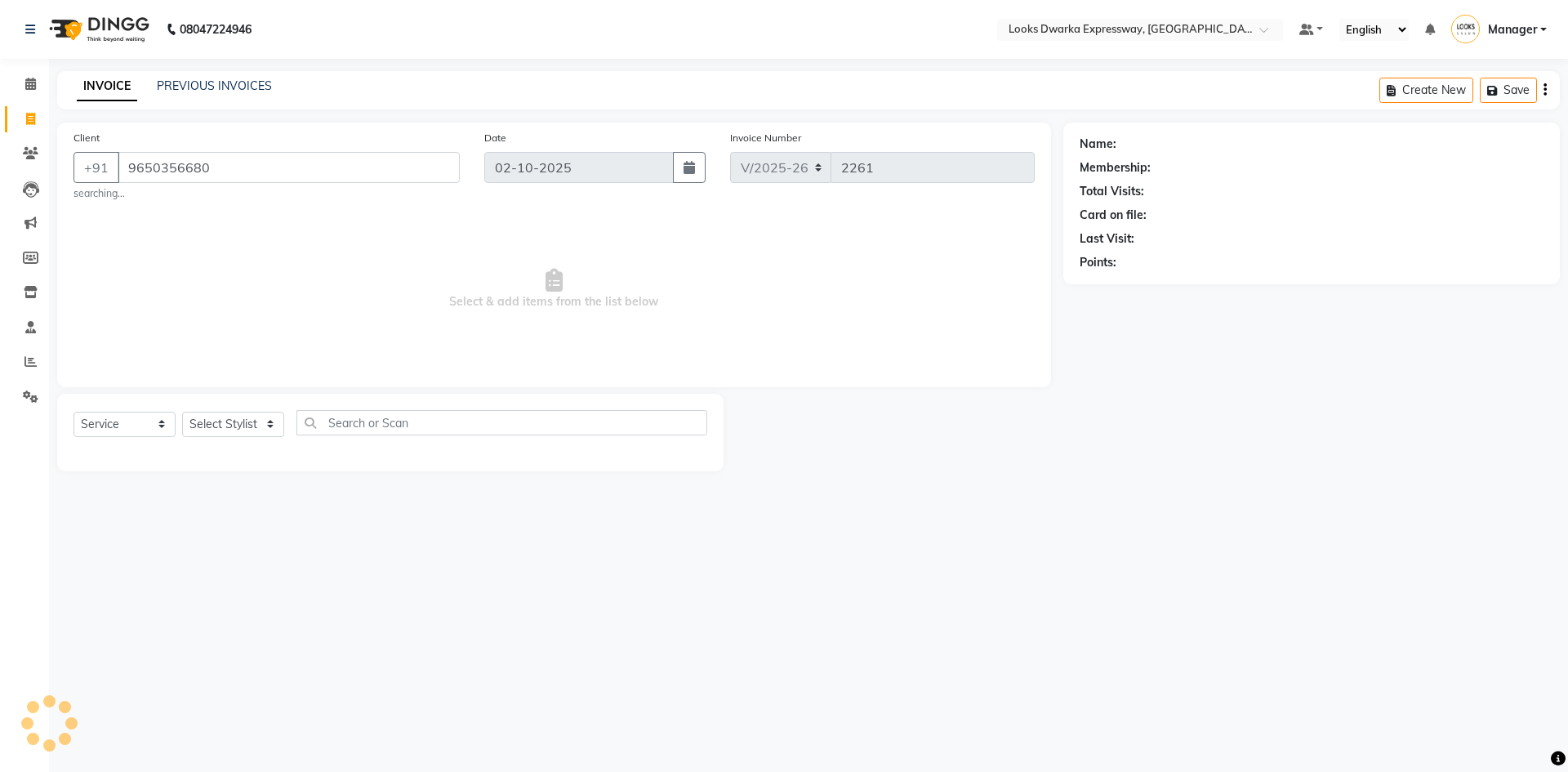
select select "1: Object"
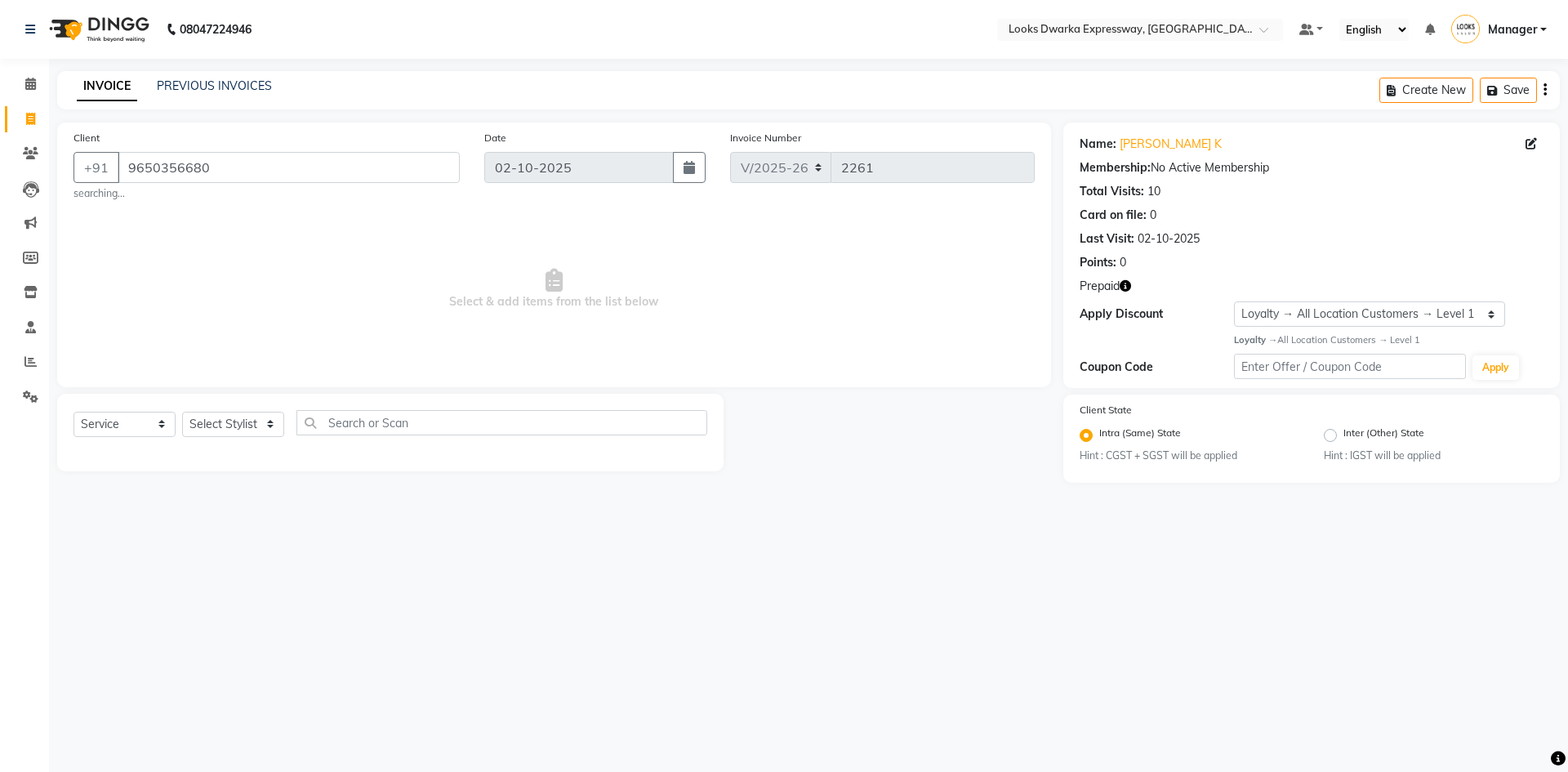
click at [782, 280] on icon "button" at bounding box center [1125, 286] width 12 height 12
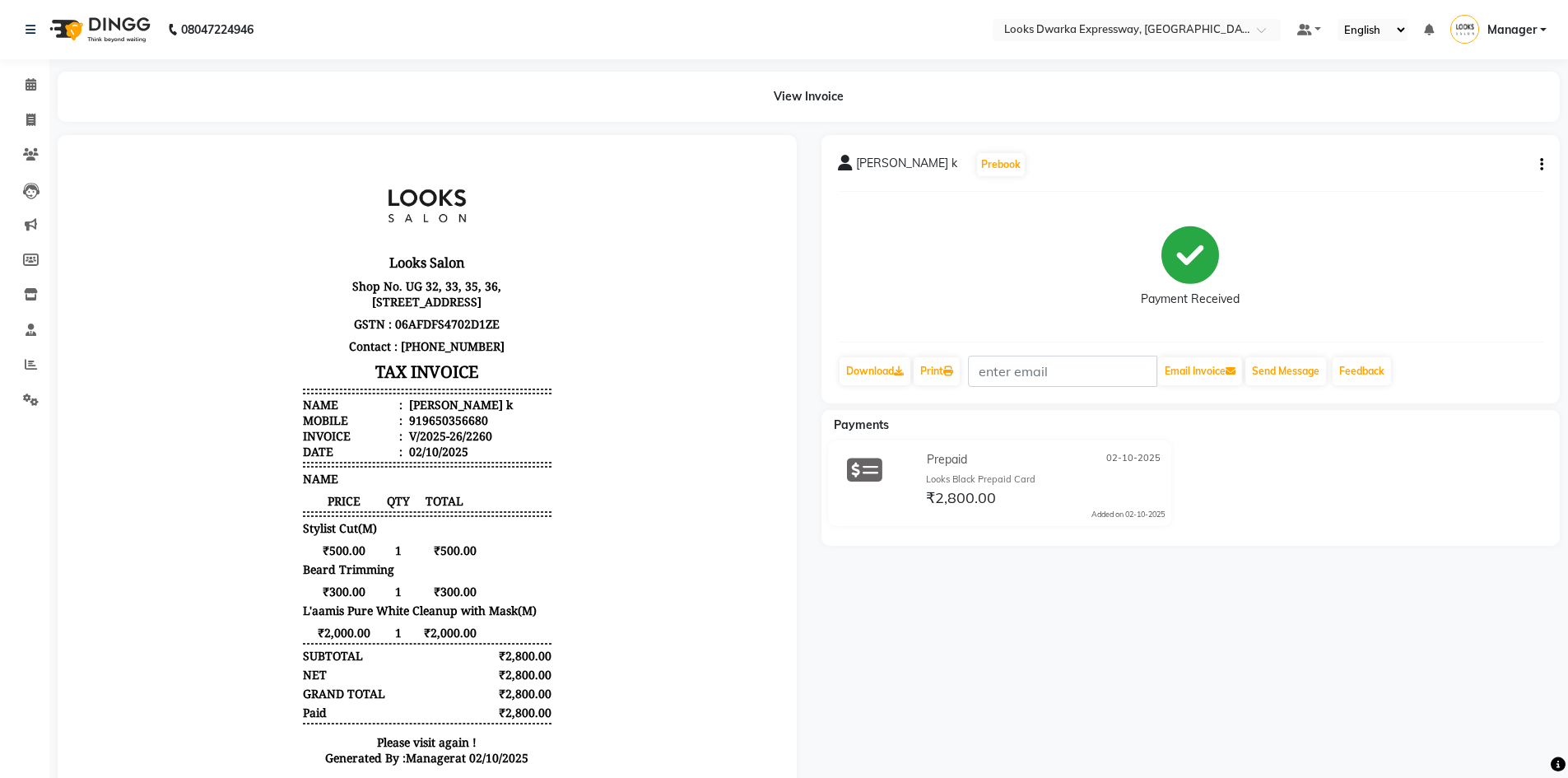
select select "6011"
select select "service"
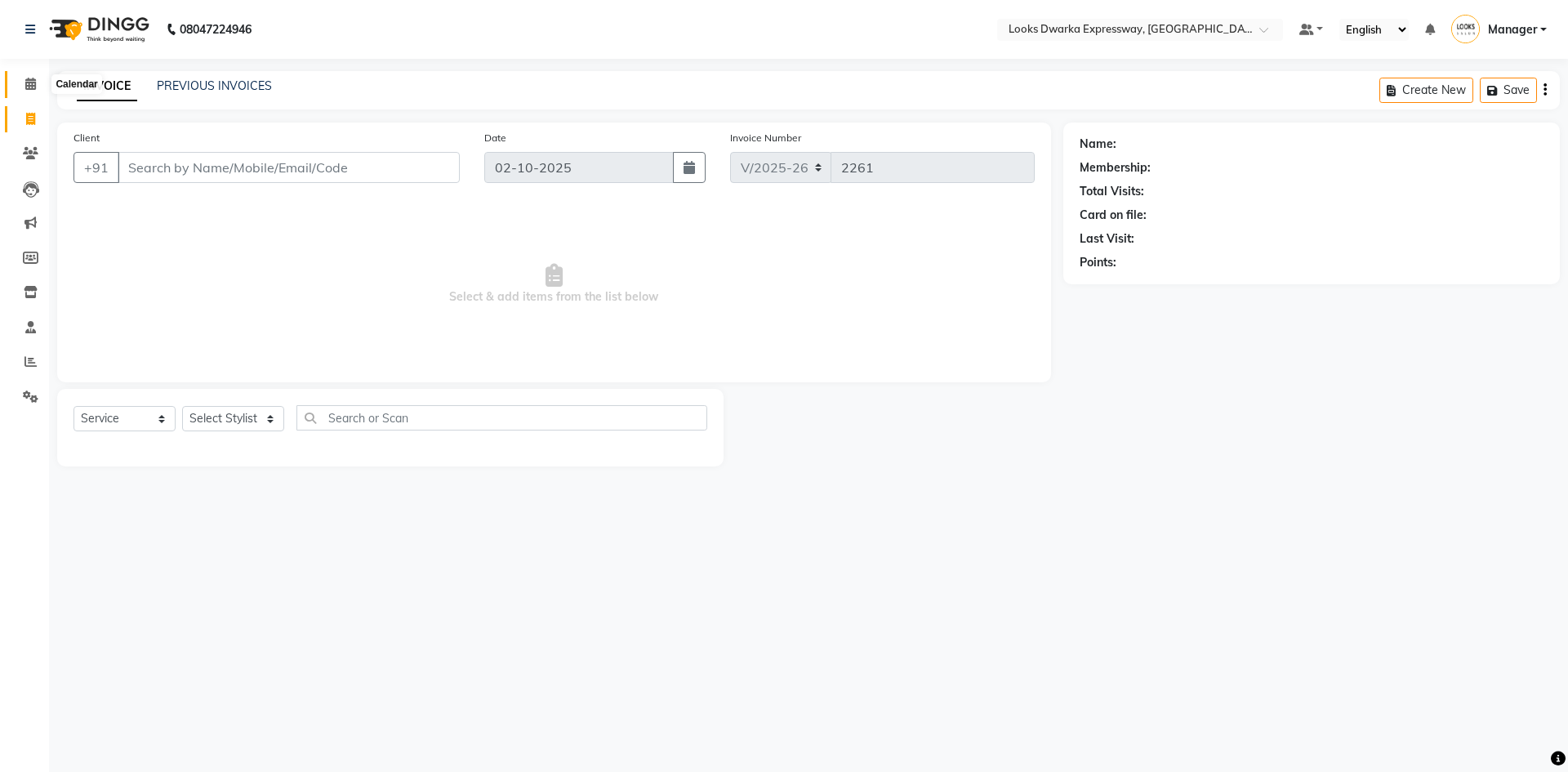
click at [31, 82] on icon at bounding box center [30, 83] width 11 height 12
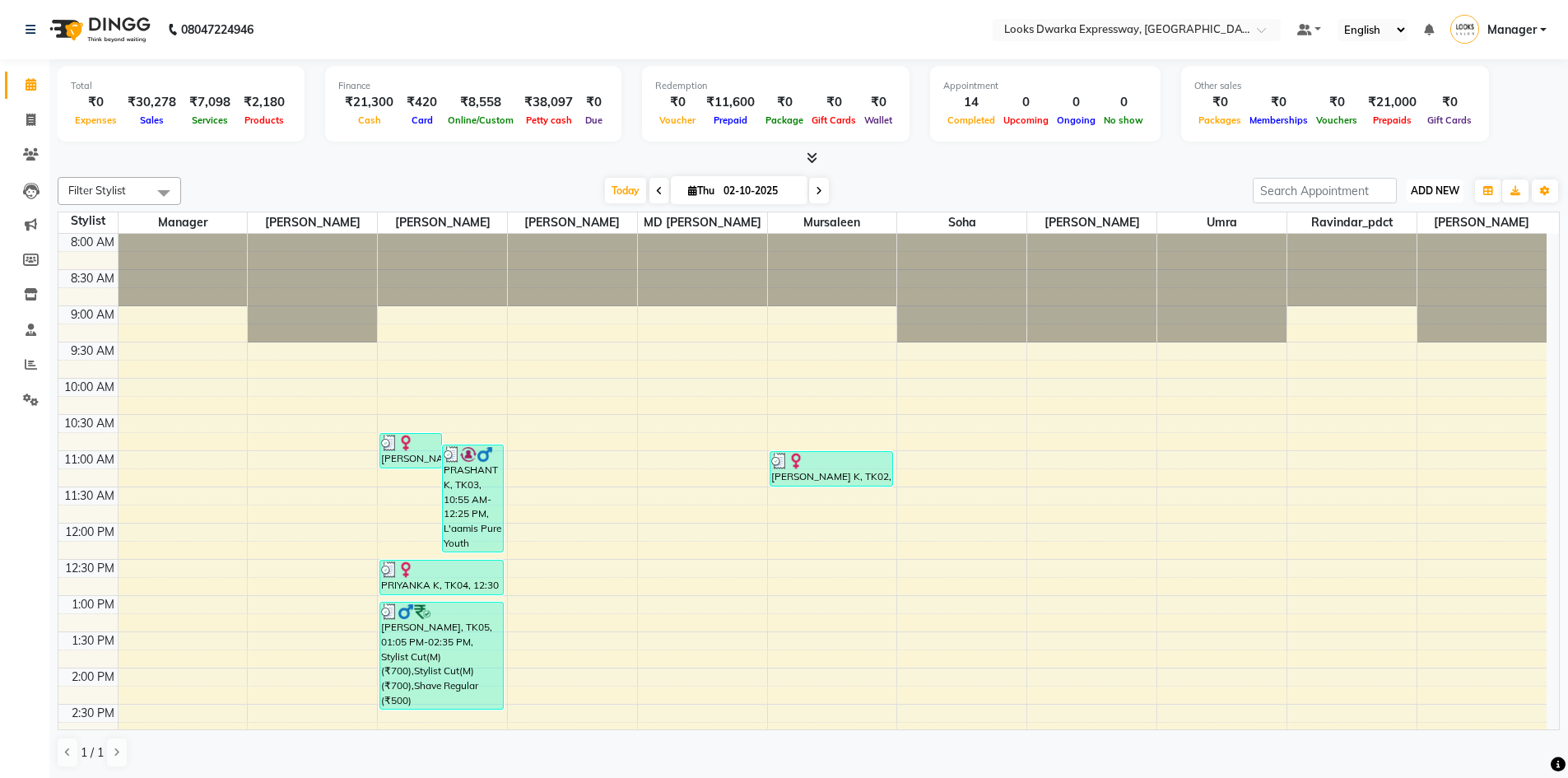
click at [788, 193] on span "ADD NEW" at bounding box center [1434, 190] width 48 height 12
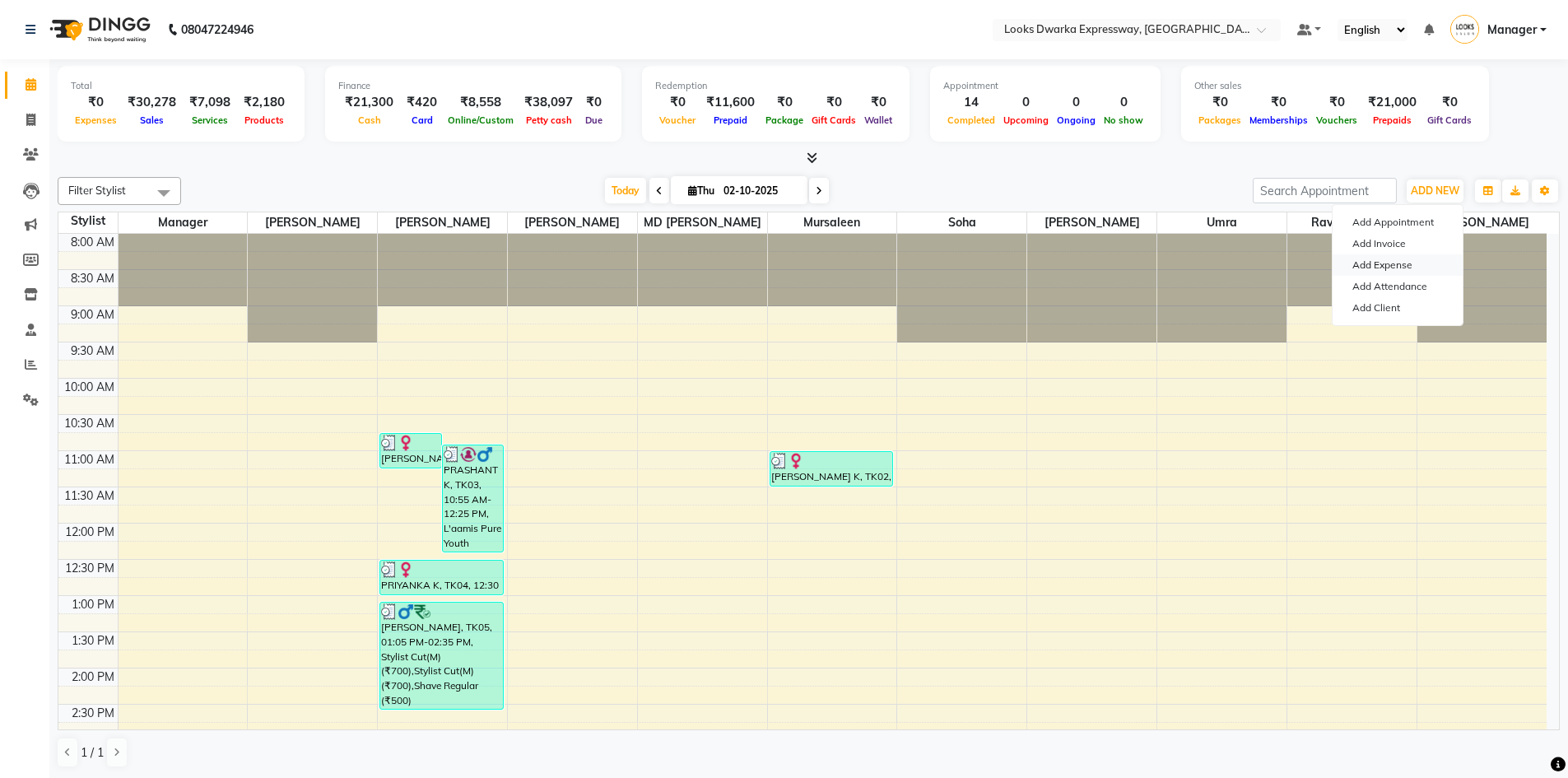
click at [788, 263] on link "Add Expense" at bounding box center [1397, 265] width 130 height 22
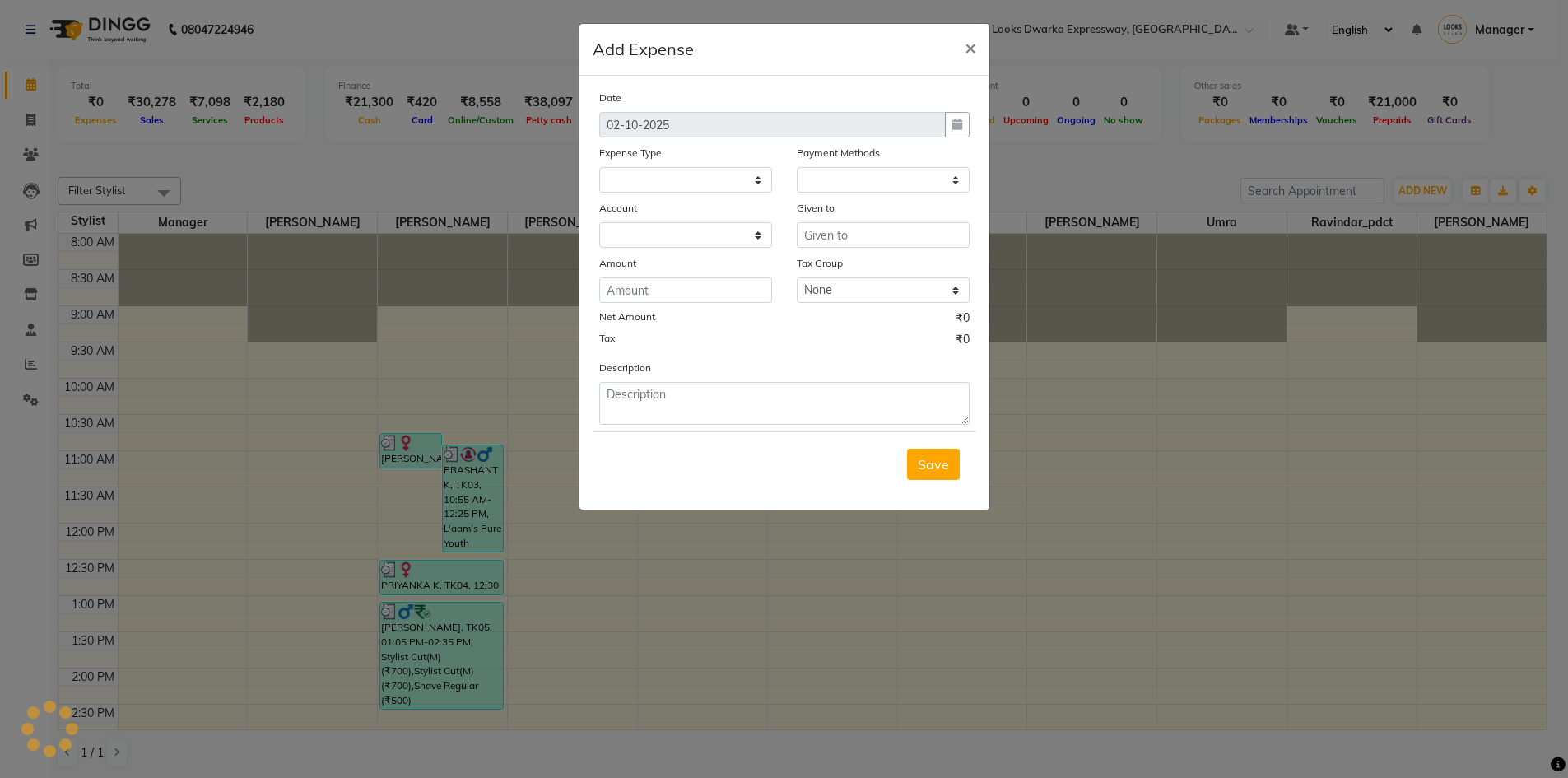
select select
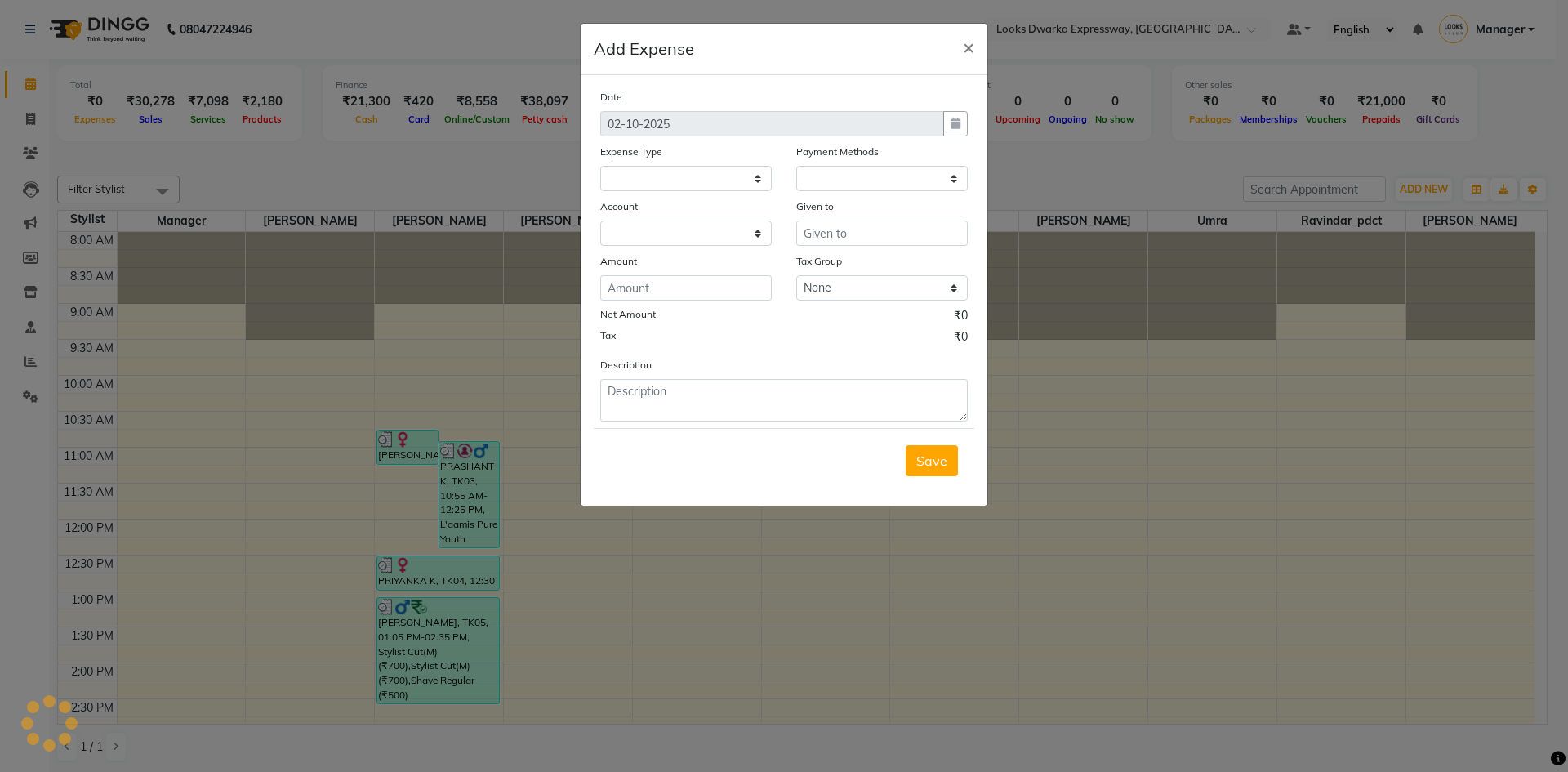
select select "1"
select select "4988"
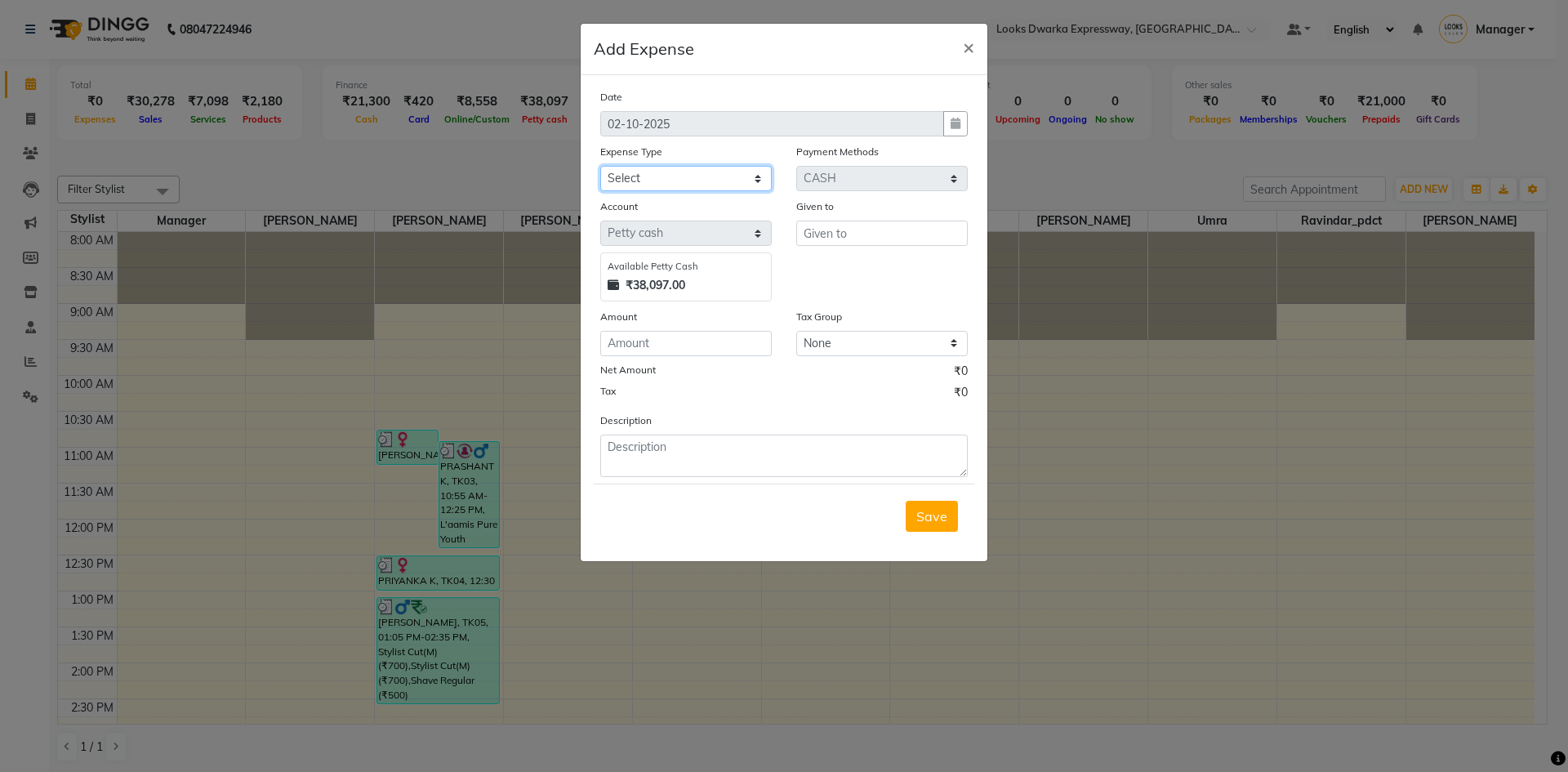
click at [704, 181] on select "Select Accommodation Aesthetics Bank Deposit BLINKIT Cash Handover Client Refun…" at bounding box center [686, 178] width 171 height 26
select select "22741"
click at [600, 166] on select "Select Accommodation Aesthetics Bank Deposit BLINKIT Cash Handover Client Refun…" at bounding box center [686, 178] width 171 height 26
click at [663, 335] on input "number" at bounding box center [686, 344] width 171 height 26
type input "47"
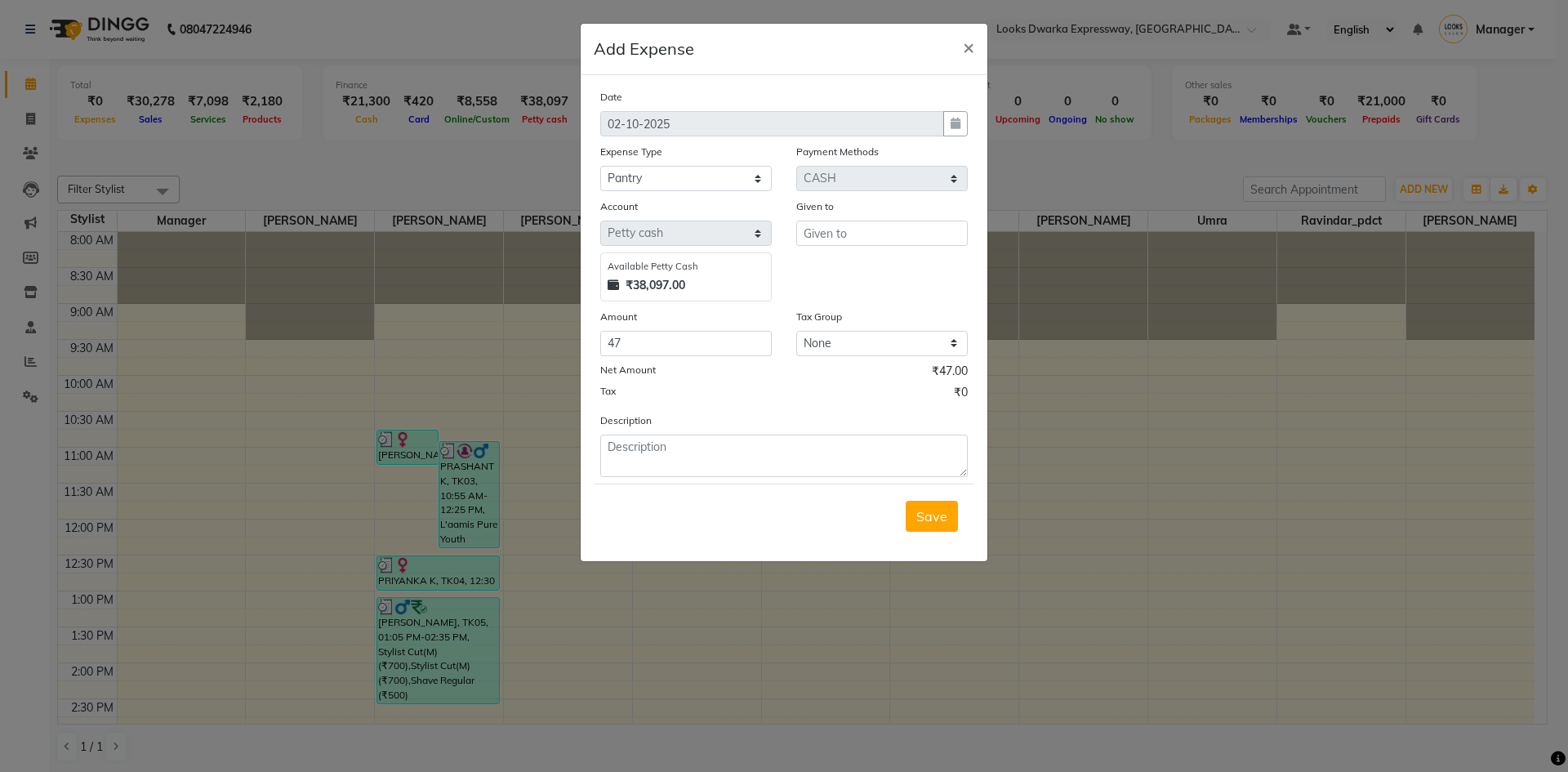
click at [782, 391] on div "Tax ₹0" at bounding box center [784, 395] width 367 height 21
click at [782, 230] on input "text" at bounding box center [882, 233] width 171 height 26
click at [782, 229] on input "text" at bounding box center [882, 233] width 171 height 26
type input "j"
click at [782, 236] on input "j" at bounding box center [882, 233] width 171 height 26
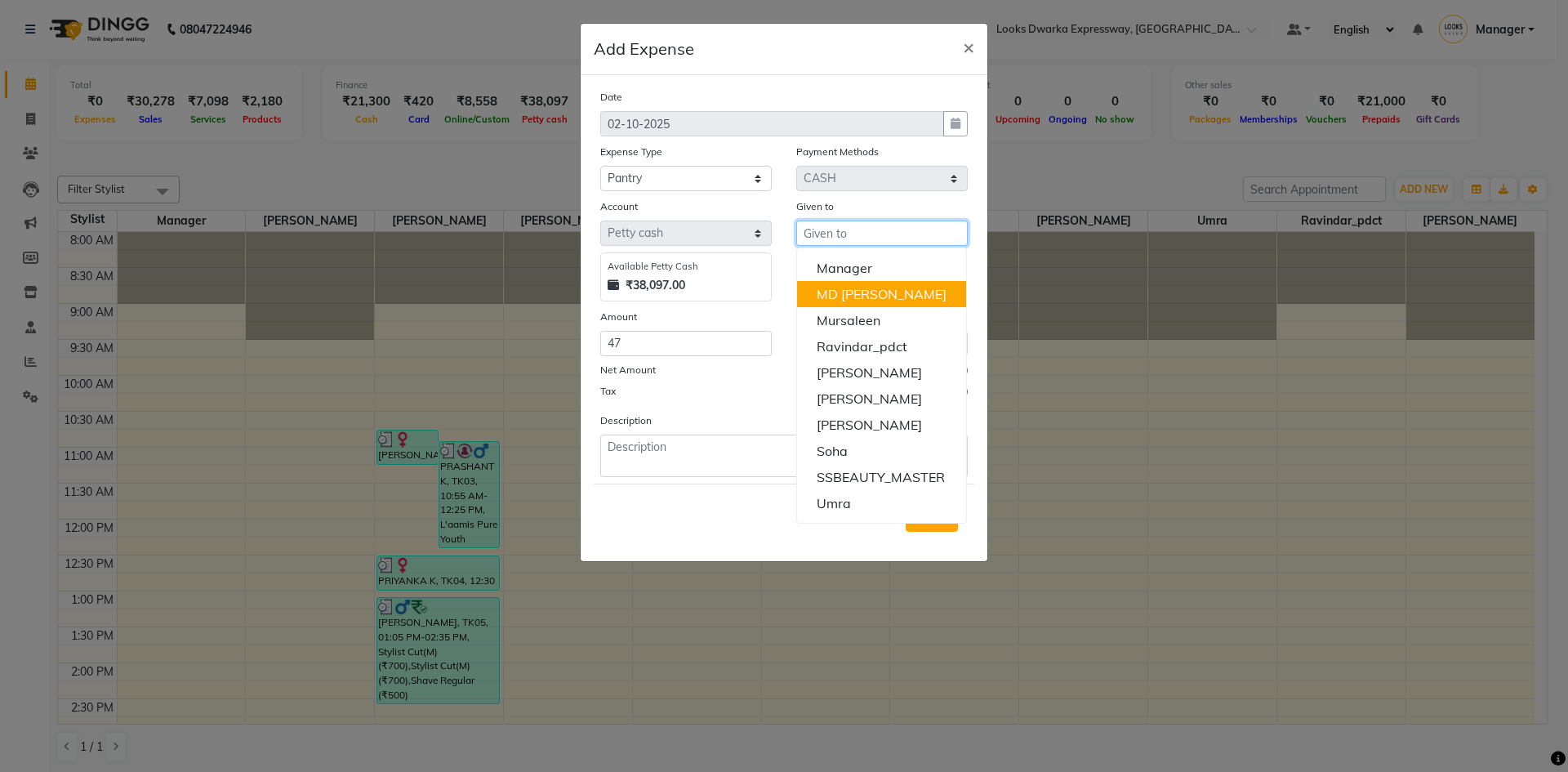
click at [782, 291] on ngb-highlight "MD [PERSON_NAME]" at bounding box center [881, 294] width 130 height 16
type input "MD [PERSON_NAME]"
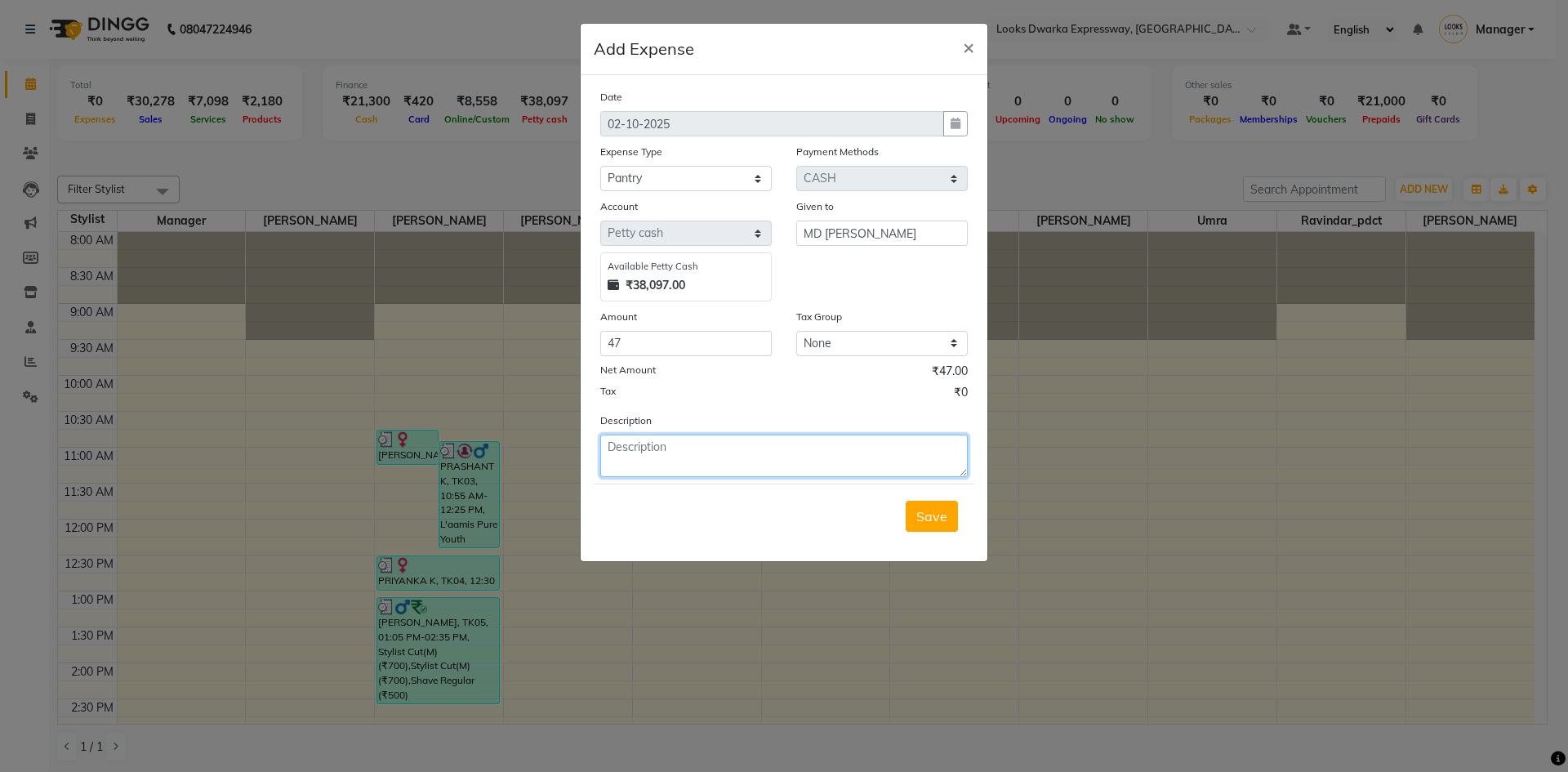
click at [670, 454] on textarea at bounding box center [784, 456] width 367 height 43
type textarea "client ke liye tea aayi"
click at [782, 523] on span "Save" at bounding box center [931, 517] width 31 height 16
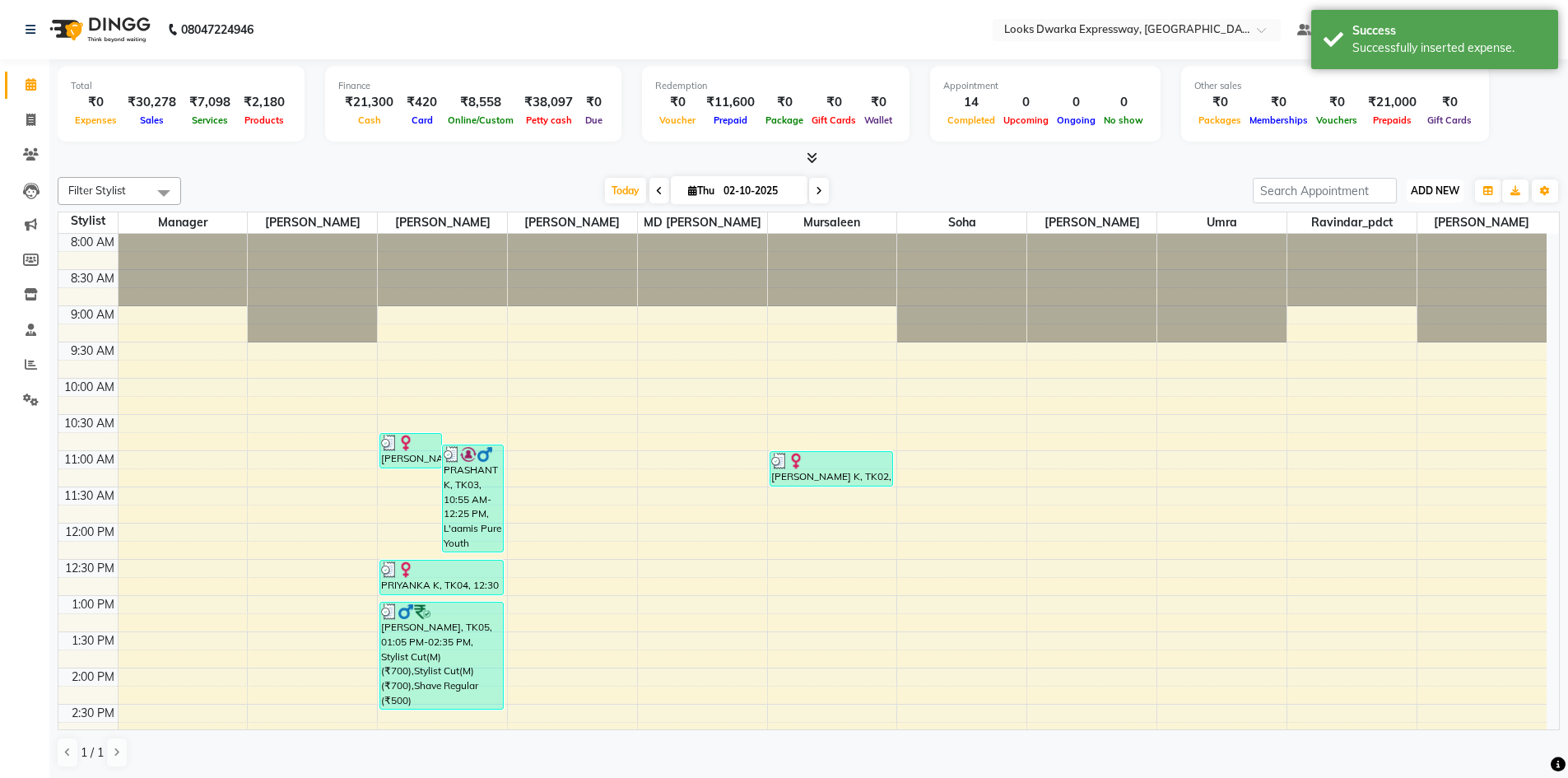
click at [788, 193] on span "ADD NEW" at bounding box center [1434, 190] width 48 height 12
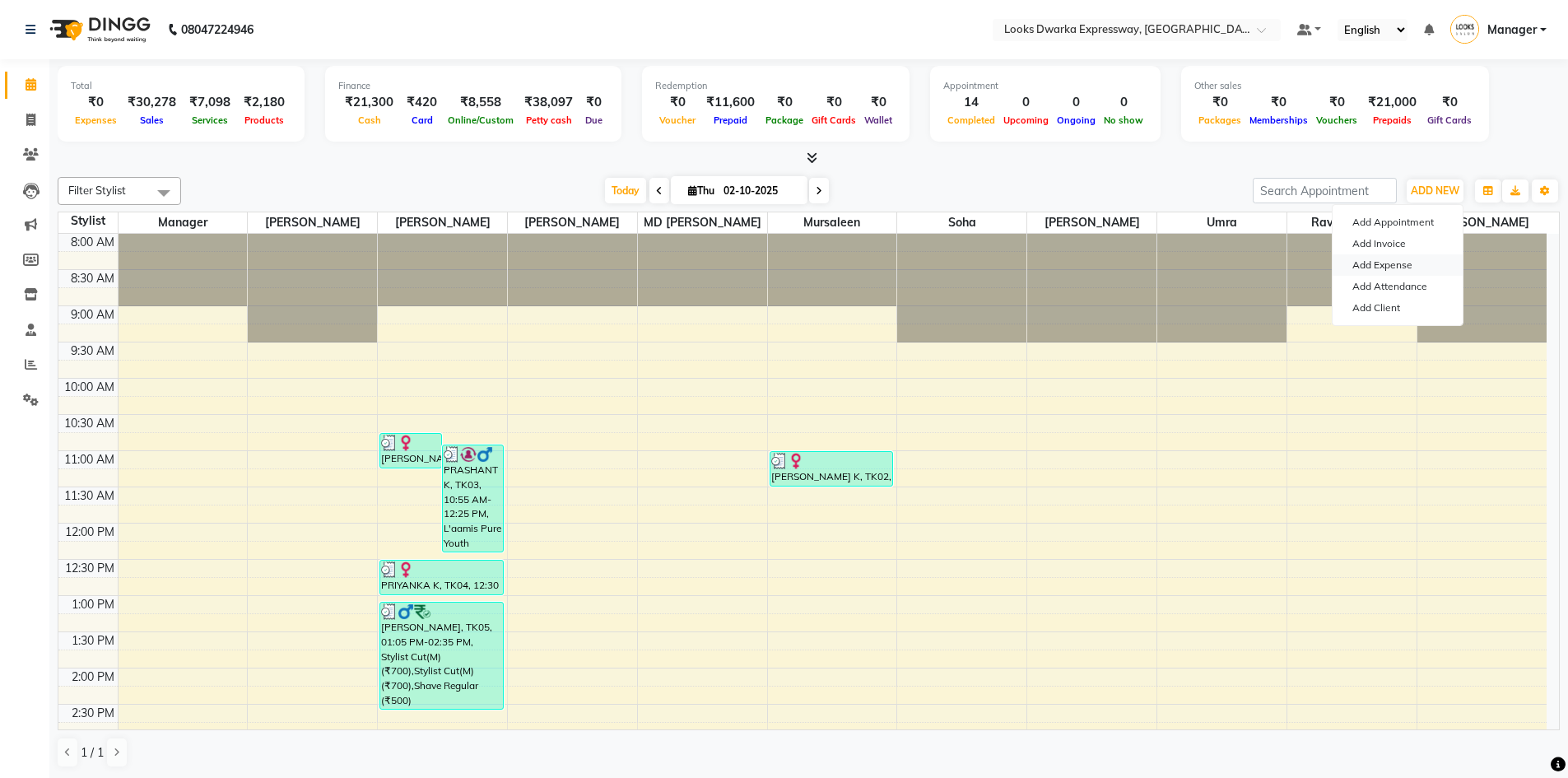
click at [788, 265] on link "Add Expense" at bounding box center [1397, 265] width 130 height 22
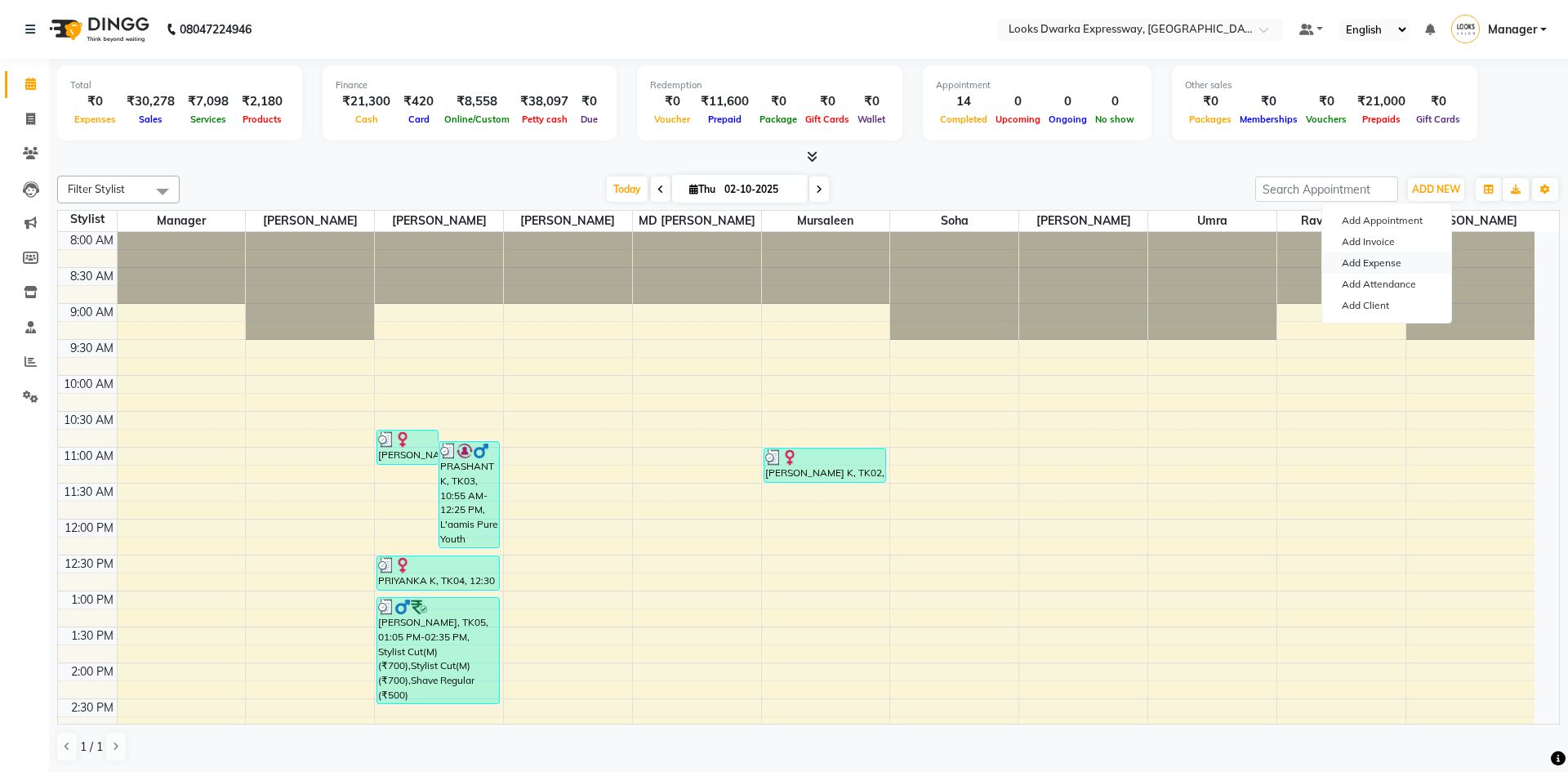
select select "1"
select select "4988"
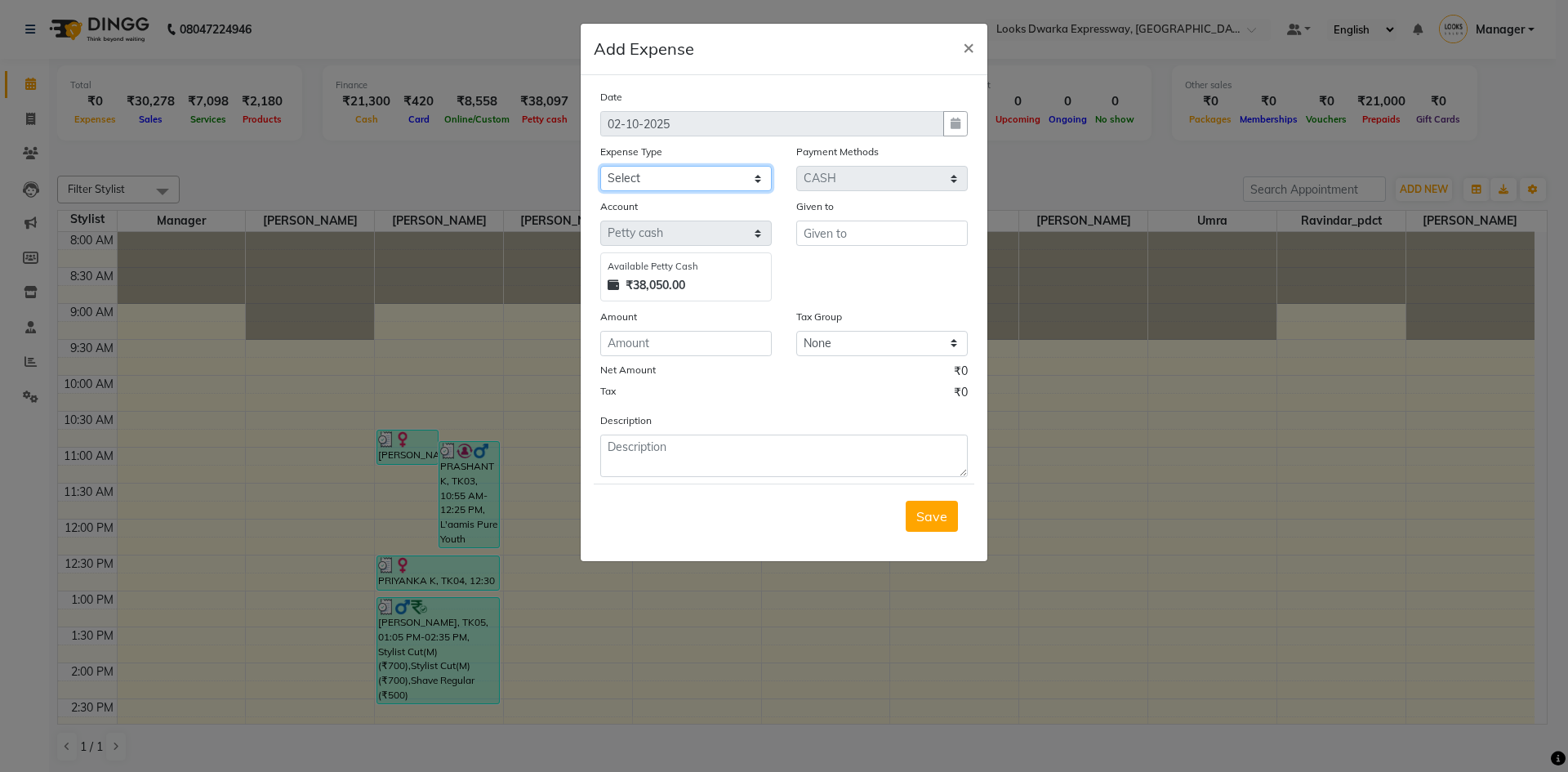
click at [678, 180] on select "Select Accommodation Aesthetics Bank Deposit BLINKIT Cash Handover Client Refun…" at bounding box center [686, 178] width 171 height 26
select select "24899"
click at [600, 166] on select "Select Accommodation Aesthetics Bank Deposit BLINKIT Cash Handover Client Refun…" at bounding box center [686, 178] width 171 height 26
click at [782, 230] on input "text" at bounding box center [882, 233] width 171 height 26
click at [782, 265] on ngb-highlight "Mur saleen" at bounding box center [848, 268] width 64 height 16
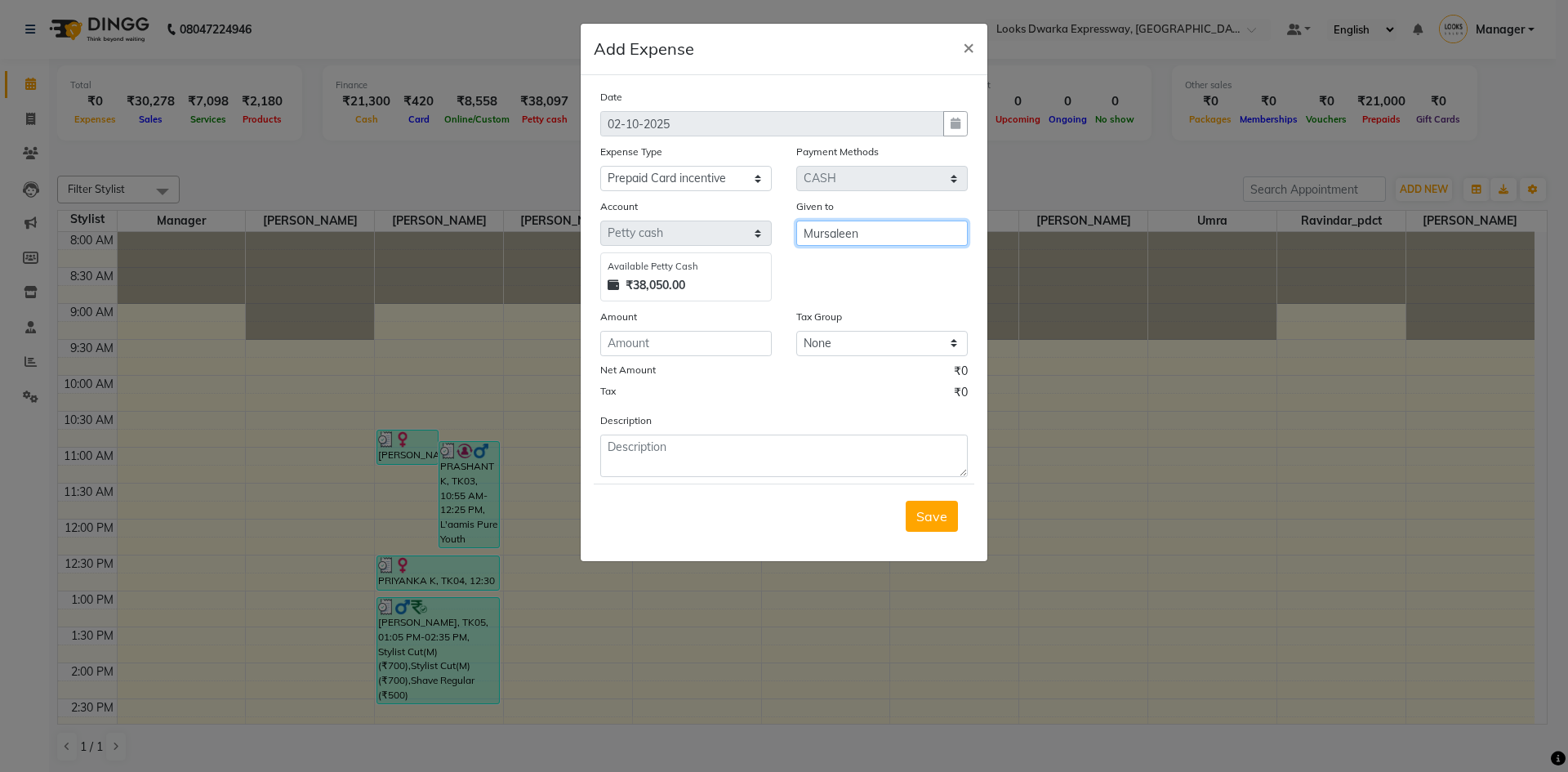
type input "Mursaleen"
click at [647, 347] on input "number" at bounding box center [686, 344] width 171 height 26
type input "500"
click at [782, 413] on div "Description" at bounding box center [784, 444] width 392 height 65
click at [728, 457] on textarea at bounding box center [784, 456] width 367 height 43
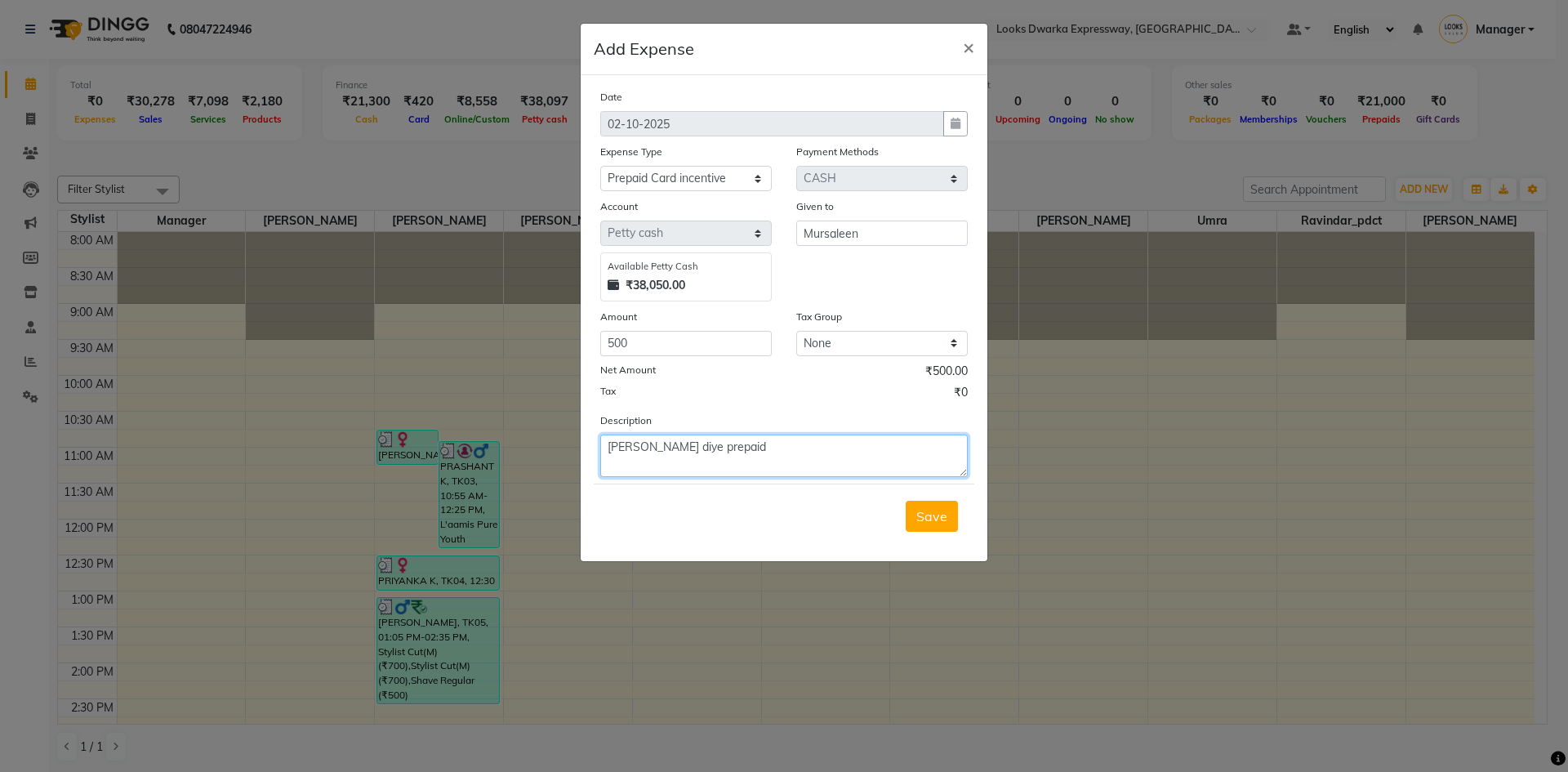
click at [782, 466] on textarea "[PERSON_NAME] diye prepaid" at bounding box center [784, 456] width 367 height 43
type textarea "[PERSON_NAME] diye prepaid car banaya"
click at [782, 514] on div "Save" at bounding box center [784, 516] width 380 height 64
click at [782, 517] on button "Save" at bounding box center [931, 517] width 52 height 31
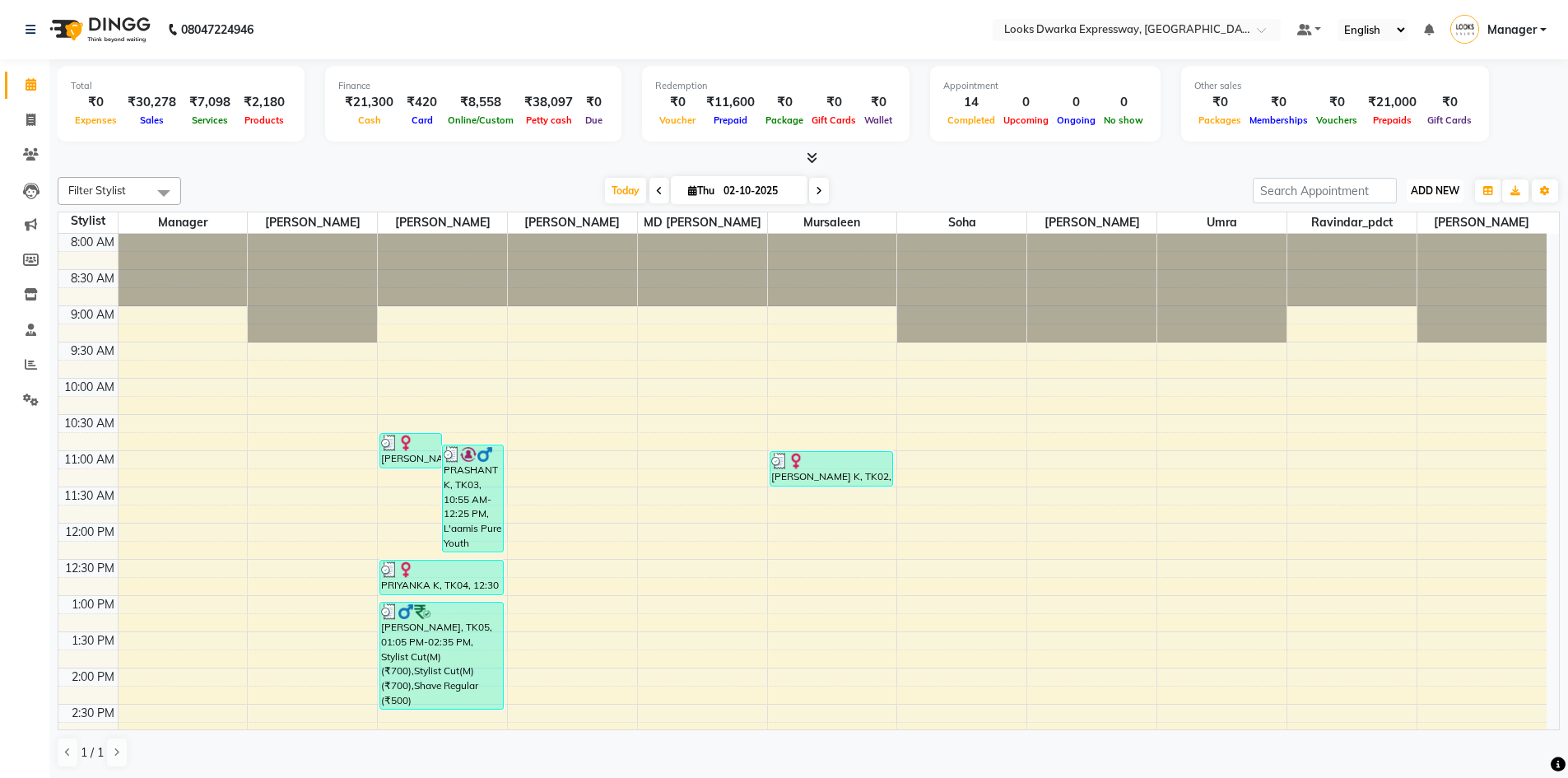
click at [788, 194] on span "ADD NEW" at bounding box center [1434, 190] width 48 height 12
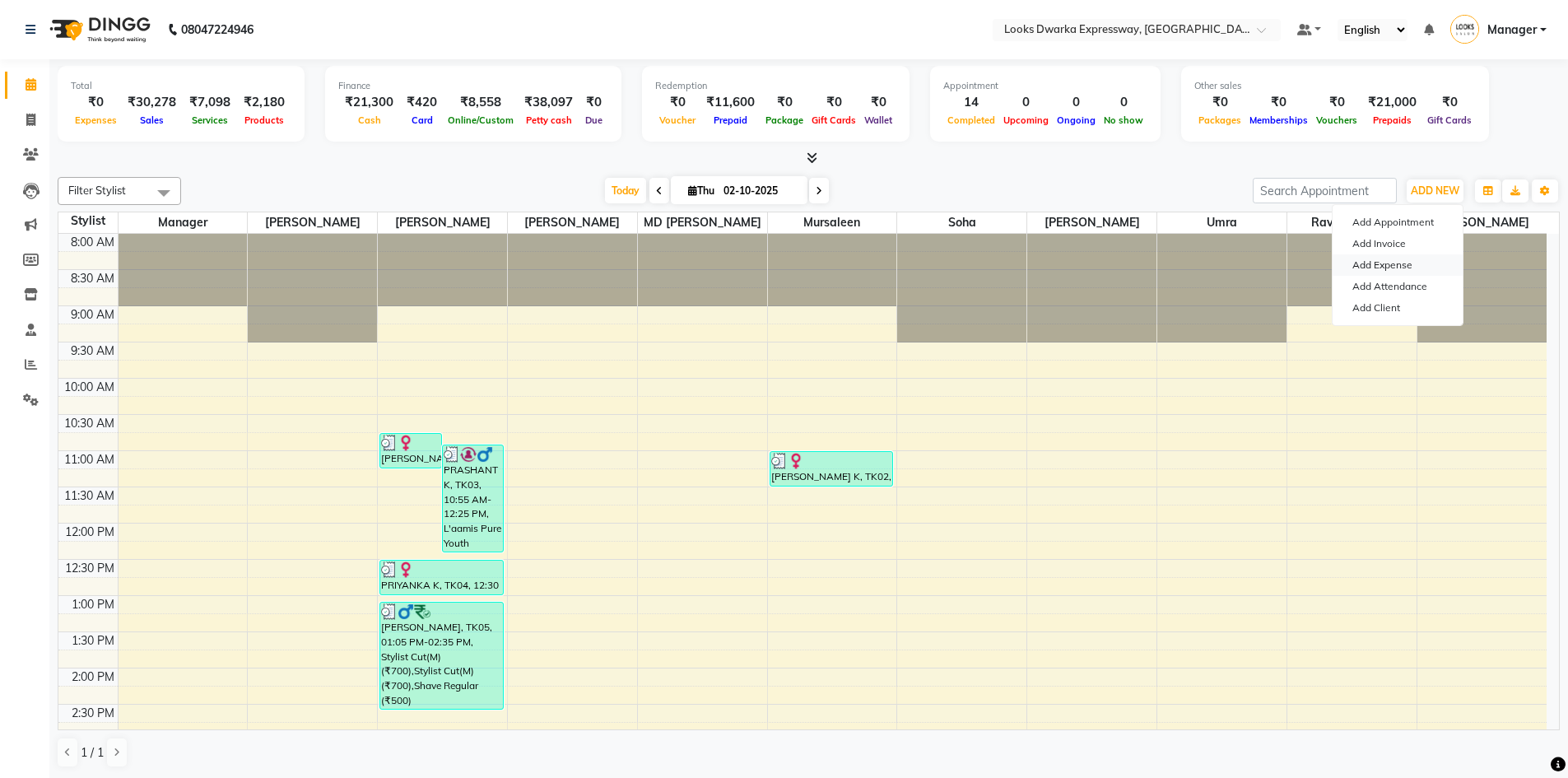
click at [788, 262] on link "Add Expense" at bounding box center [1397, 265] width 130 height 22
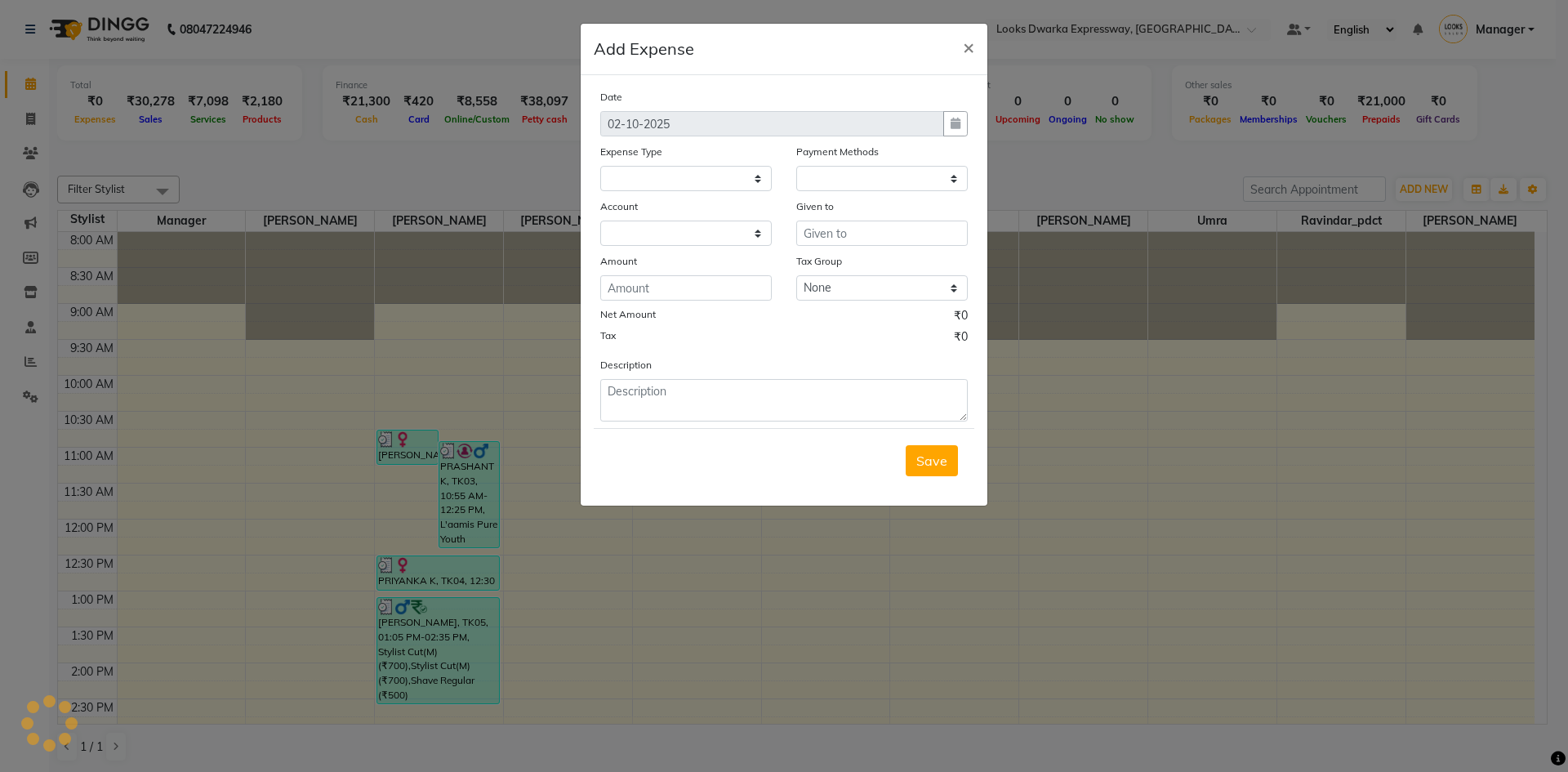
select select
select select "1"
select select "4988"
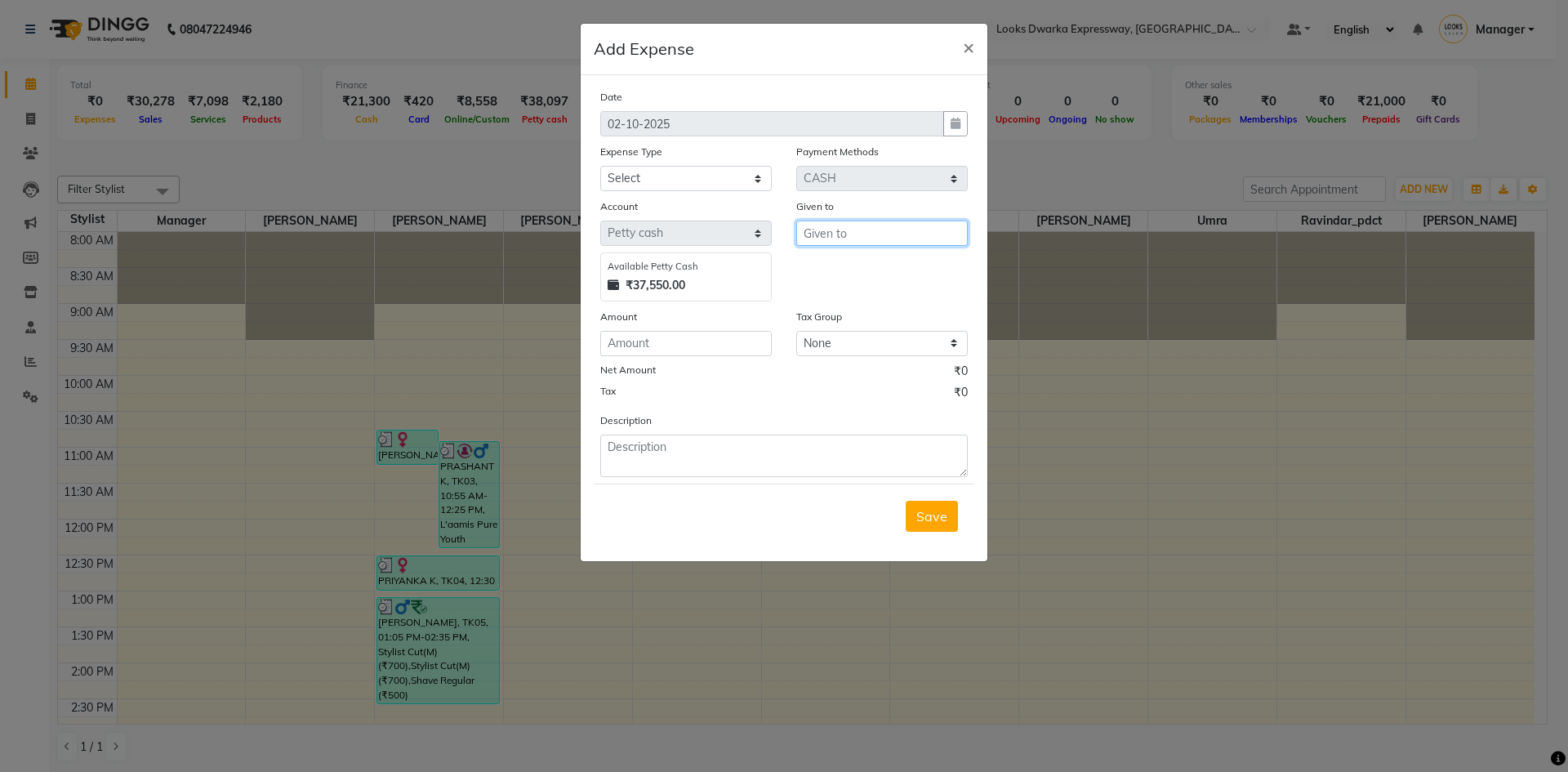
click at [782, 231] on input "text" at bounding box center [882, 233] width 171 height 26
type input "p"
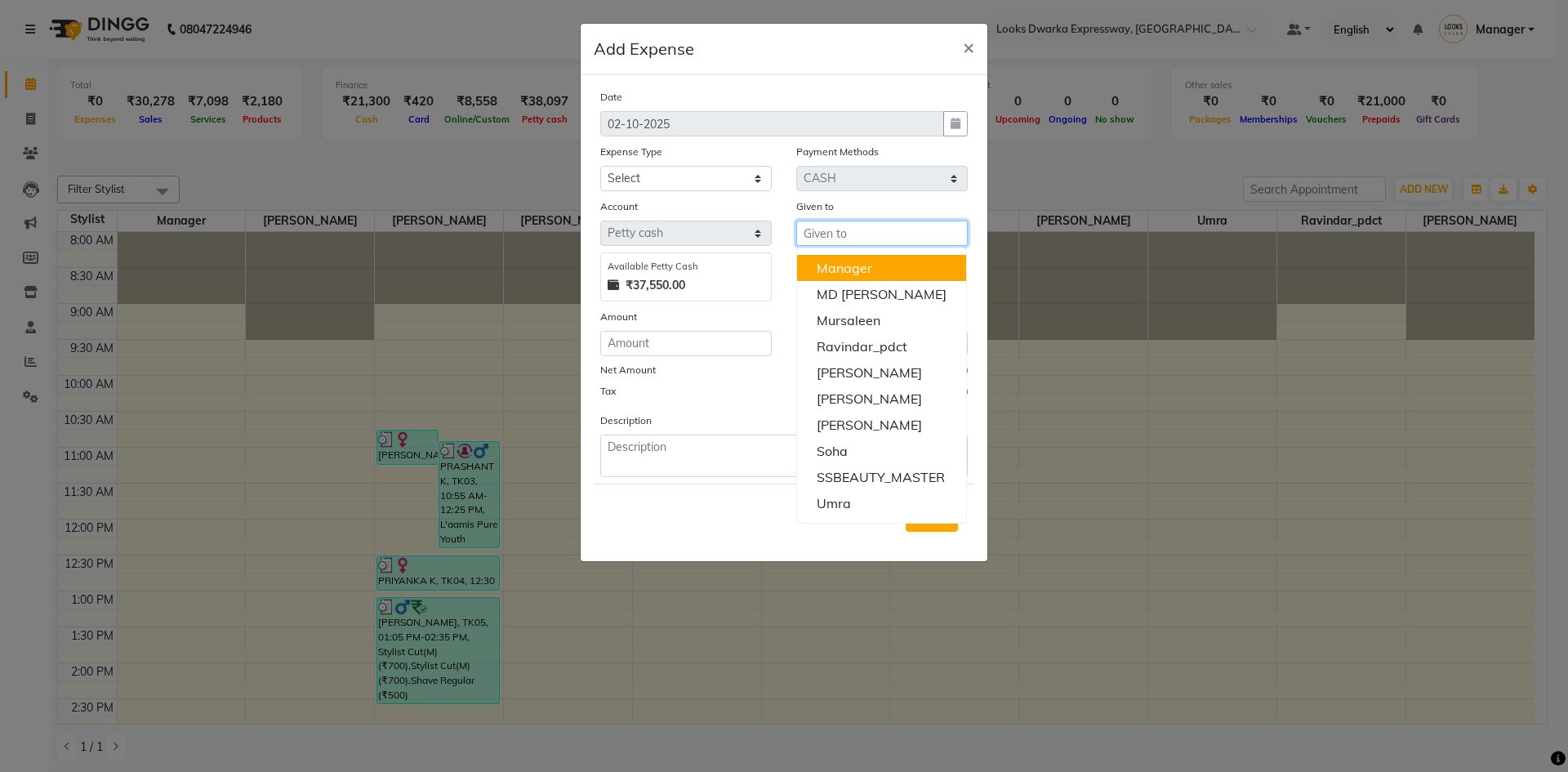
click at [782, 262] on button "Manager" at bounding box center [881, 268] width 169 height 26
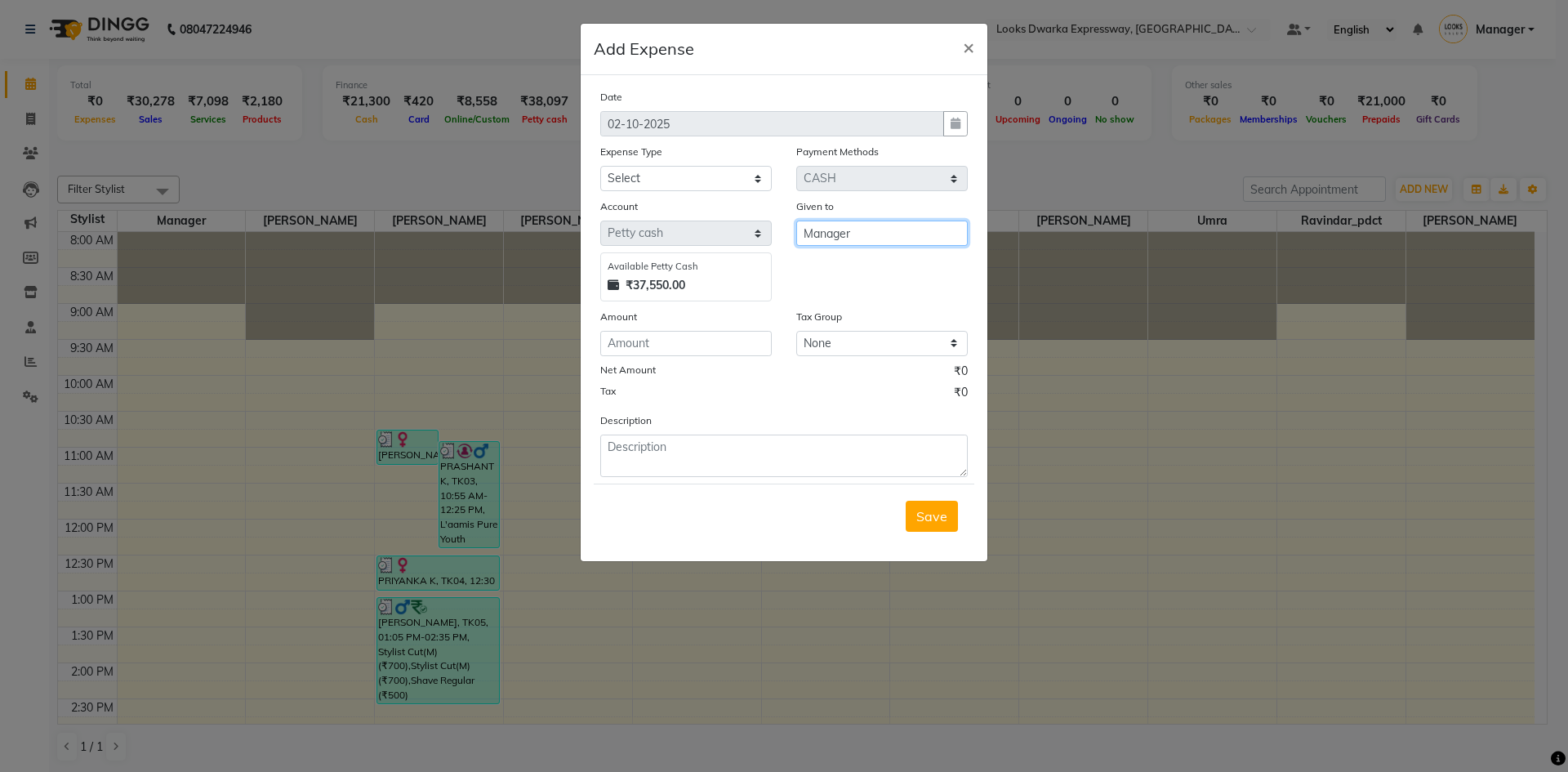
click at [782, 236] on input "Manager" at bounding box center [882, 233] width 171 height 26
type input "M"
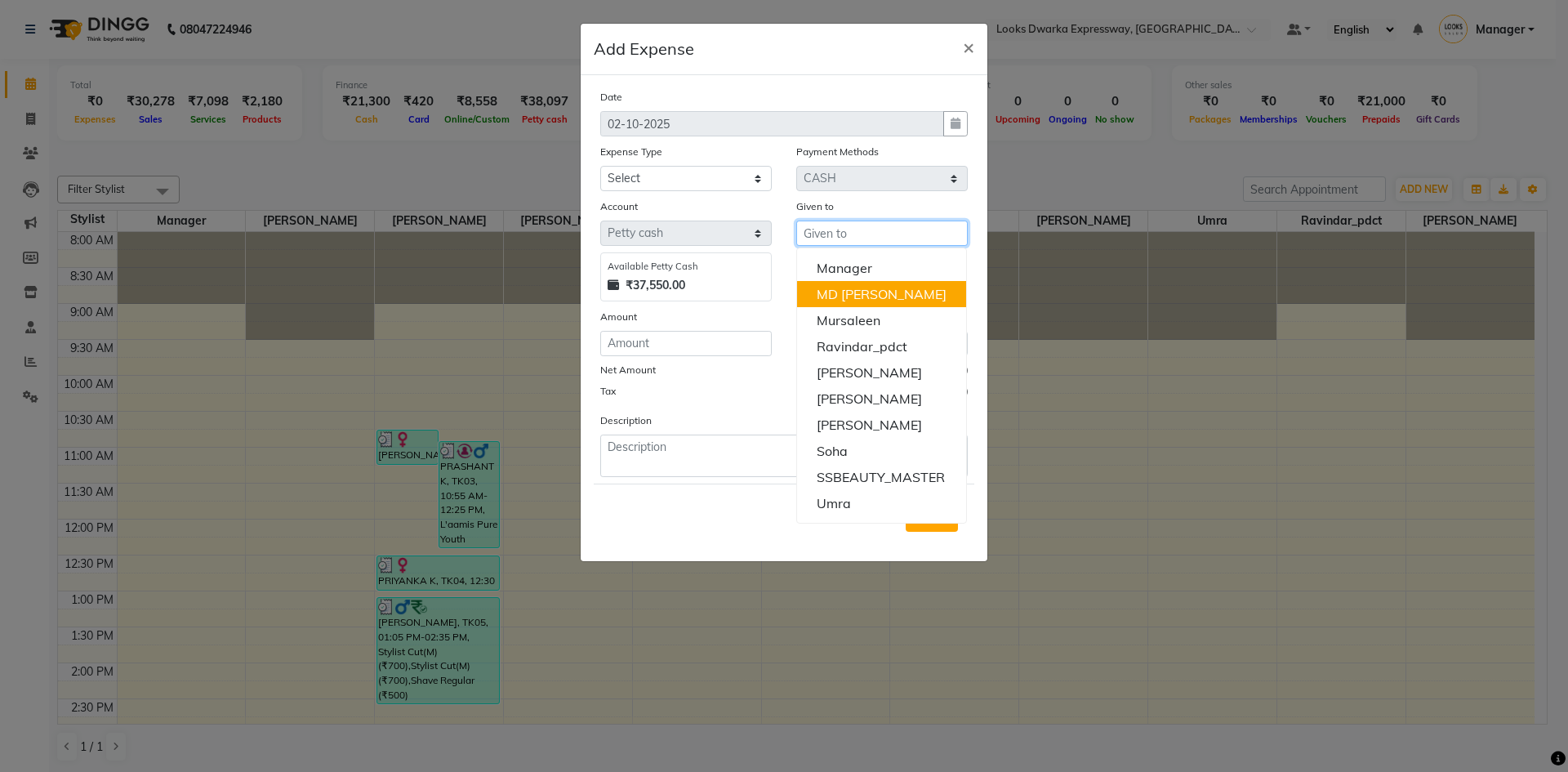
click at [782, 293] on button "MD [PERSON_NAME]" at bounding box center [881, 294] width 169 height 26
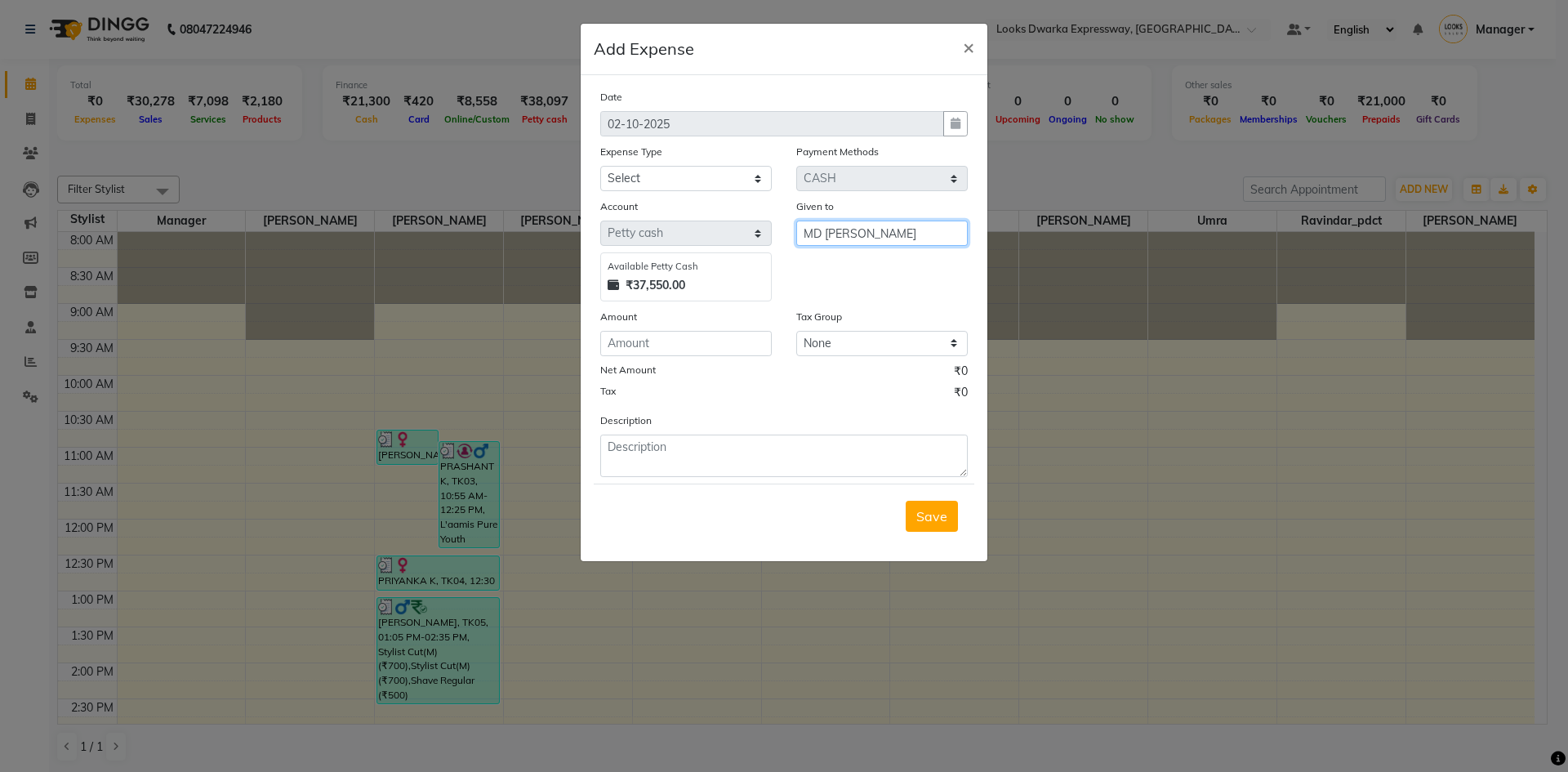
type input "MD [PERSON_NAME]"
click at [670, 343] on input "number" at bounding box center [686, 344] width 171 height 26
type input "105"
click at [692, 410] on div "Date [DATE] Expense Type Select Accommodation Aesthetics Bank Deposit BLINKIT C…" at bounding box center [784, 283] width 367 height 389
click at [782, 469] on textarea at bounding box center [784, 456] width 367 height 43
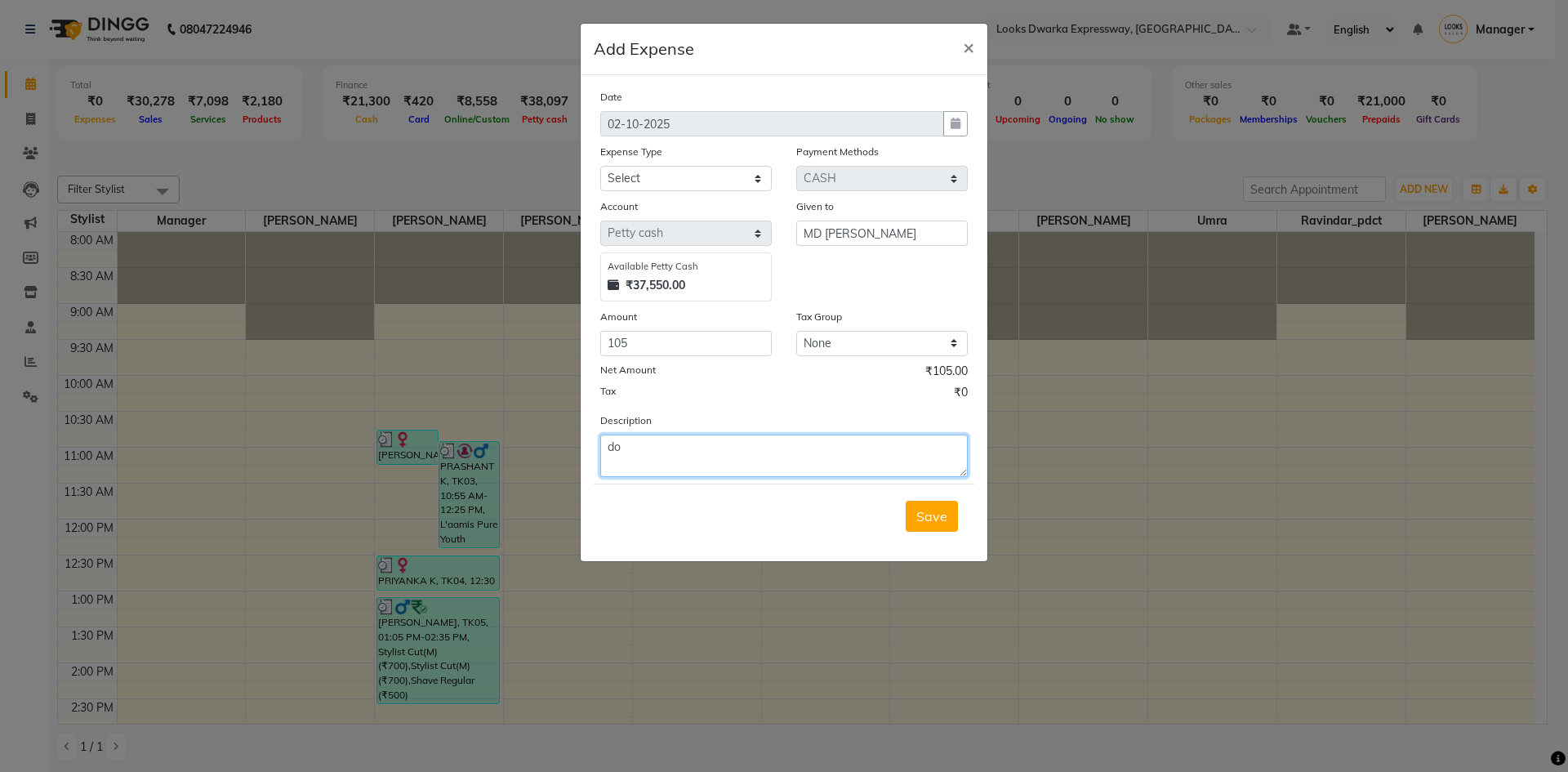
type textarea "d"
type textarea "milk magaya 1.5 kg"
click at [782, 520] on span "Save" at bounding box center [931, 517] width 31 height 16
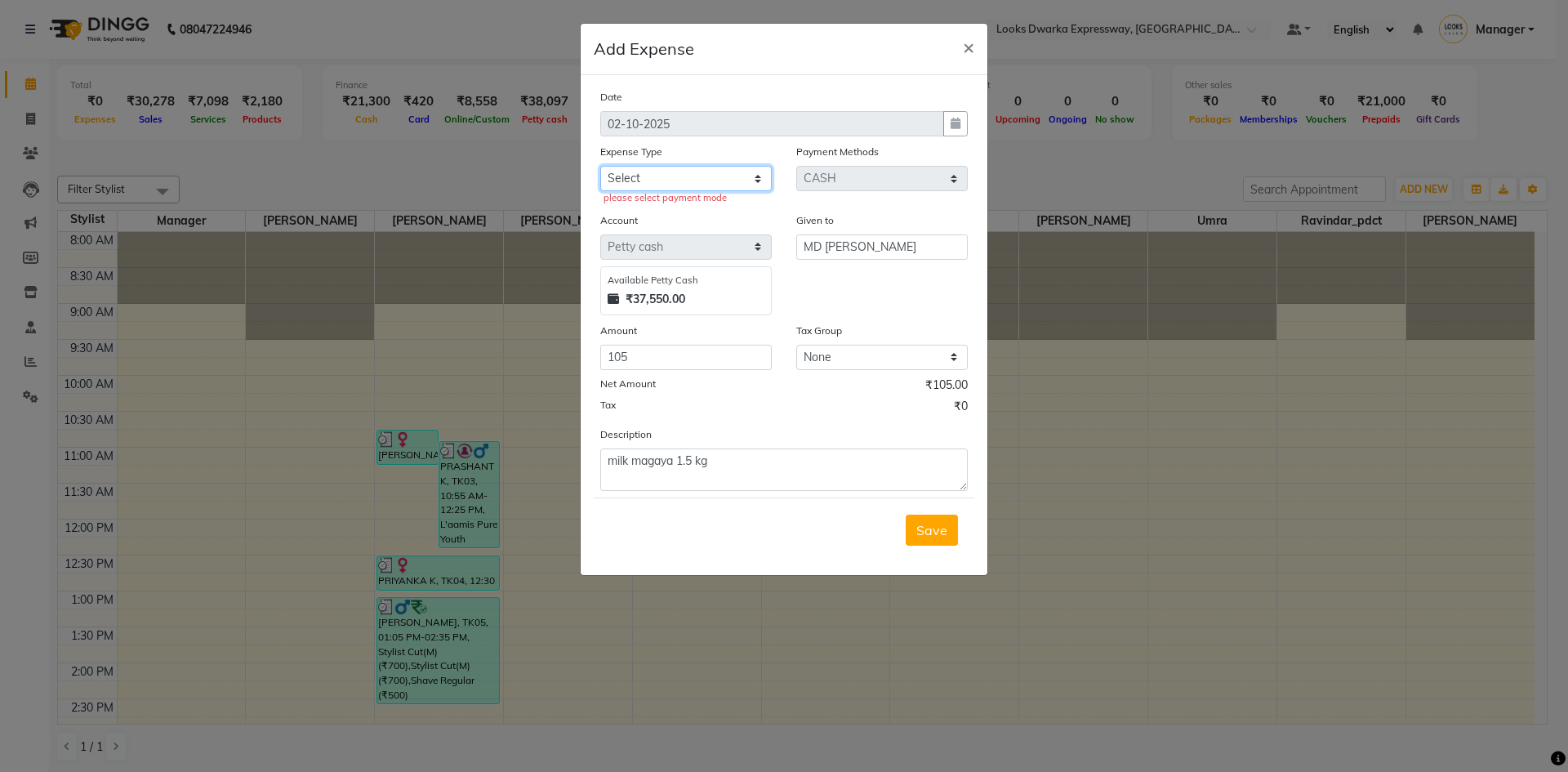
click at [676, 169] on select "Select Accommodation Aesthetics Bank Deposit BLINKIT Cash Handover Client Refun…" at bounding box center [686, 178] width 171 height 26
select select "22741"
click at [600, 166] on select "Select Accommodation Aesthetics Bank Deposit BLINKIT Cash Handover Client Refun…" at bounding box center [686, 178] width 171 height 26
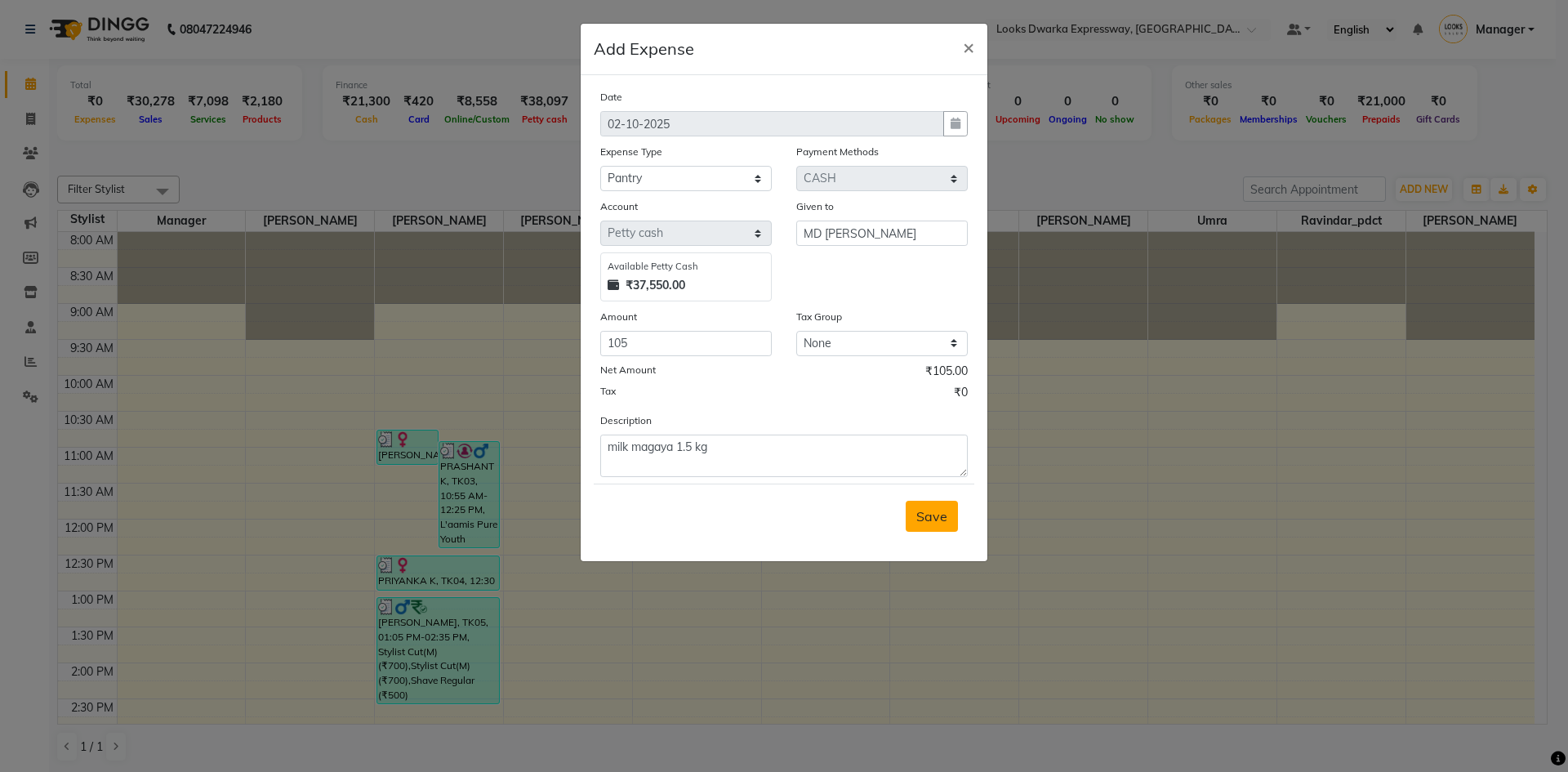
click at [782, 522] on span "Save" at bounding box center [931, 517] width 31 height 16
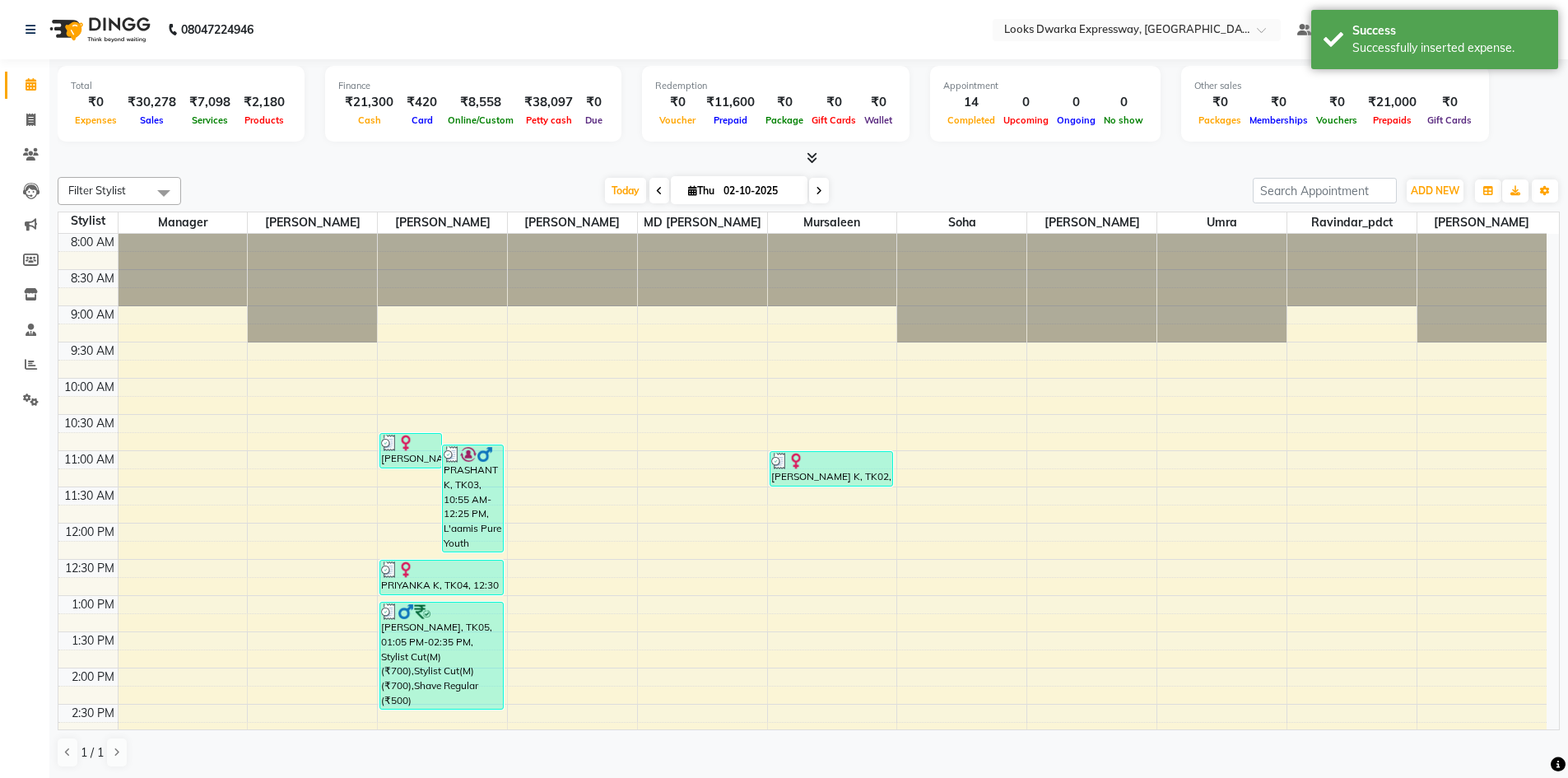
scroll to position [1, 0]
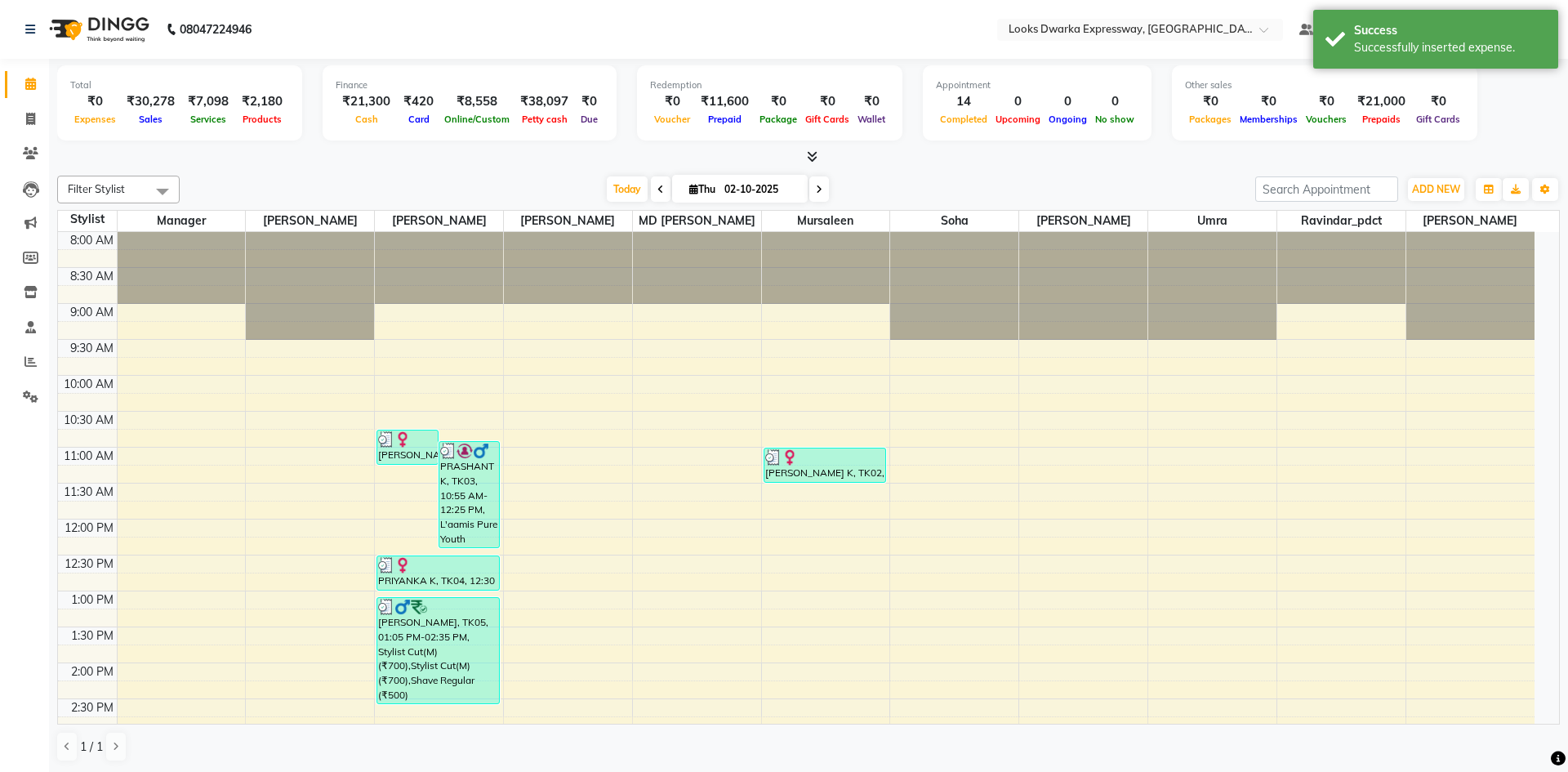
select select "6011"
select select "service"
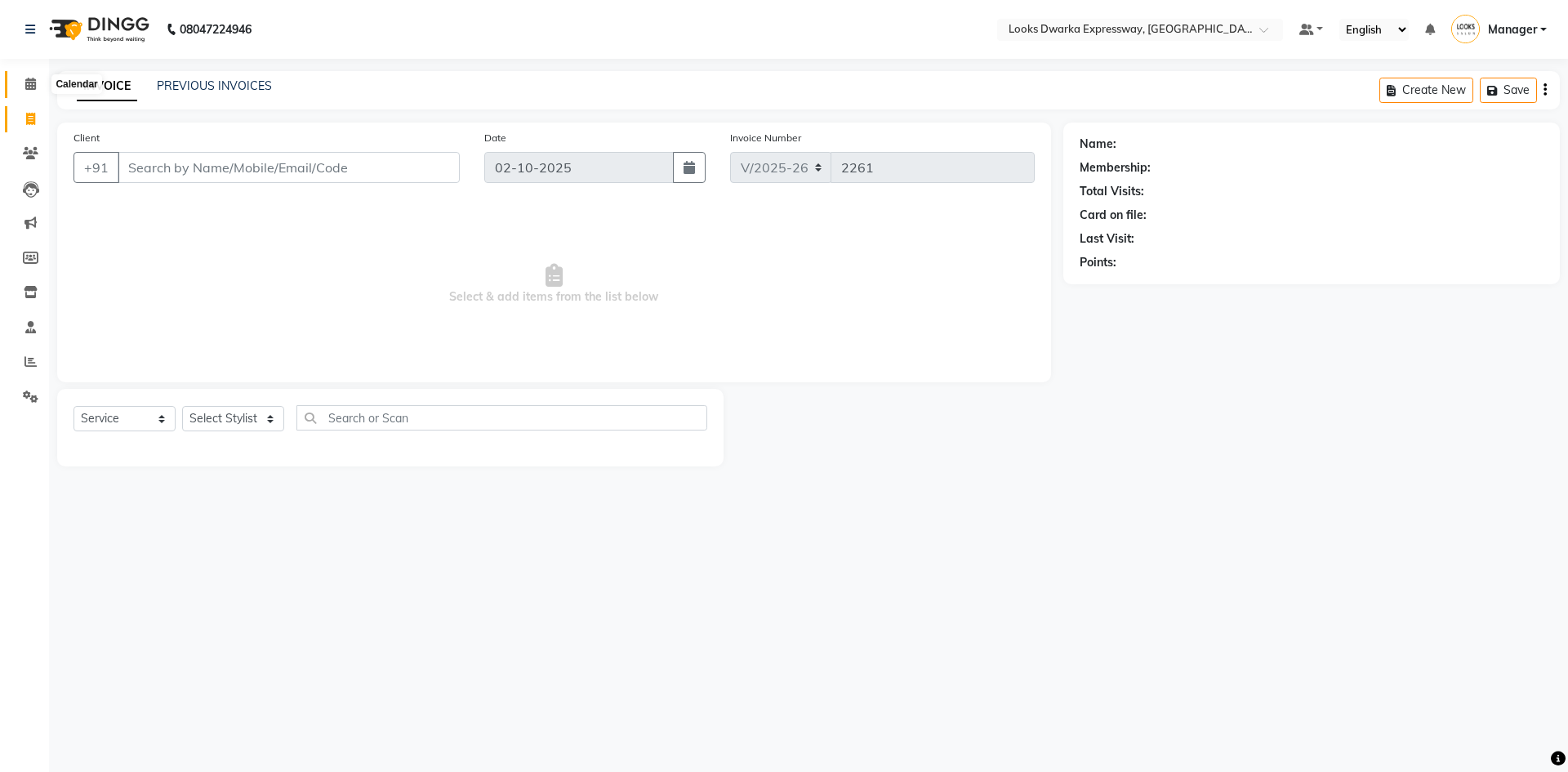
click at [24, 88] on span at bounding box center [30, 84] width 29 height 19
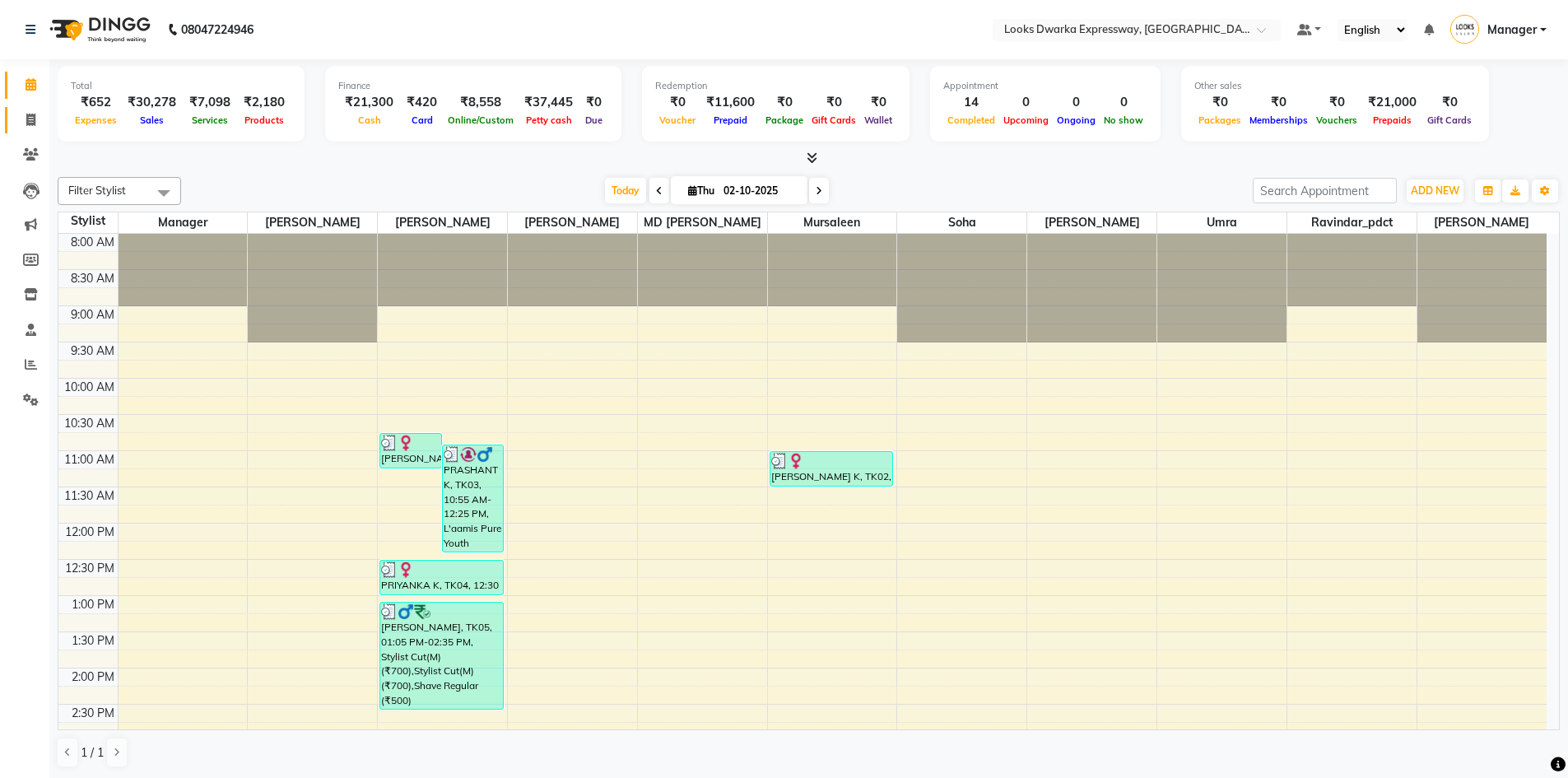
click at [29, 130] on link "Invoice" at bounding box center [25, 120] width 40 height 27
select select "service"
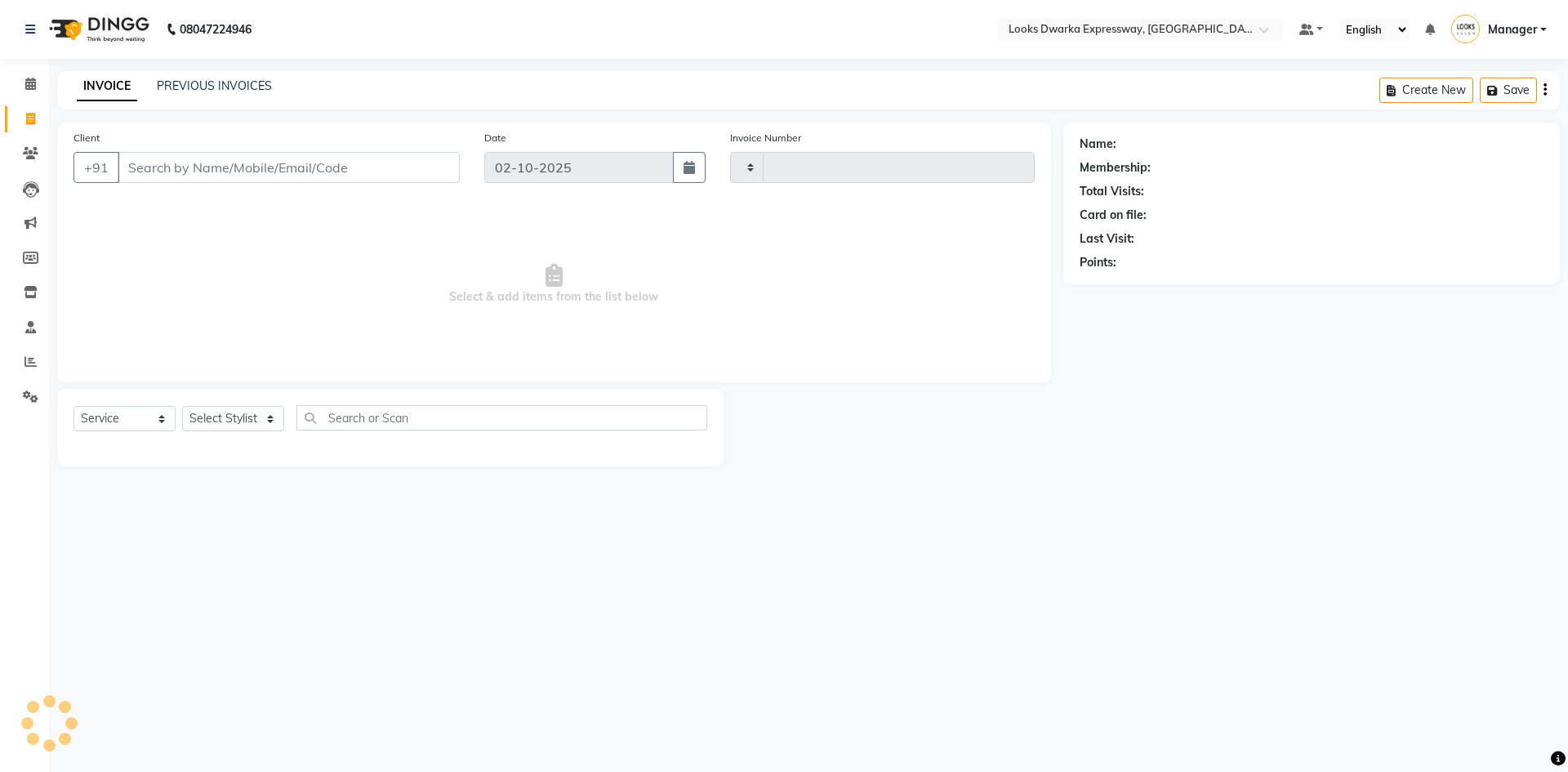
type input "2261"
select select "6011"
click at [28, 82] on icon at bounding box center [30, 83] width 11 height 12
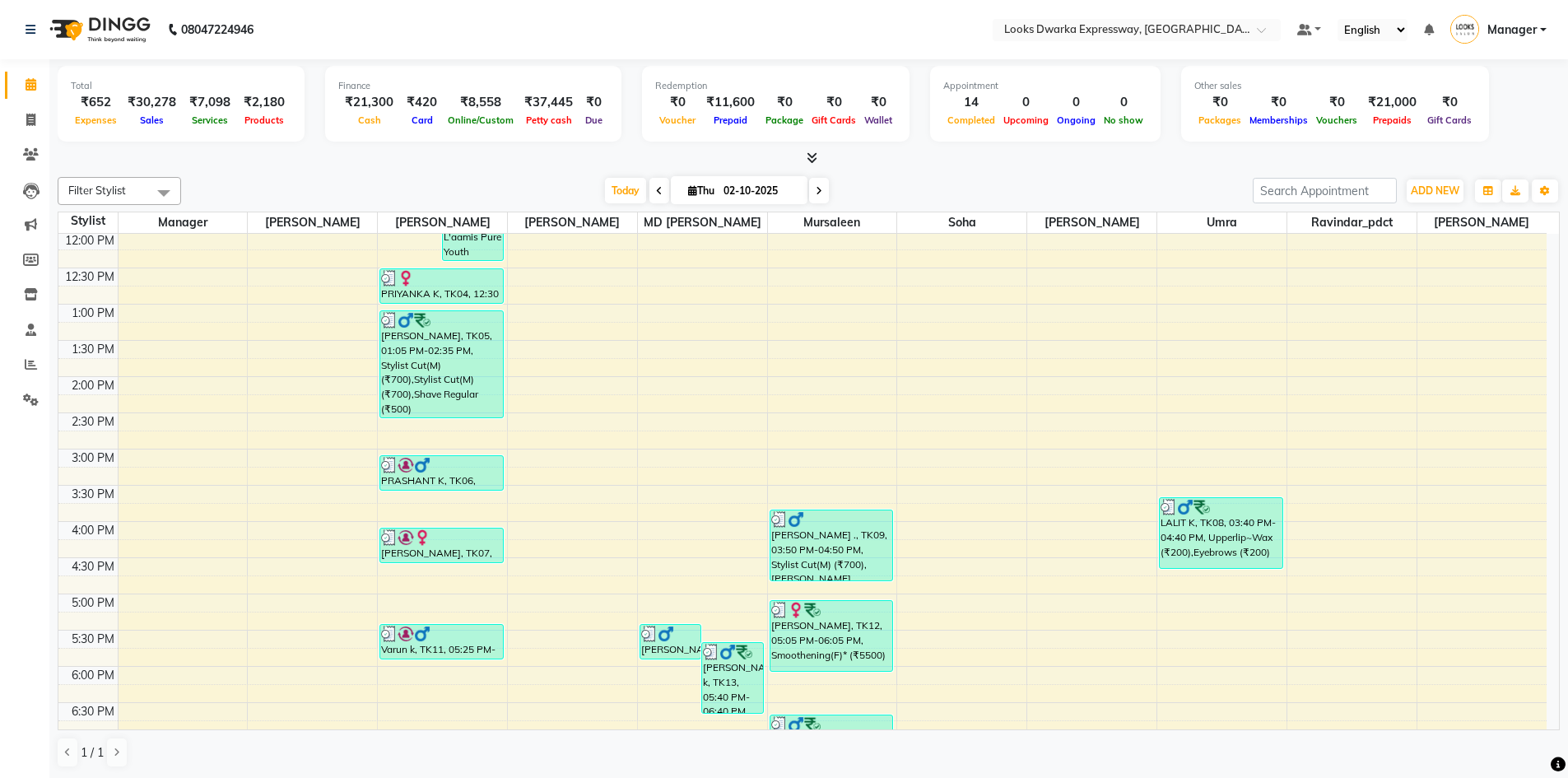
scroll to position [590, 0]
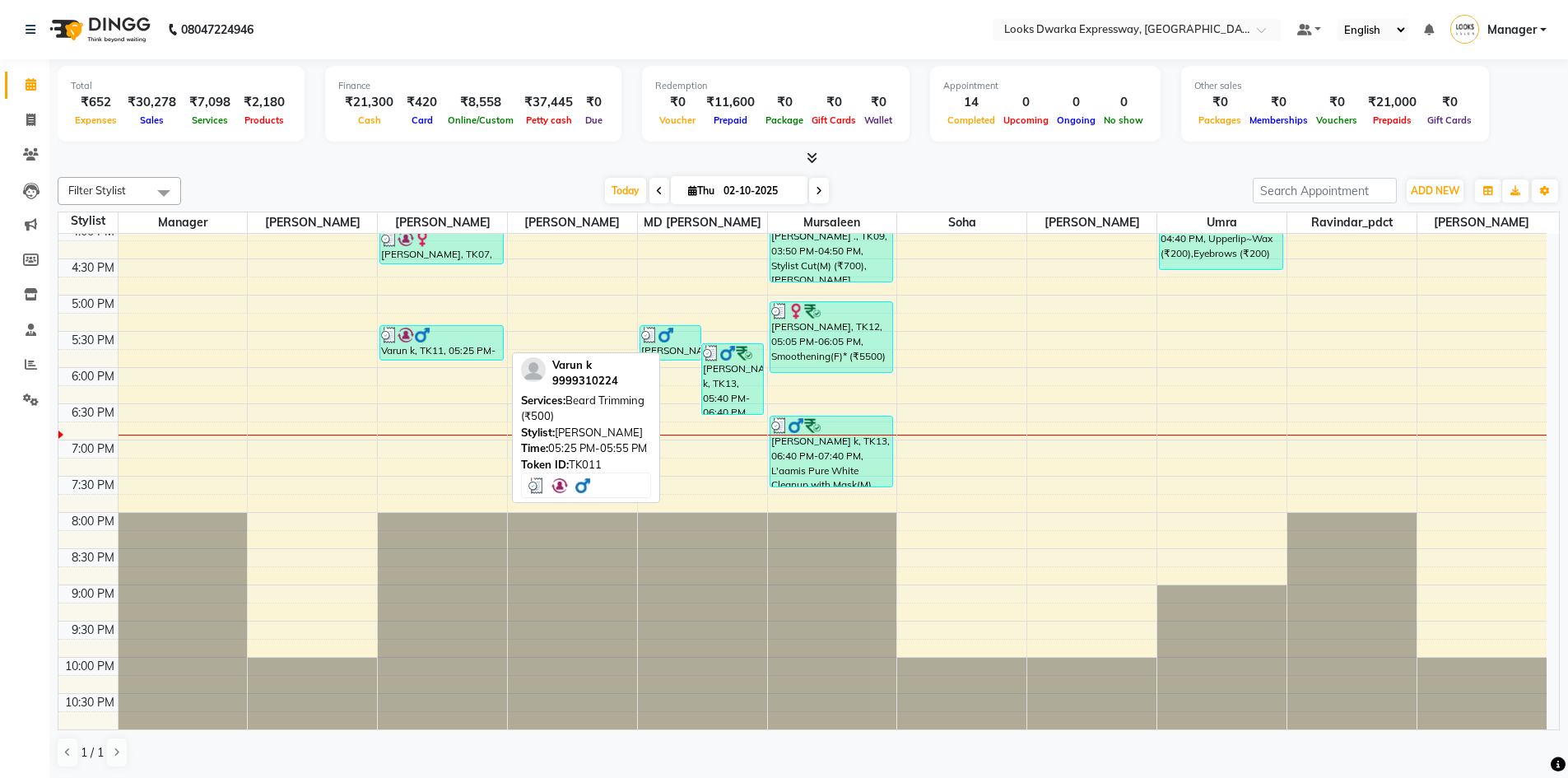
click at [441, 345] on div "Varun k, TK11, 05:25 PM-05:55 PM, [PERSON_NAME] Trimming (₹500)" at bounding box center [442, 343] width 123 height 34
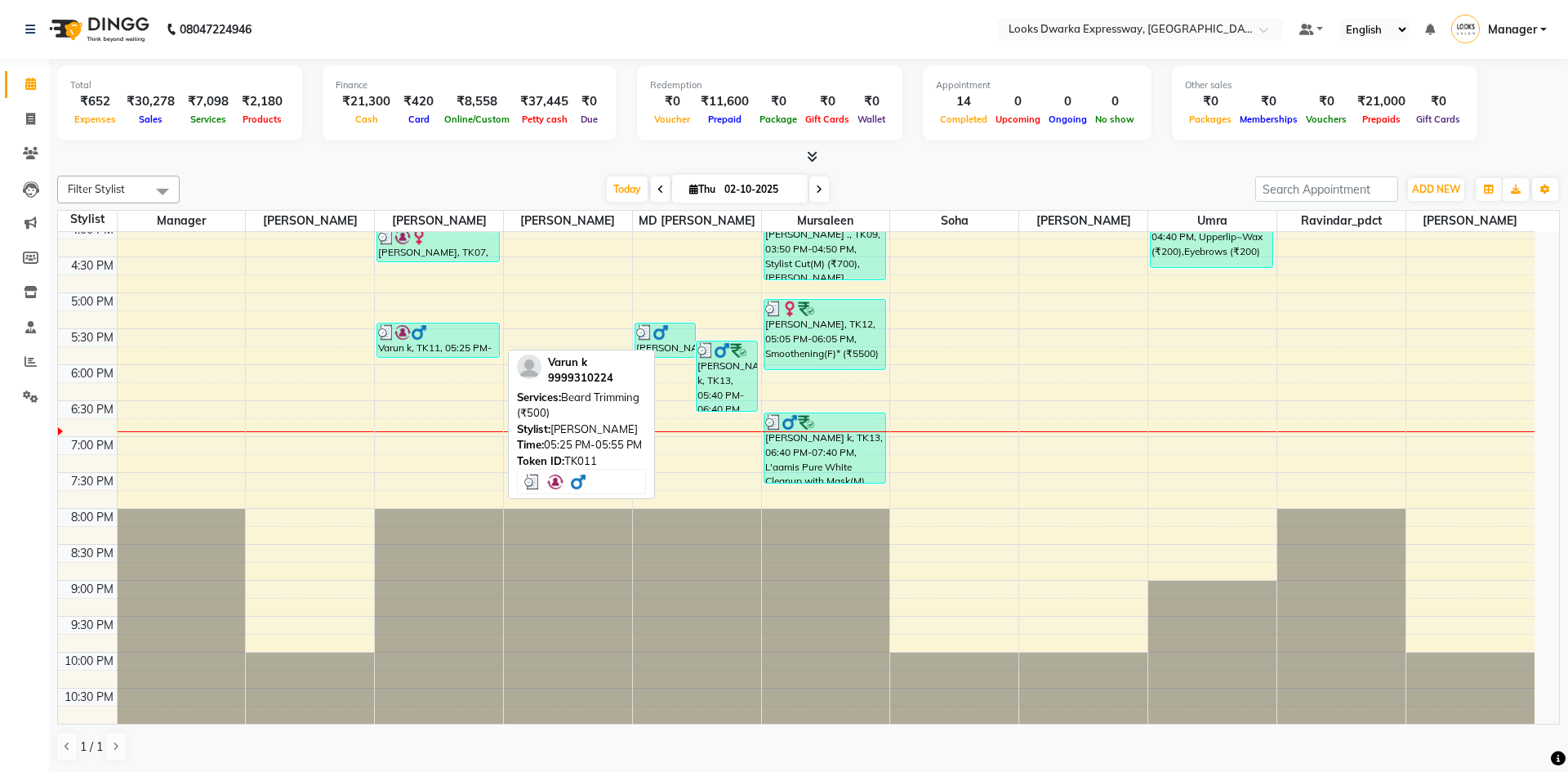
select select "3"
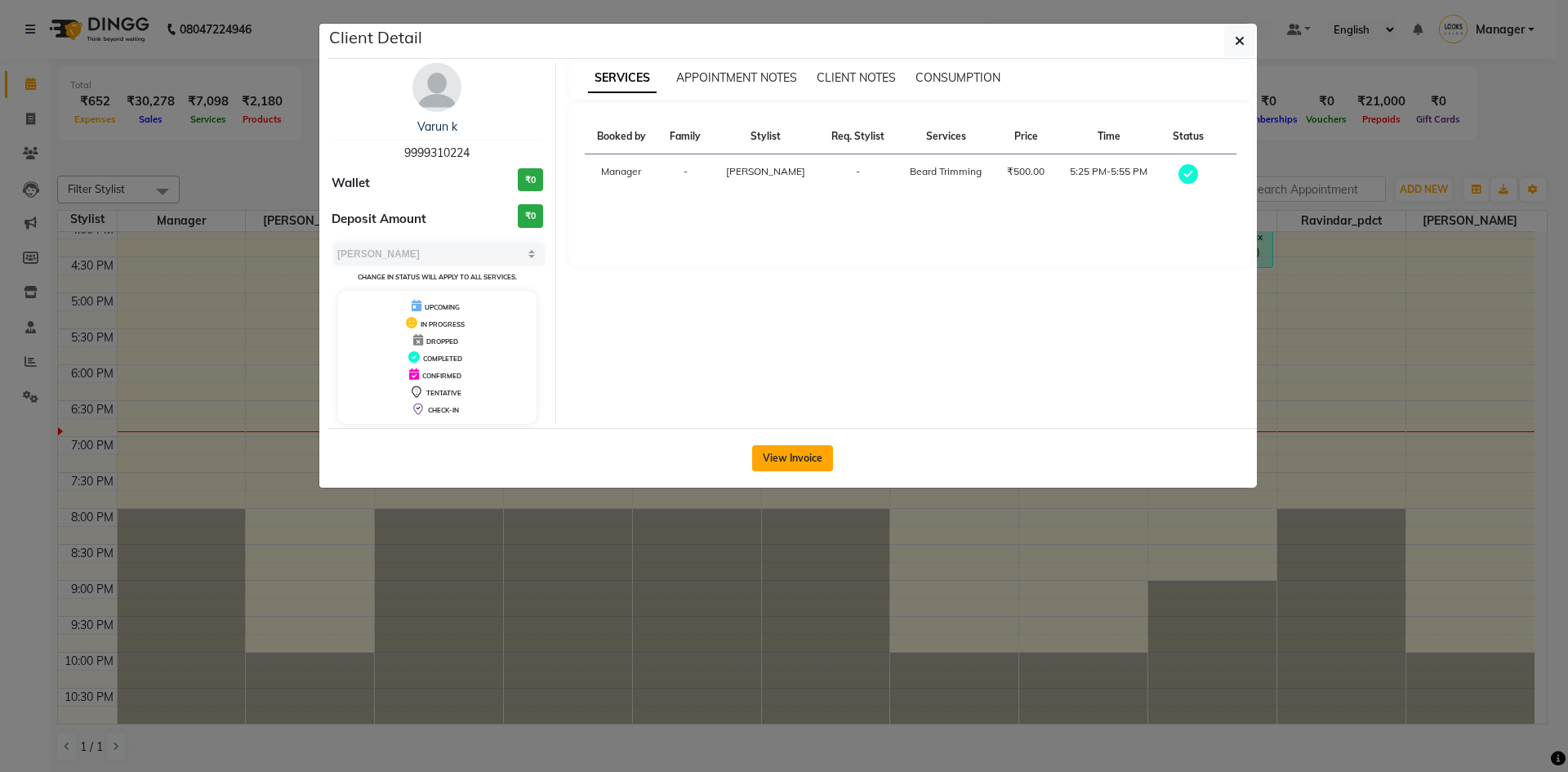
click at [782, 468] on button "View Invoice" at bounding box center [792, 458] width 81 height 26
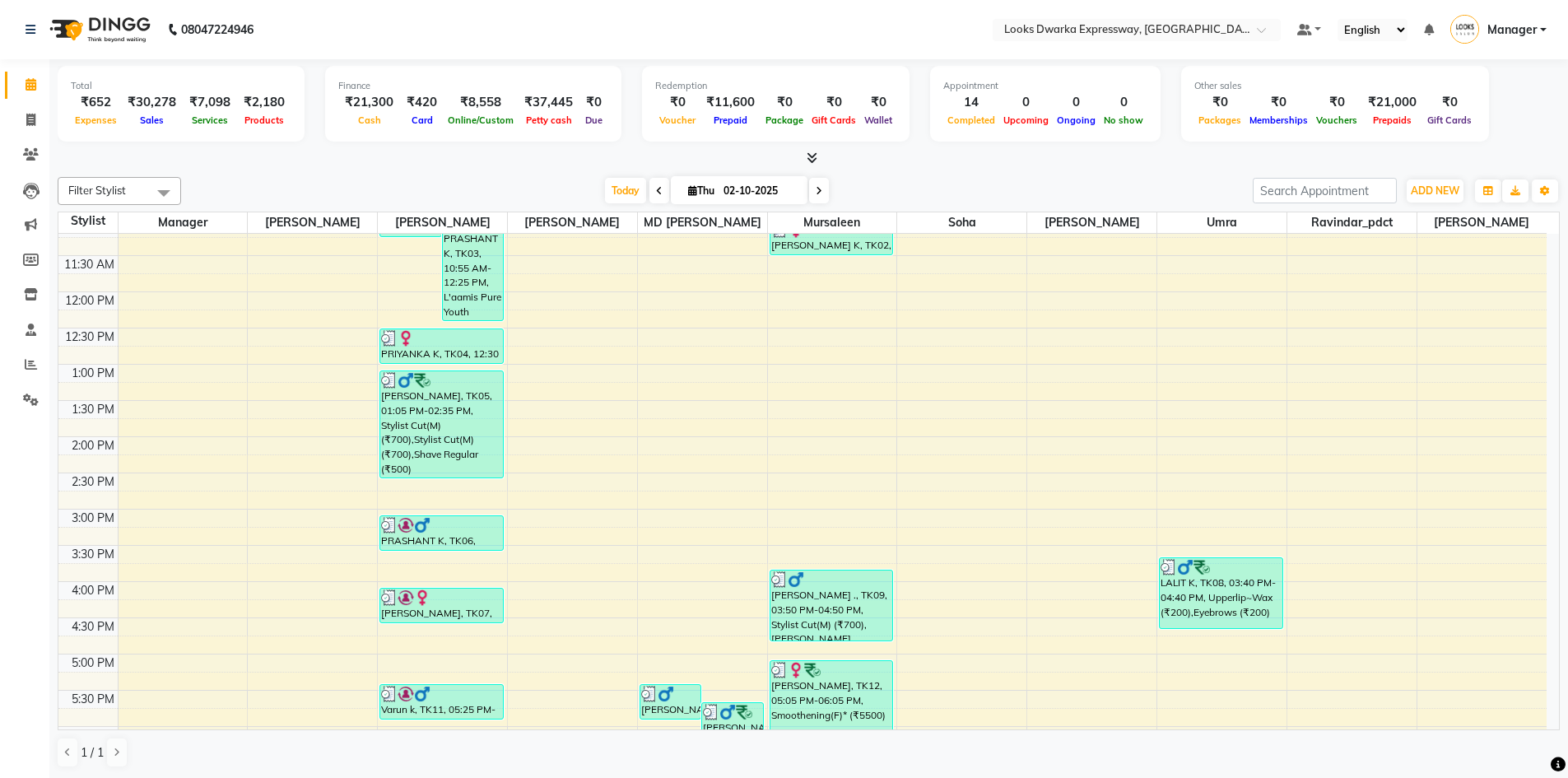
scroll to position [494, 0]
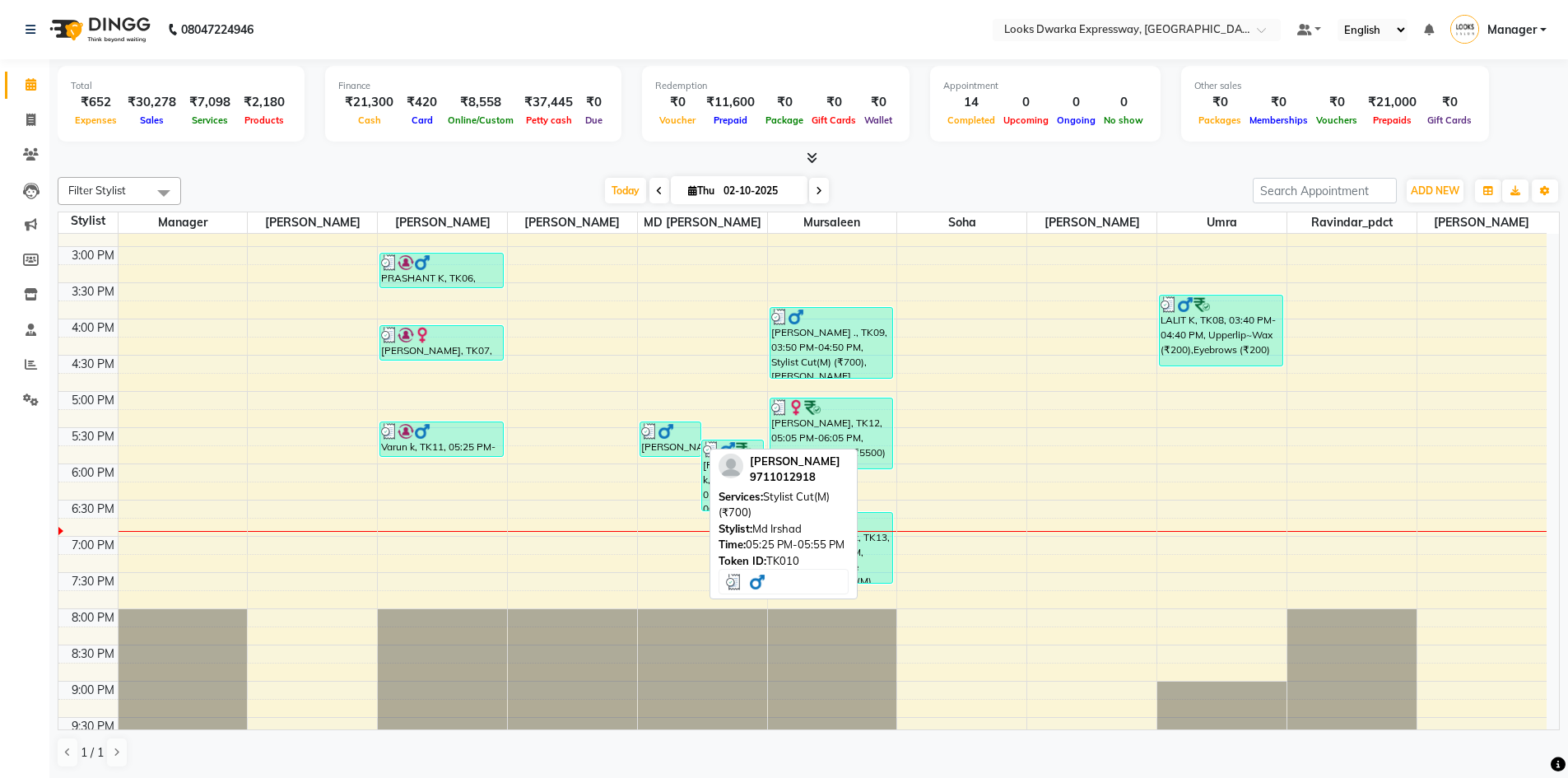
click at [662, 450] on div "[PERSON_NAME], TK10, 05:25 PM-05:55 PM, Stylist Cut(M) (₹700)" at bounding box center [670, 439] width 60 height 34
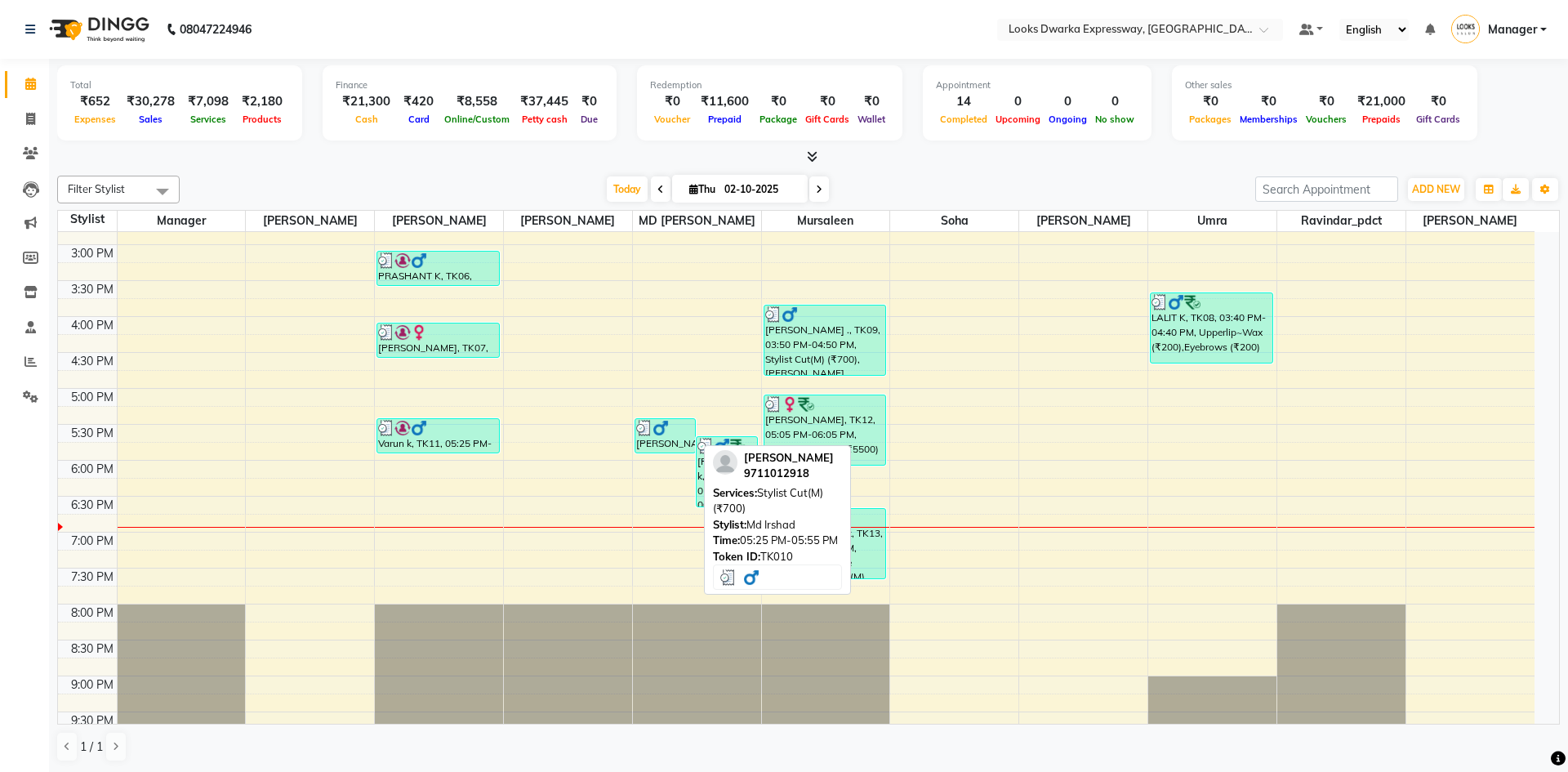
select select "3"
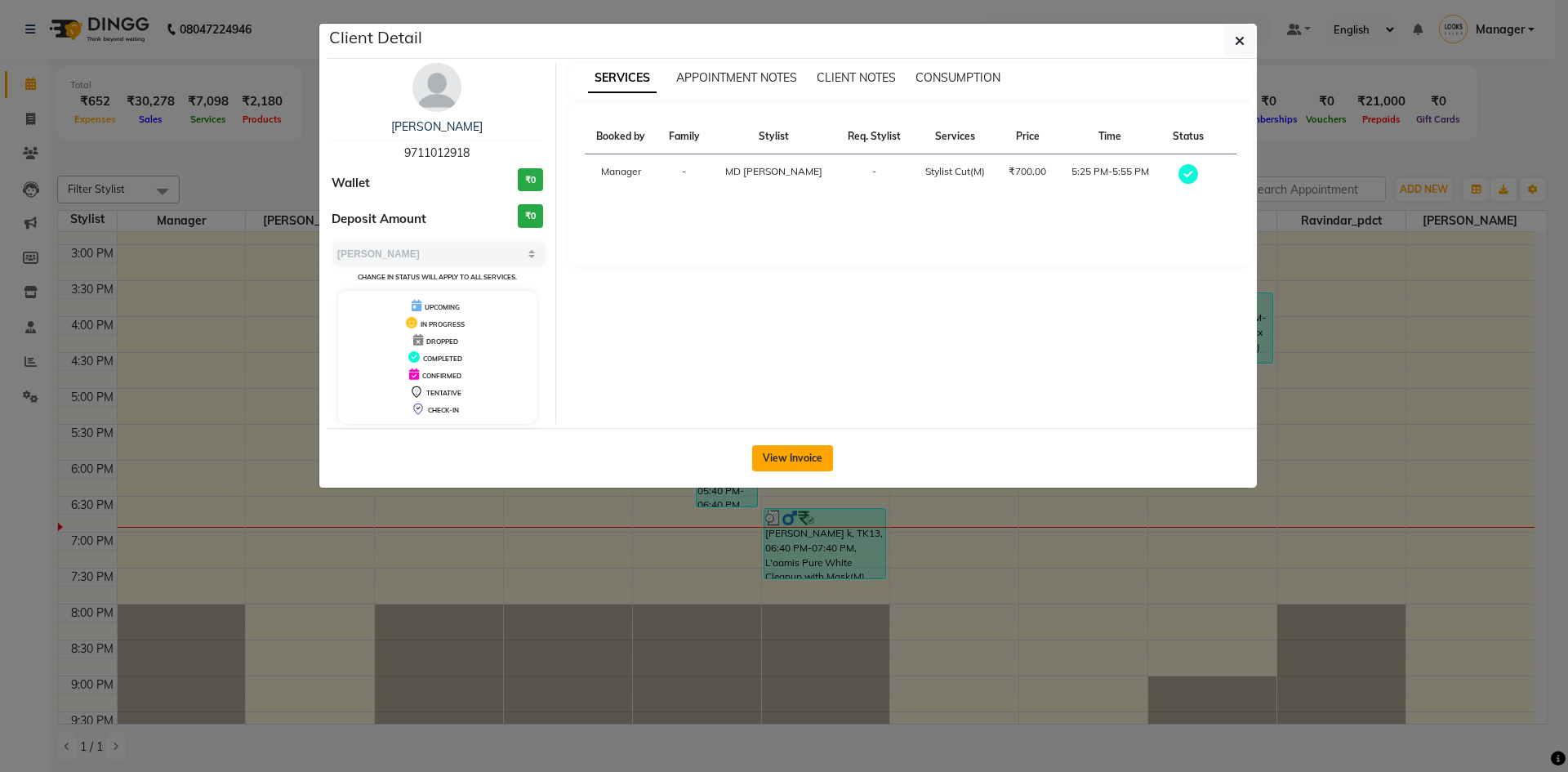
click at [770, 453] on button "View Invoice" at bounding box center [792, 458] width 81 height 26
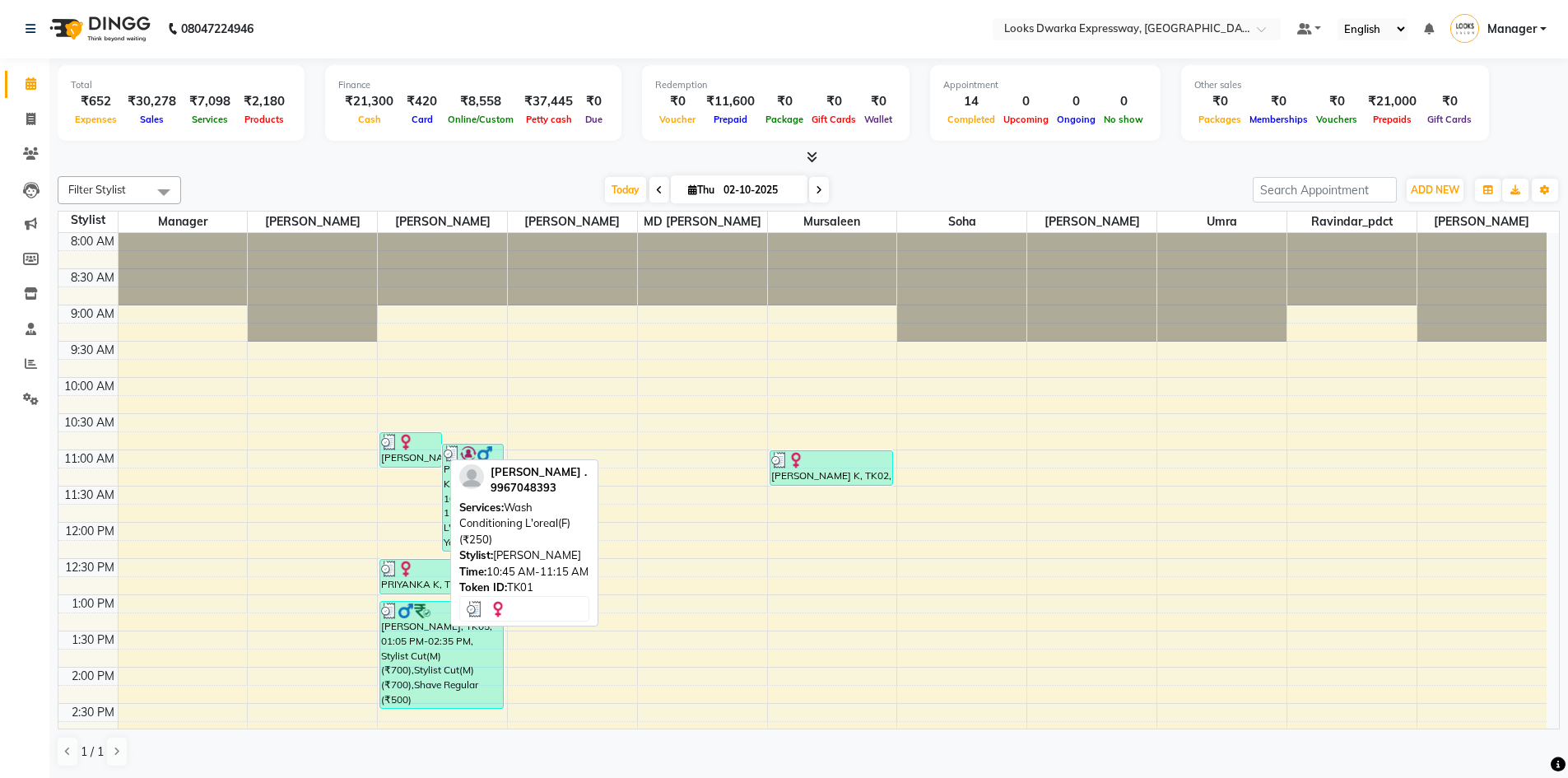
click at [424, 457] on div "[PERSON_NAME] ., TK01, 10:45 AM-11:15 AM, Wash Conditioning L'oreal(F) (₹250)" at bounding box center [410, 449] width 60 height 34
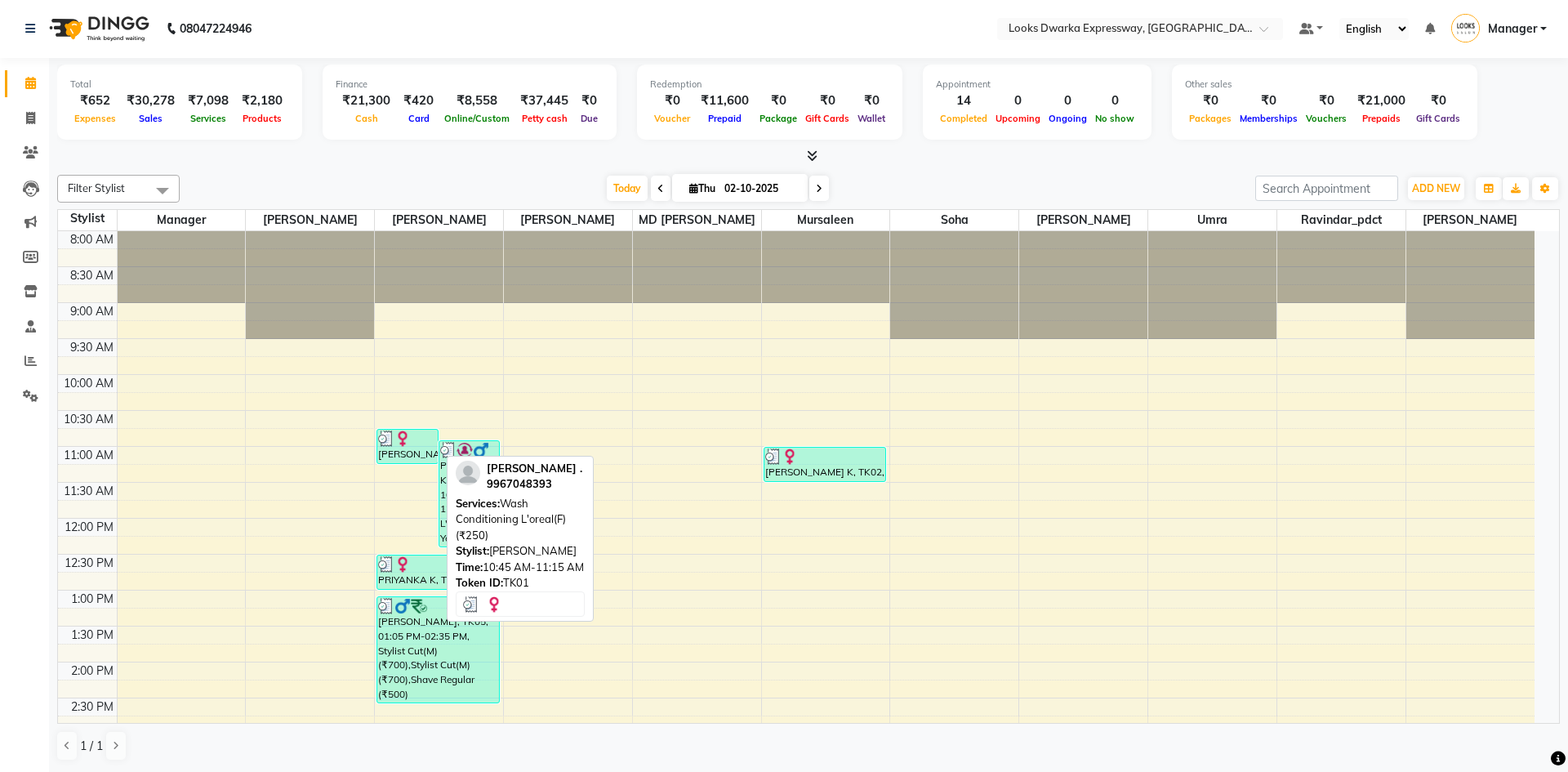
select select "3"
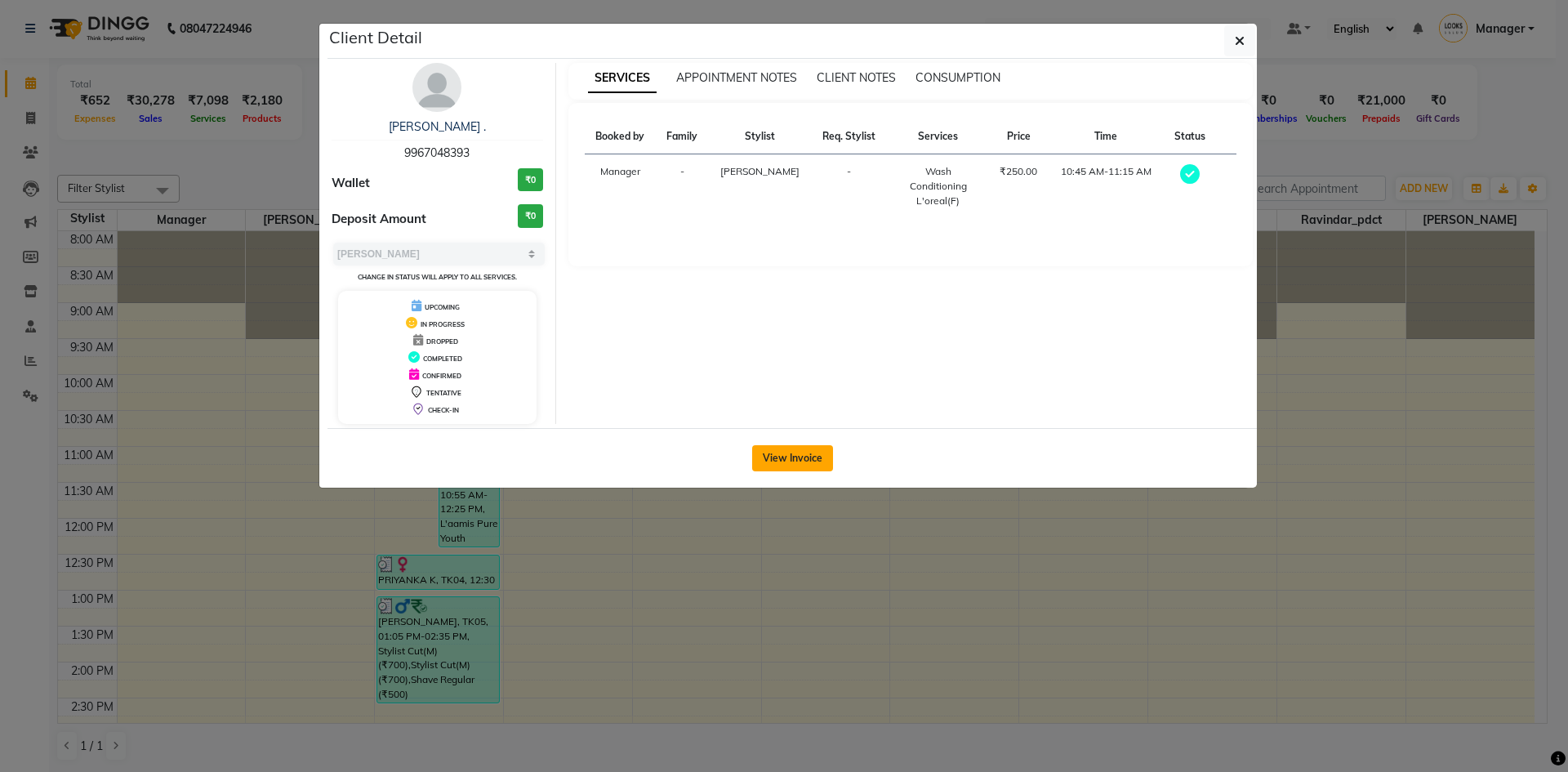
click at [782, 461] on button "View Invoice" at bounding box center [792, 458] width 81 height 26
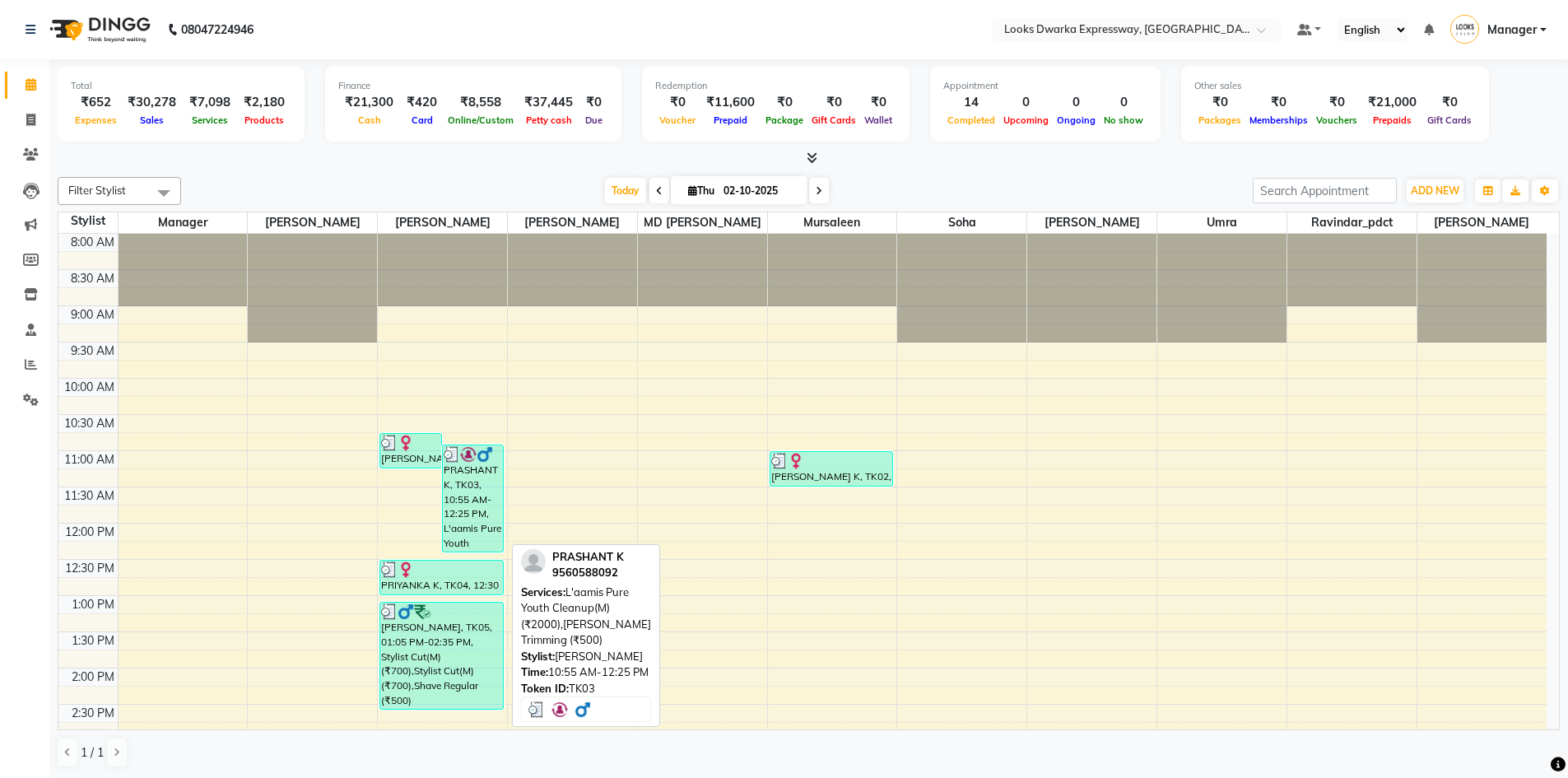
click at [469, 503] on div "PRASHANT K, TK03, 10:55 AM-12:25 PM, L'aamis Pure Youth Cleanup(M) (₹2000),[PER…" at bounding box center [472, 498] width 60 height 106
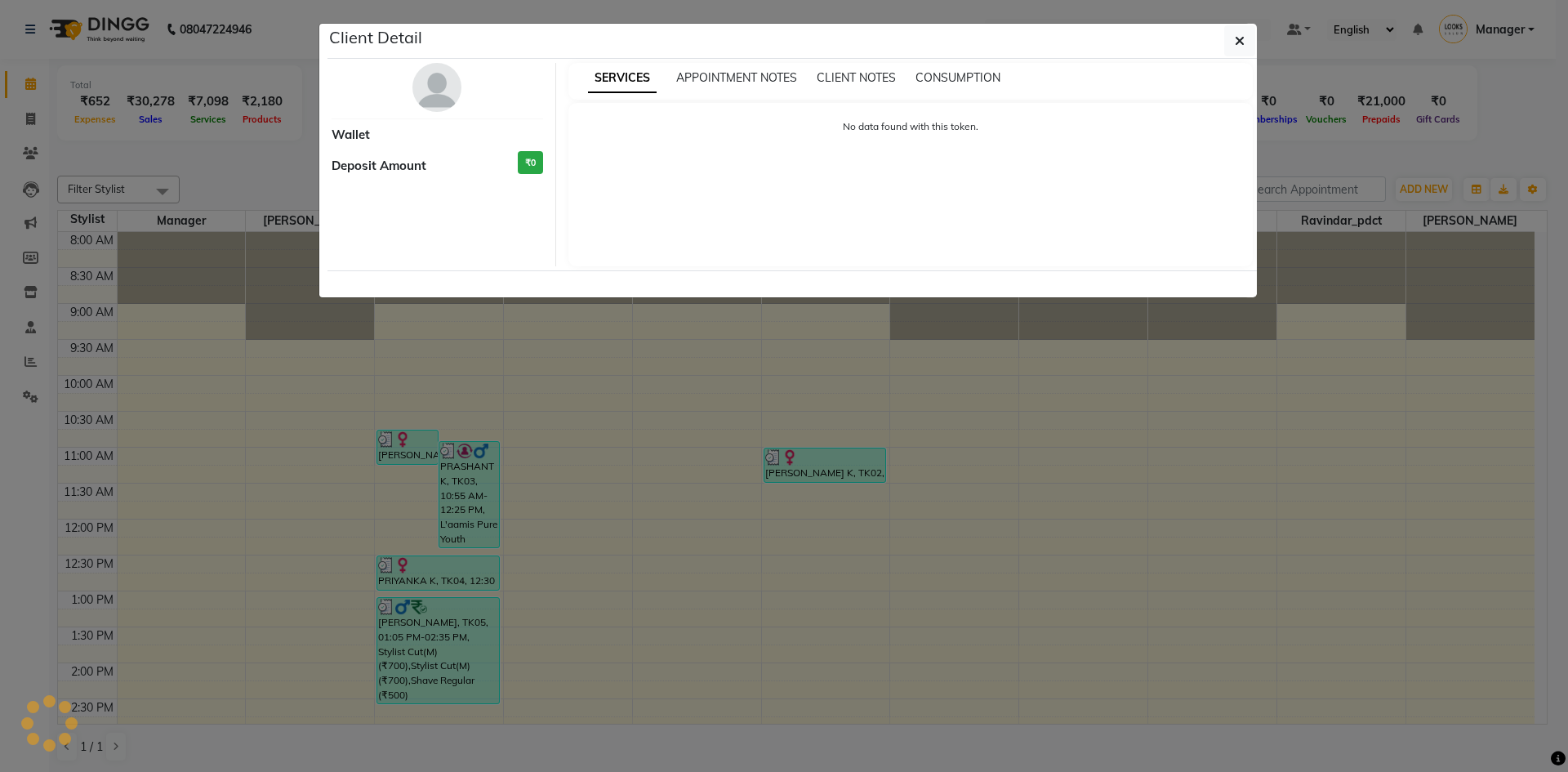
select select "3"
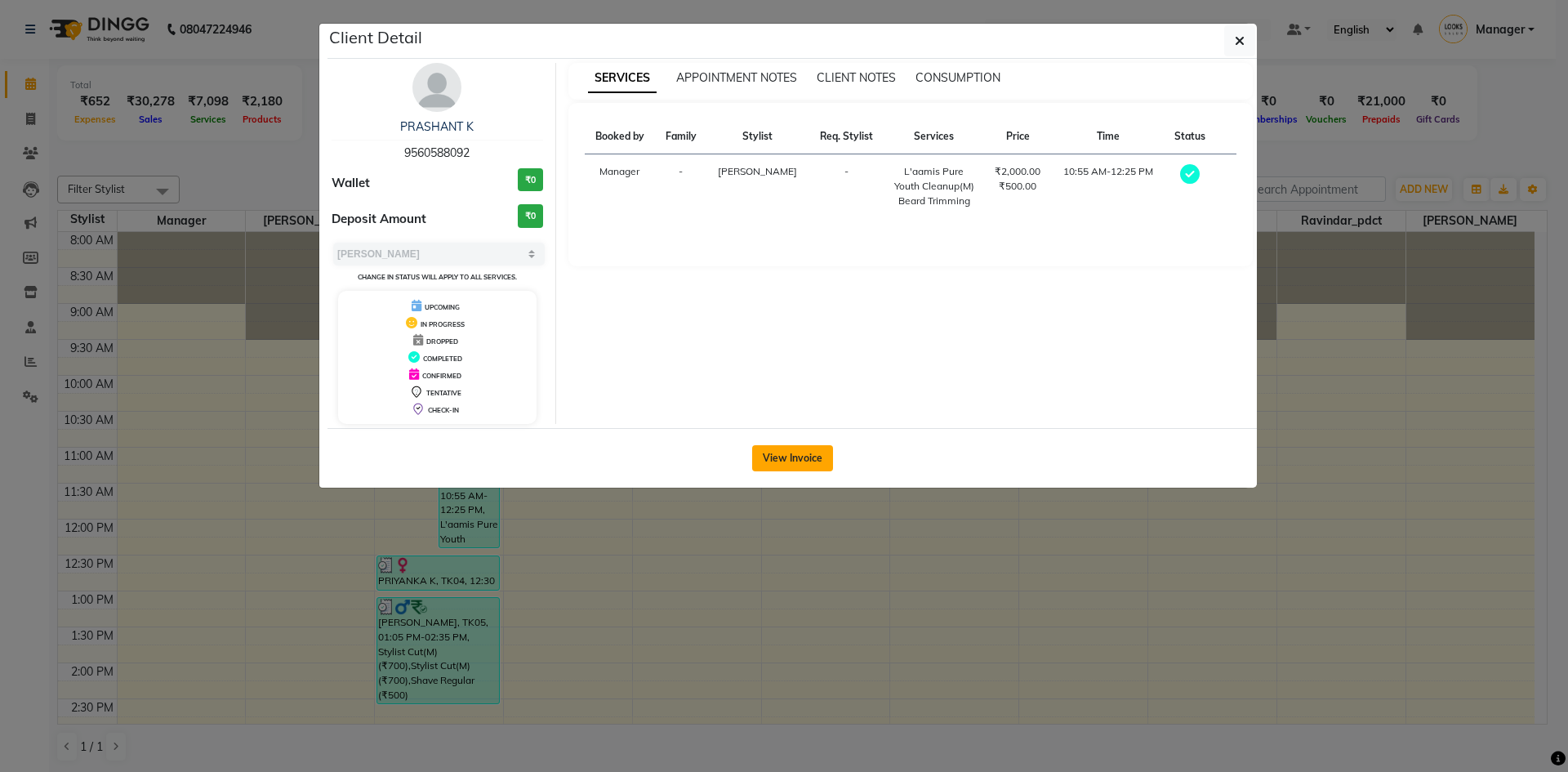
click at [782, 461] on button "View Invoice" at bounding box center [792, 458] width 81 height 26
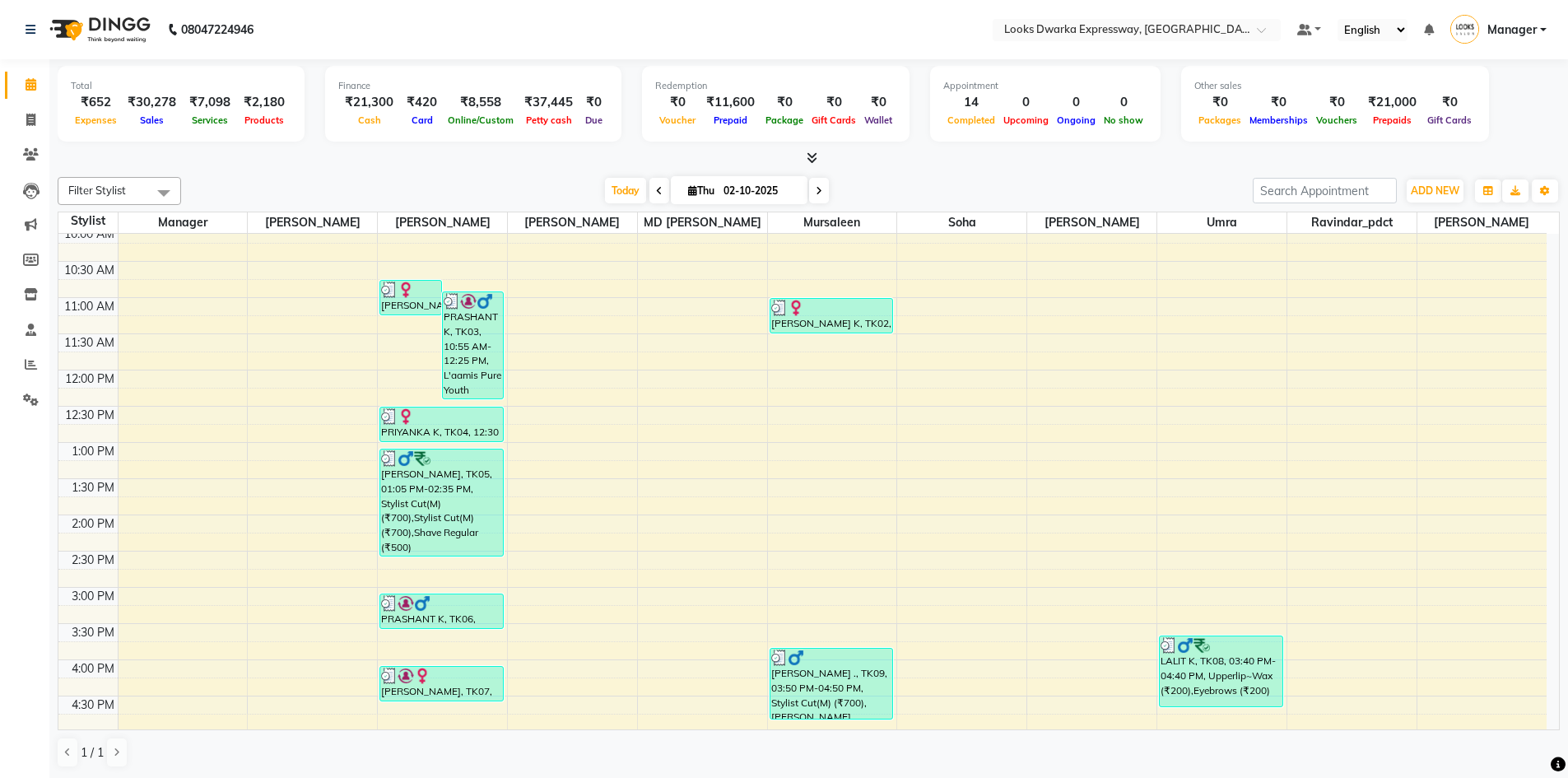
scroll to position [164, 0]
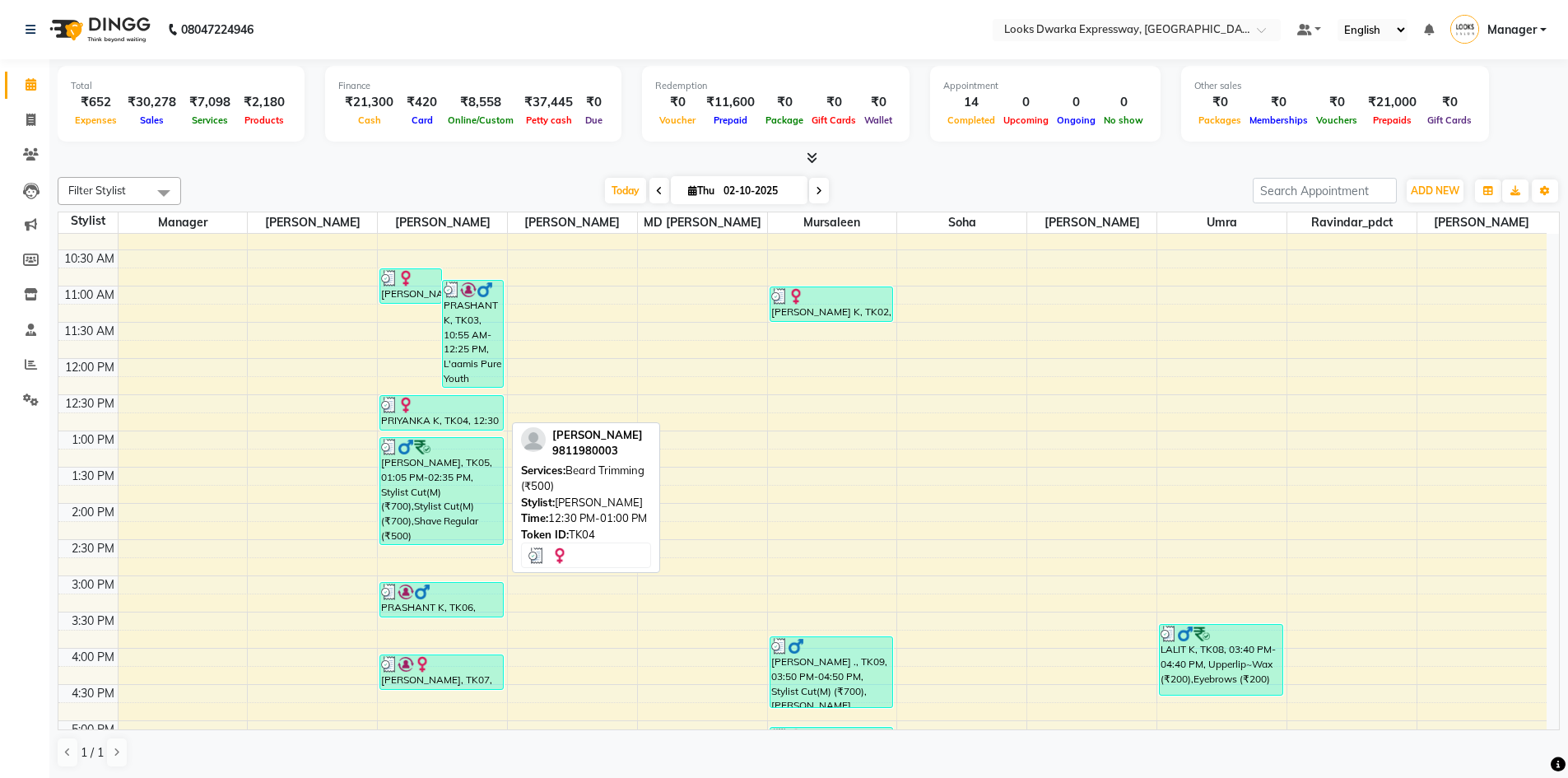
click at [425, 404] on div at bounding box center [442, 405] width 121 height 17
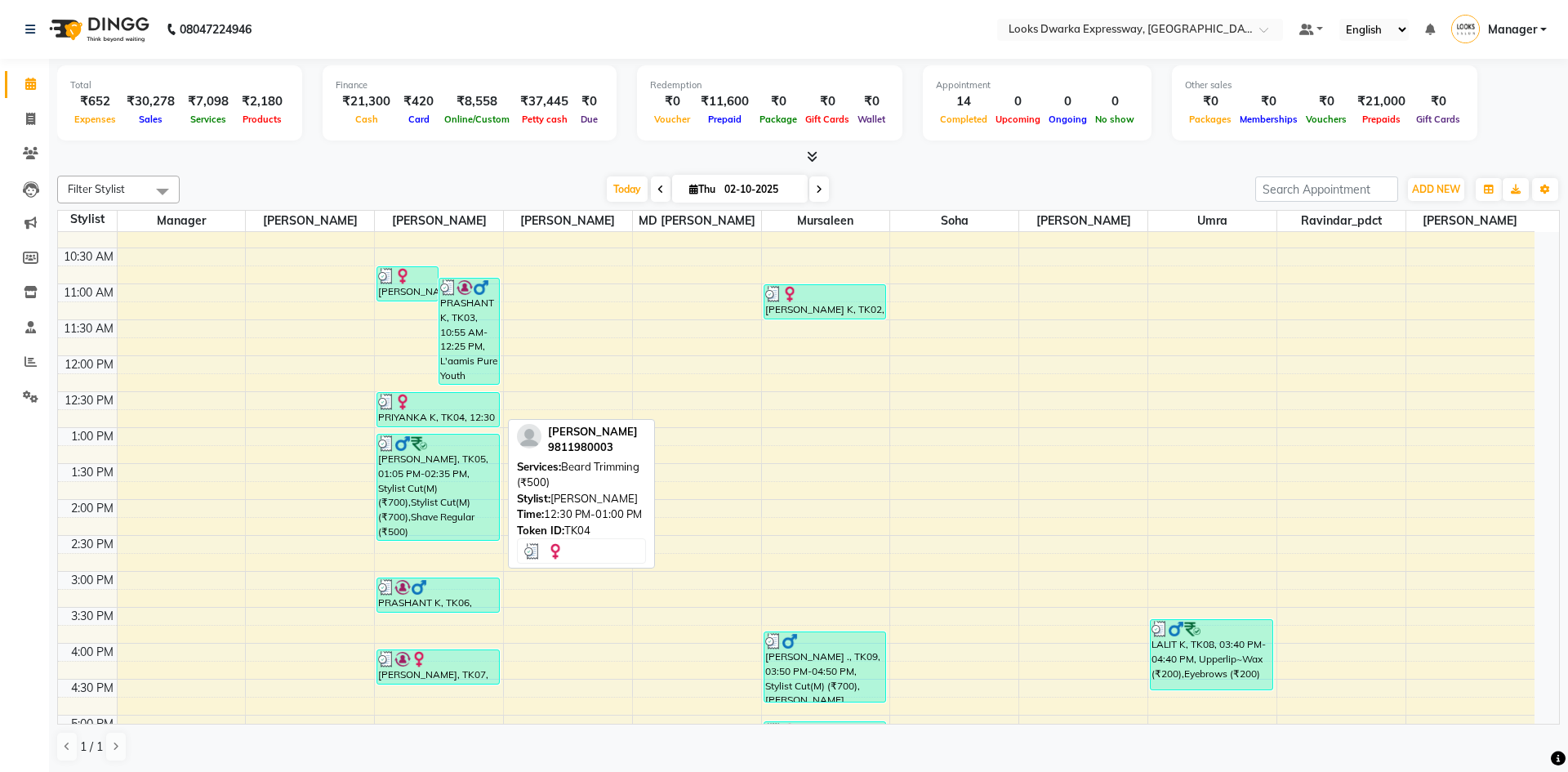
select select "3"
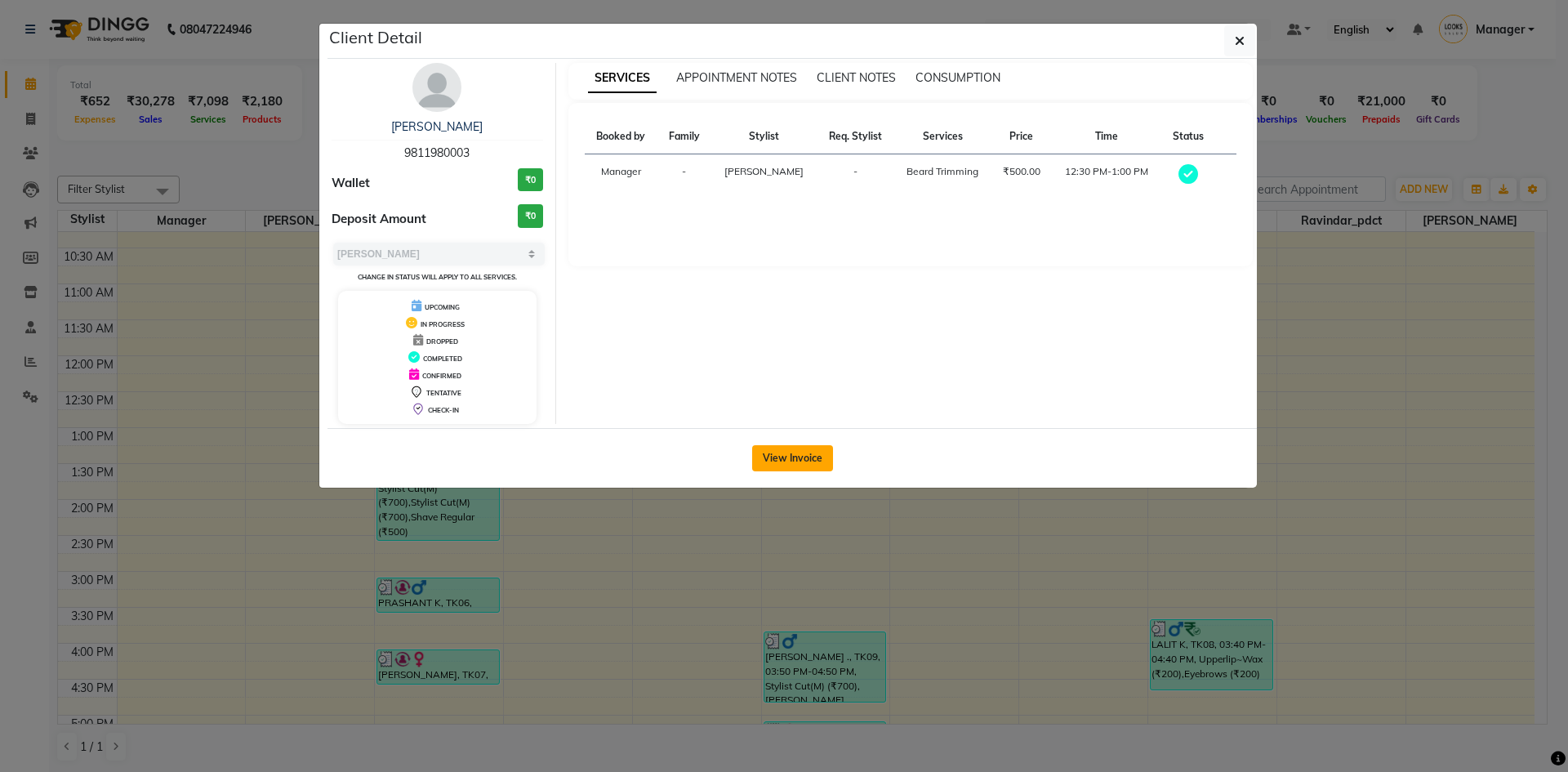
click at [782, 463] on button "View Invoice" at bounding box center [792, 458] width 81 height 26
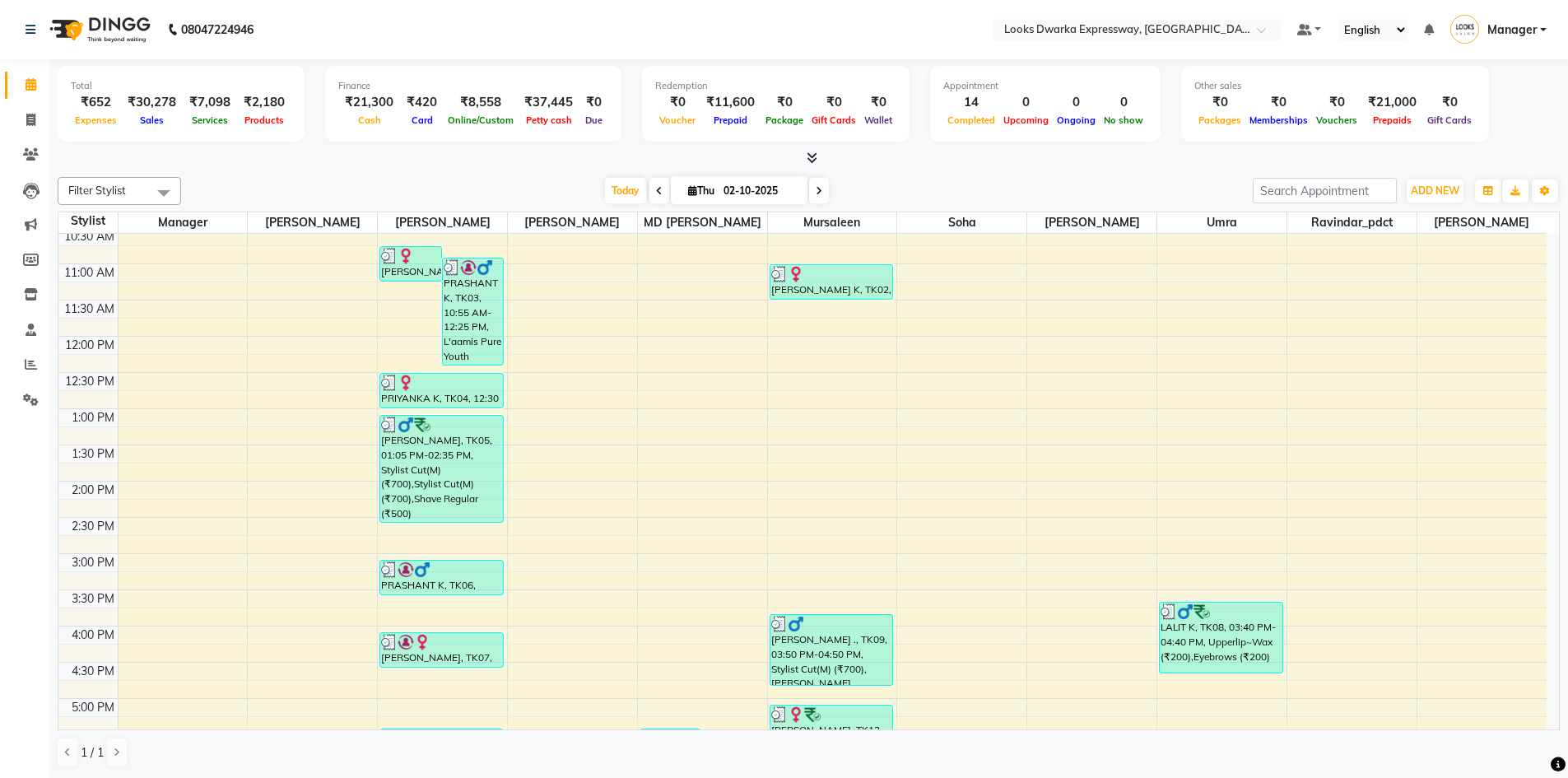
scroll to position [147, 0]
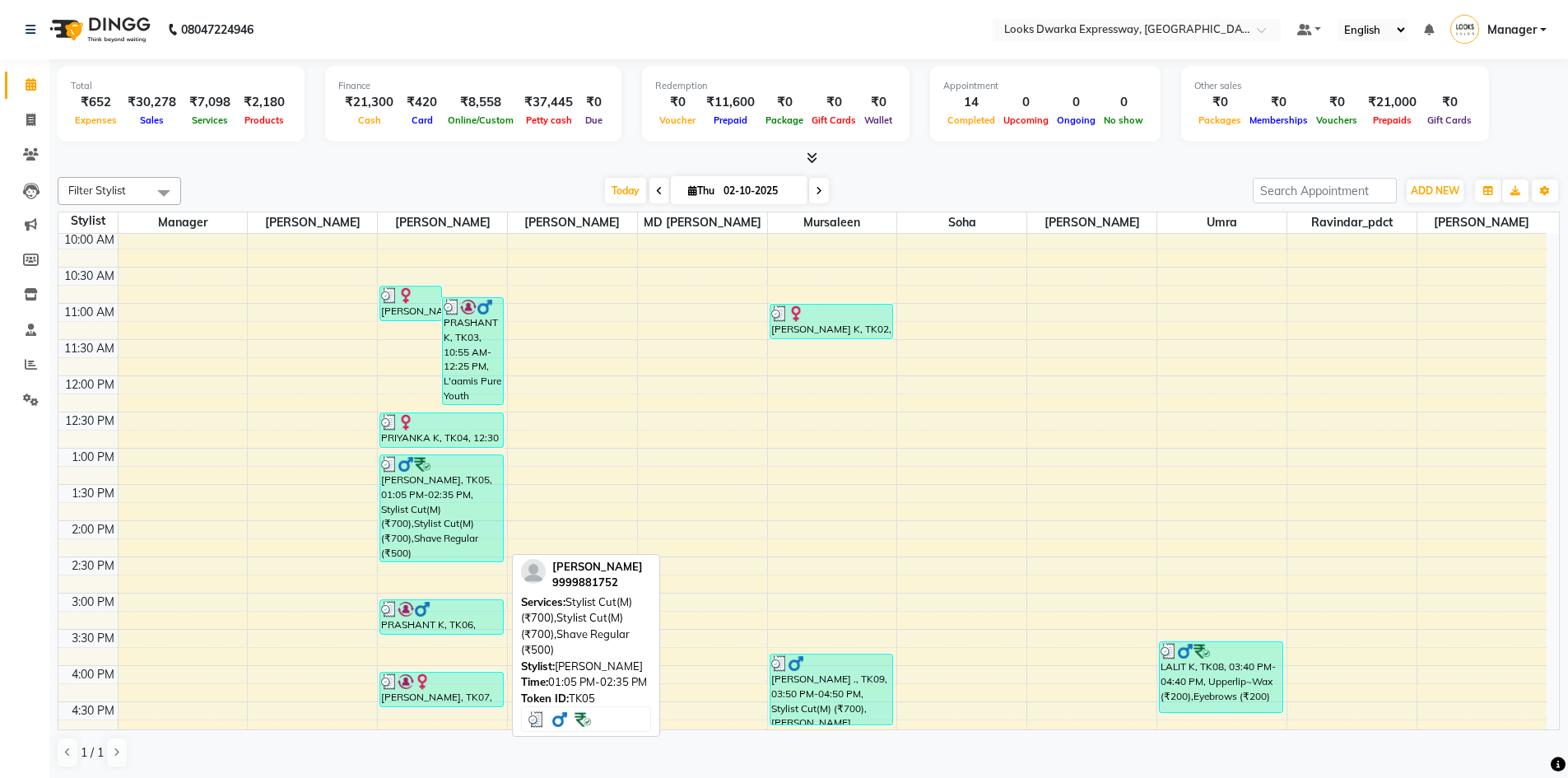
click at [418, 521] on div "[PERSON_NAME], TK05, 01:05 PM-02:35 PM, Stylist Cut(M) (₹700),Stylist Cut(M) (₹…" at bounding box center [442, 508] width 123 height 106
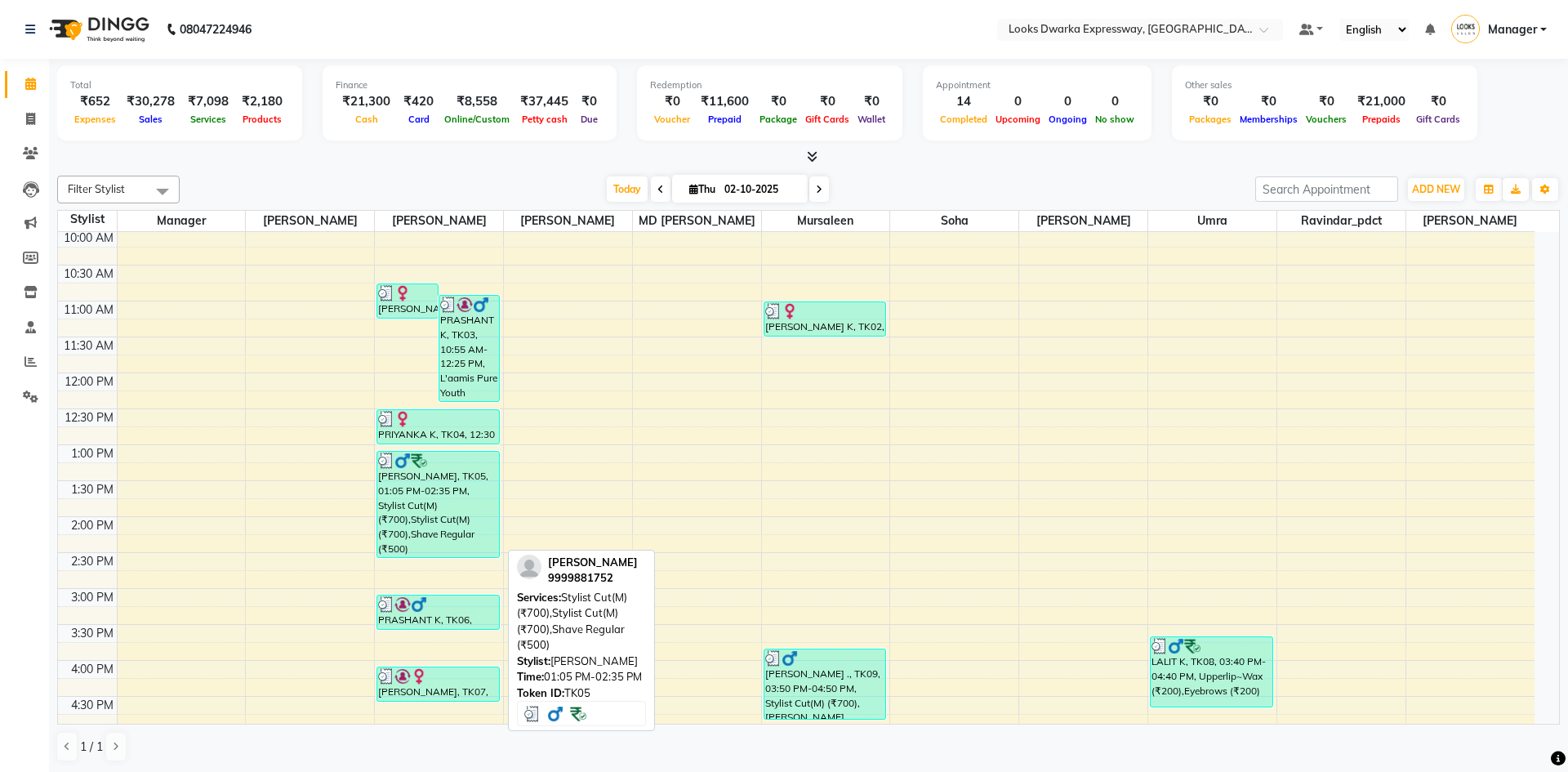
select select "3"
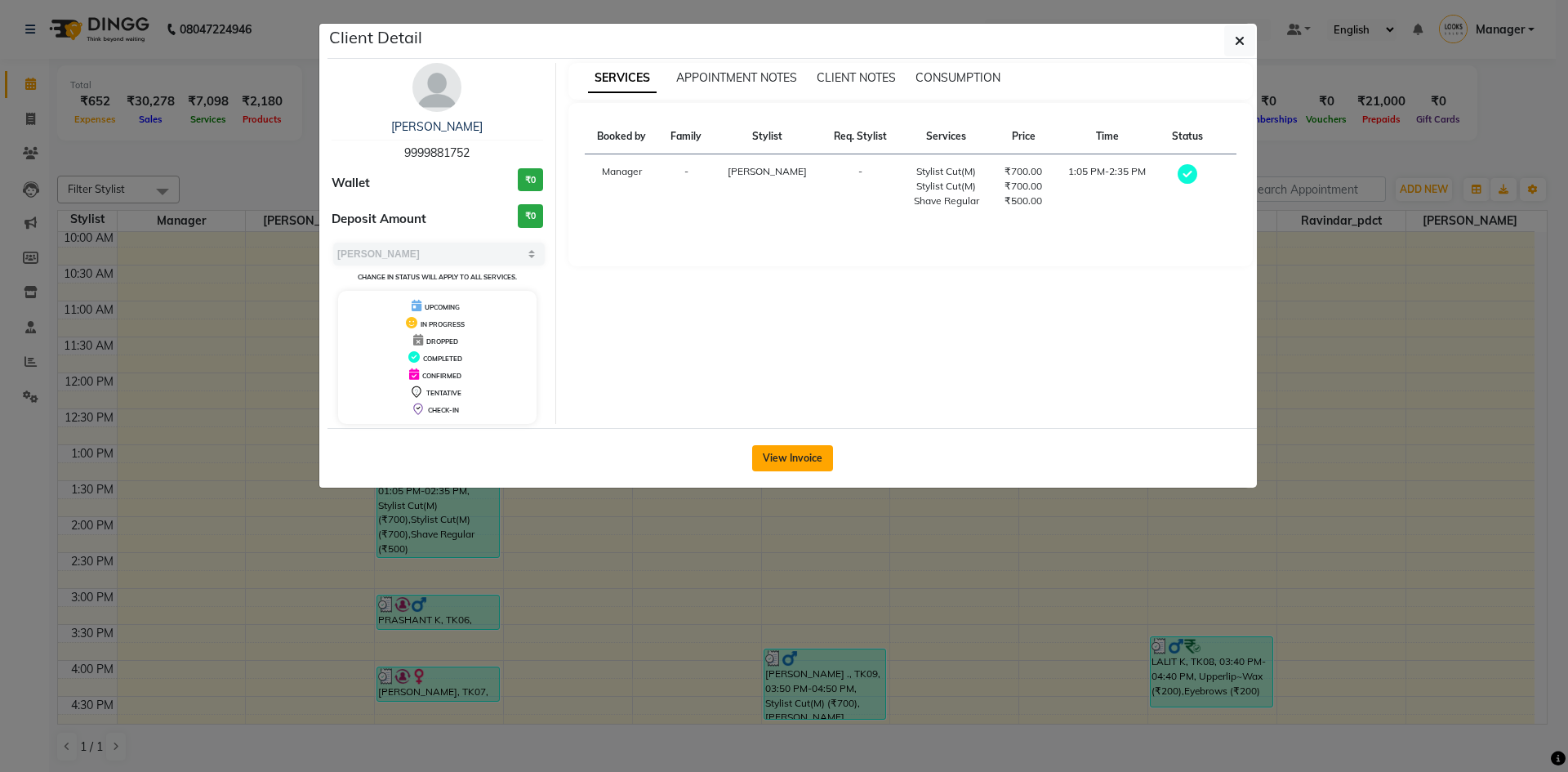
click at [782, 450] on button "View Invoice" at bounding box center [792, 458] width 81 height 26
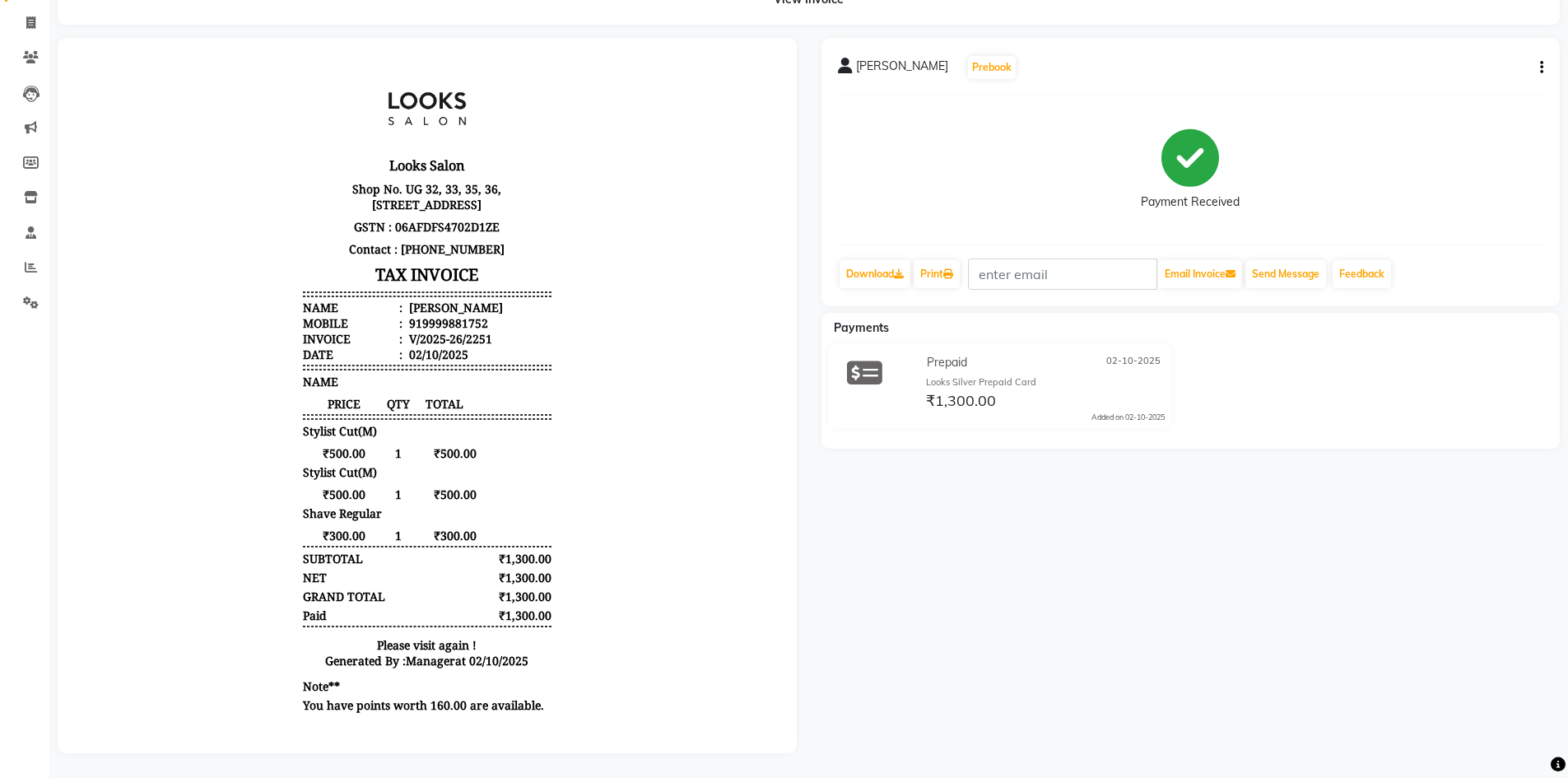
scroll to position [110, 0]
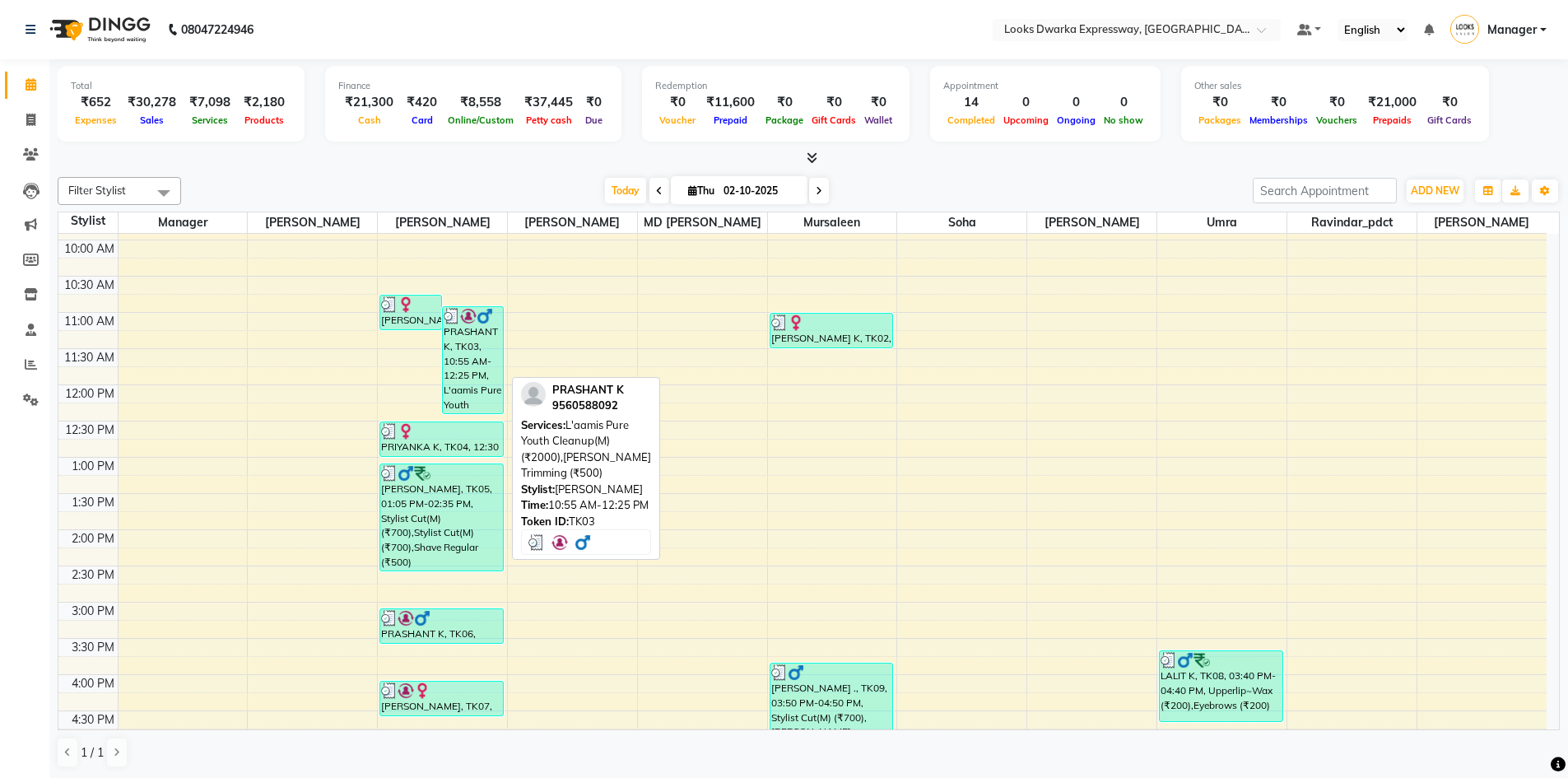
scroll to position [330, 0]
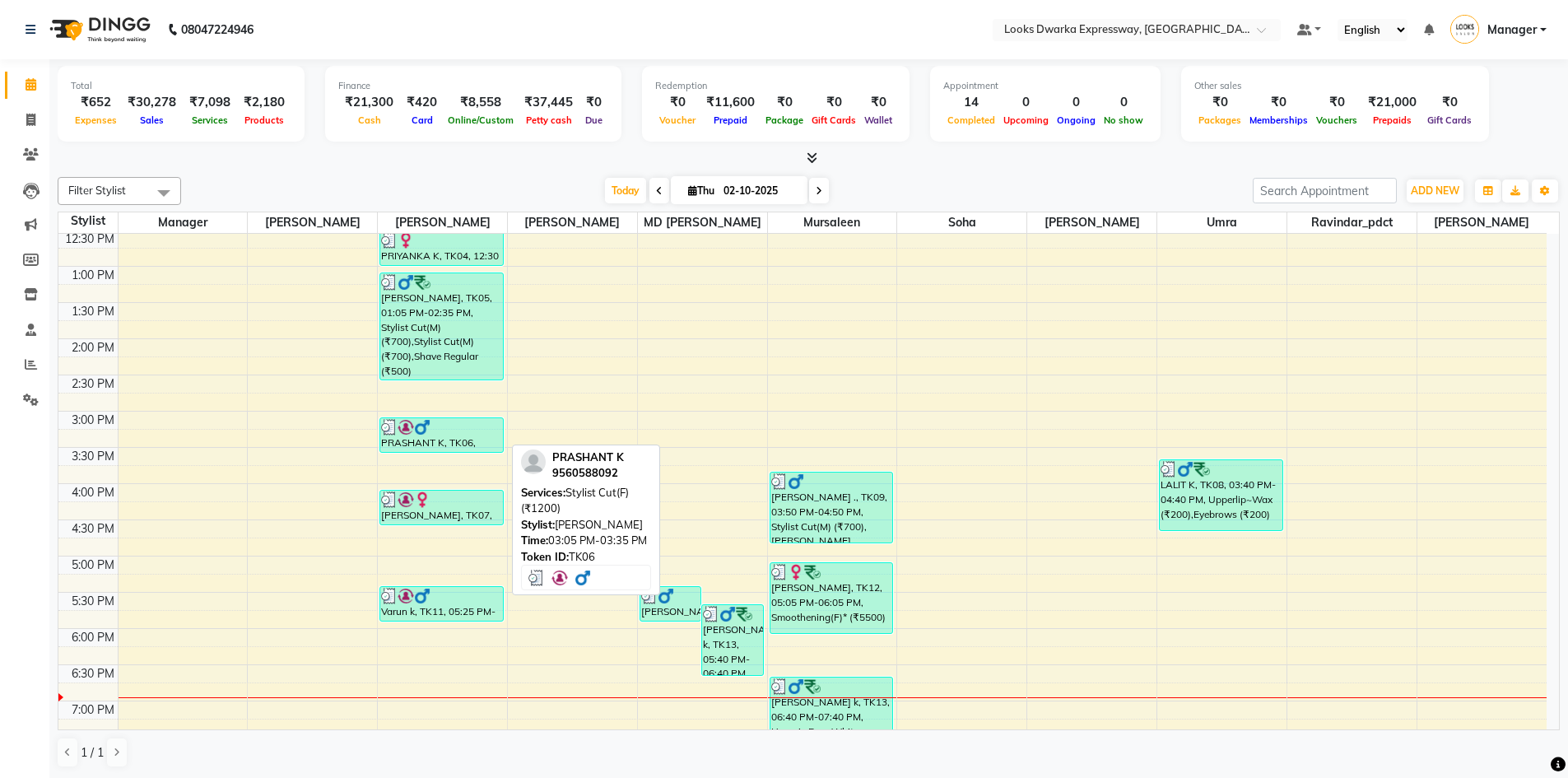
click at [403, 433] on img at bounding box center [406, 428] width 17 height 17
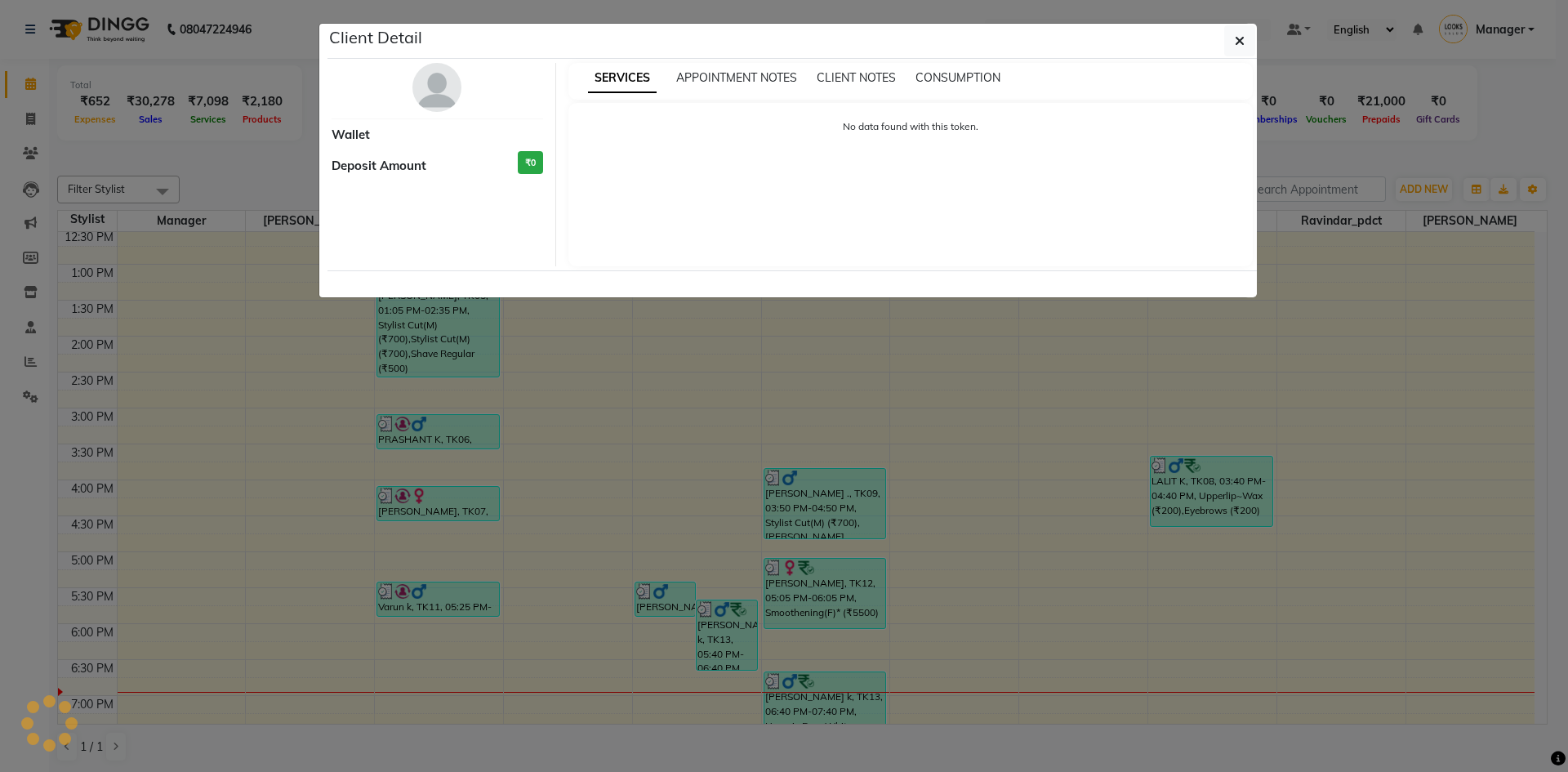
select select "3"
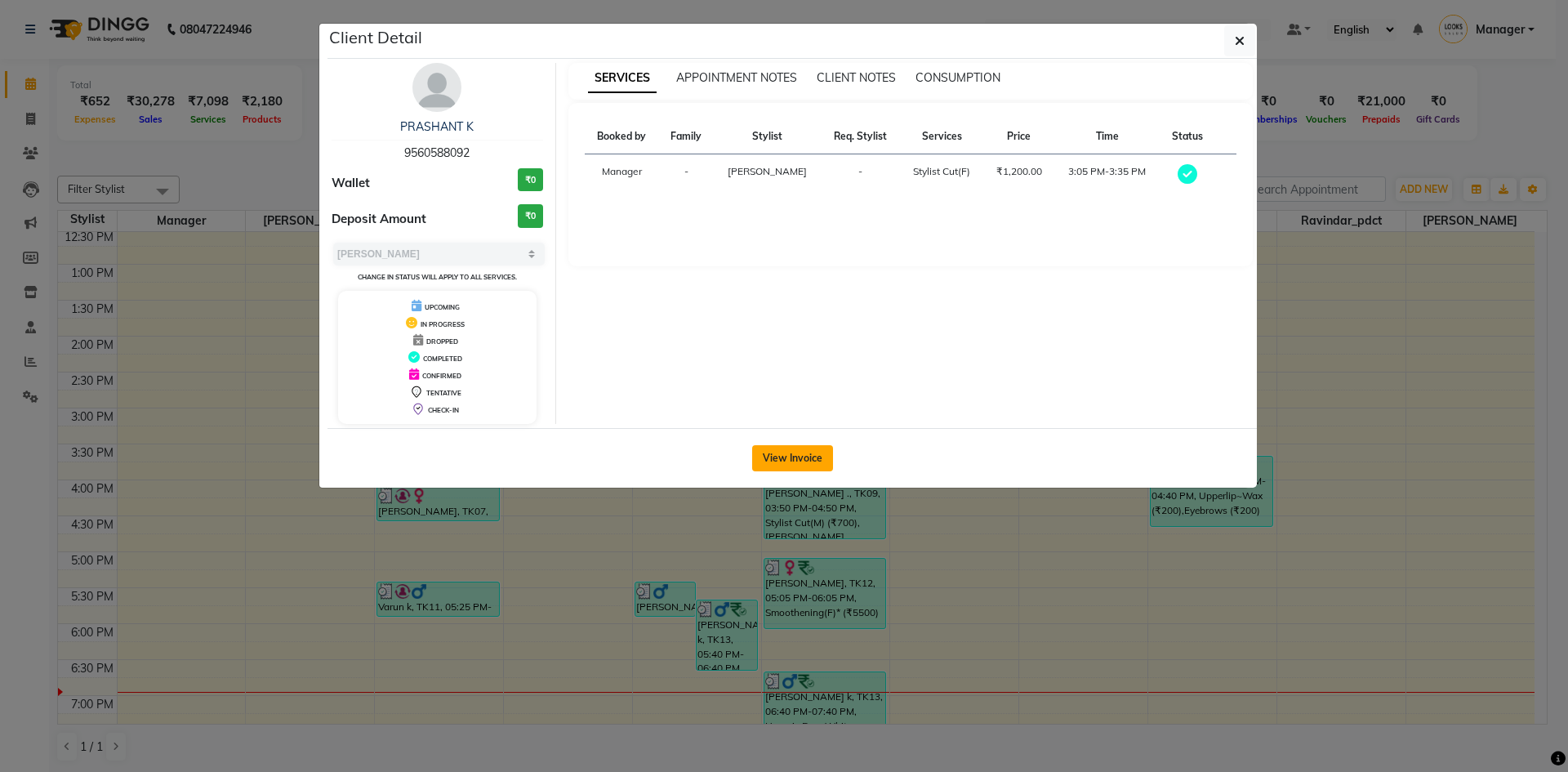
click at [775, 463] on button "View Invoice" at bounding box center [792, 458] width 81 height 26
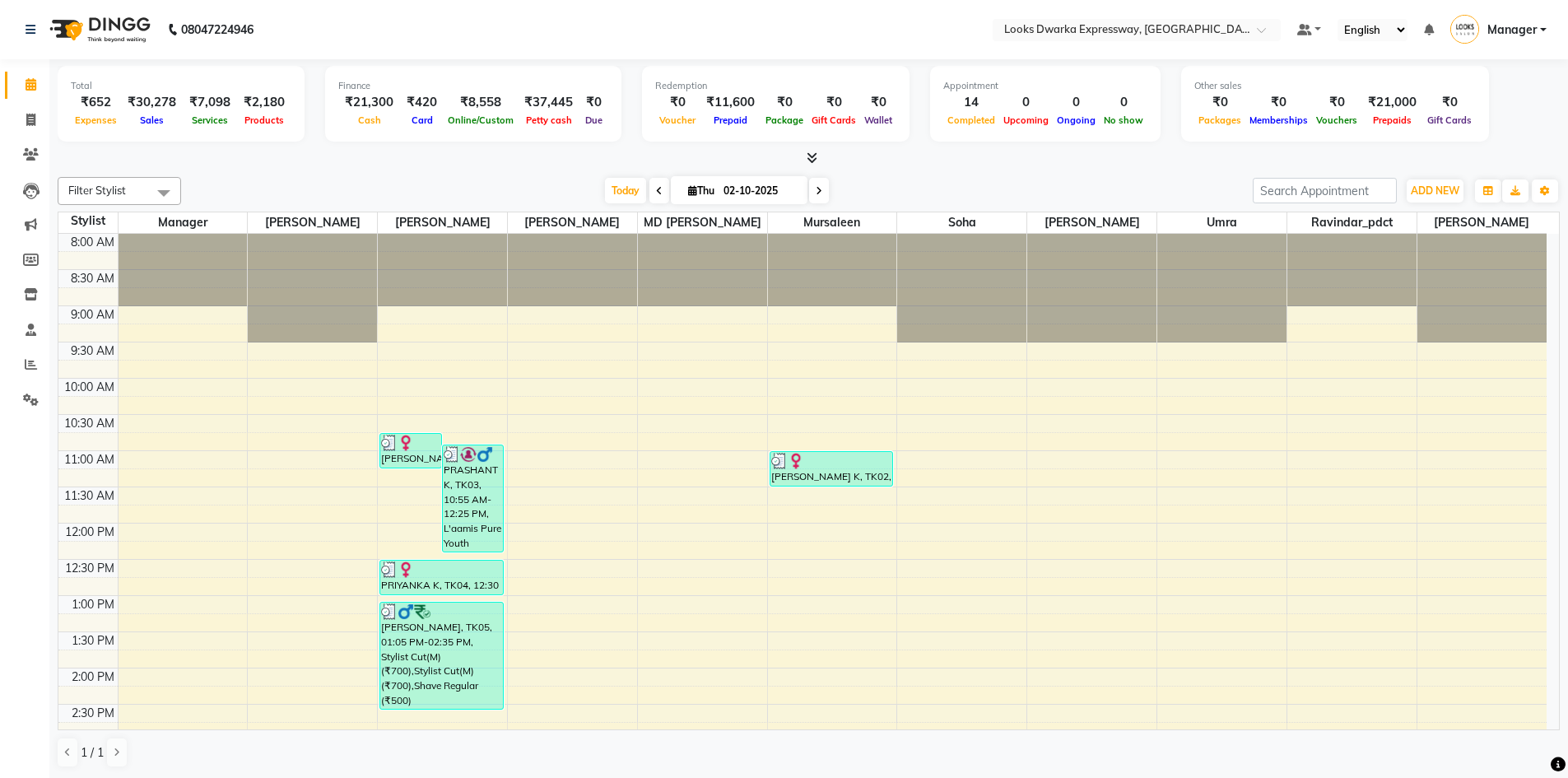
select select "service"
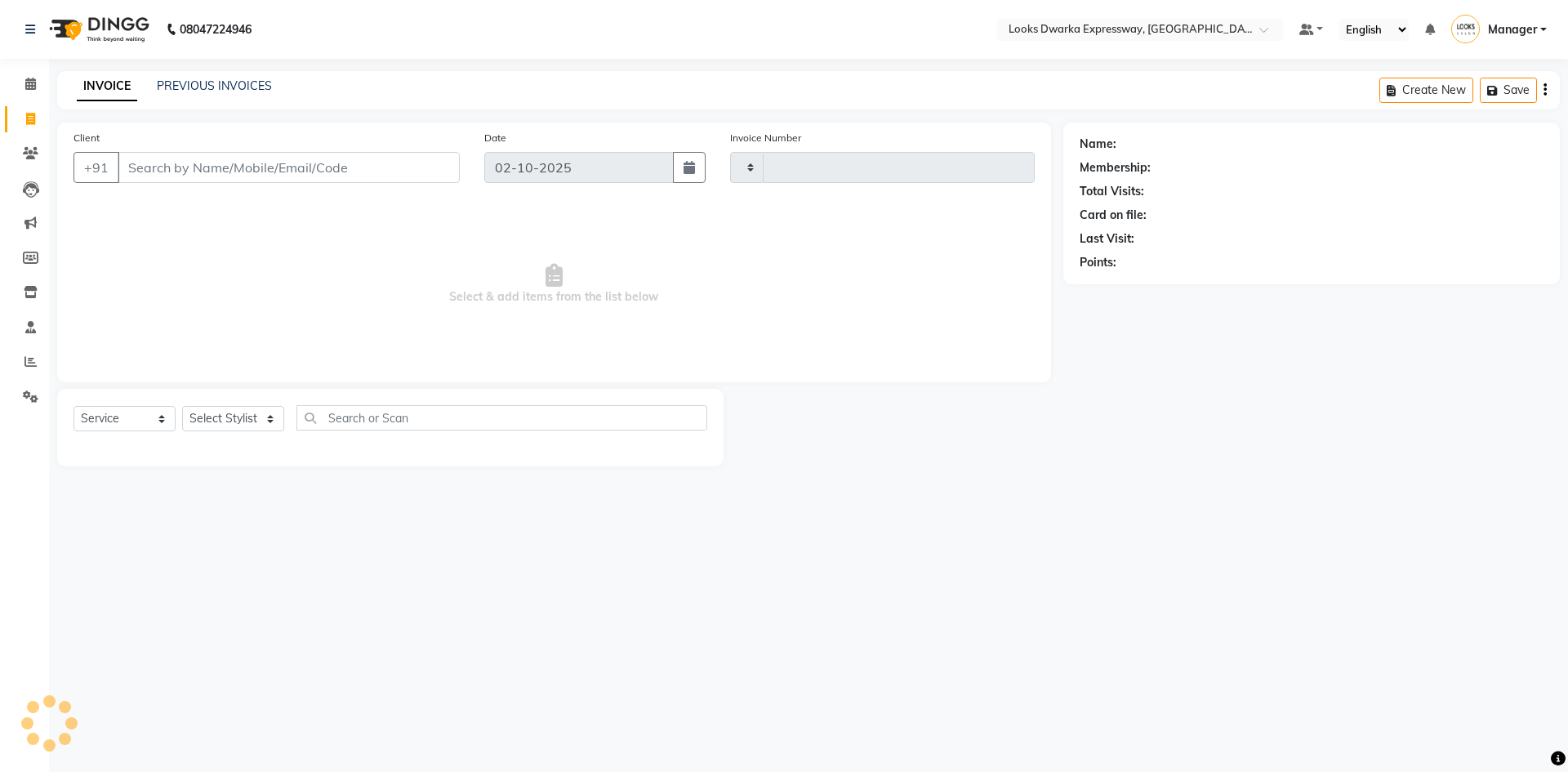
type input "2261"
select select "6011"
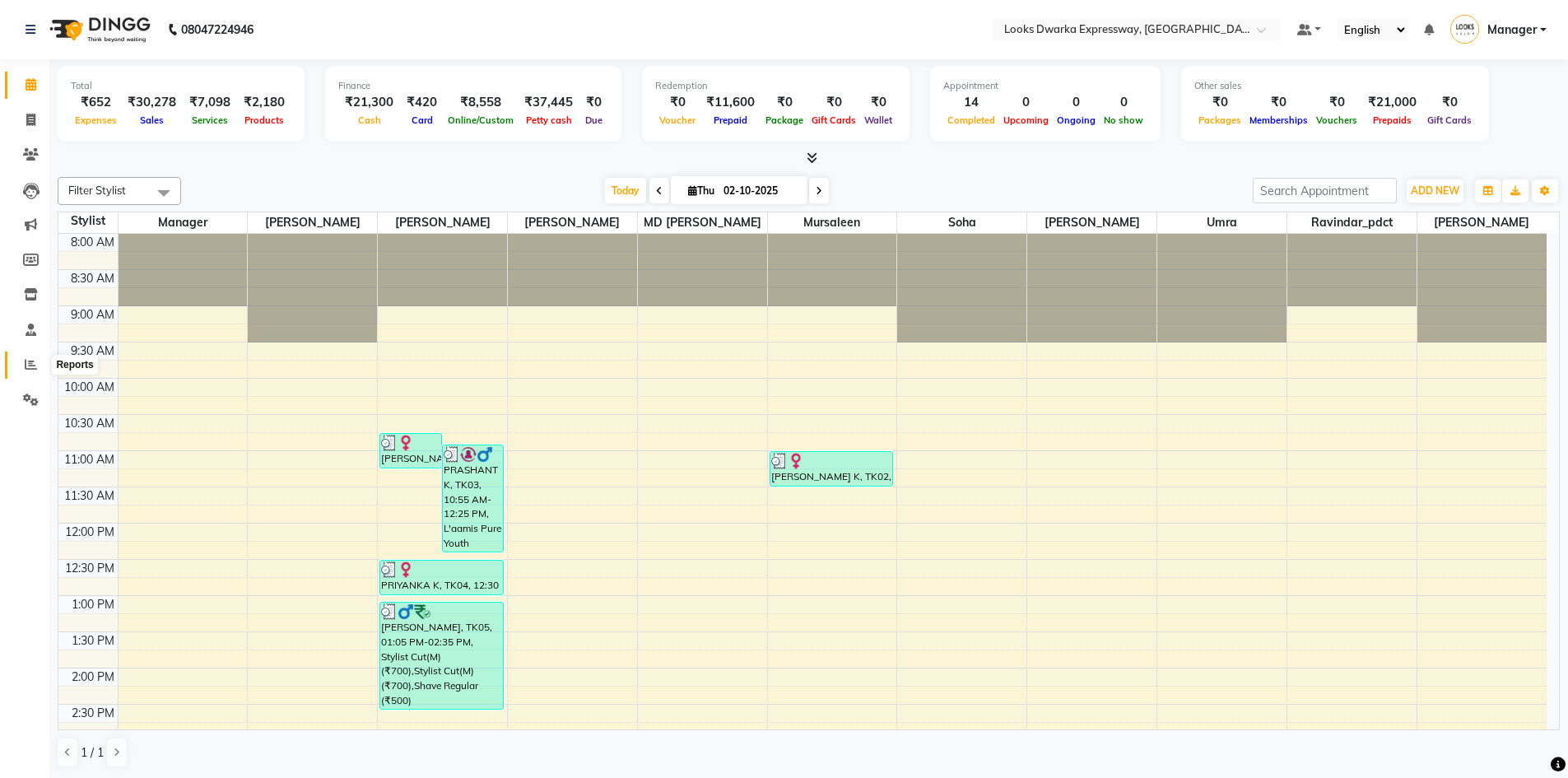
click at [33, 365] on icon at bounding box center [31, 364] width 12 height 12
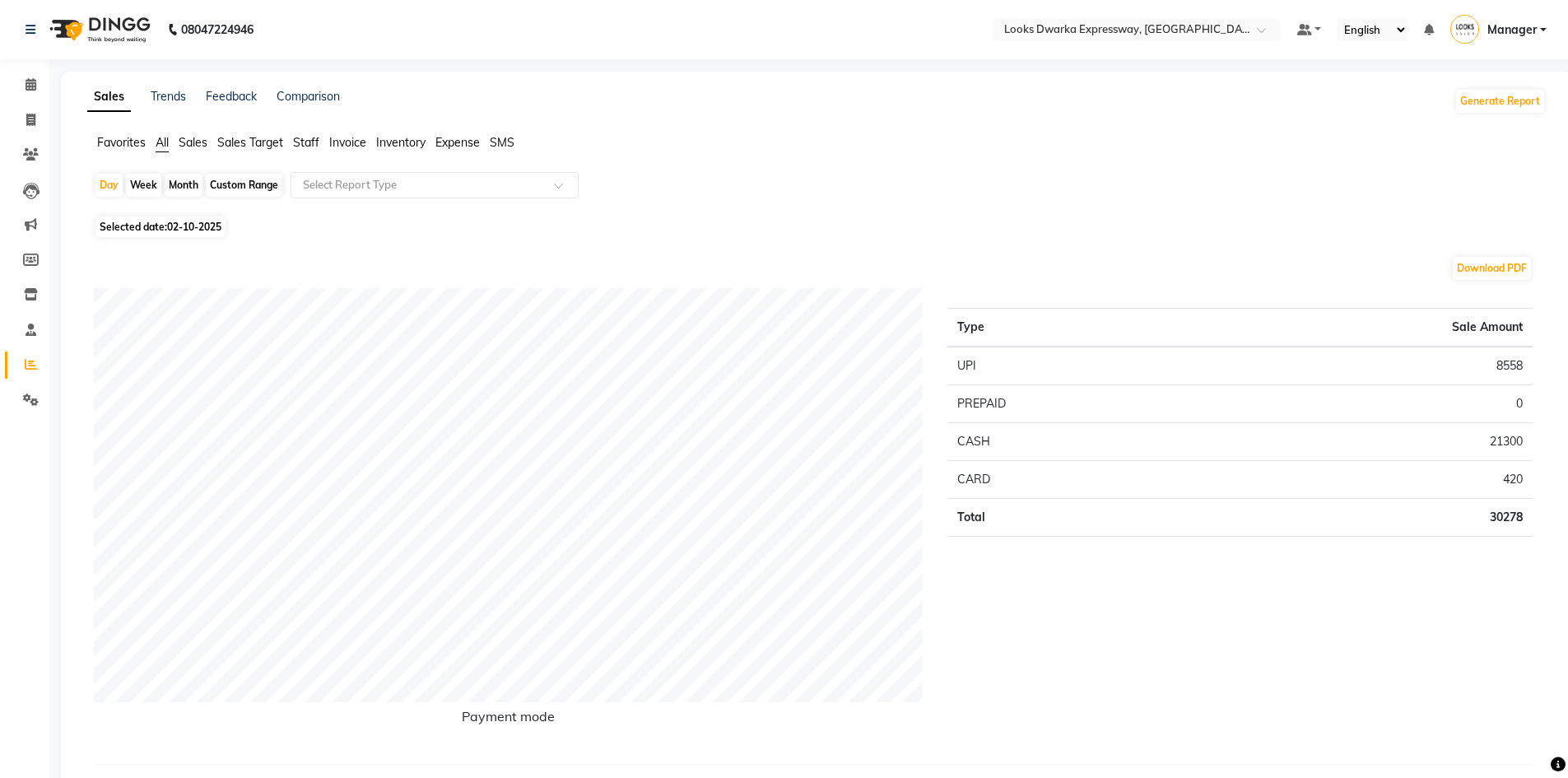
click at [457, 136] on span "Expense" at bounding box center [457, 143] width 45 height 15
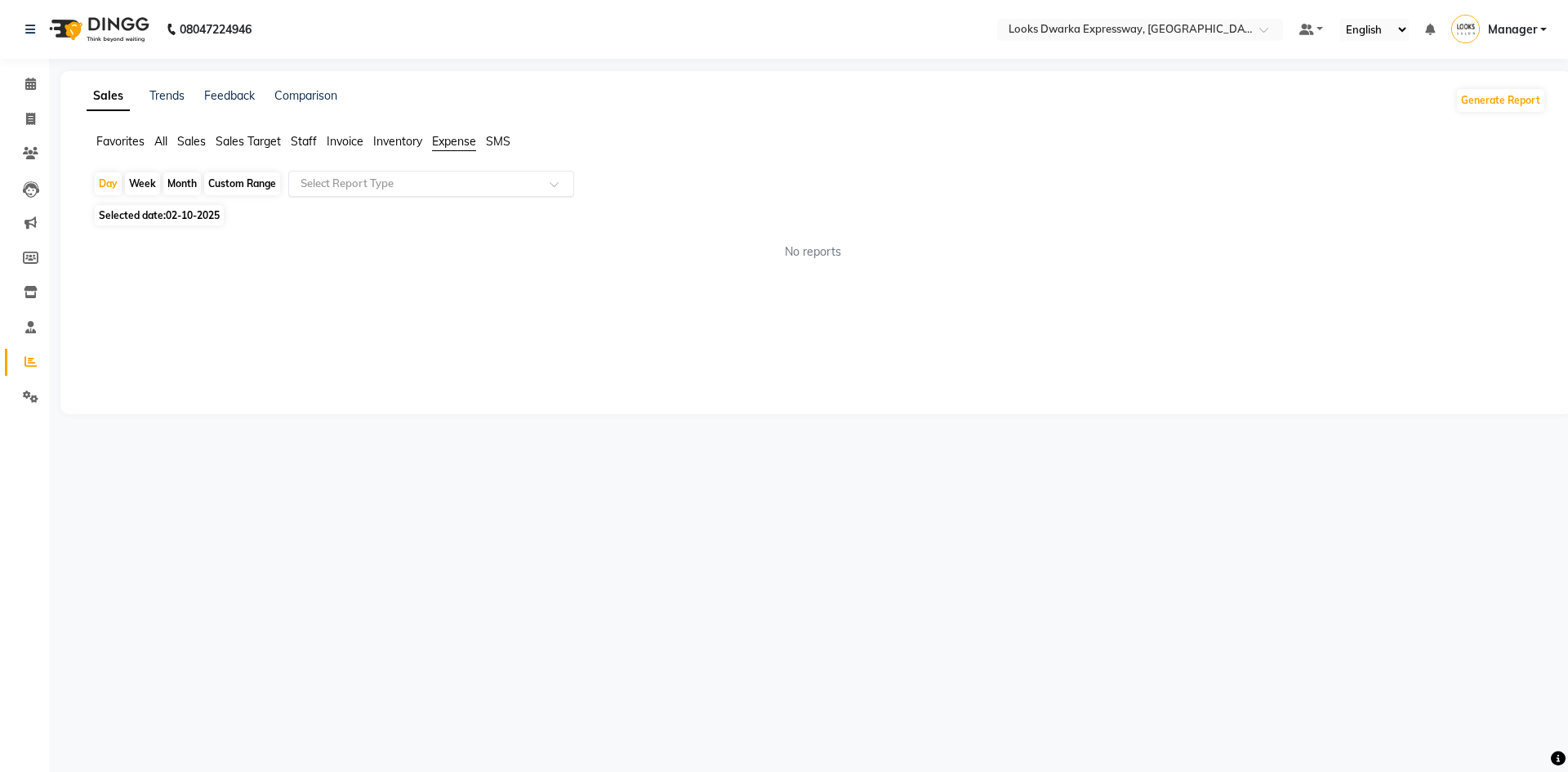
click at [356, 190] on input "text" at bounding box center [415, 184] width 236 height 16
click at [357, 238] on div "Expense" at bounding box center [431, 246] width 284 height 33
select select "full_report"
select select "csv"
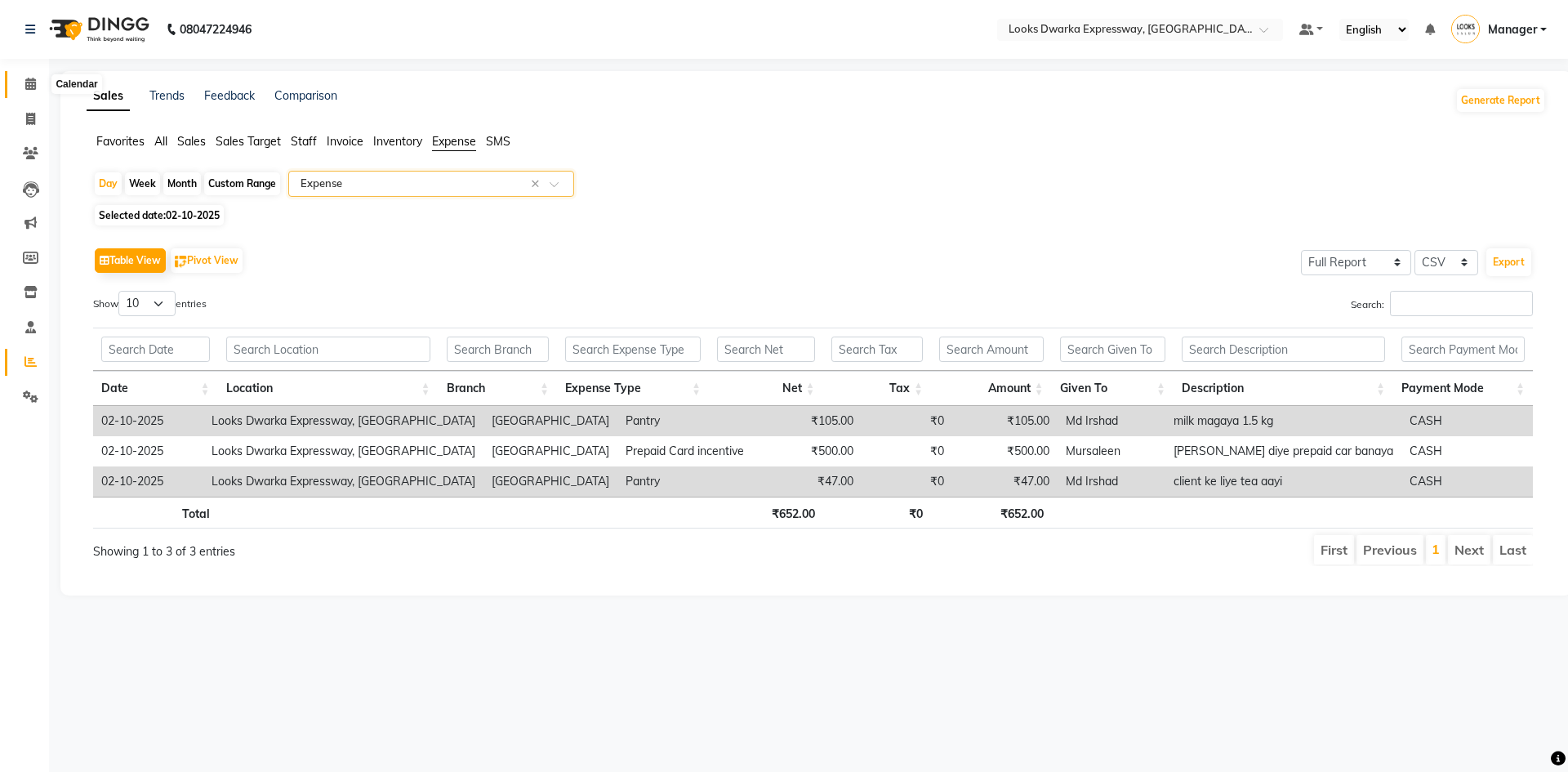
click at [26, 78] on icon at bounding box center [30, 83] width 11 height 12
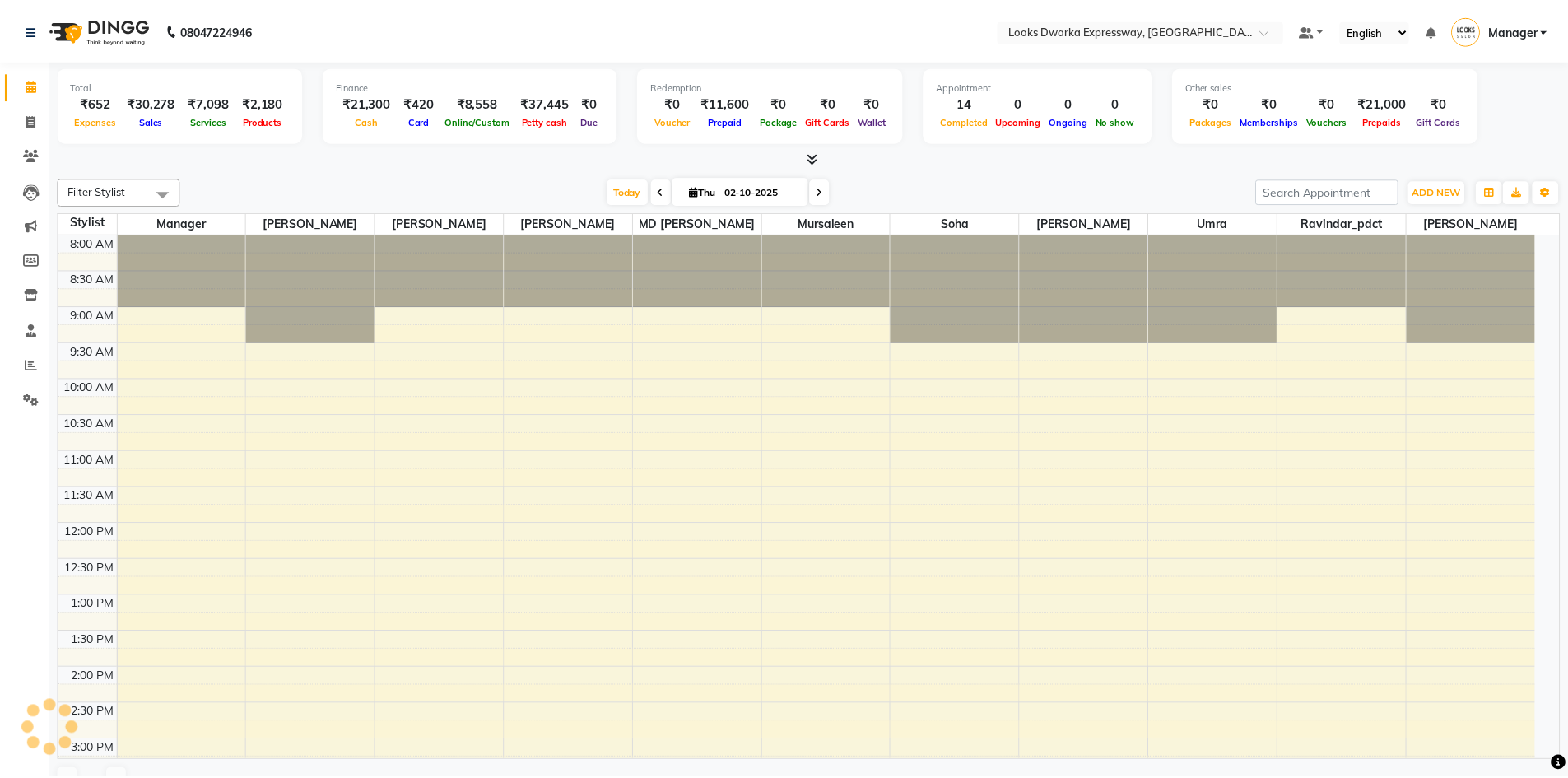
scroll to position [559, 0]
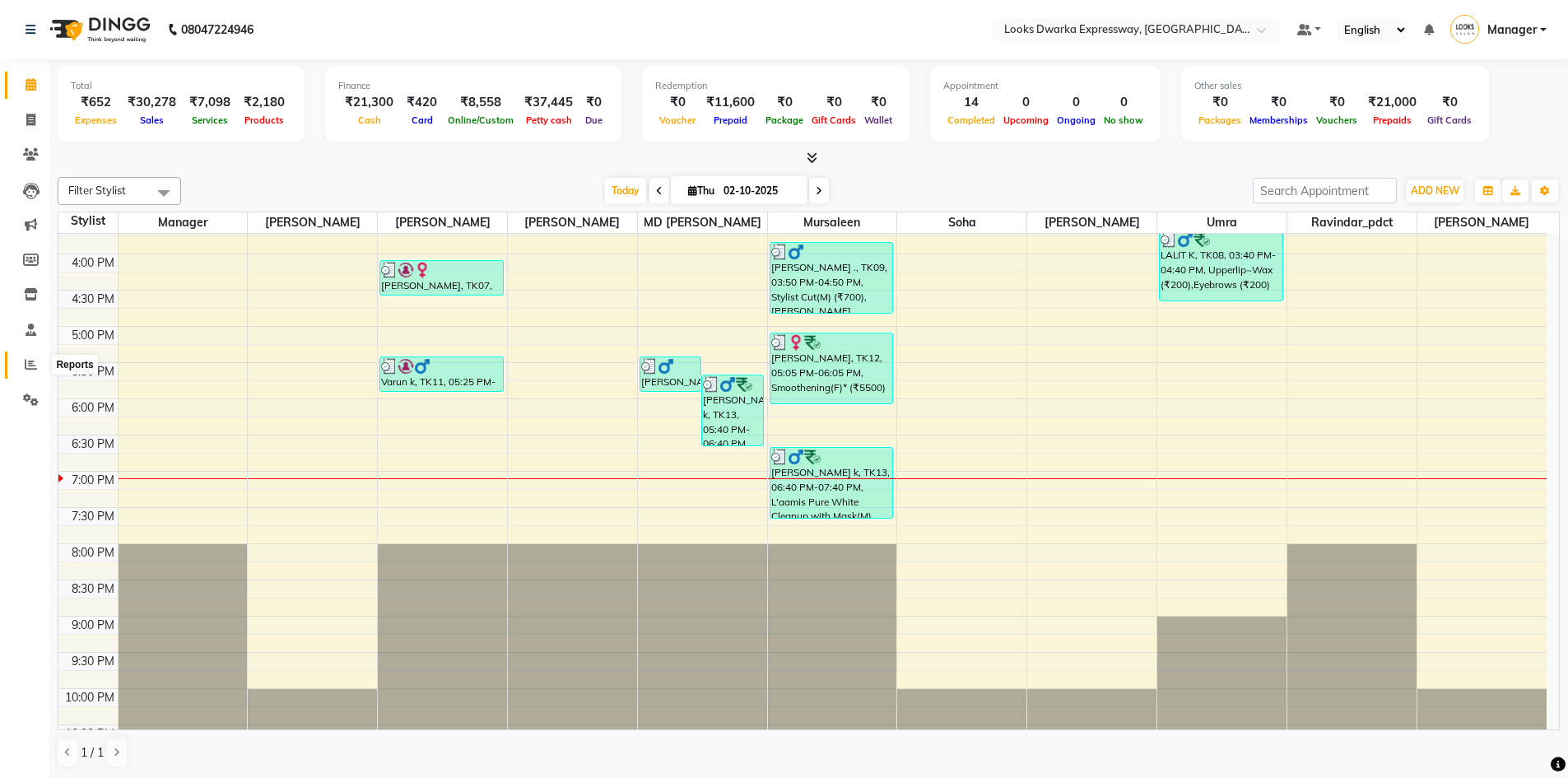
click at [38, 367] on span at bounding box center [31, 365] width 29 height 19
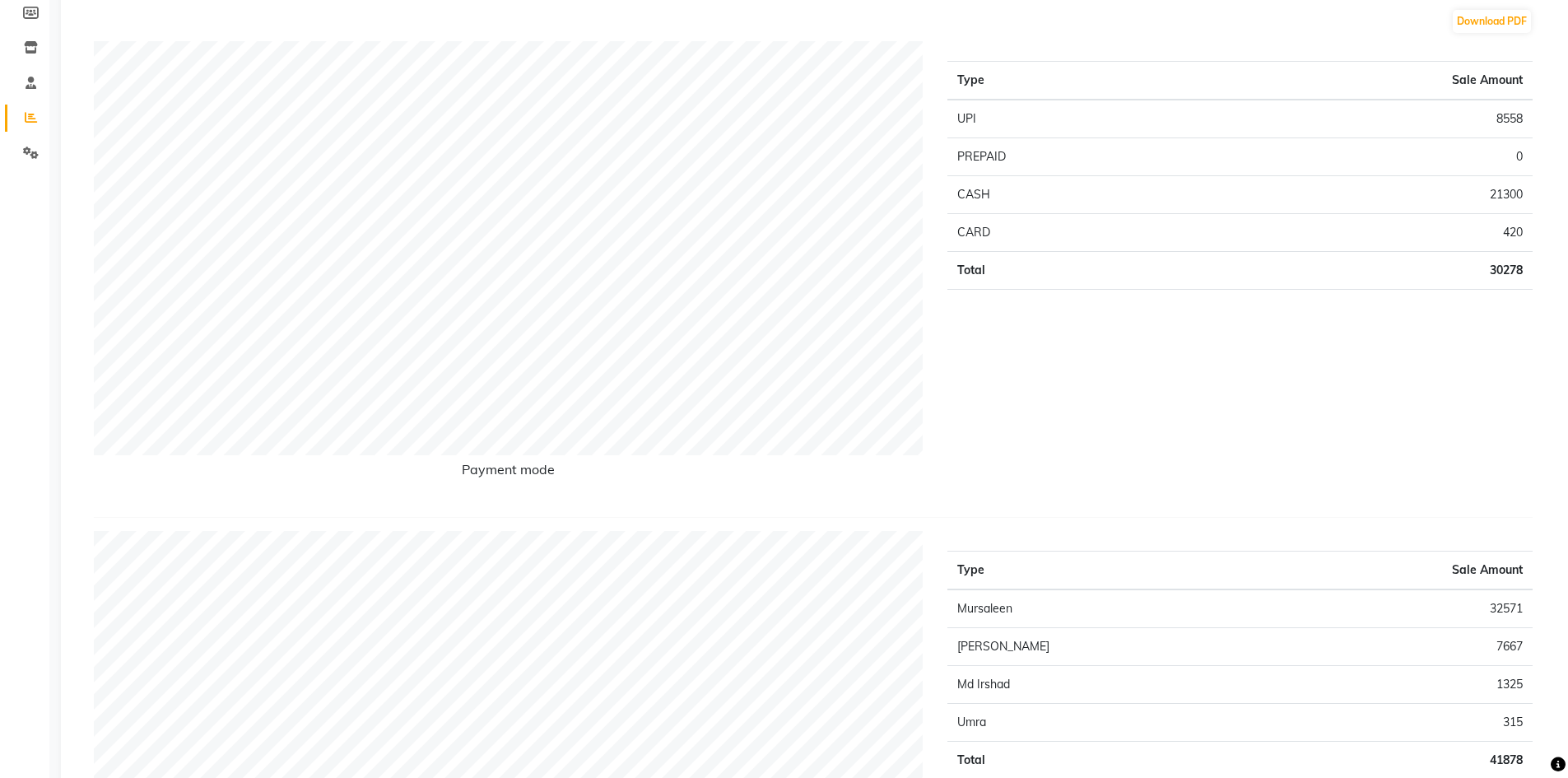
scroll to position [330, 0]
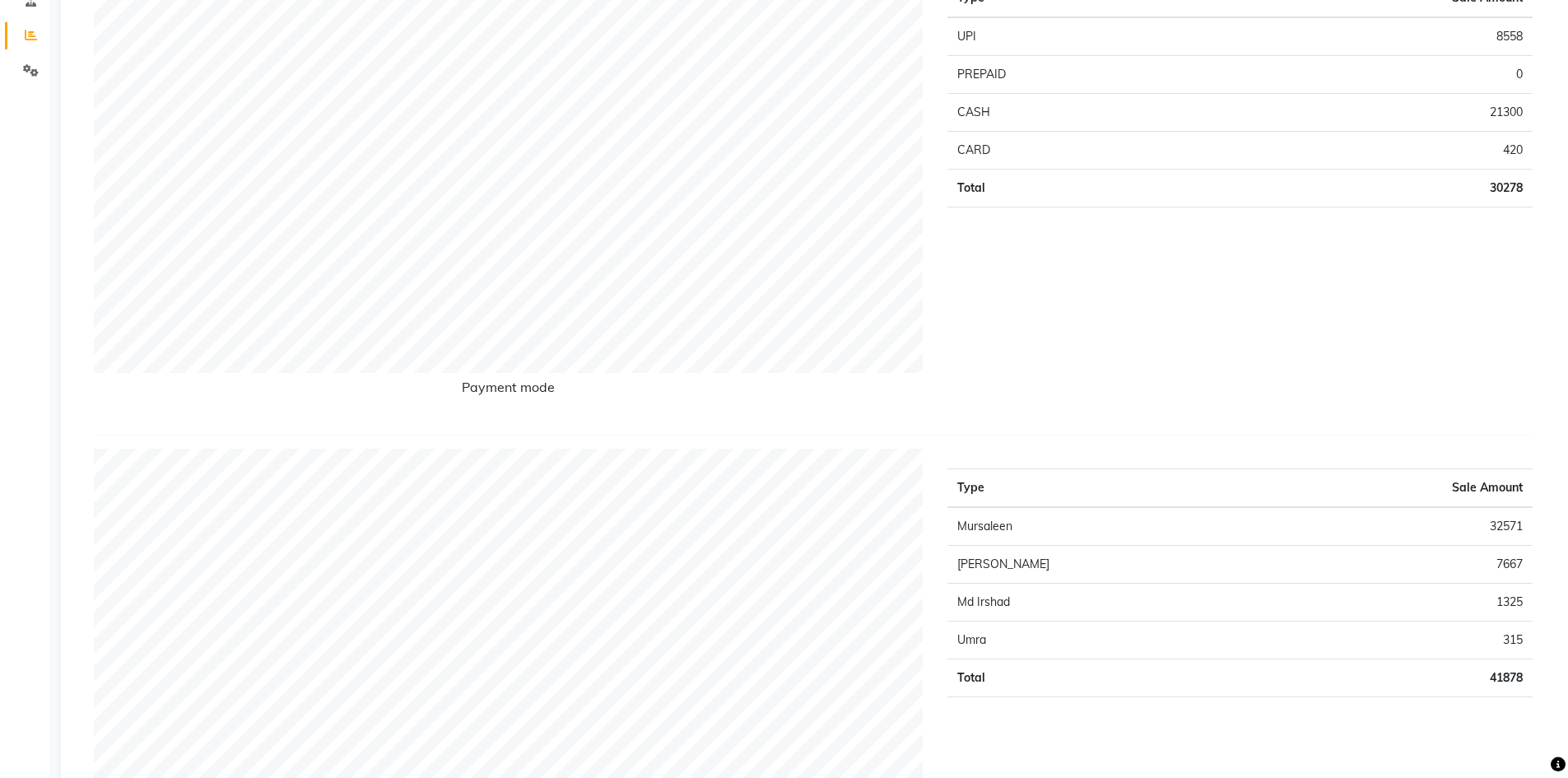
drag, startPoint x: 15, startPoint y: 364, endPoint x: 39, endPoint y: 317, distance: 52.8
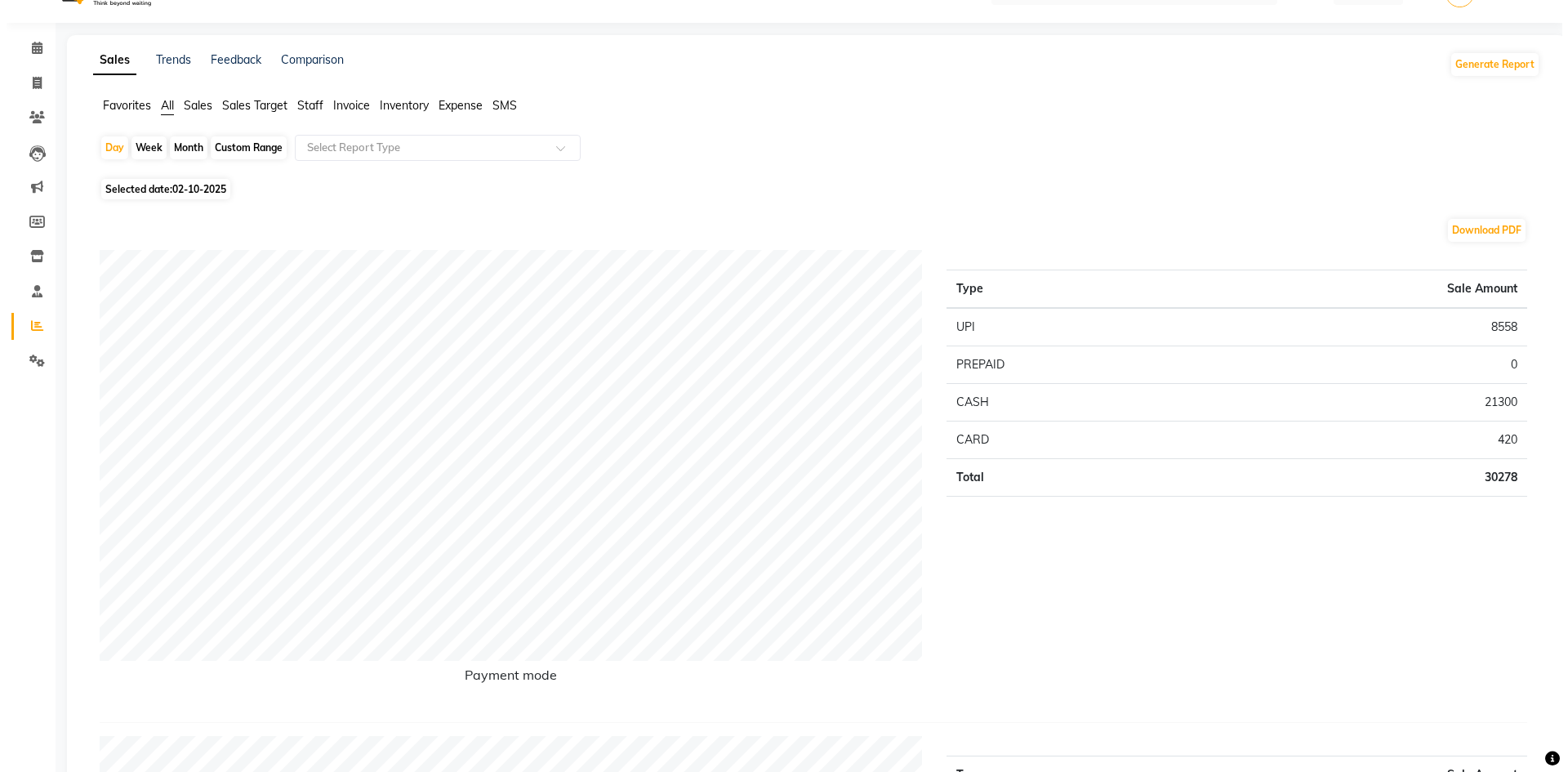
scroll to position [0, 0]
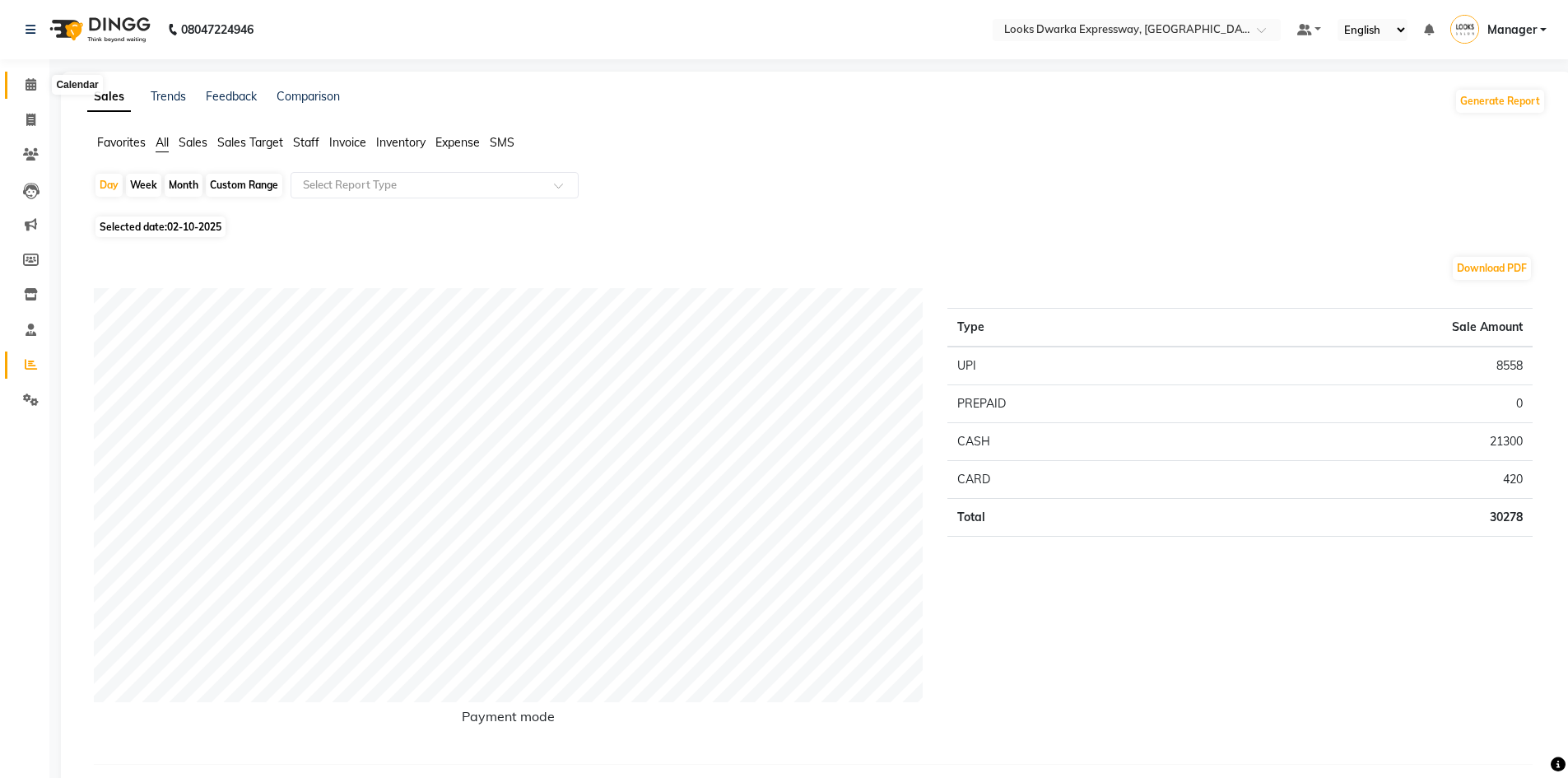
click at [36, 89] on icon at bounding box center [31, 84] width 11 height 12
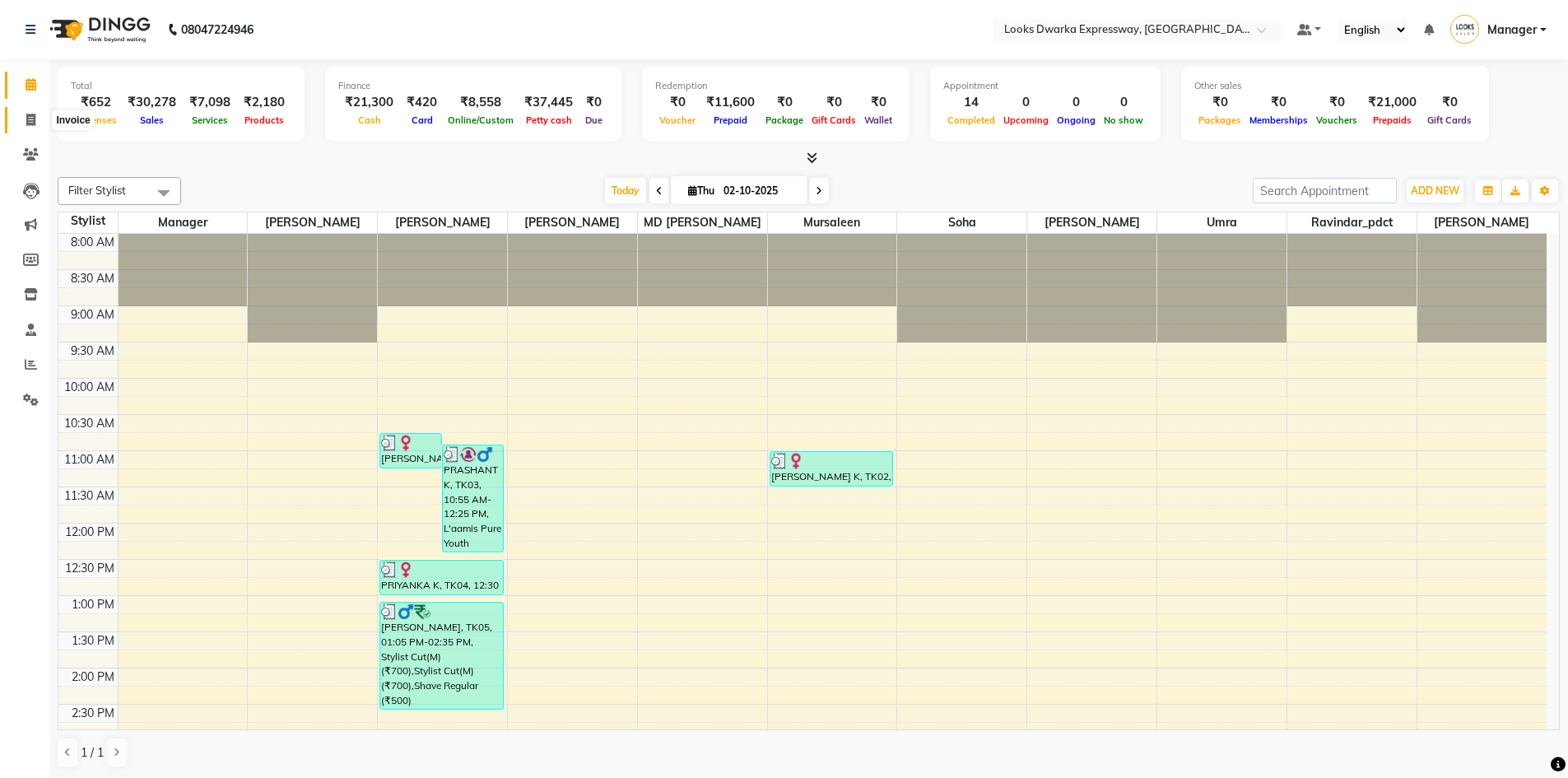
click at [44, 126] on span at bounding box center [31, 120] width 29 height 19
select select "6011"
select select "service"
